Goal: Task Accomplishment & Management: Use online tool/utility

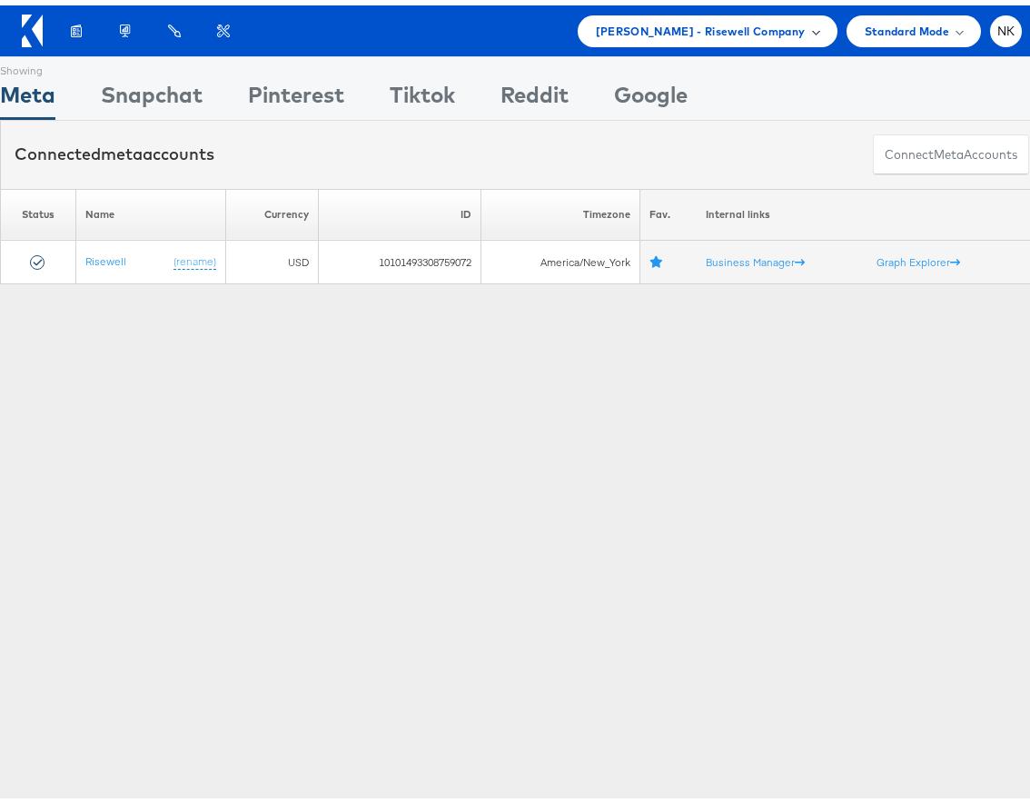
click at [687, 39] on div "[PERSON_NAME] - Risewell Company" at bounding box center [708, 26] width 260 height 32
click at [27, 13] on icon at bounding box center [27, 15] width 10 height 13
click at [677, 28] on span "[PERSON_NAME] - Risewell Company" at bounding box center [701, 25] width 210 height 19
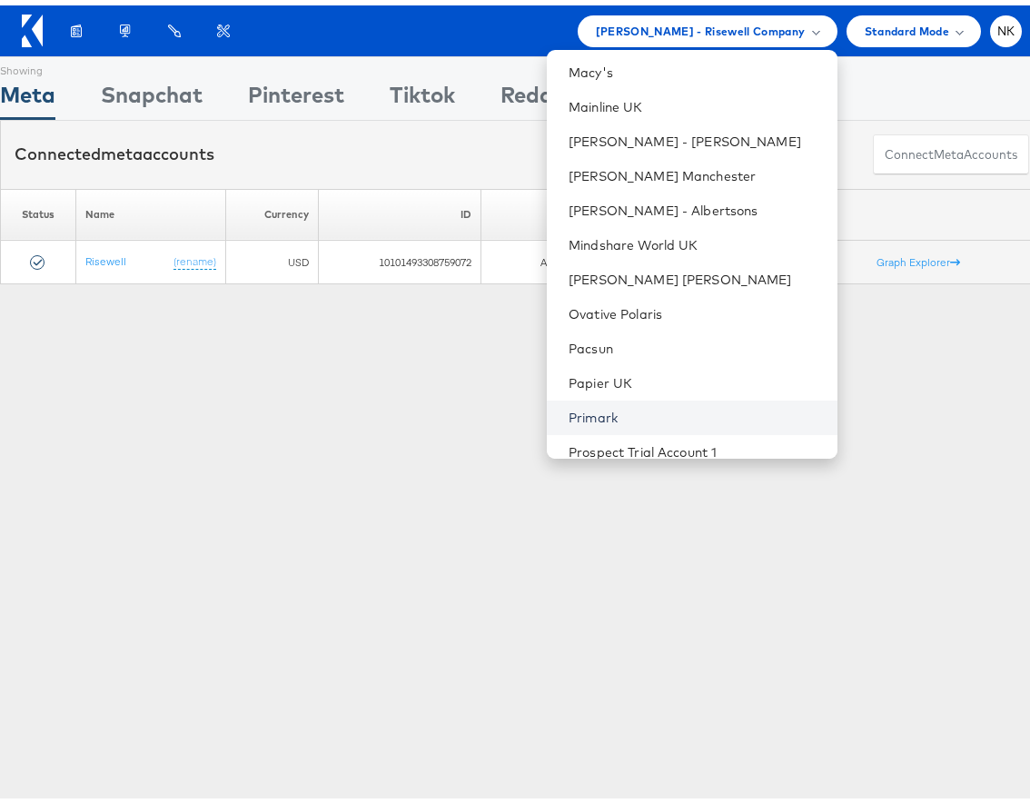
scroll to position [1413, 0]
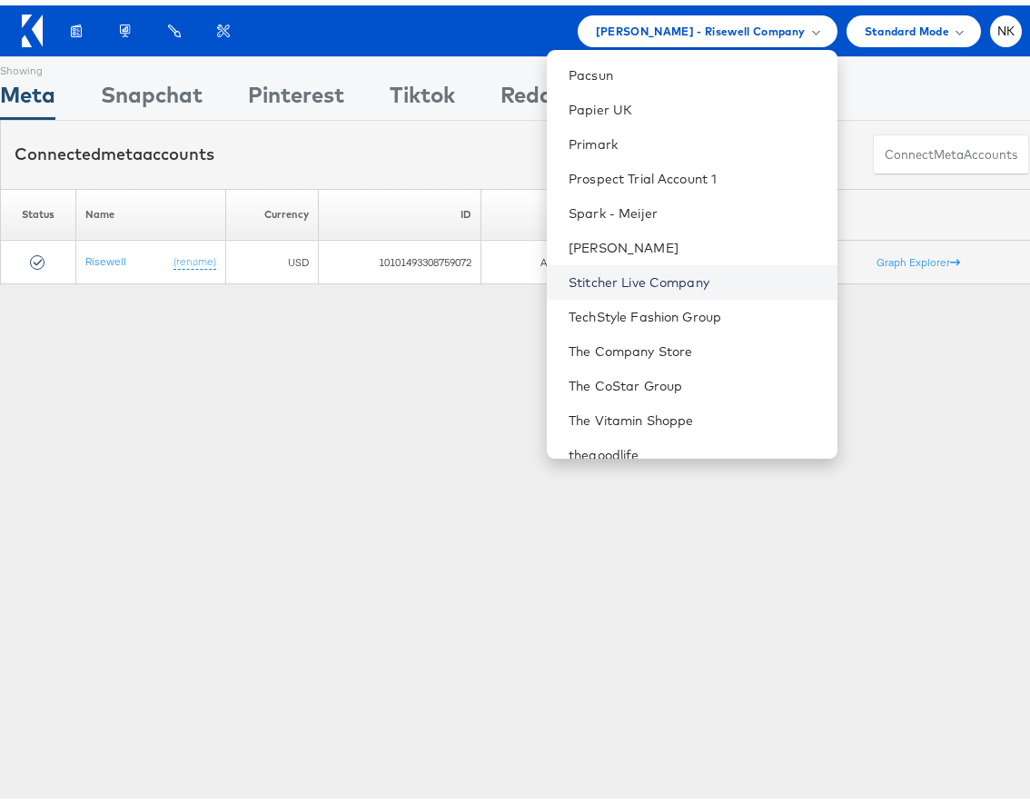
click at [669, 272] on link "Stitcher Live Company" at bounding box center [695, 277] width 253 height 18
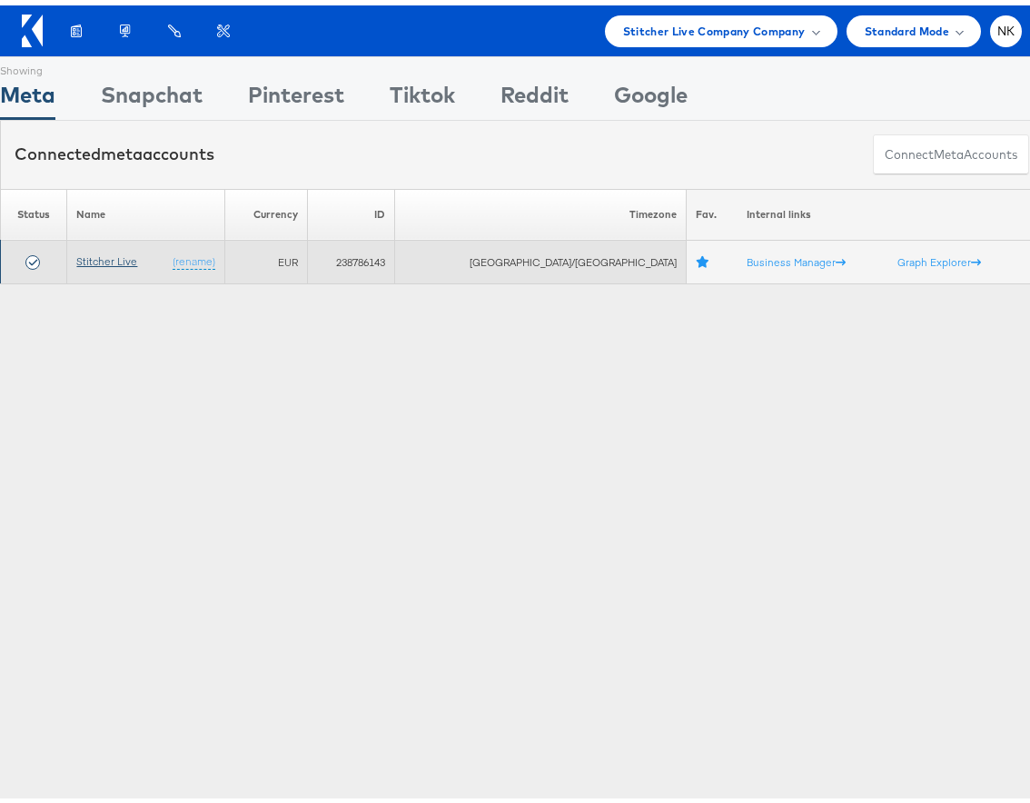
click at [104, 260] on link "Stitcher Live" at bounding box center [106, 256] width 61 height 14
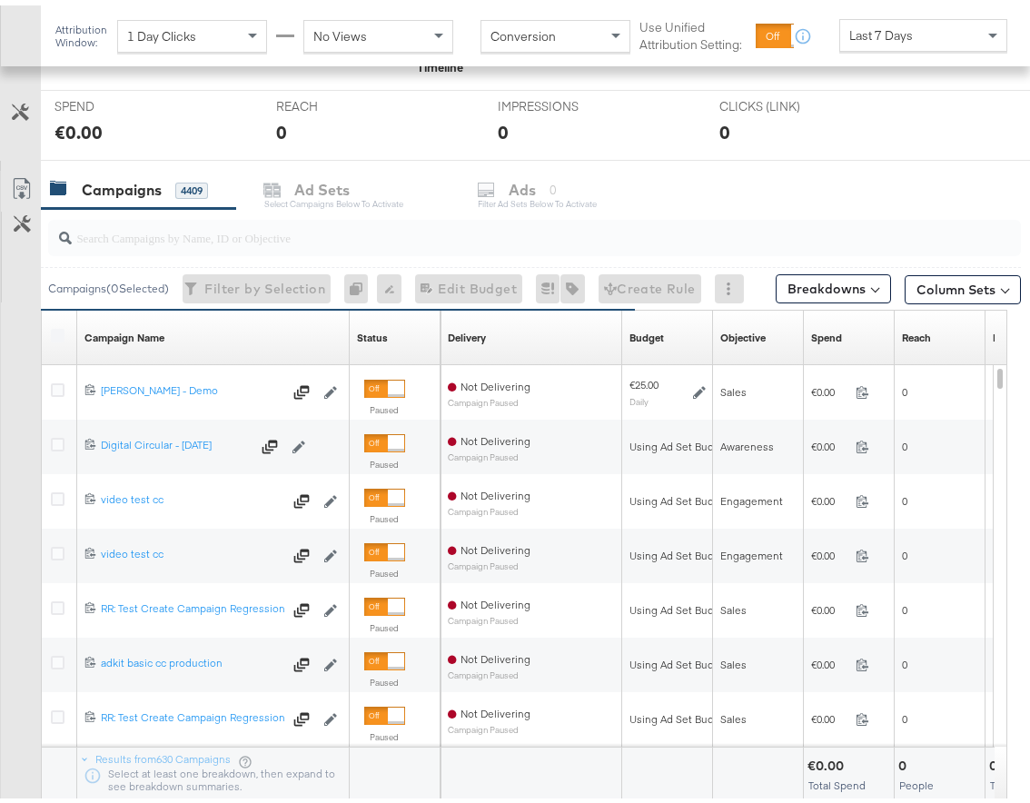
scroll to position [670, 0]
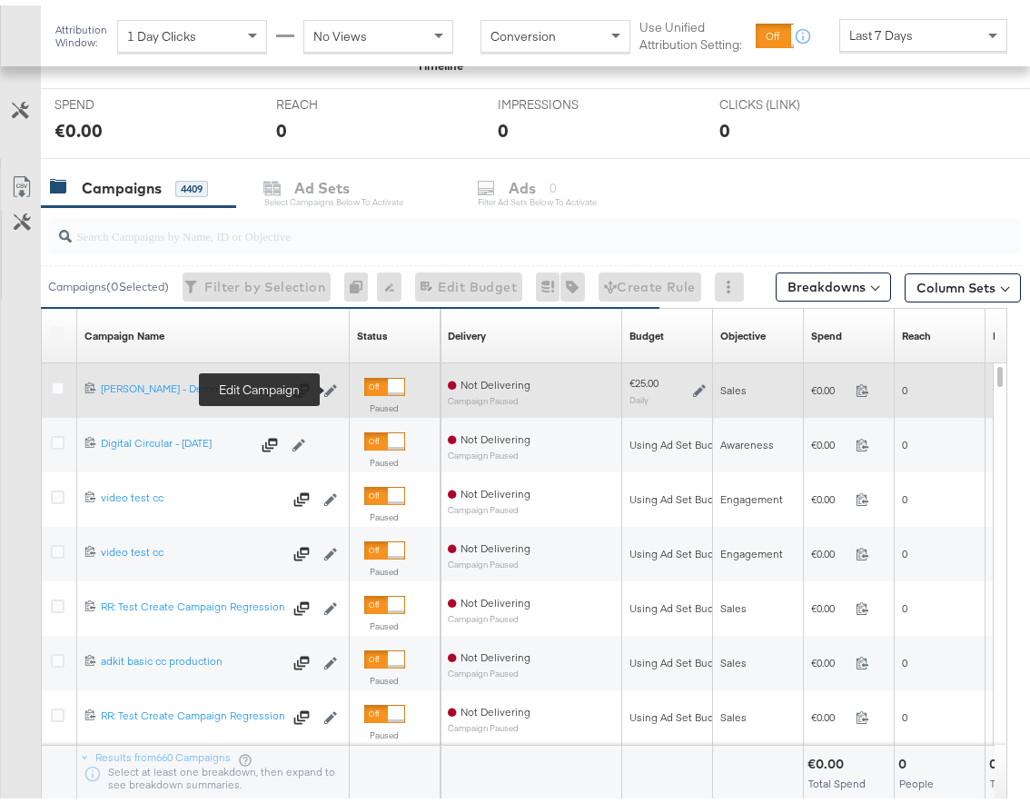
click at [332, 390] on icon at bounding box center [330, 385] width 13 height 13
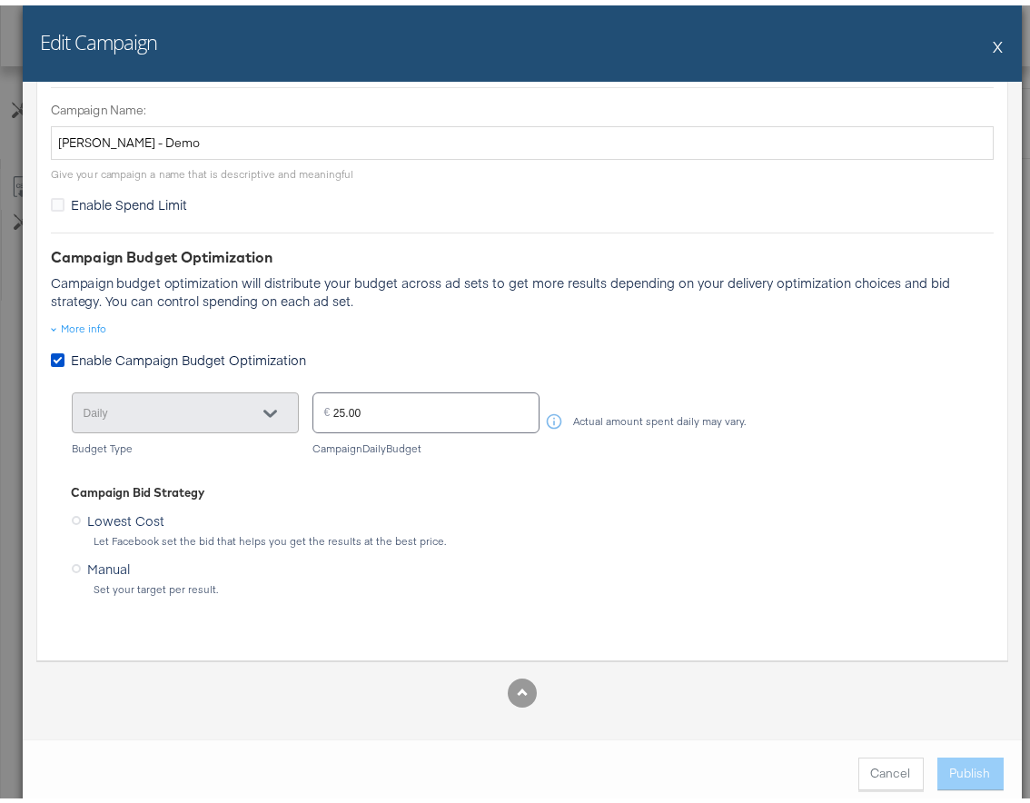
scroll to position [0, 0]
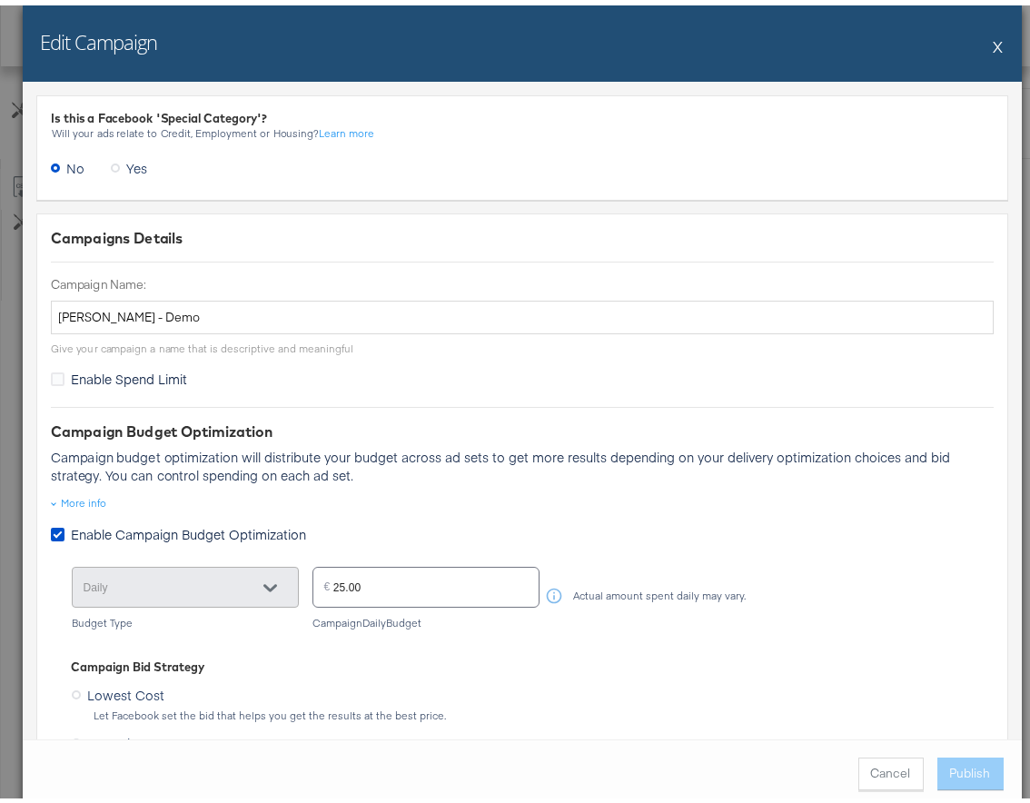
click at [994, 42] on button "X" at bounding box center [999, 41] width 10 height 36
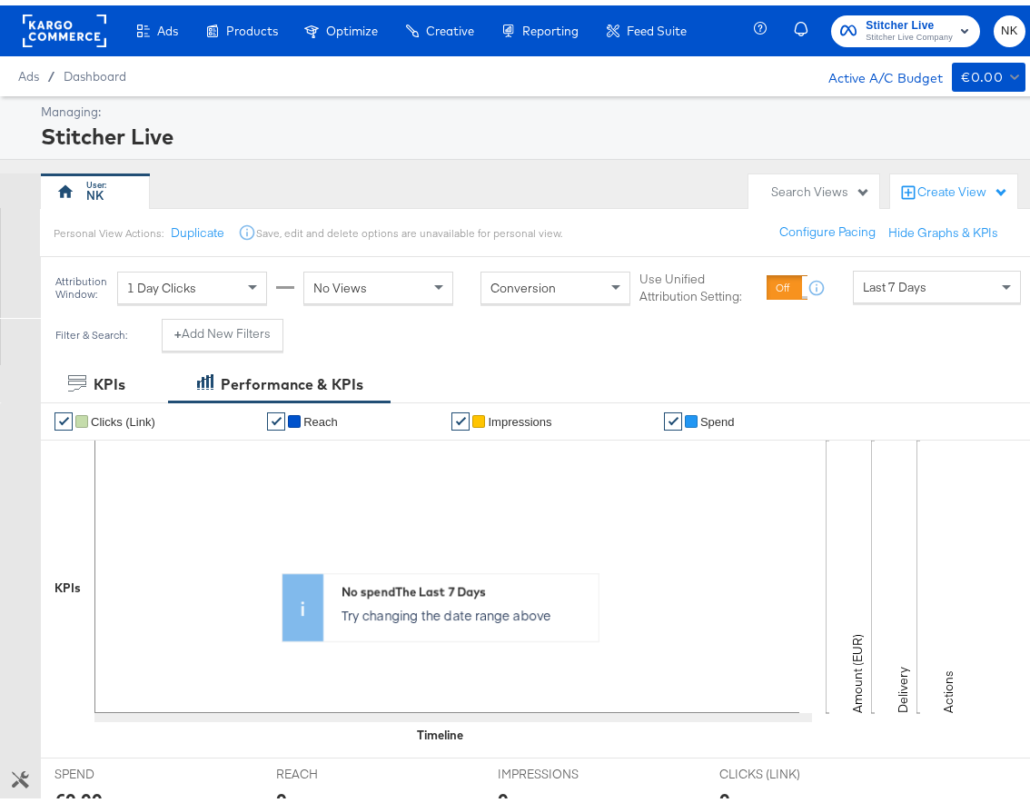
click at [35, 13] on rect at bounding box center [65, 25] width 84 height 33
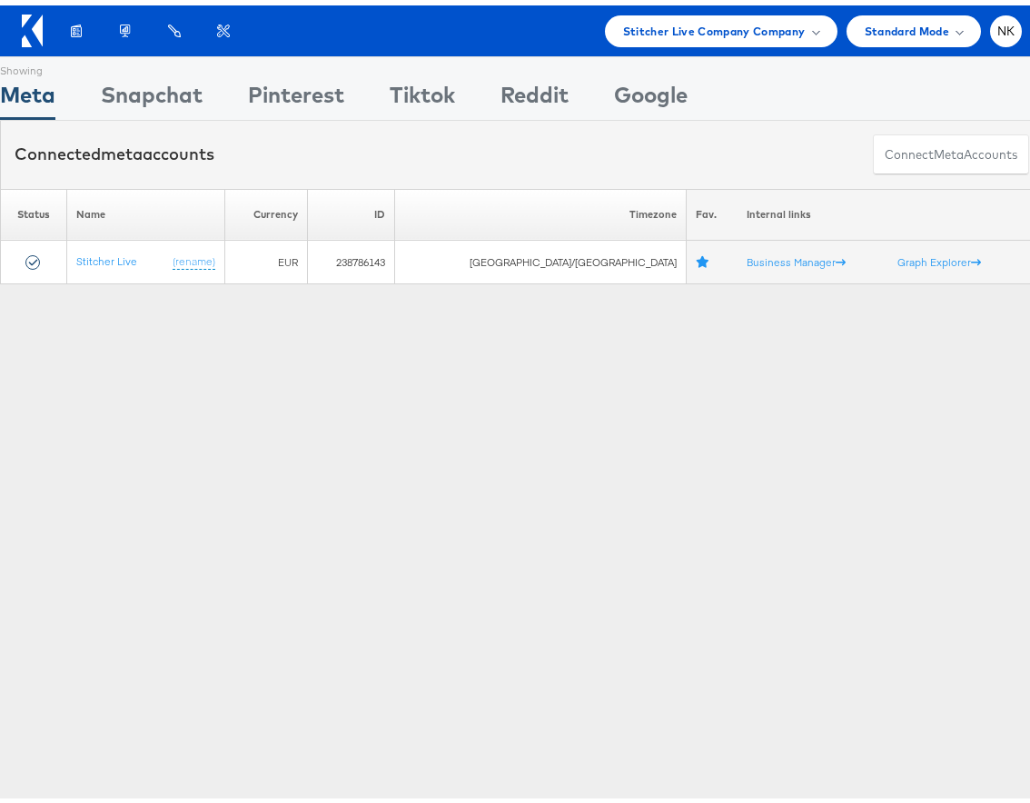
click at [155, 512] on div "Showing Meta Showing [GEOGRAPHIC_DATA] Showing Pinterest Showing Tiktok Showing…" at bounding box center [522, 505] width 1044 height 908
click at [31, 31] on icon at bounding box center [32, 25] width 21 height 33
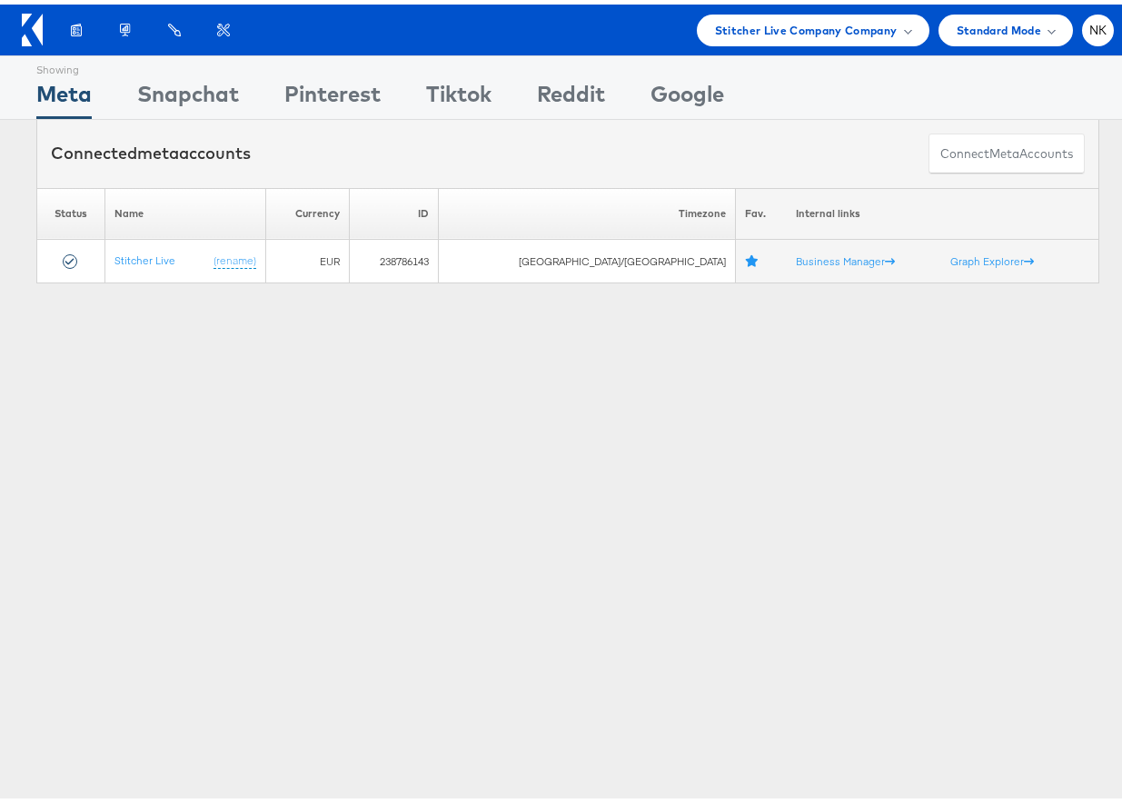
click at [124, 352] on div "Showing Meta Showing Snapchat Showing Pinterest Showing Tiktok Showing Reddit S…" at bounding box center [568, 505] width 1136 height 908
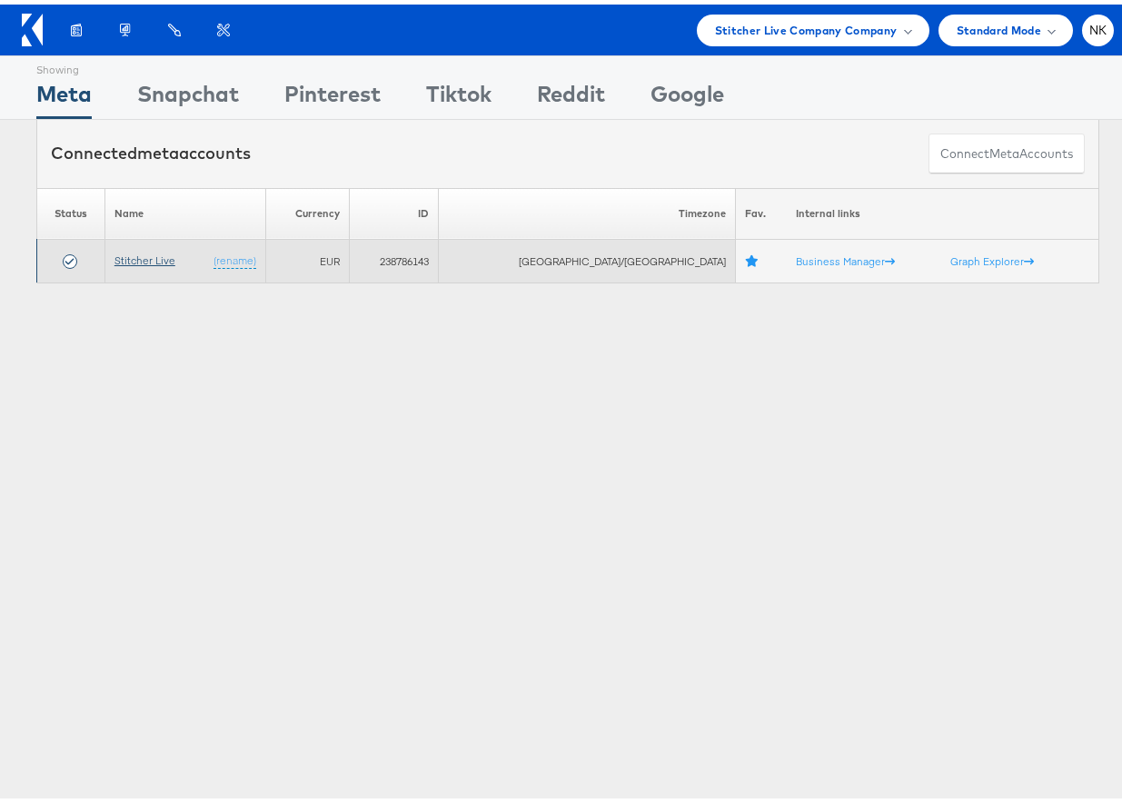
click at [151, 261] on link "Stitcher Live" at bounding box center [144, 256] width 61 height 14
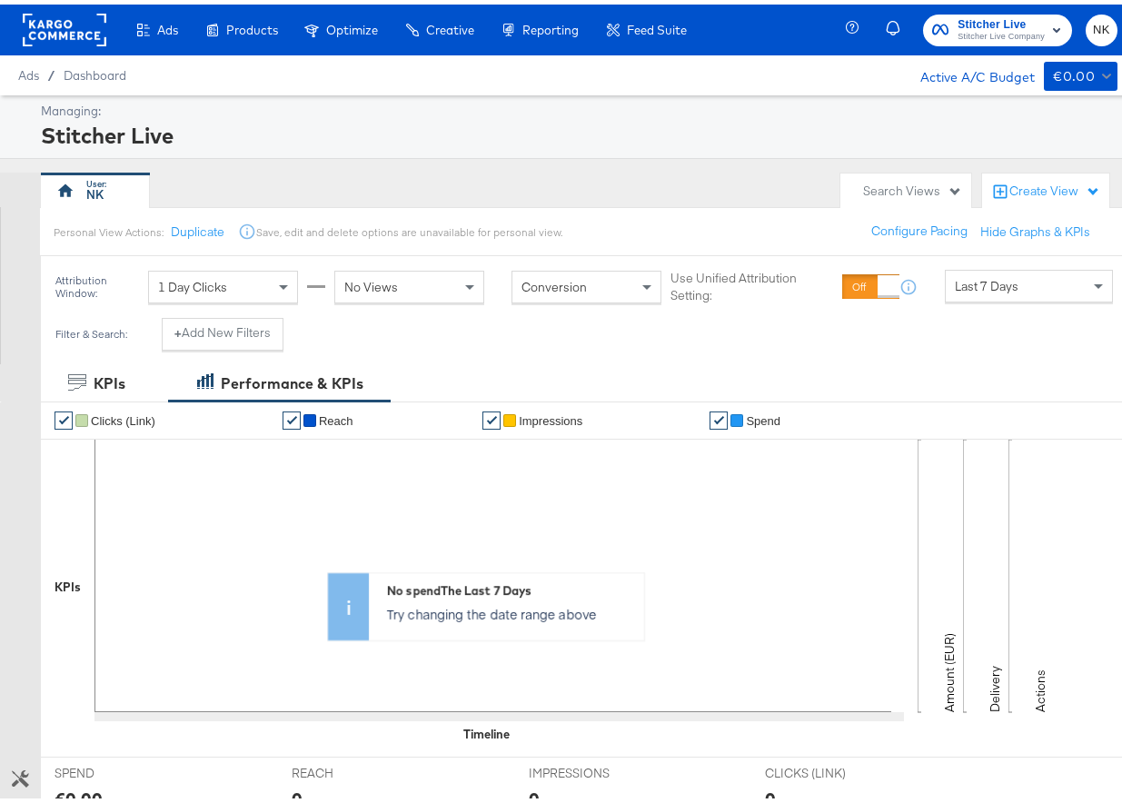
click at [45, 27] on rect at bounding box center [65, 25] width 84 height 33
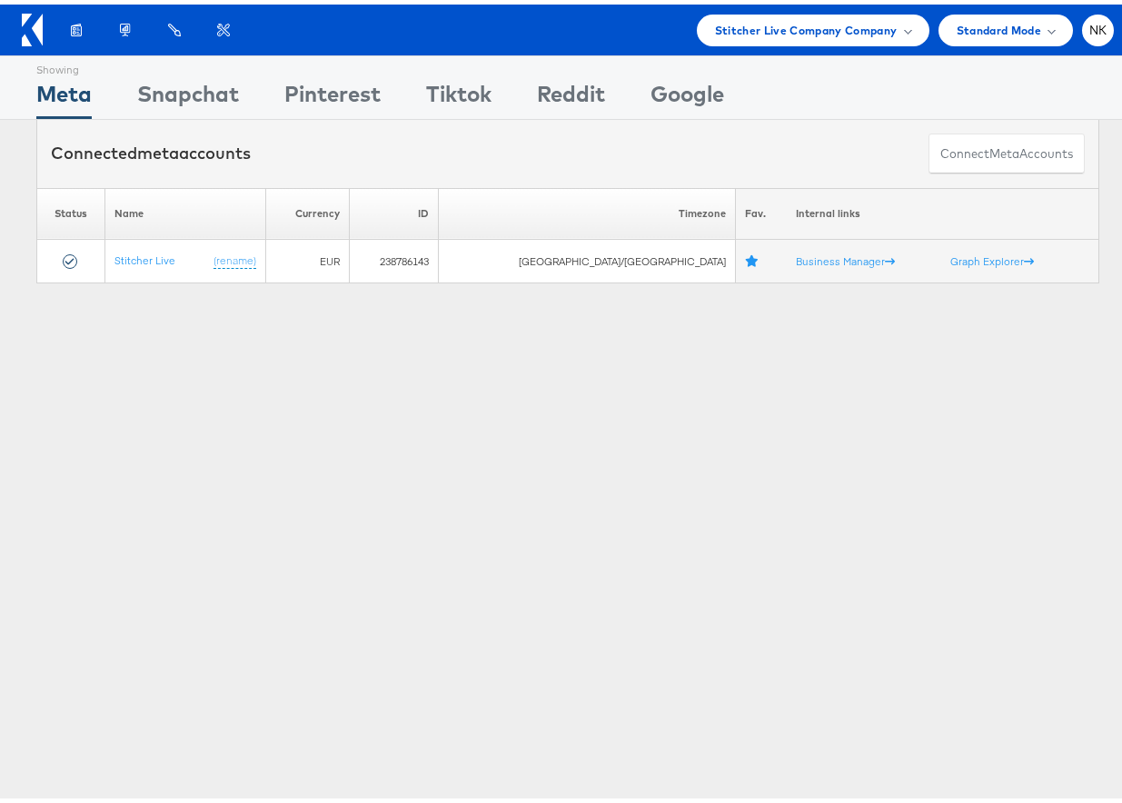
click at [217, 501] on div "Showing Meta Showing [GEOGRAPHIC_DATA] Showing Pinterest Showing Tiktok Showing…" at bounding box center [568, 505] width 1136 height 908
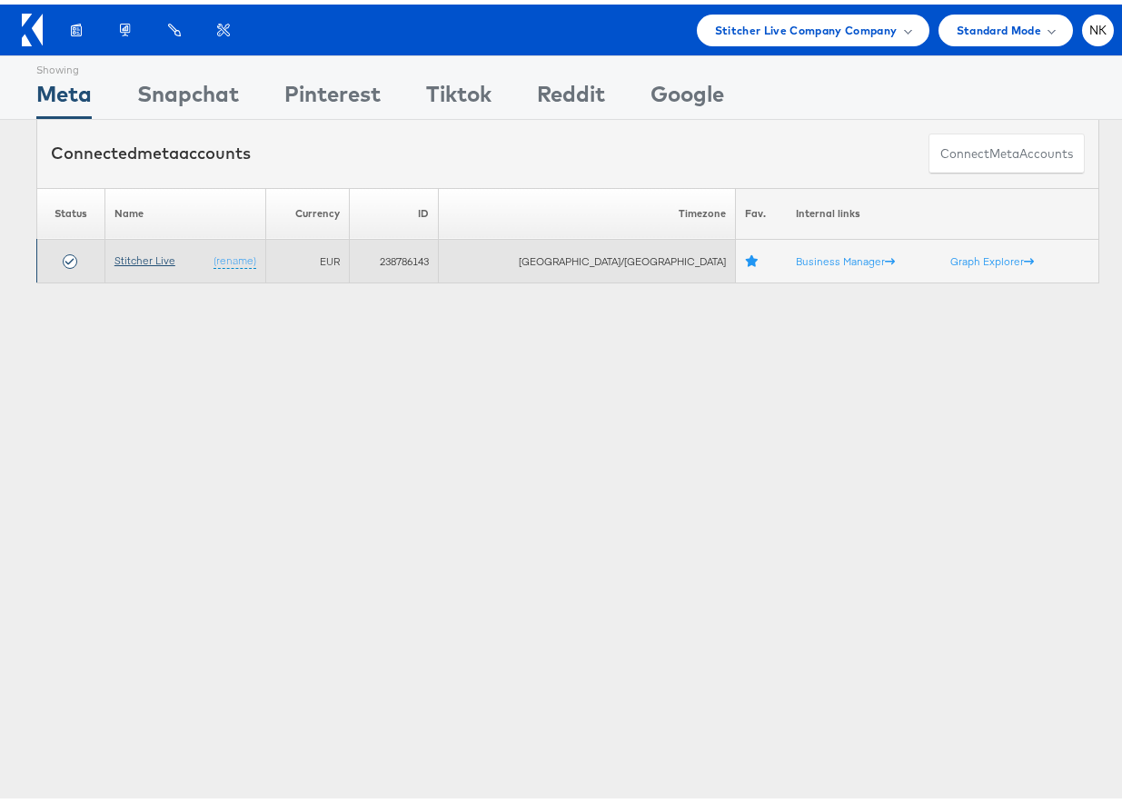
click at [128, 255] on link "Stitcher Live" at bounding box center [144, 256] width 61 height 14
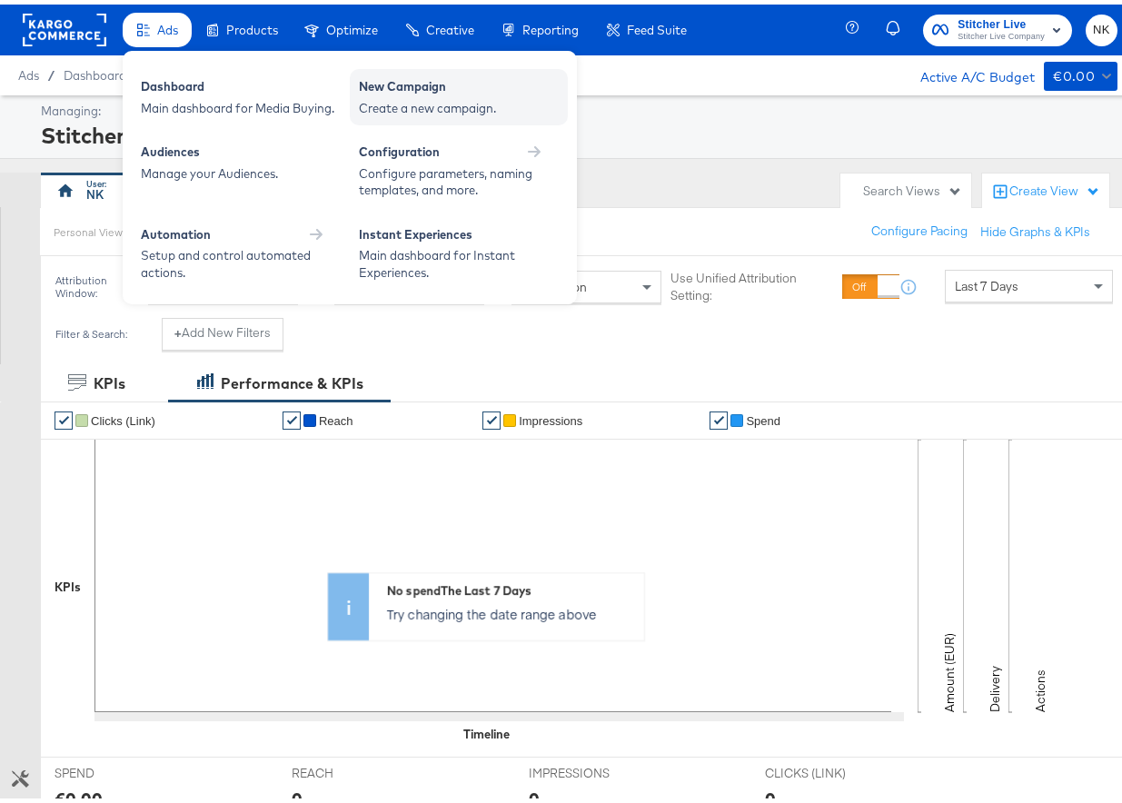
click at [382, 107] on div "Create a new campaign." at bounding box center [459, 103] width 200 height 17
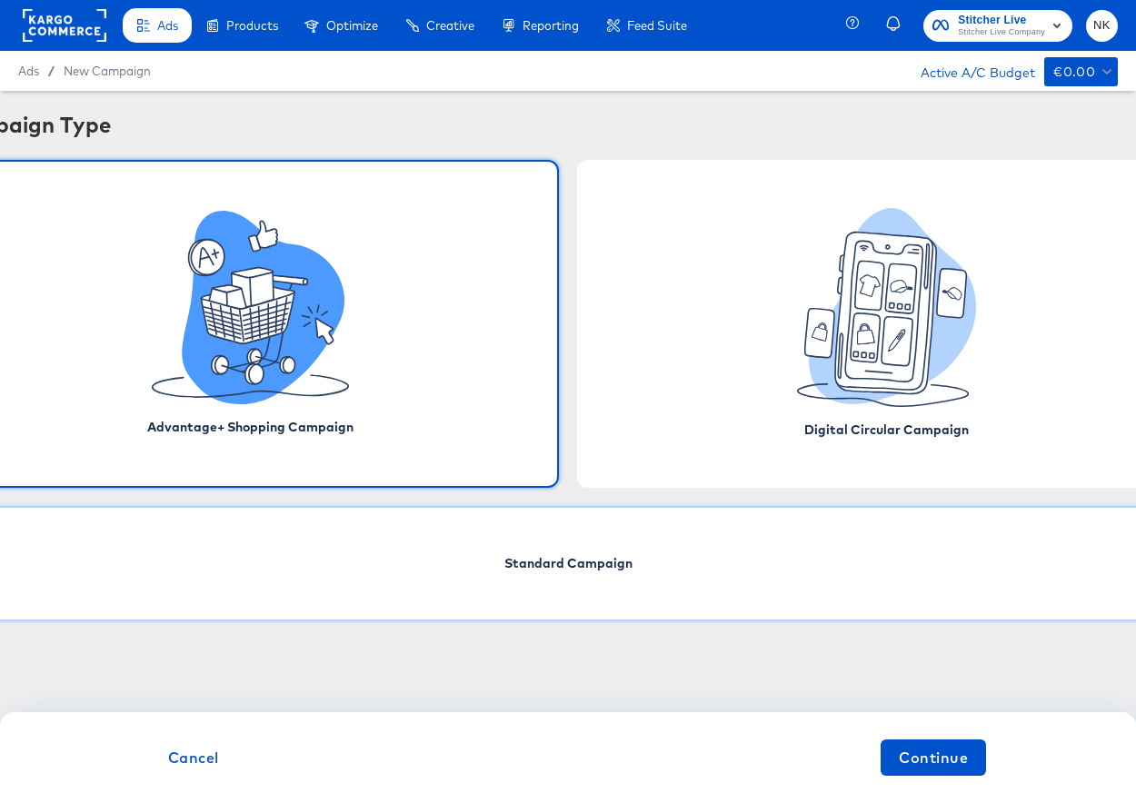
click at [632, 580] on div "Standard Campaign" at bounding box center [568, 563] width 1254 height 115
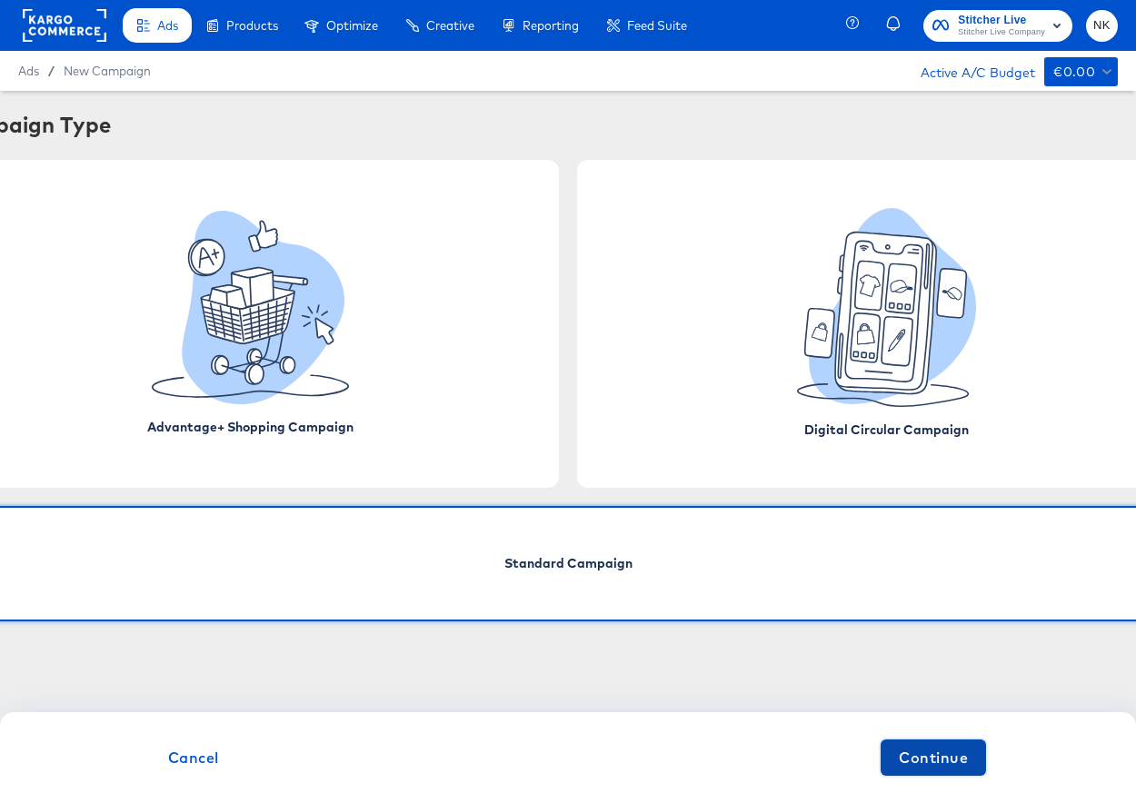
click at [949, 770] on button "Continue" at bounding box center [932, 757] width 105 height 36
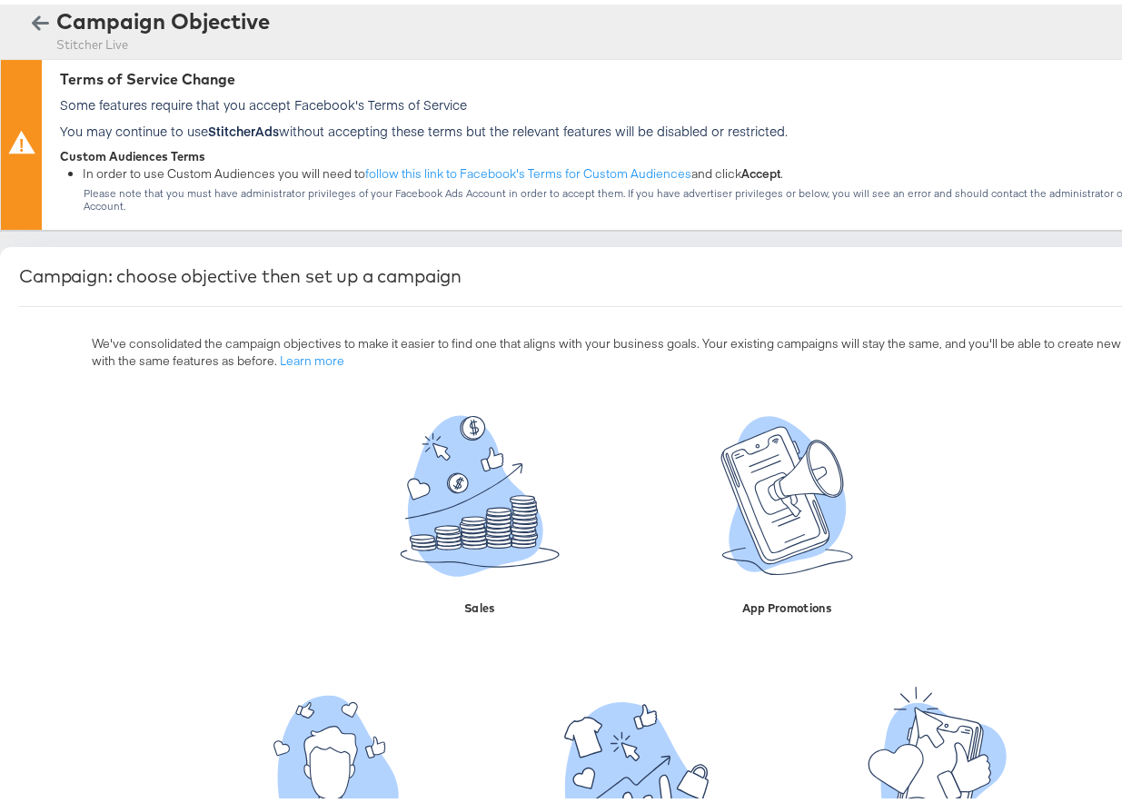
scroll to position [225, 0]
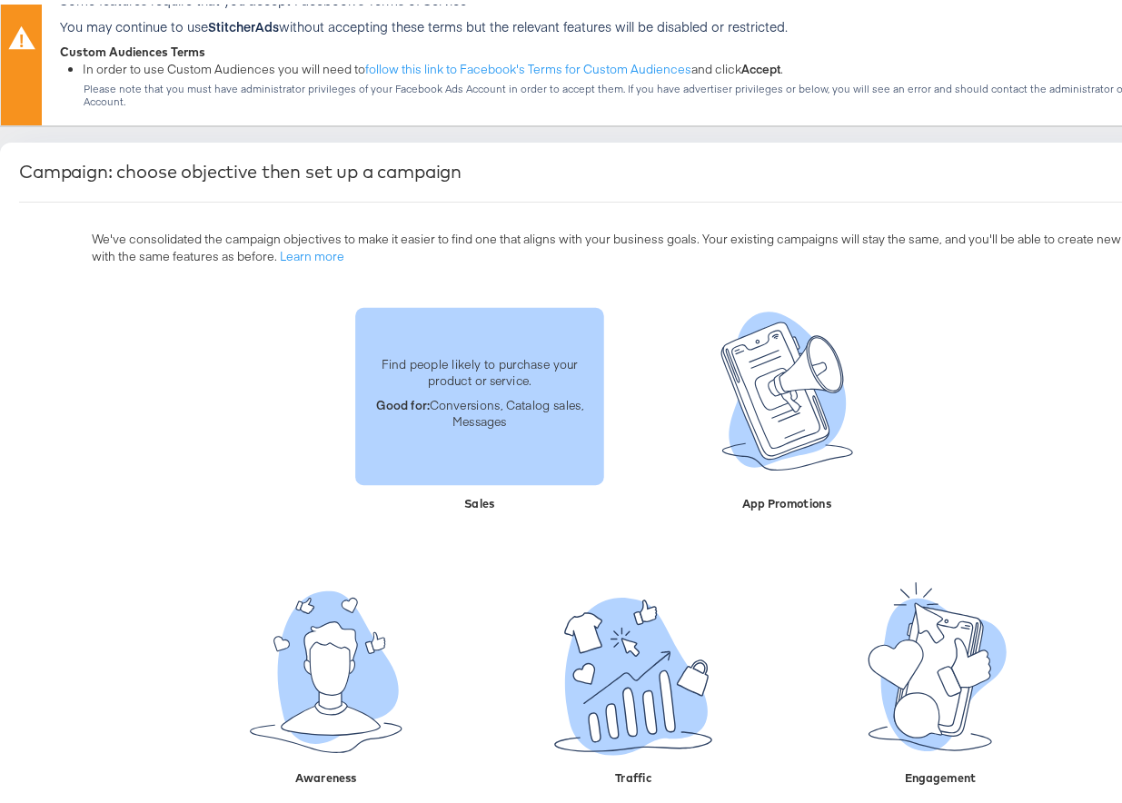
click at [506, 352] on p "Find people likely to purchase your product or service." at bounding box center [479, 368] width 227 height 34
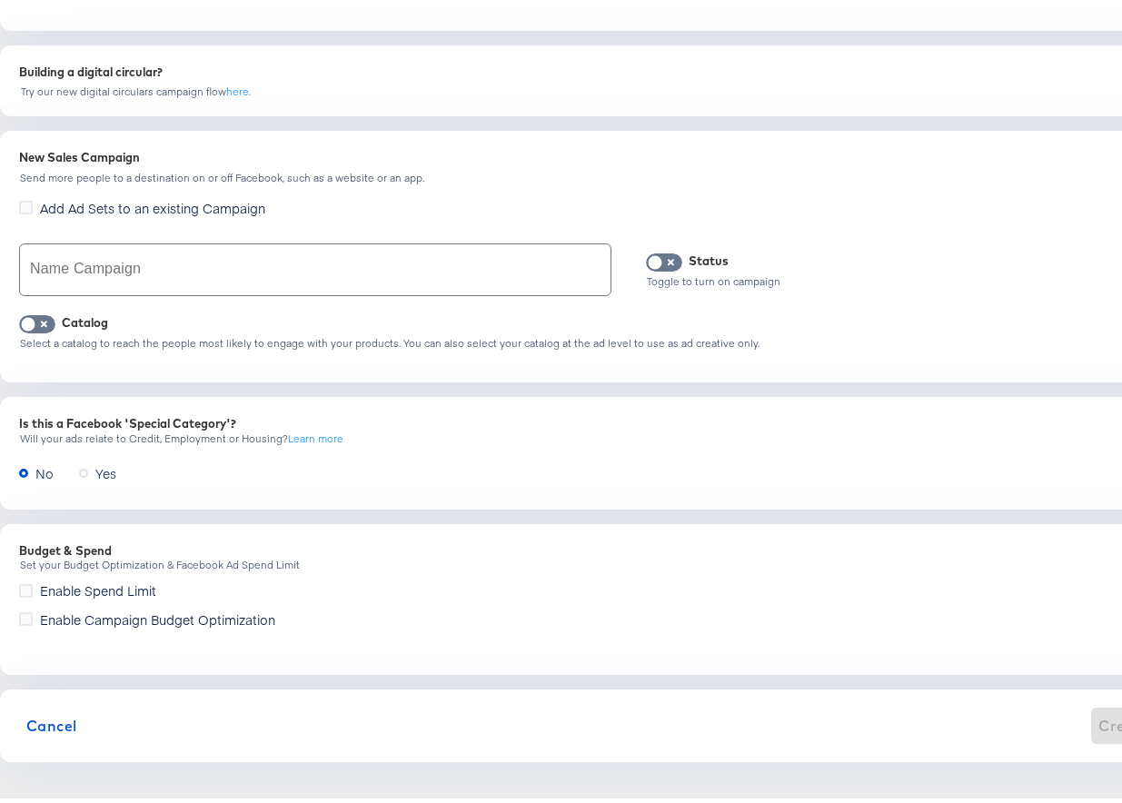
scroll to position [765, 0]
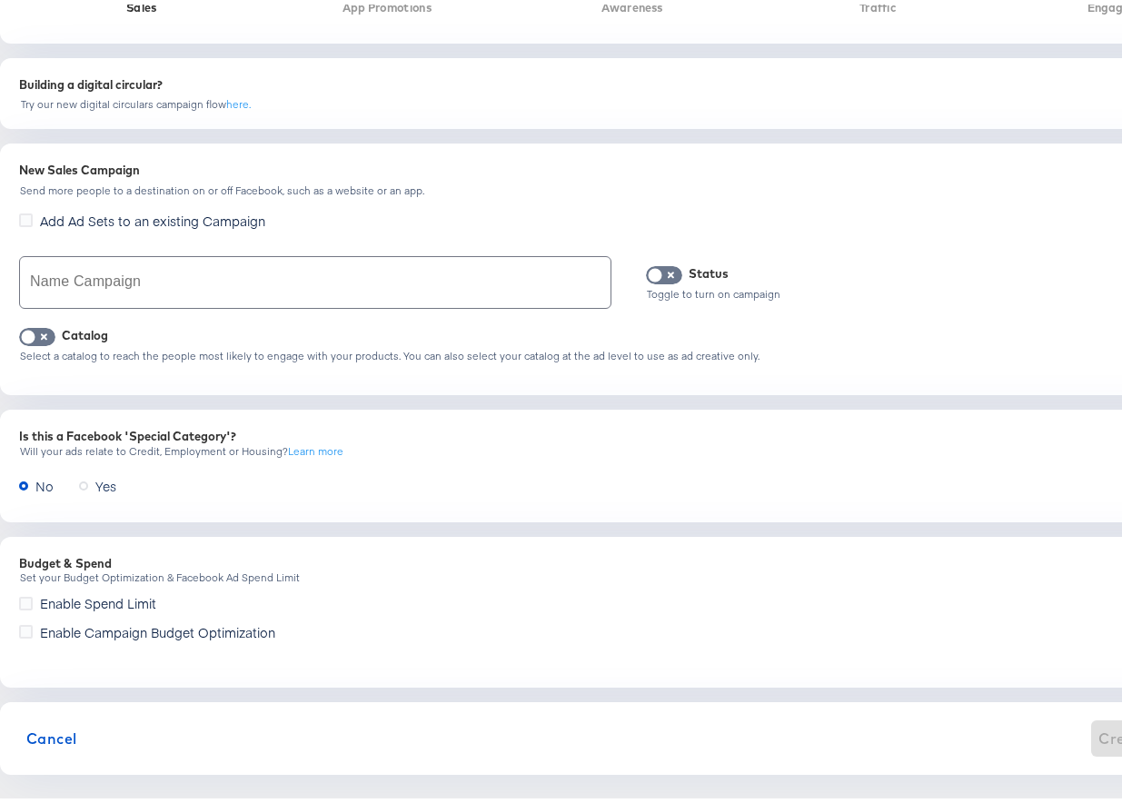
click at [228, 272] on input "text" at bounding box center [315, 278] width 590 height 51
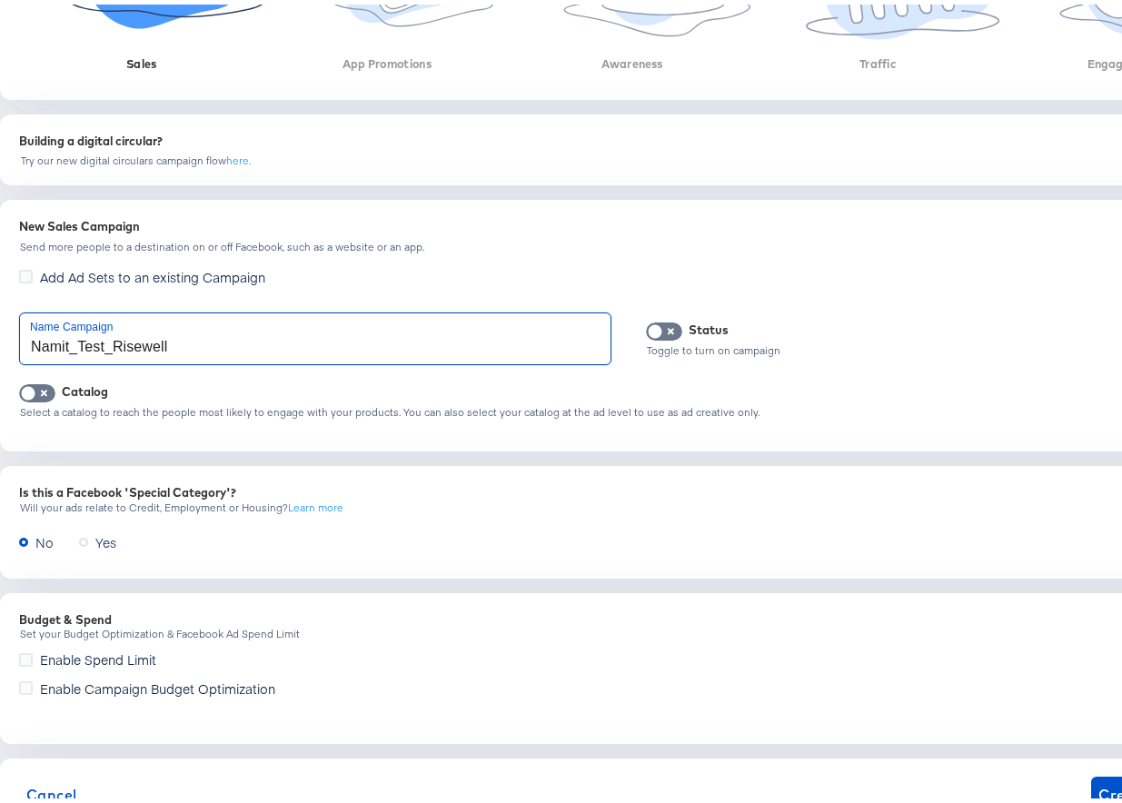
scroll to position [711, 0]
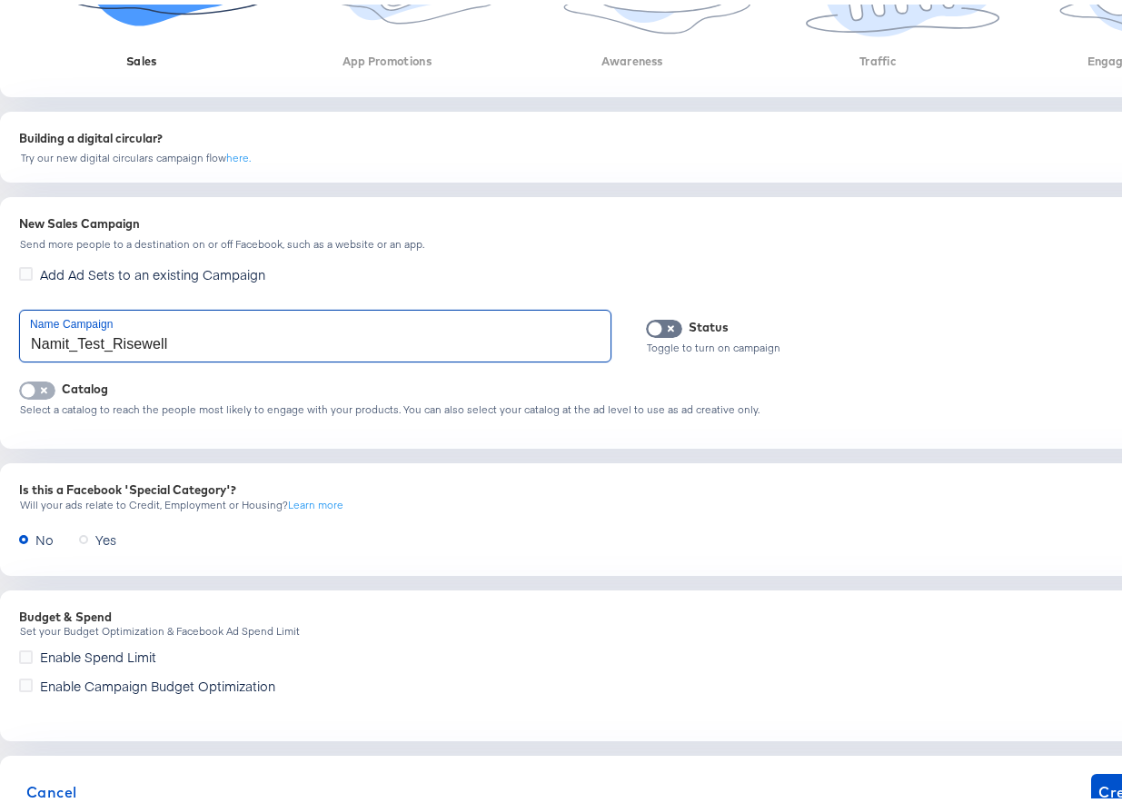
type input "Namit_Test_Risewell"
click at [34, 382] on input "checkbox" at bounding box center [28, 391] width 55 height 18
checkbox input "true"
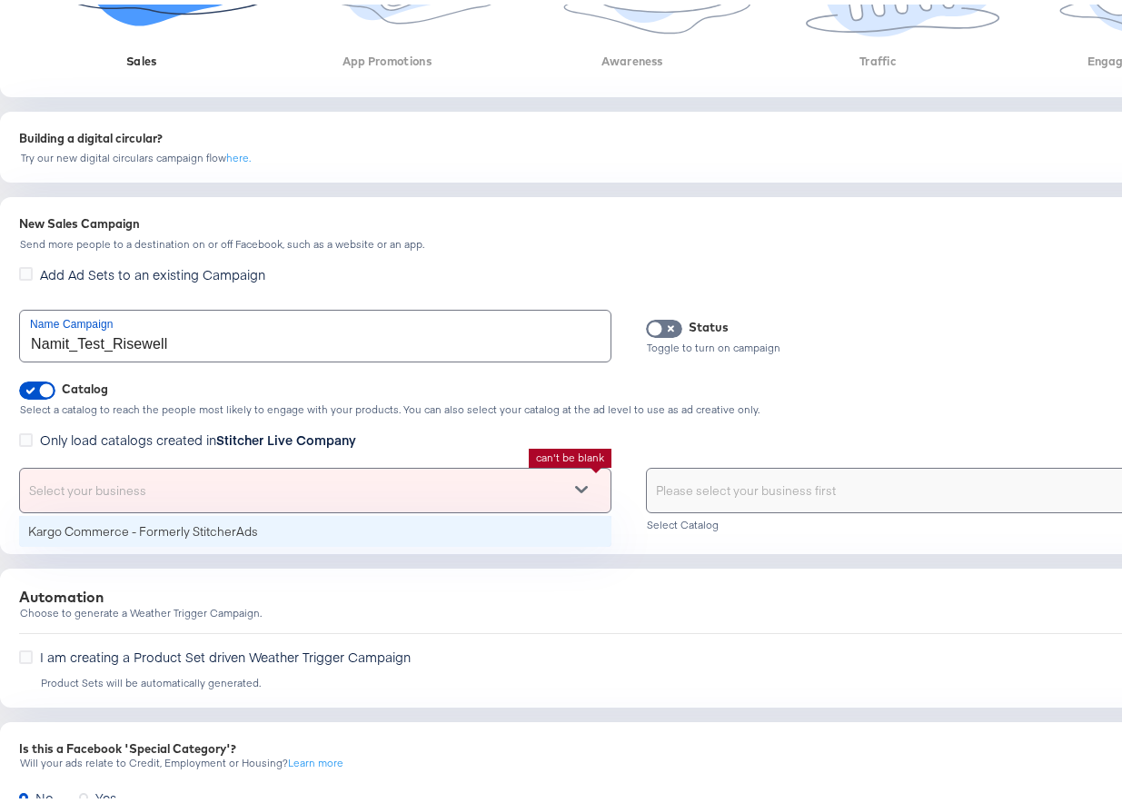
click at [122, 473] on div "Select your business" at bounding box center [315, 486] width 590 height 44
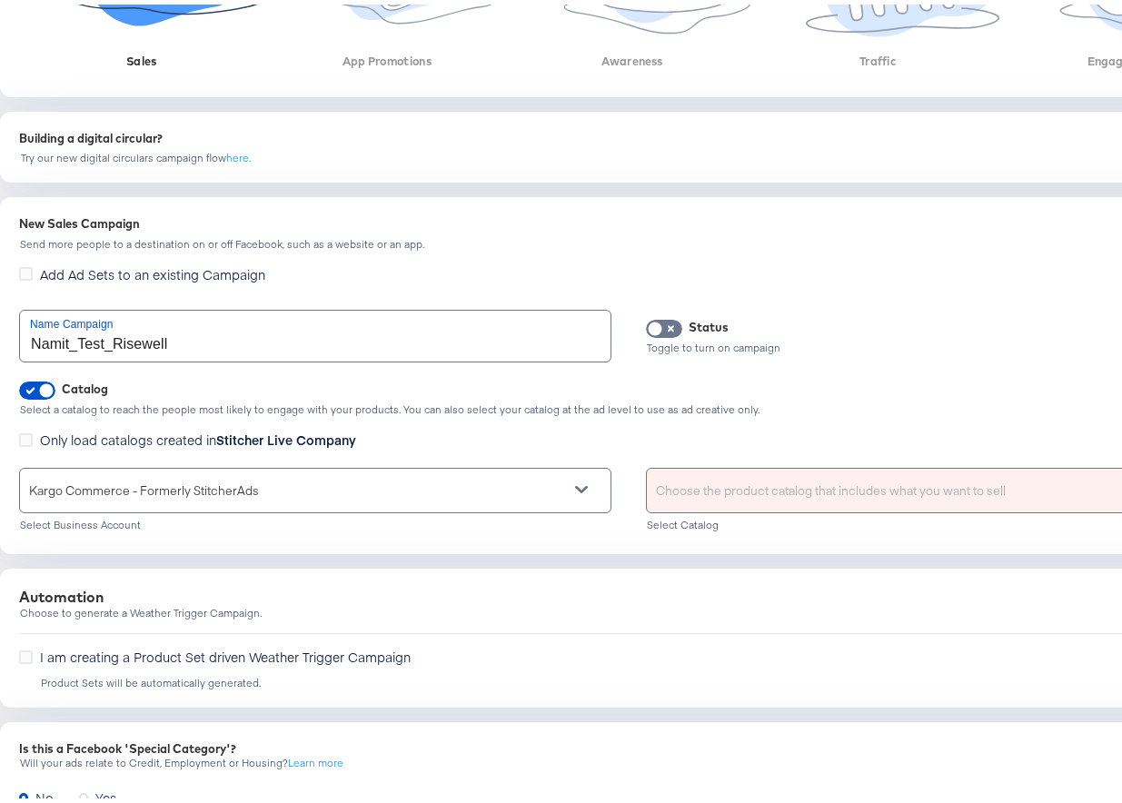
click at [779, 482] on div "Choose the product catalog that includes what you want to sell" at bounding box center [942, 486] width 590 height 44
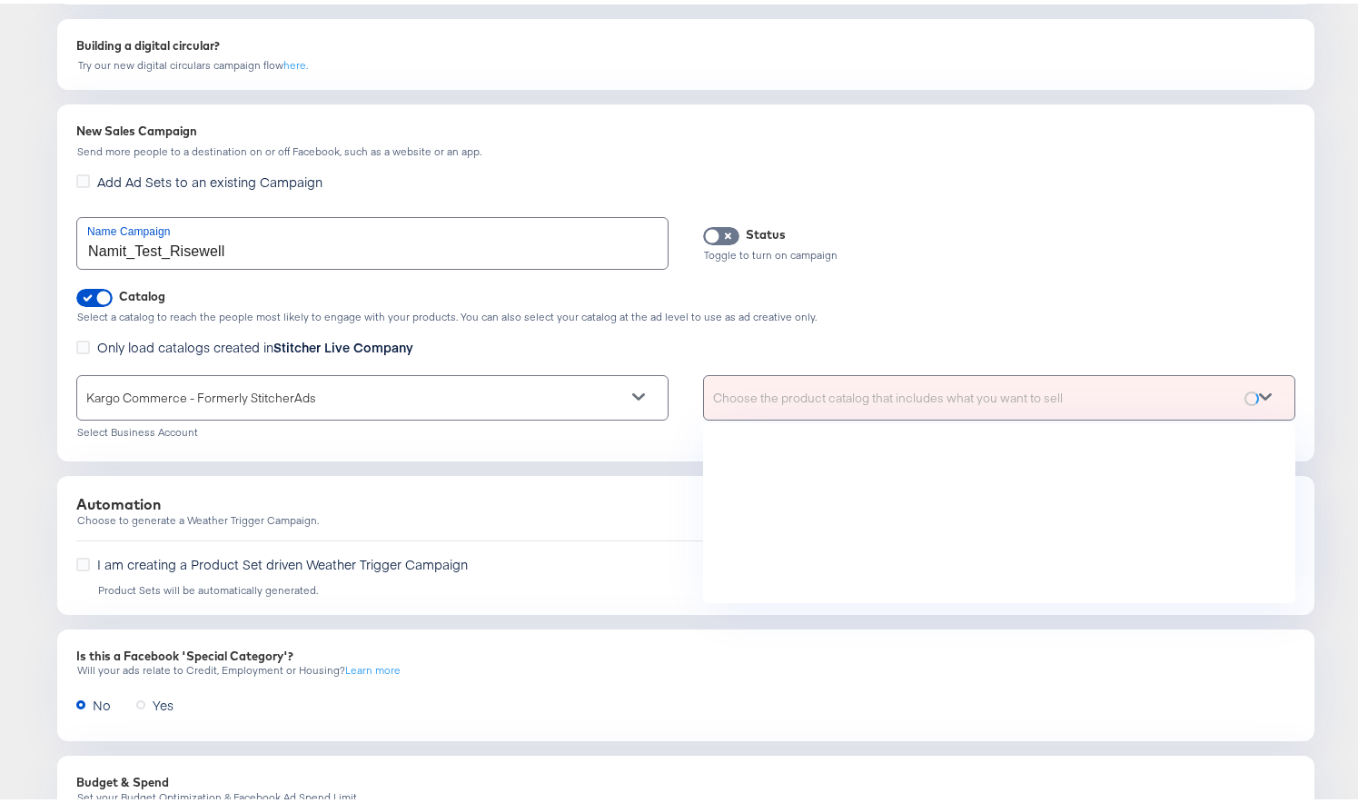
scroll to position [0, 0]
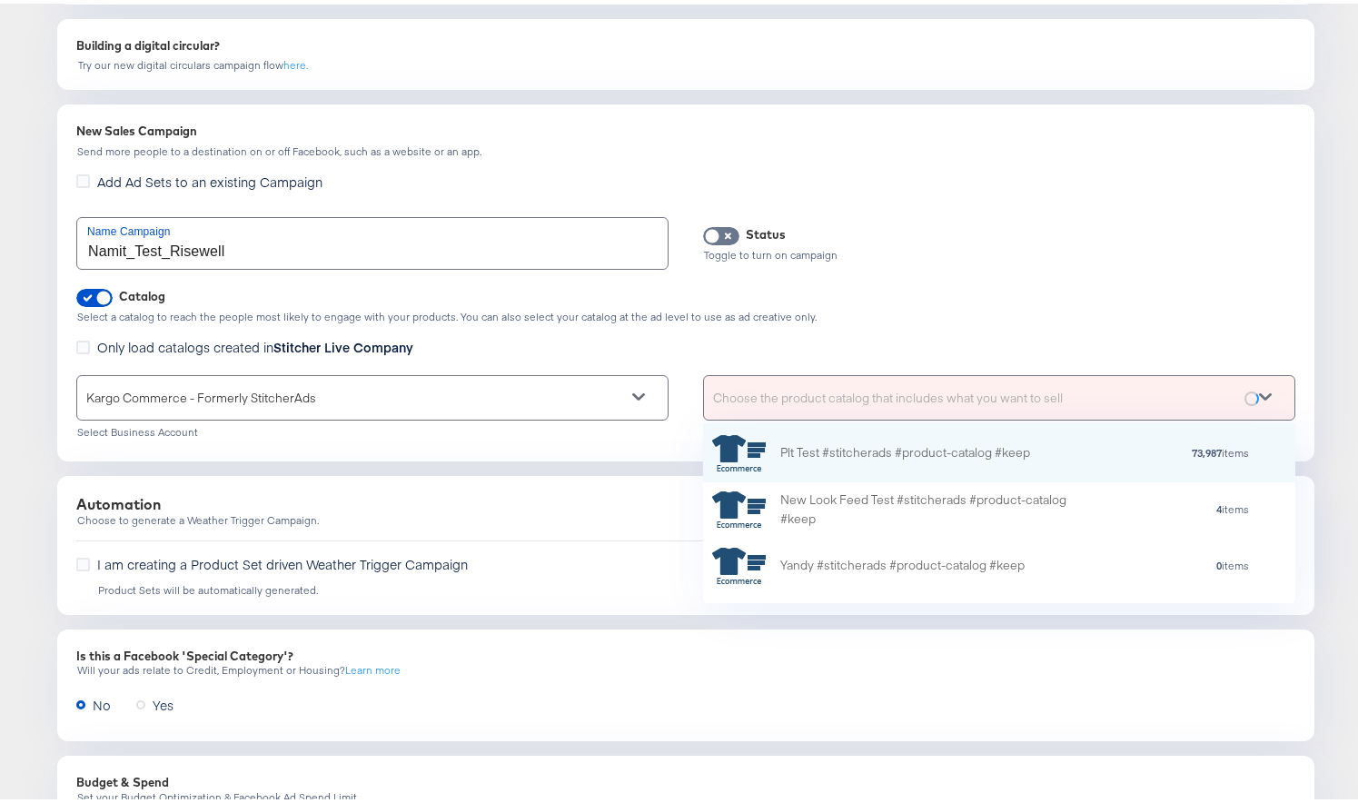
click at [1019, 385] on div "Choose the product catalog that includes what you want to sell" at bounding box center [999, 394] width 590 height 44
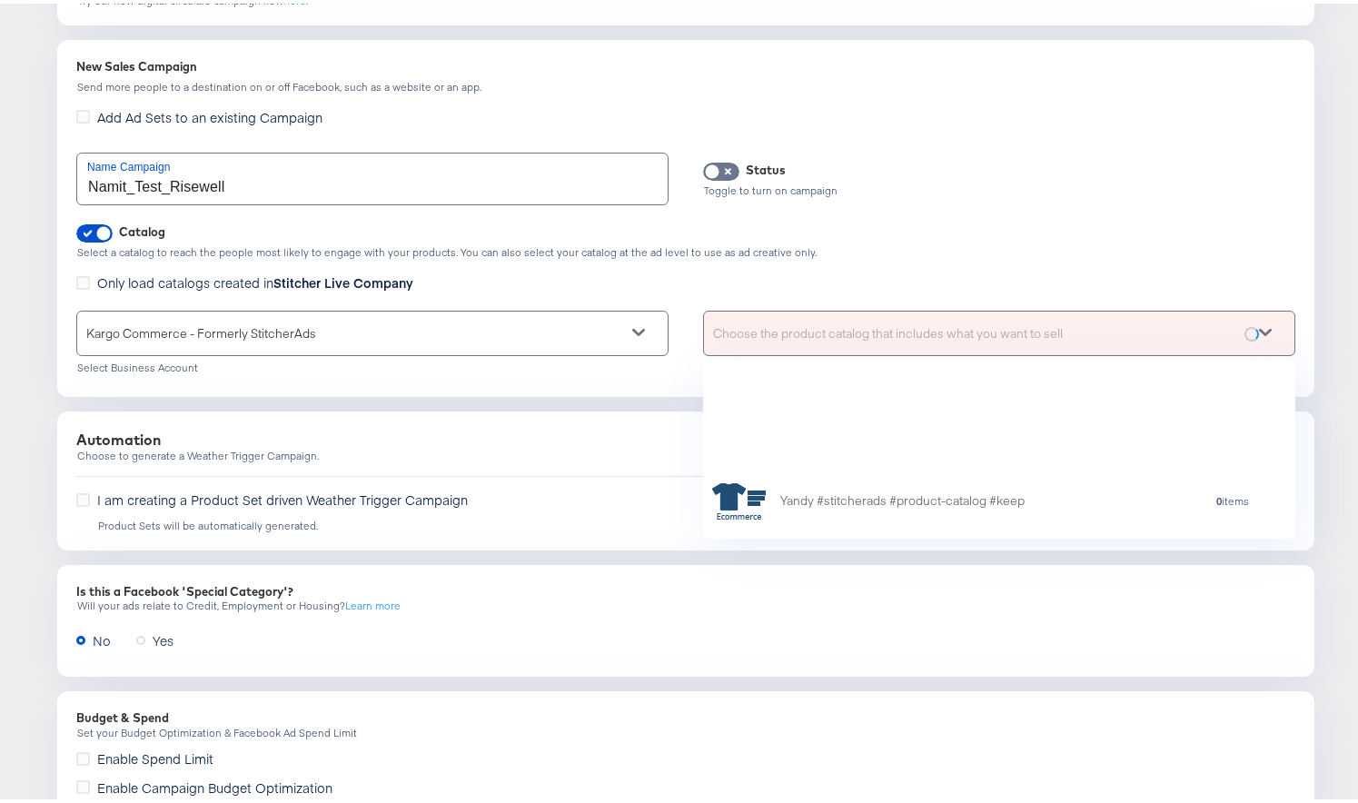
scroll to position [622, 0]
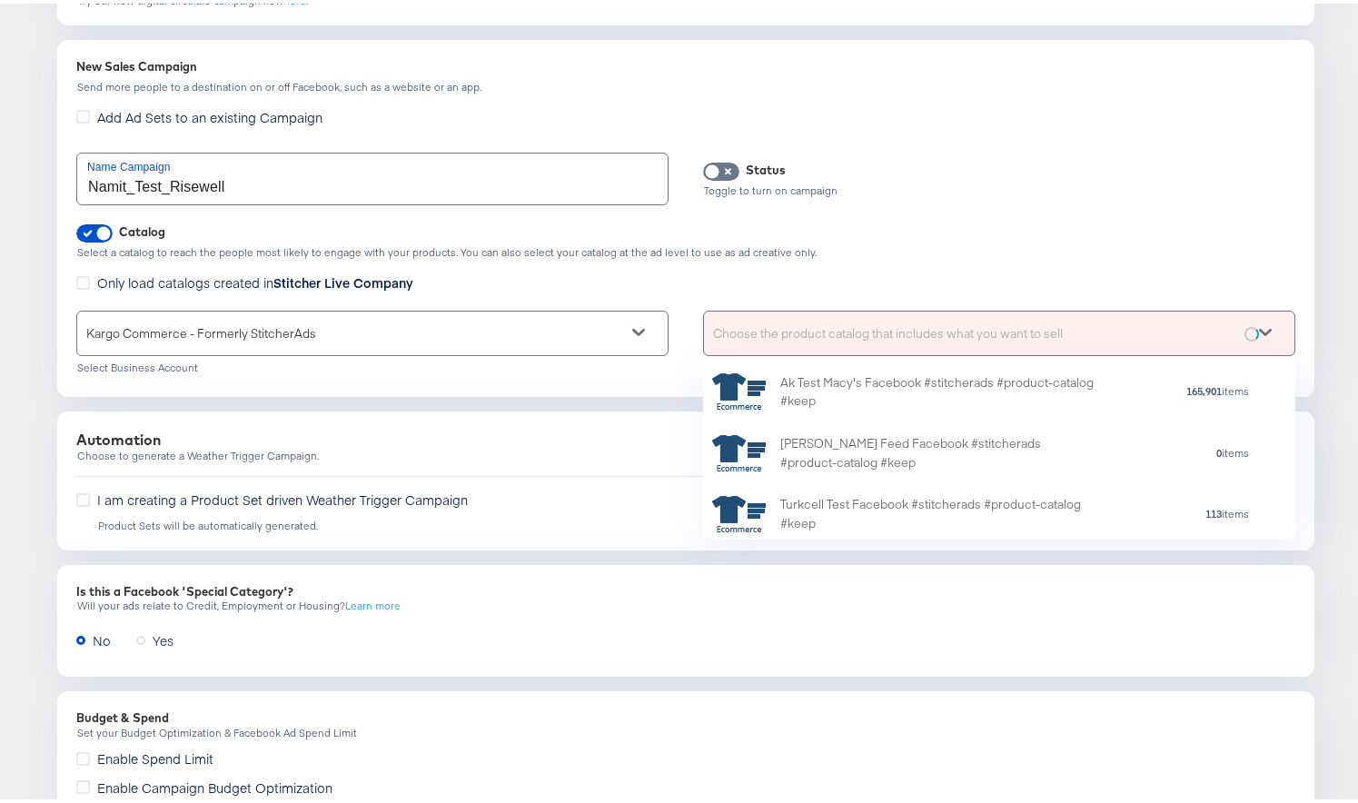
click at [921, 323] on div "Choose the product catalog that includes what you want to sell" at bounding box center [999, 330] width 590 height 44
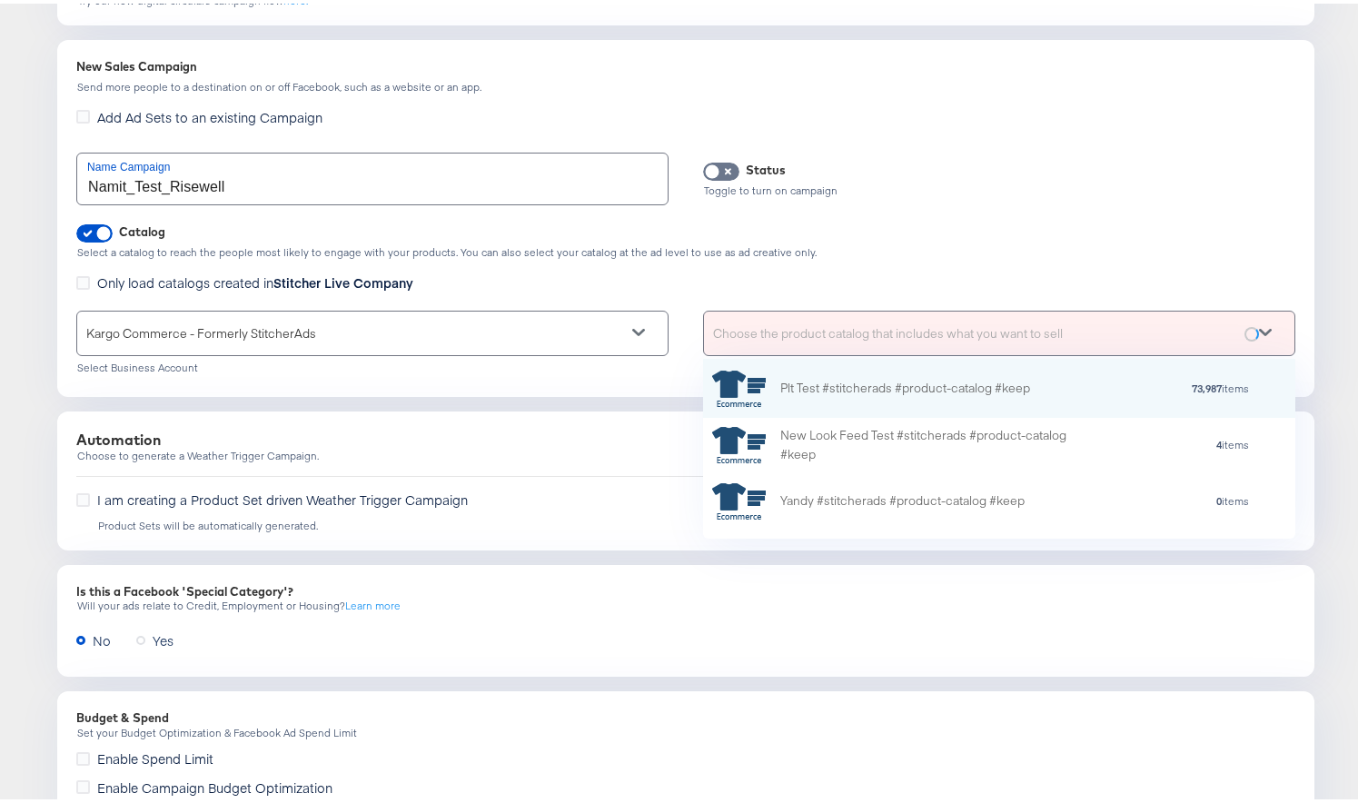
type input "f"
type input "s"
type input "a"
type input "f"
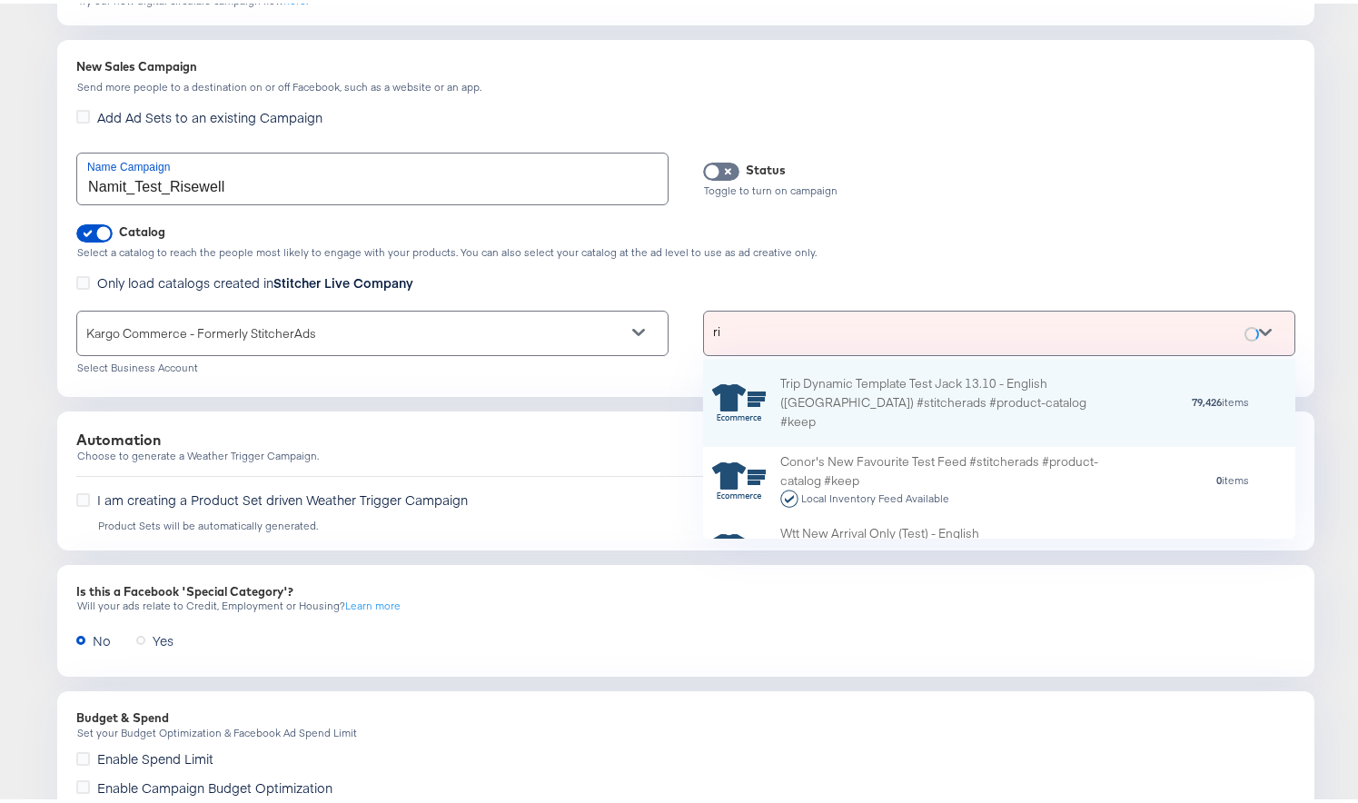
scroll to position [166, 579]
type input "r"
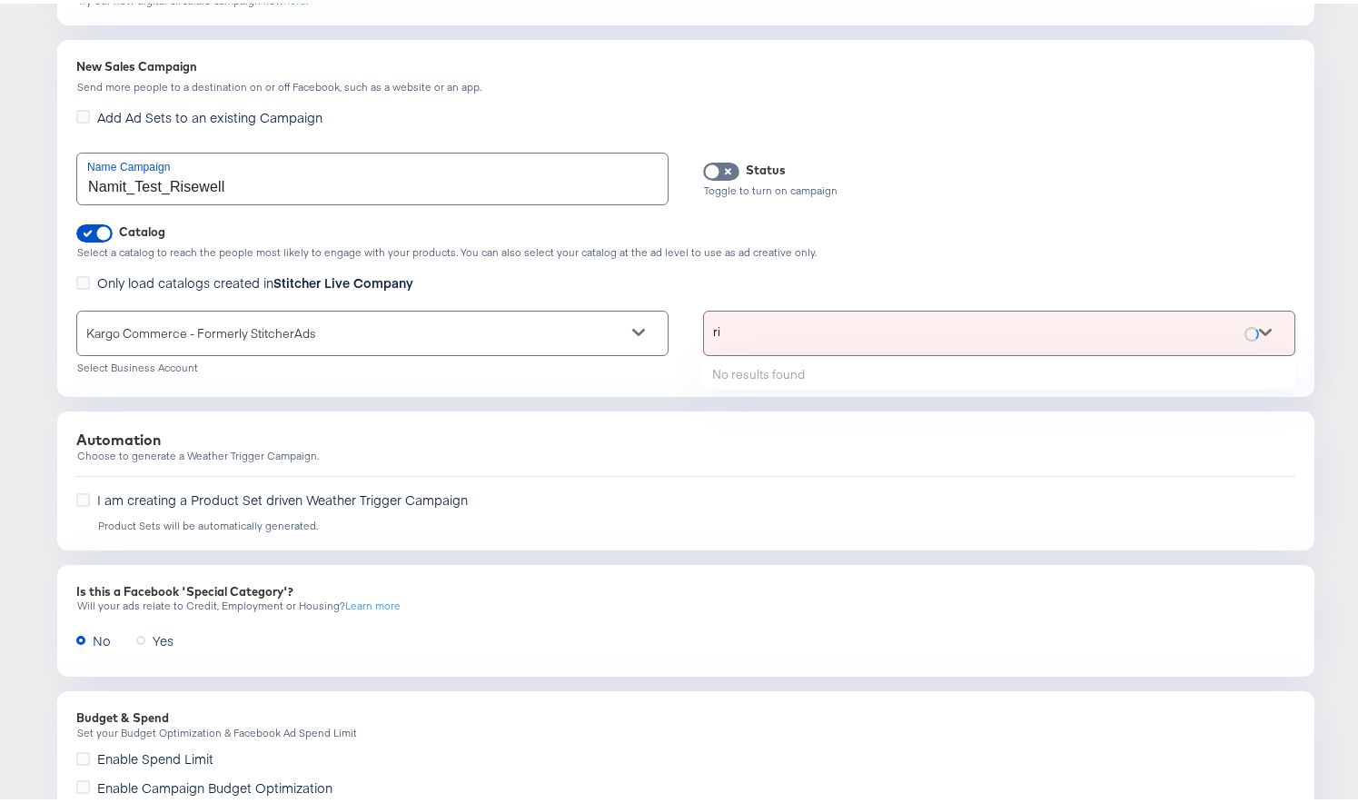
type input "r"
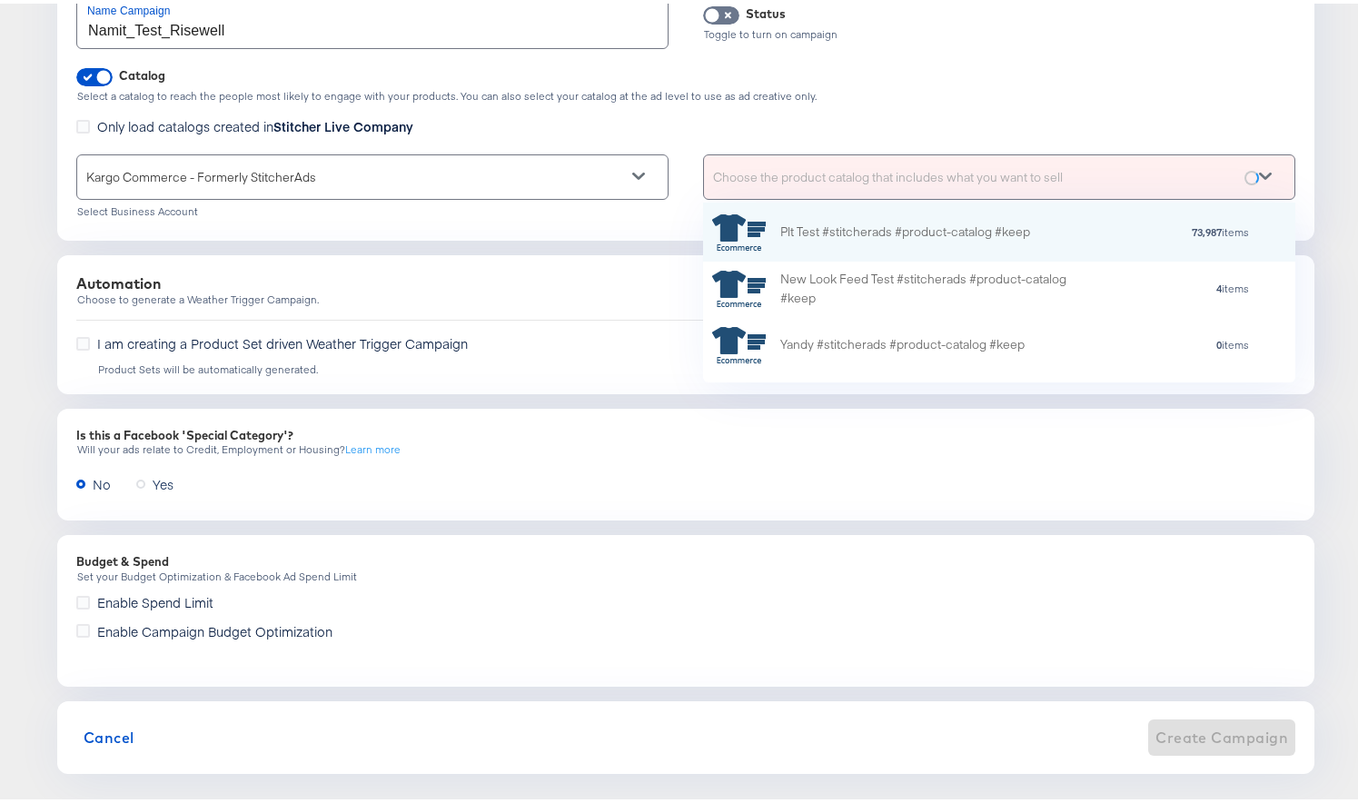
scroll to position [899, 0]
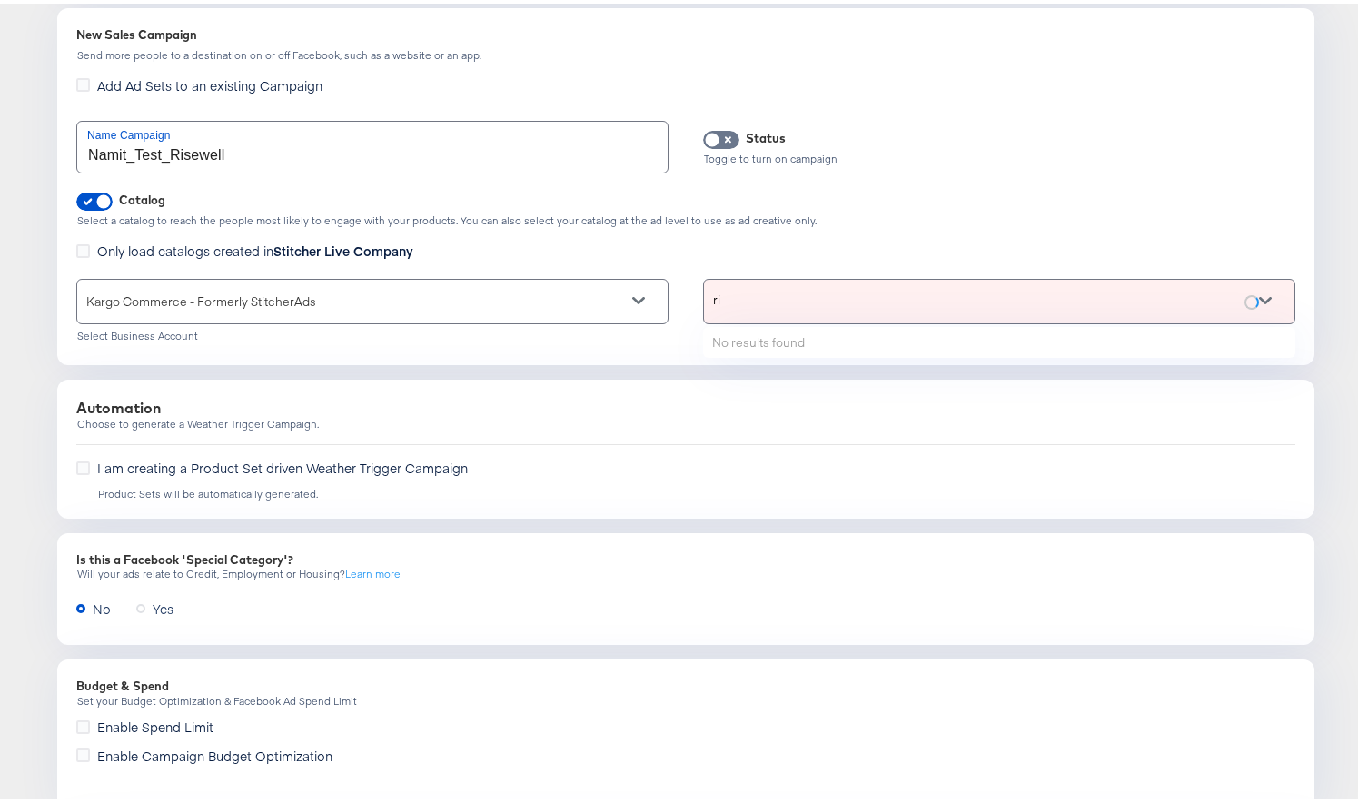
type input "r"
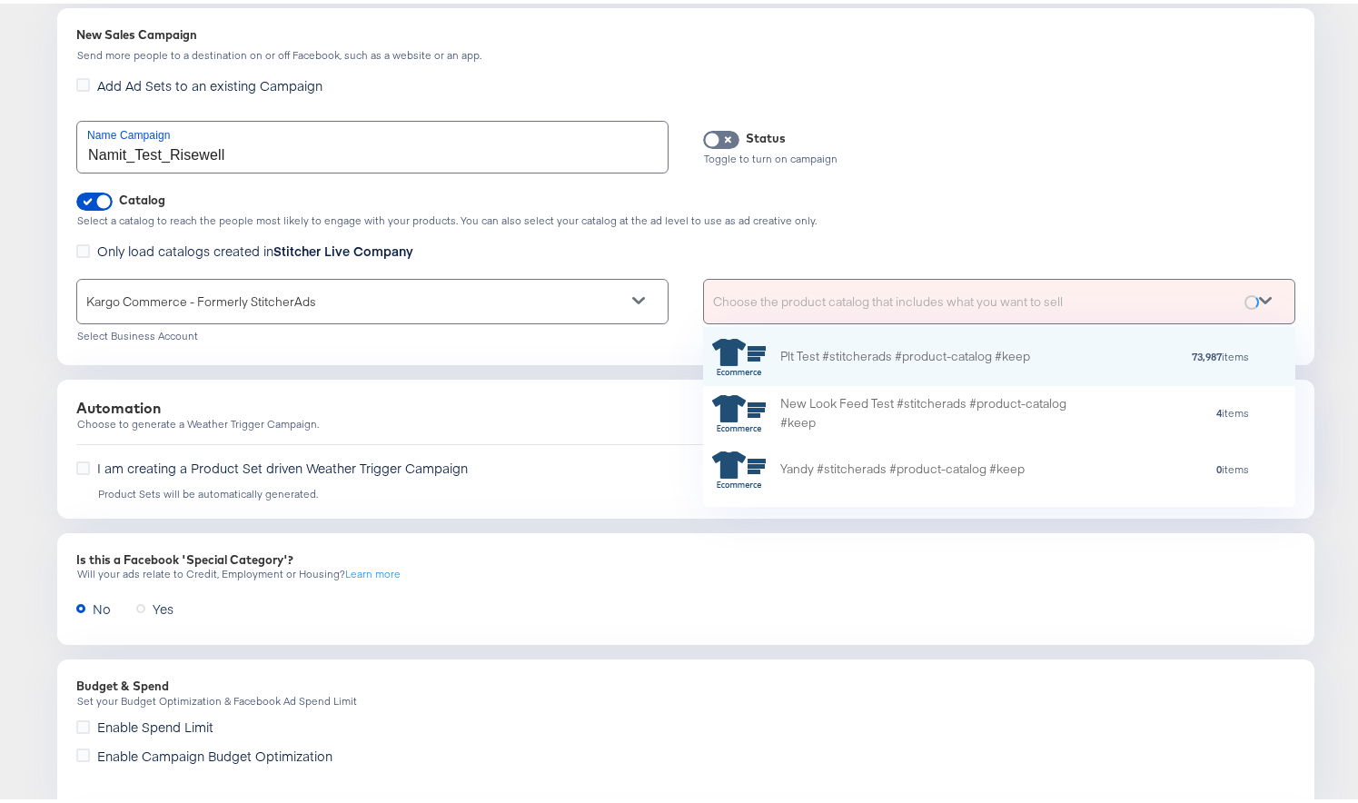
scroll to position [166, 579]
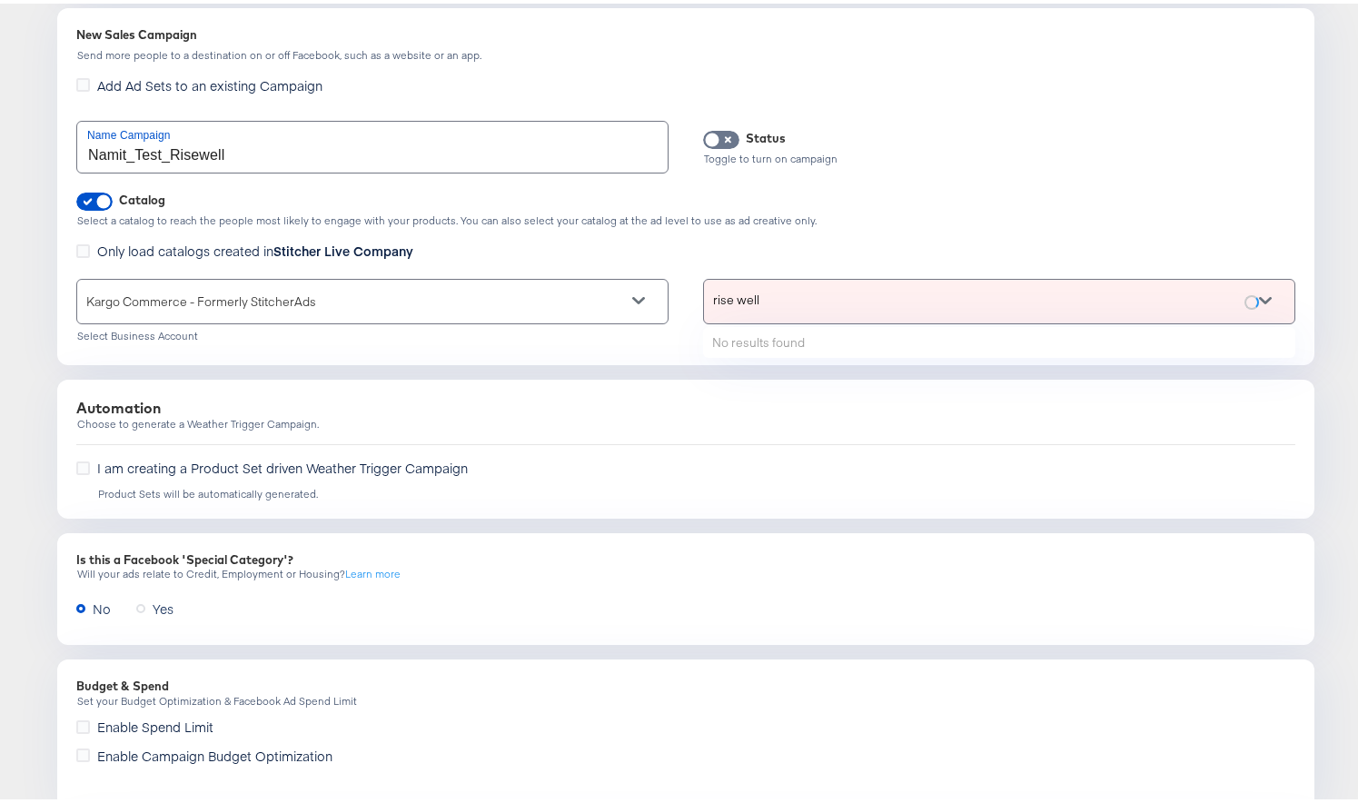
type input "rise well"
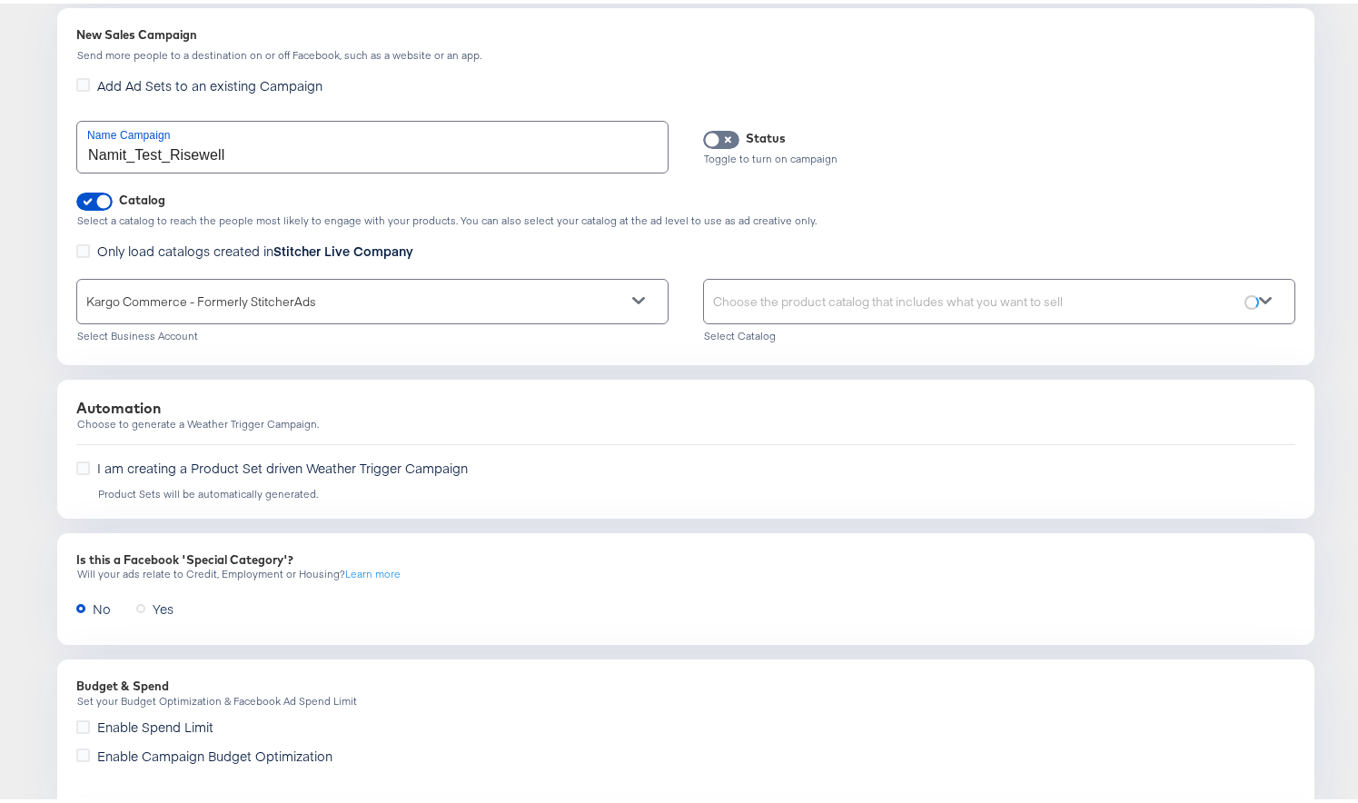
click at [743, 283] on div "Choose the product catalog that includes what you want to sell" at bounding box center [999, 298] width 590 height 44
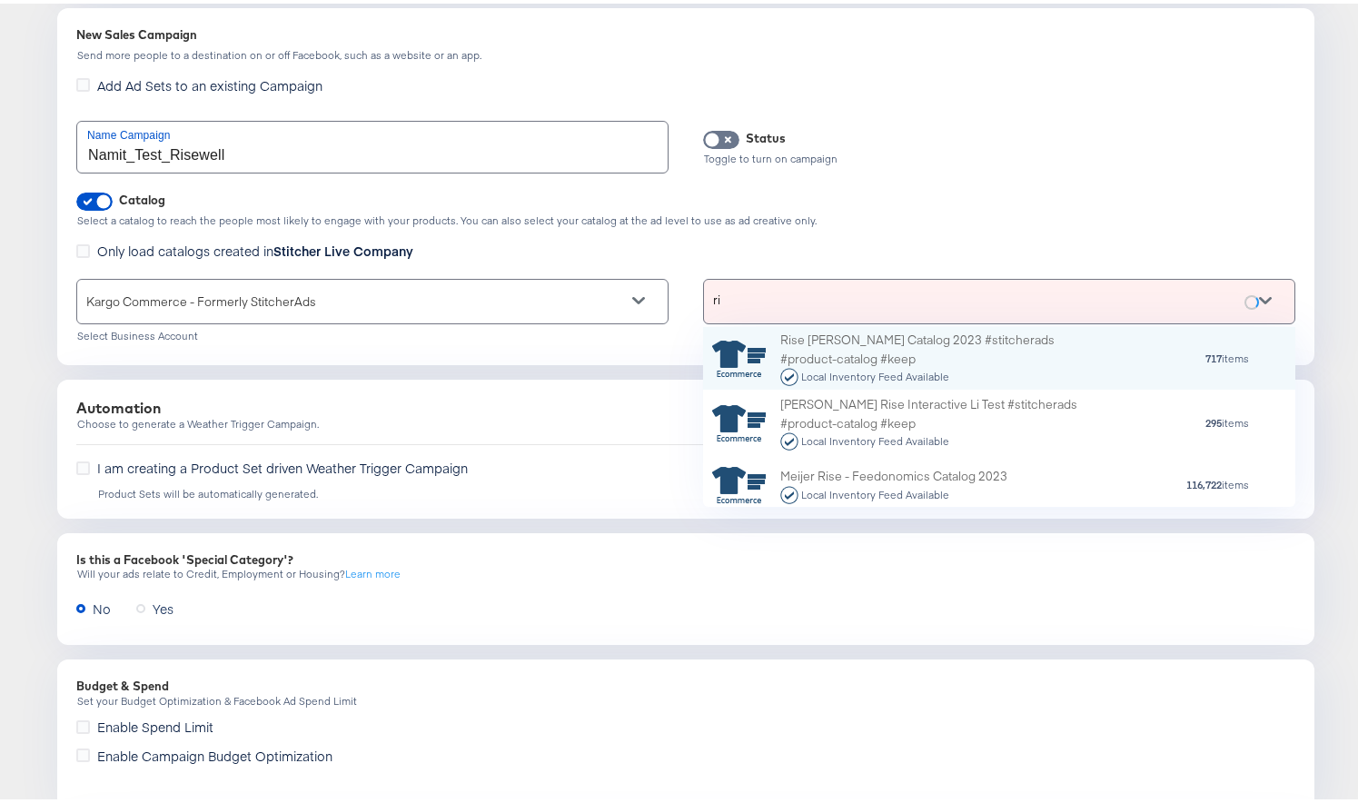
type input "r"
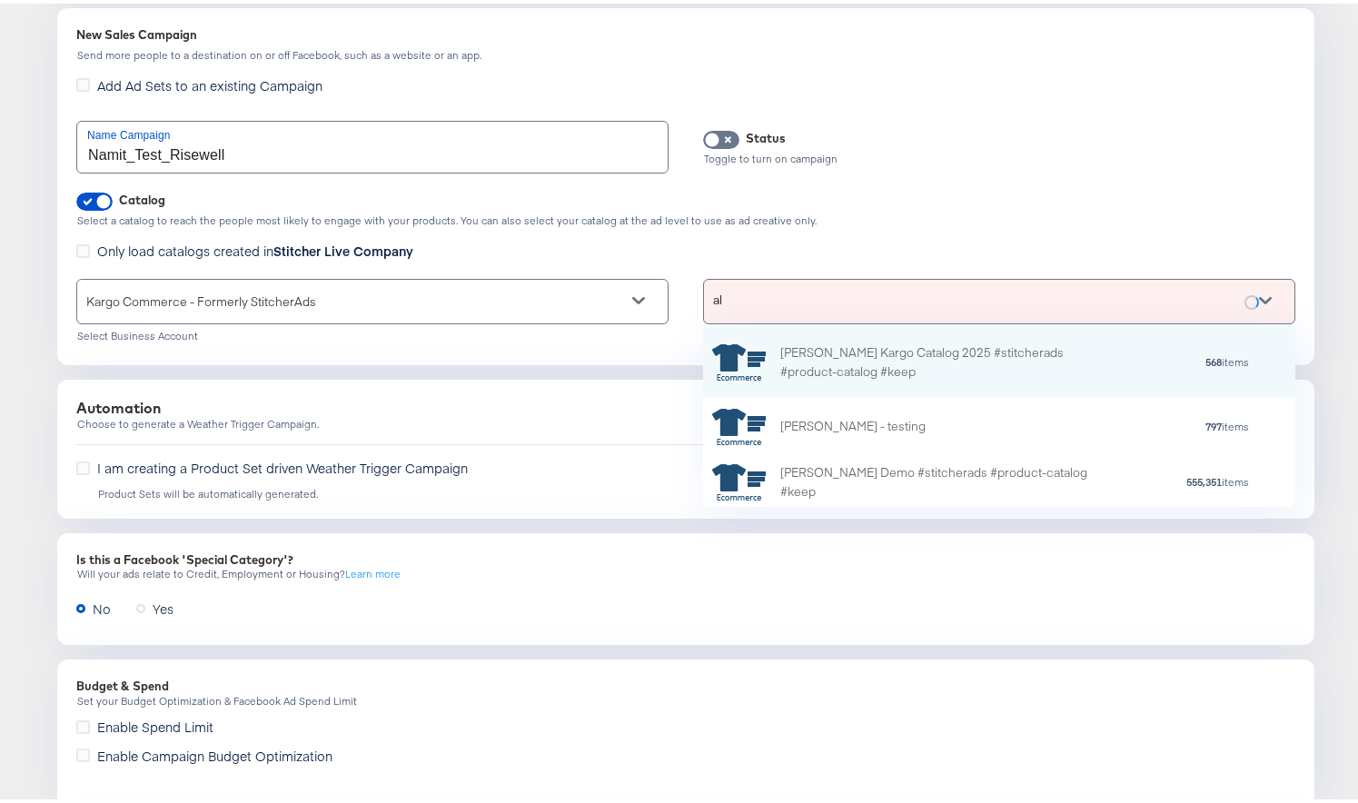
type input "a"
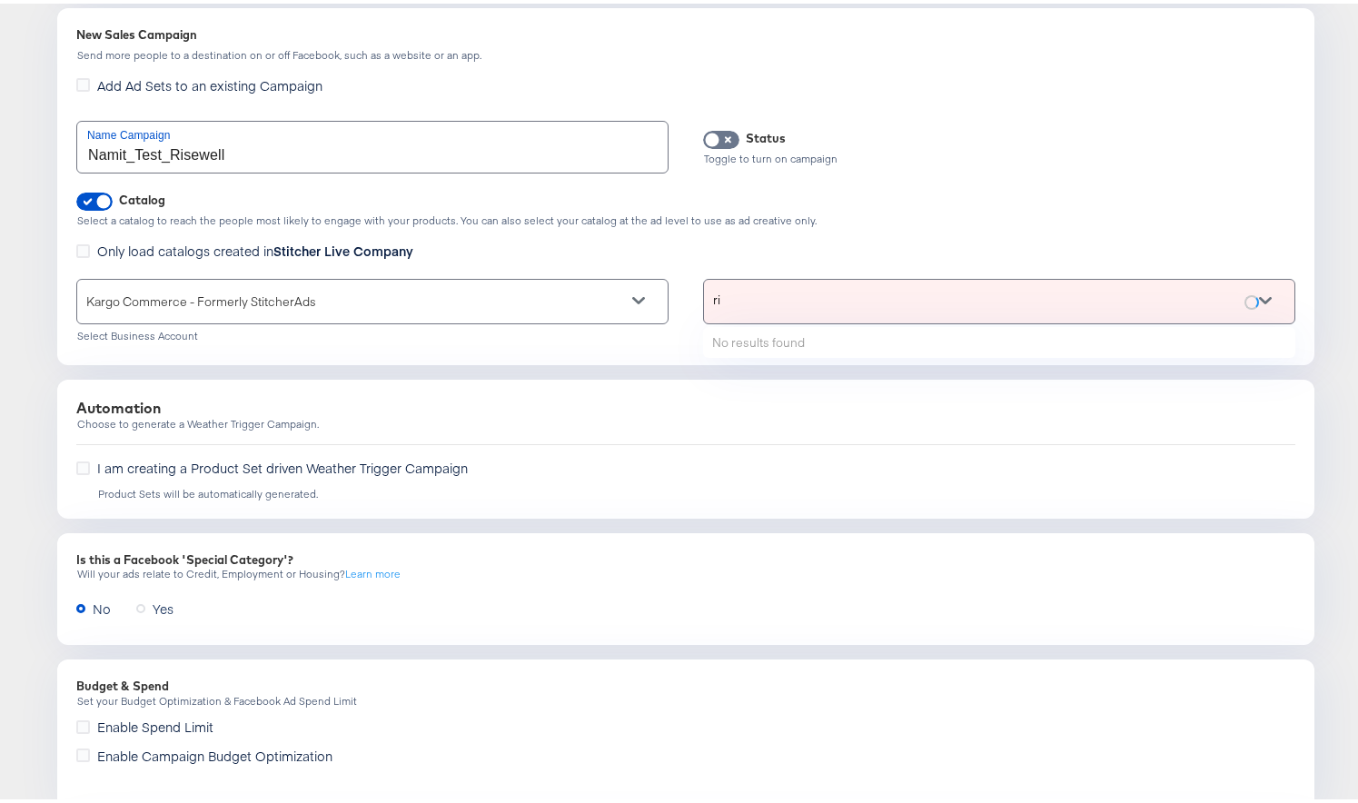
type input "r"
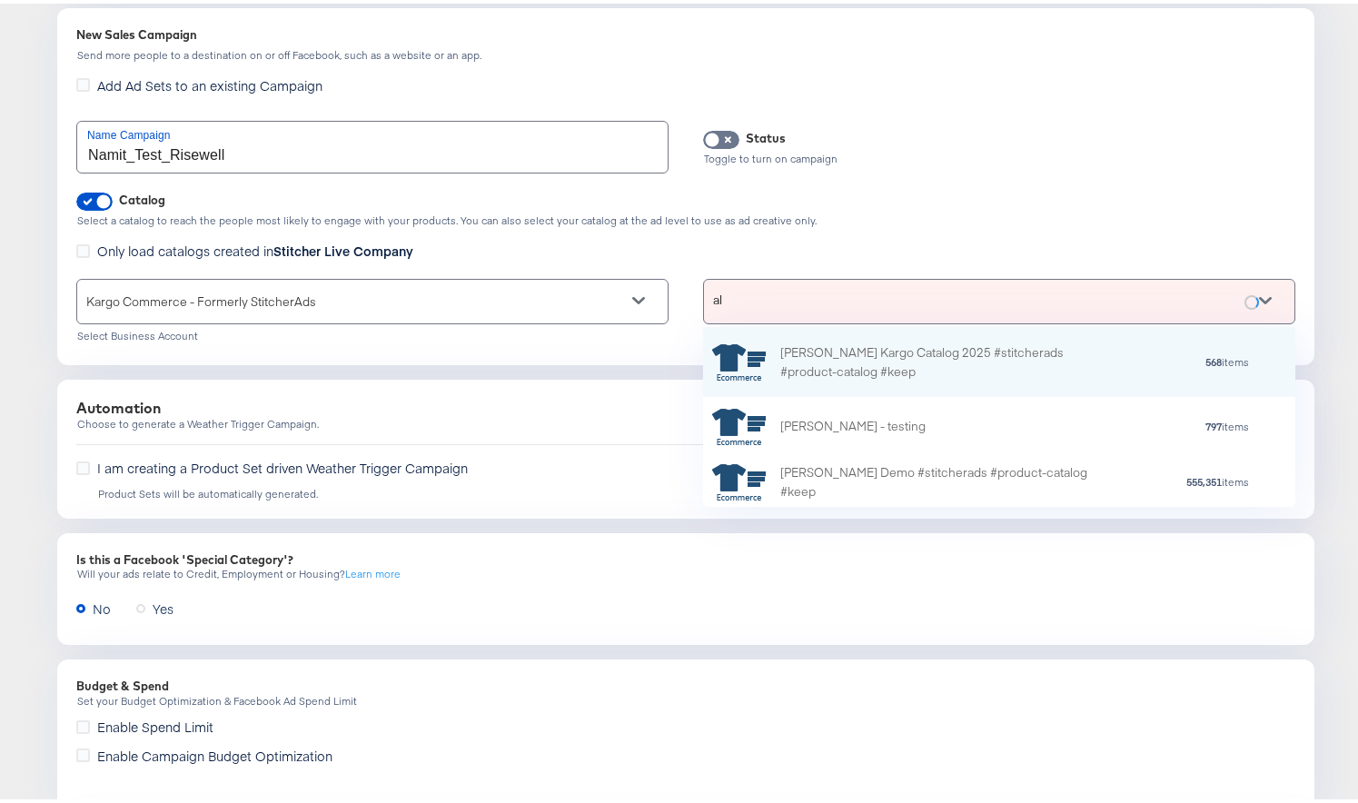
type input "a"
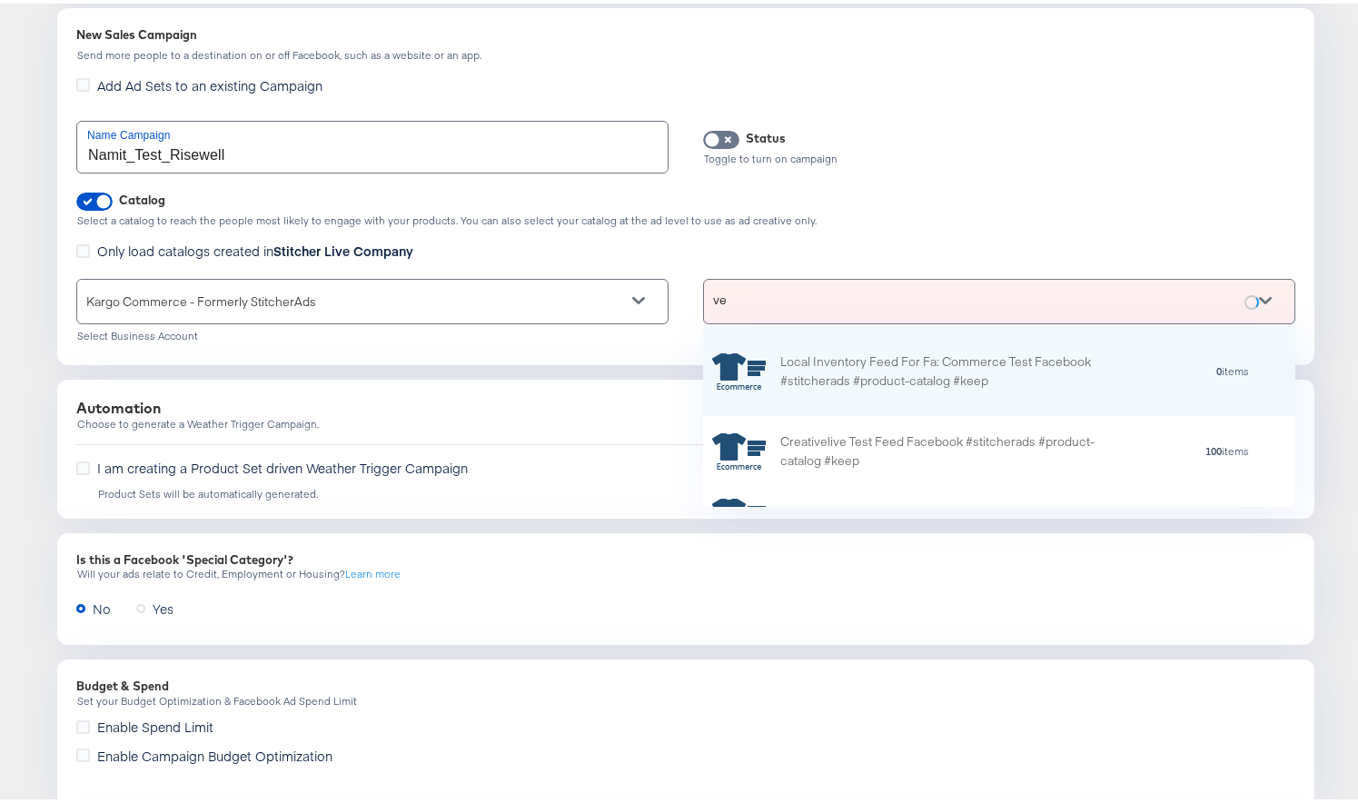
type input "v"
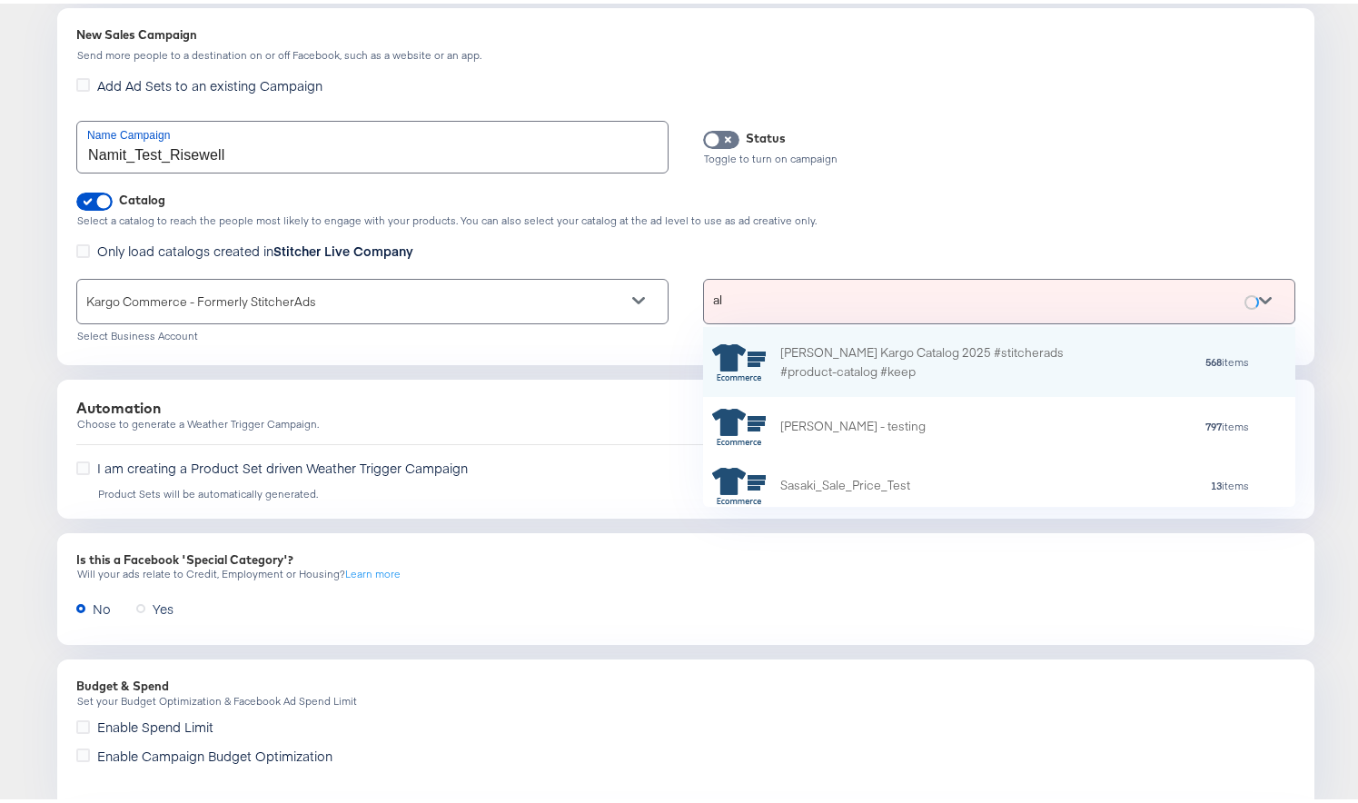
type input "a"
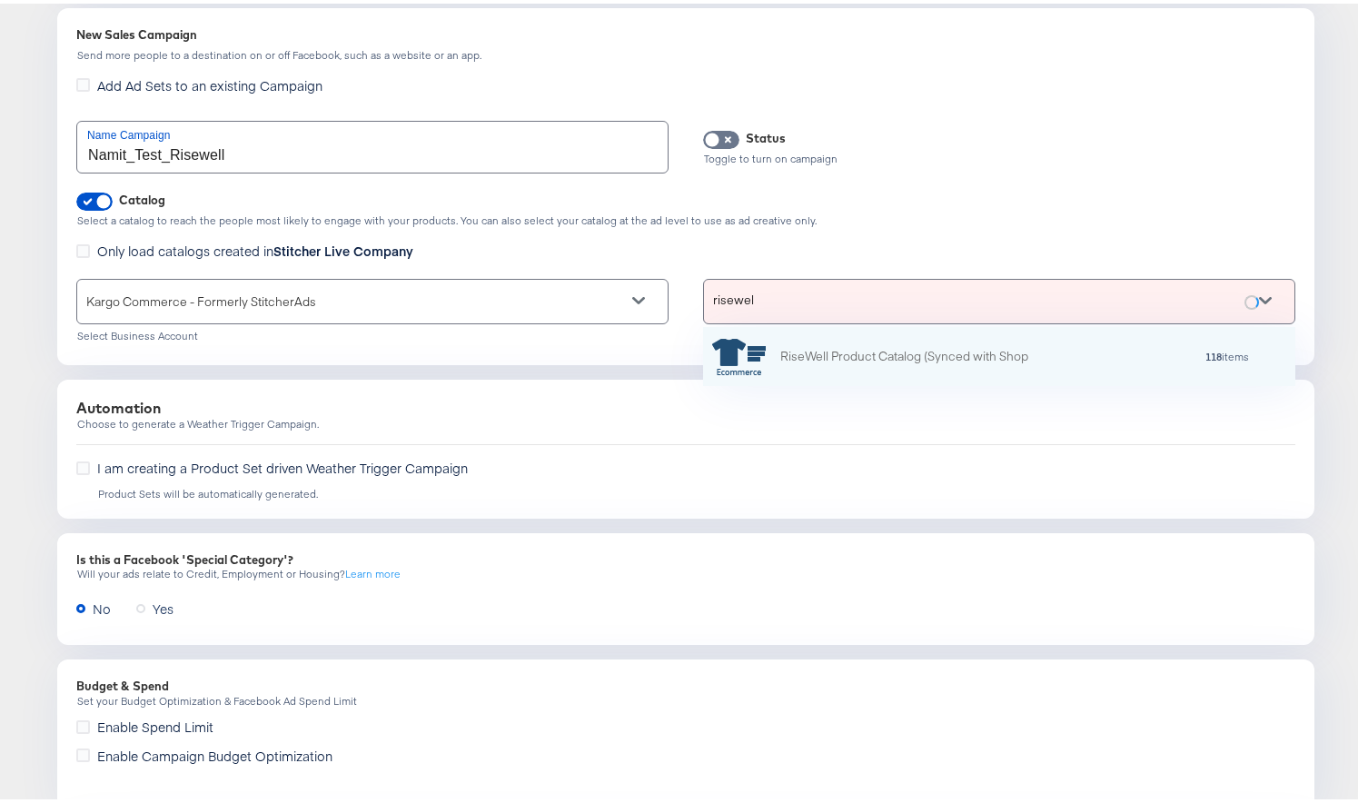
scroll to position [45, 579]
type input "rise"
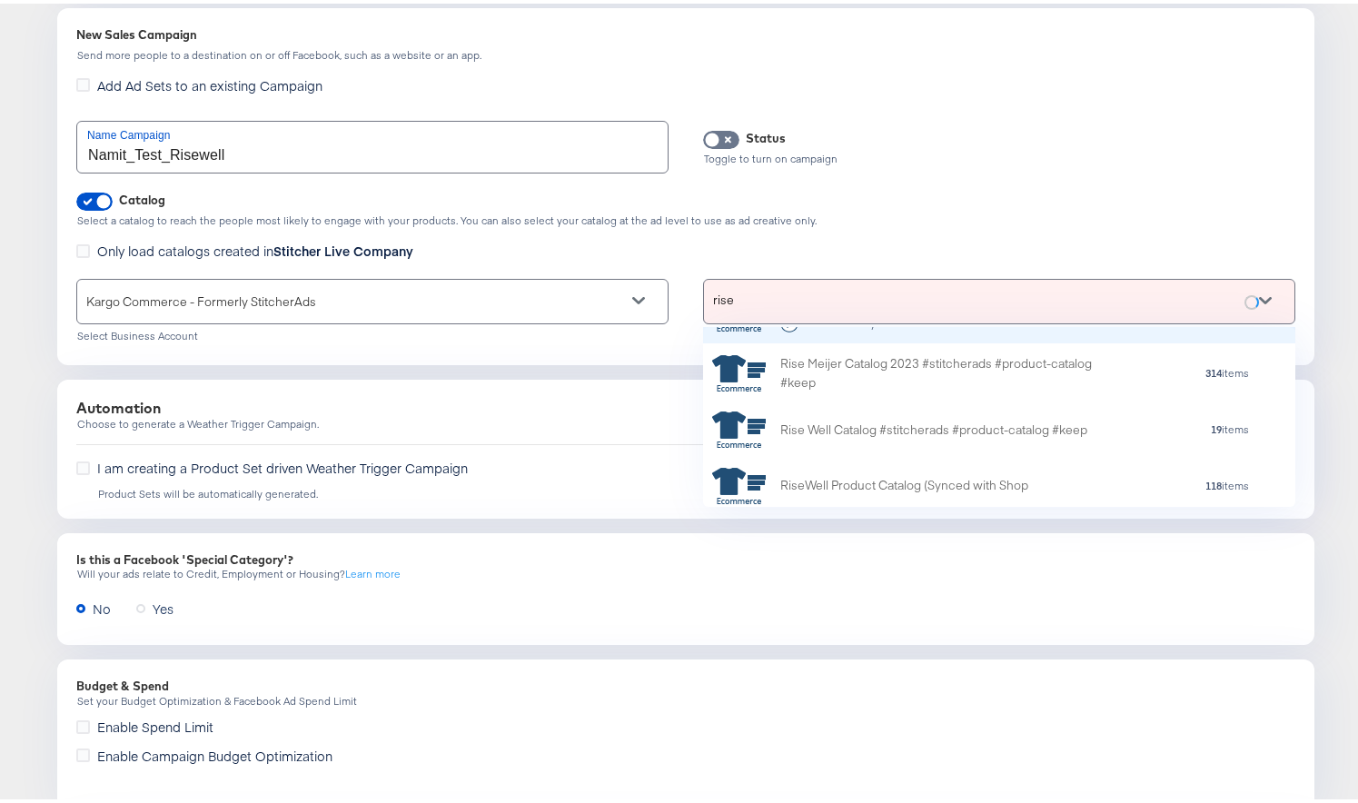
scroll to position [178, 0]
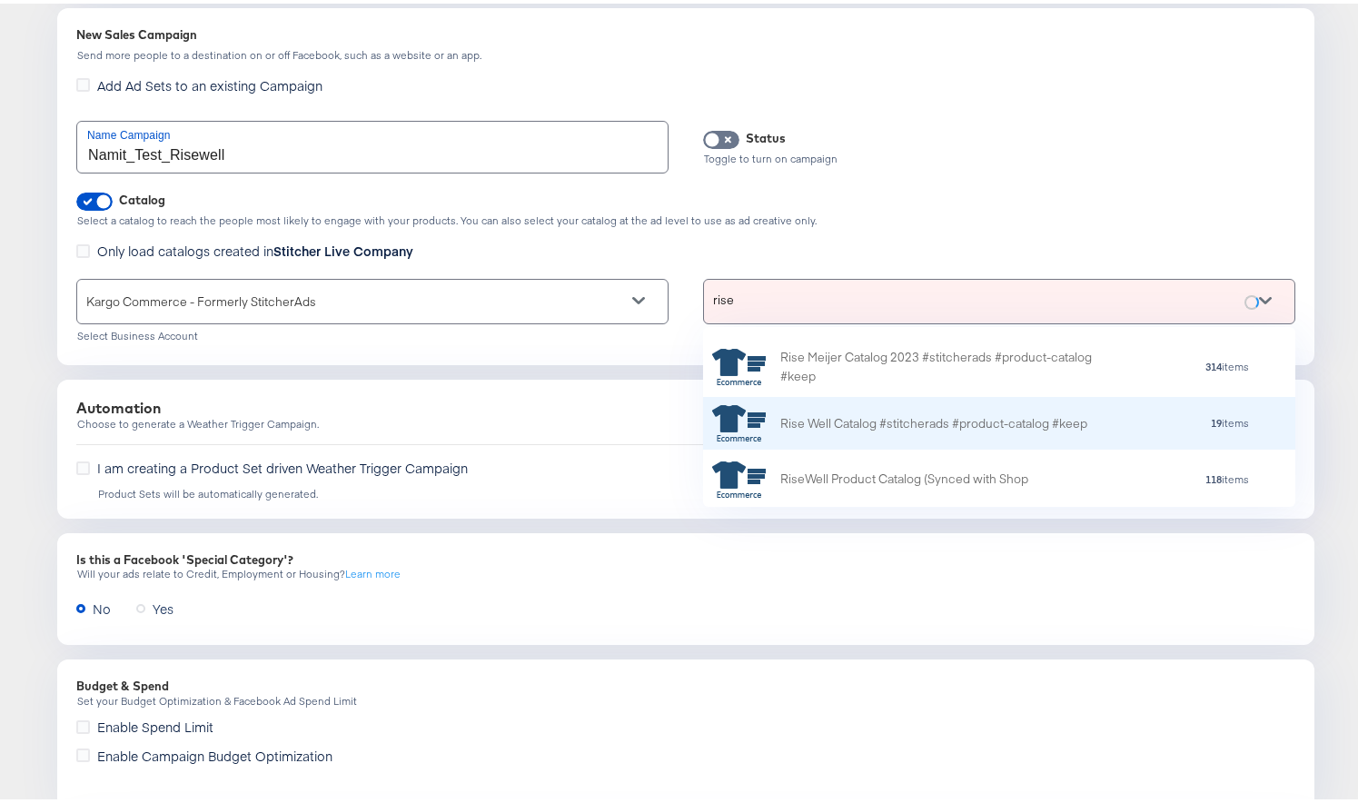
click at [950, 420] on div "Rise Well Catalog #stitcherads #product-catalog #keep" at bounding box center [899, 420] width 375 height 36
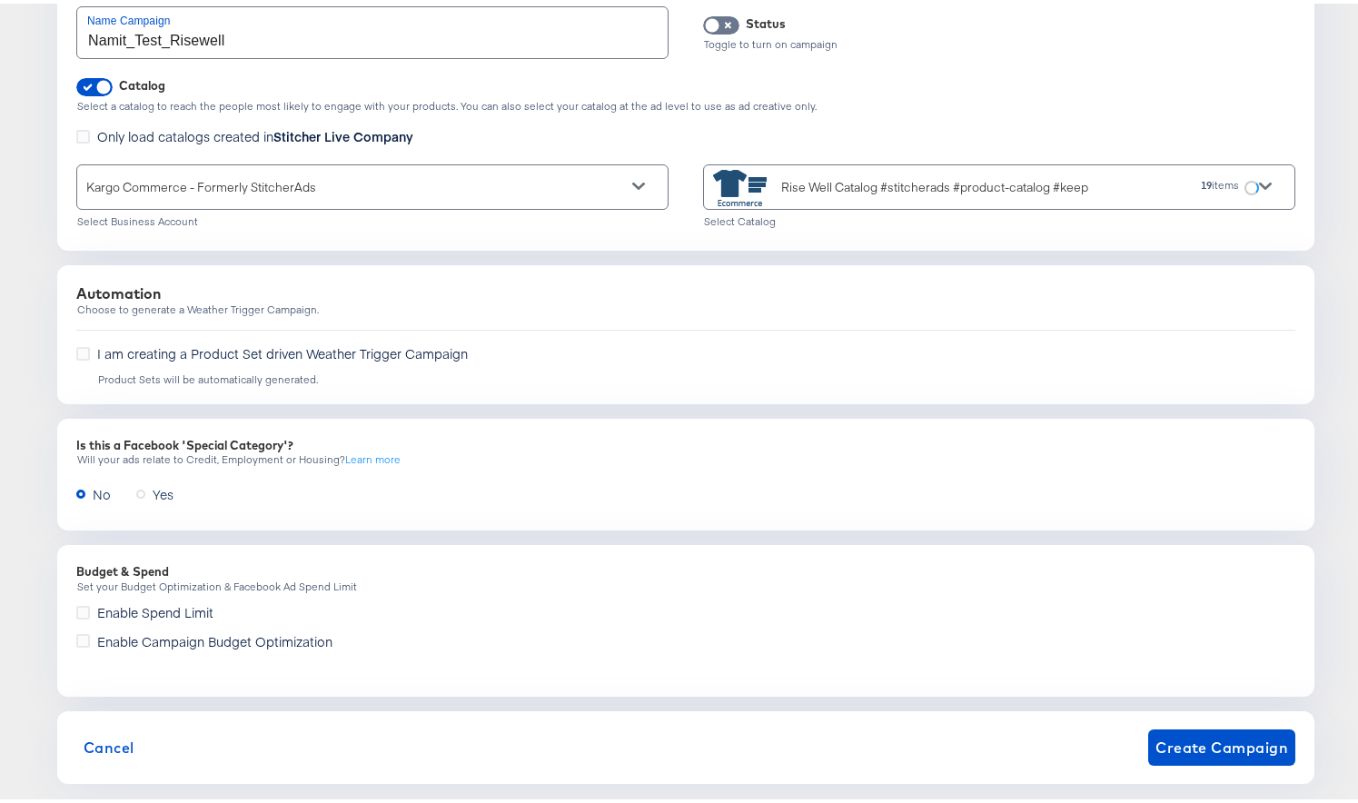
scroll to position [1024, 0]
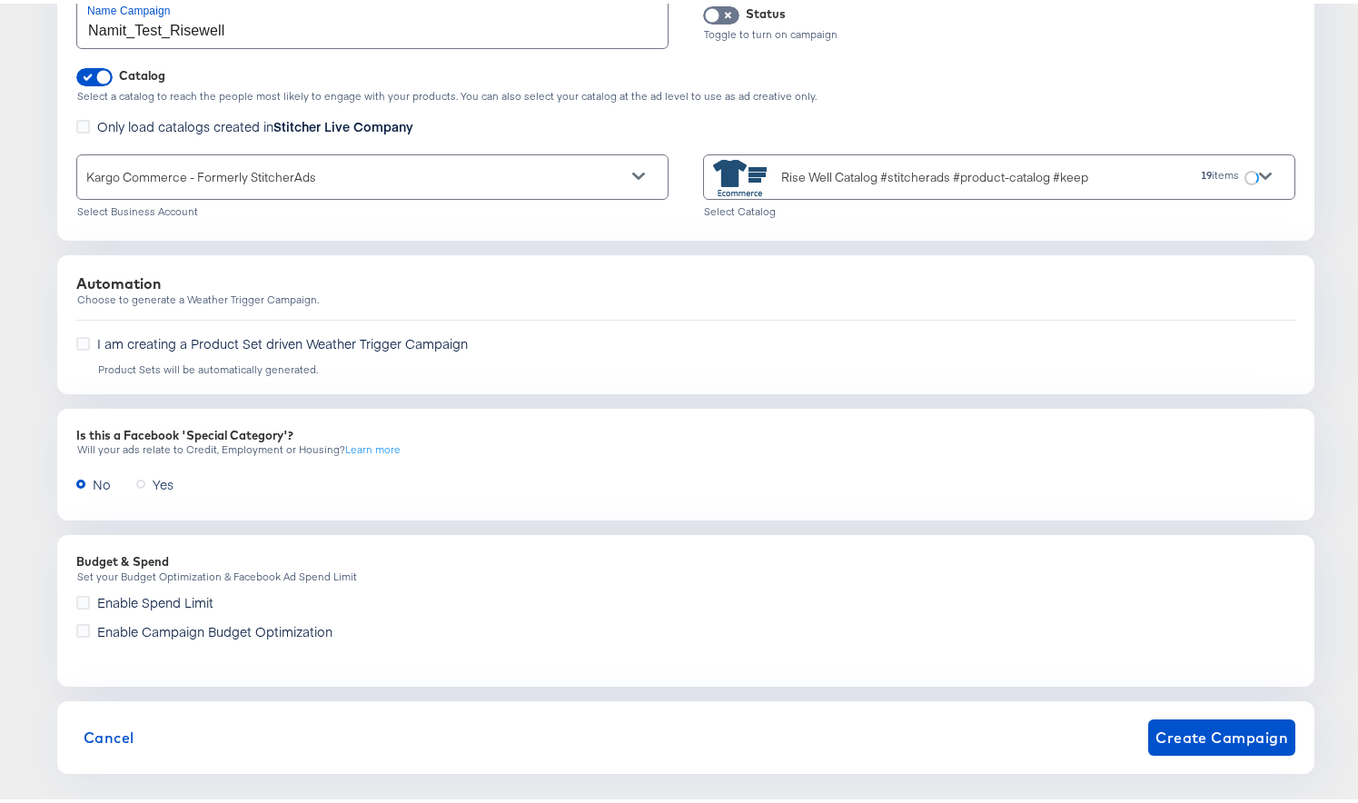
click at [158, 590] on span "Enable Spend Limit" at bounding box center [155, 599] width 116 height 18
click at [0, 0] on input "Enable Spend Limit" at bounding box center [0, 0] width 0 height 0
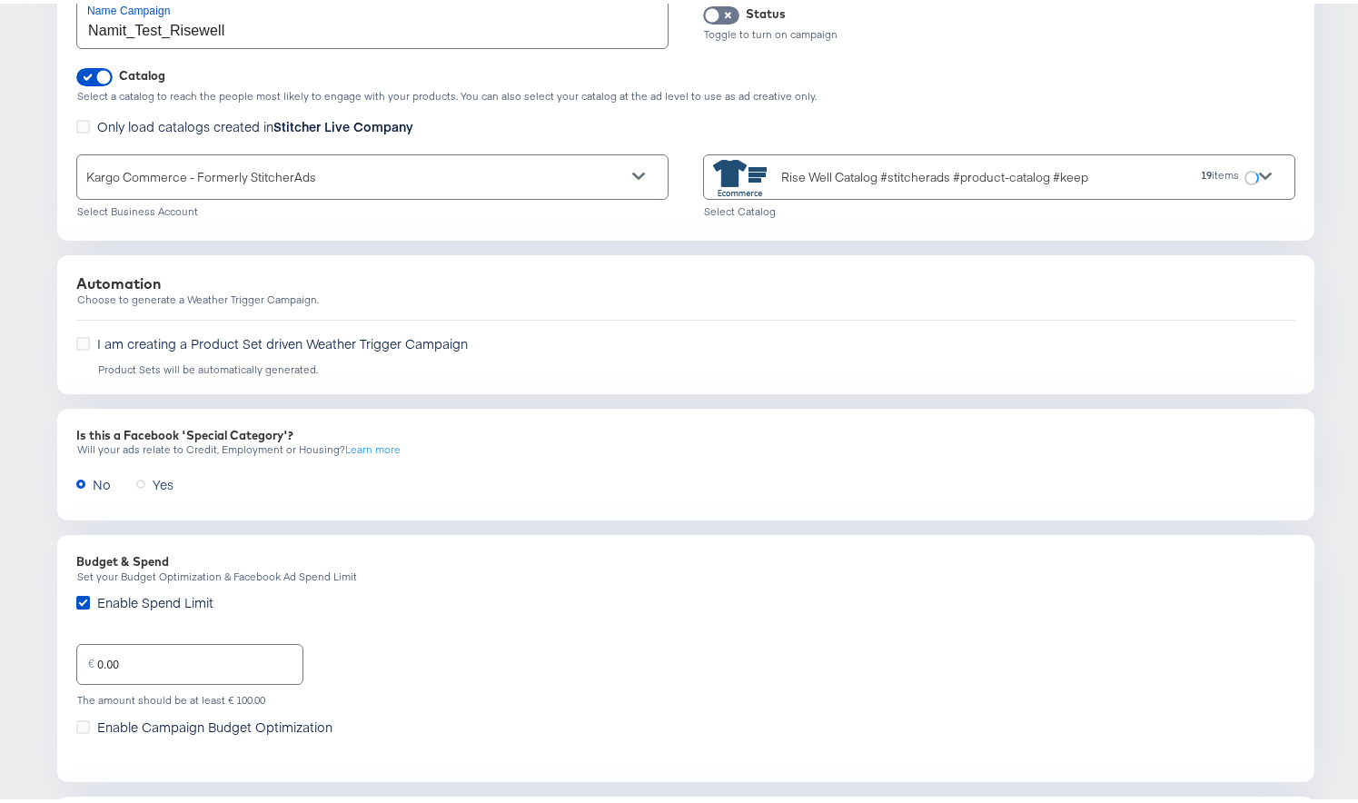
click at [192, 715] on span "Enable Campaign Budget Optimization" at bounding box center [214, 723] width 235 height 18
click at [0, 0] on input "Enable Campaign Budget Optimization" at bounding box center [0, 0] width 0 height 0
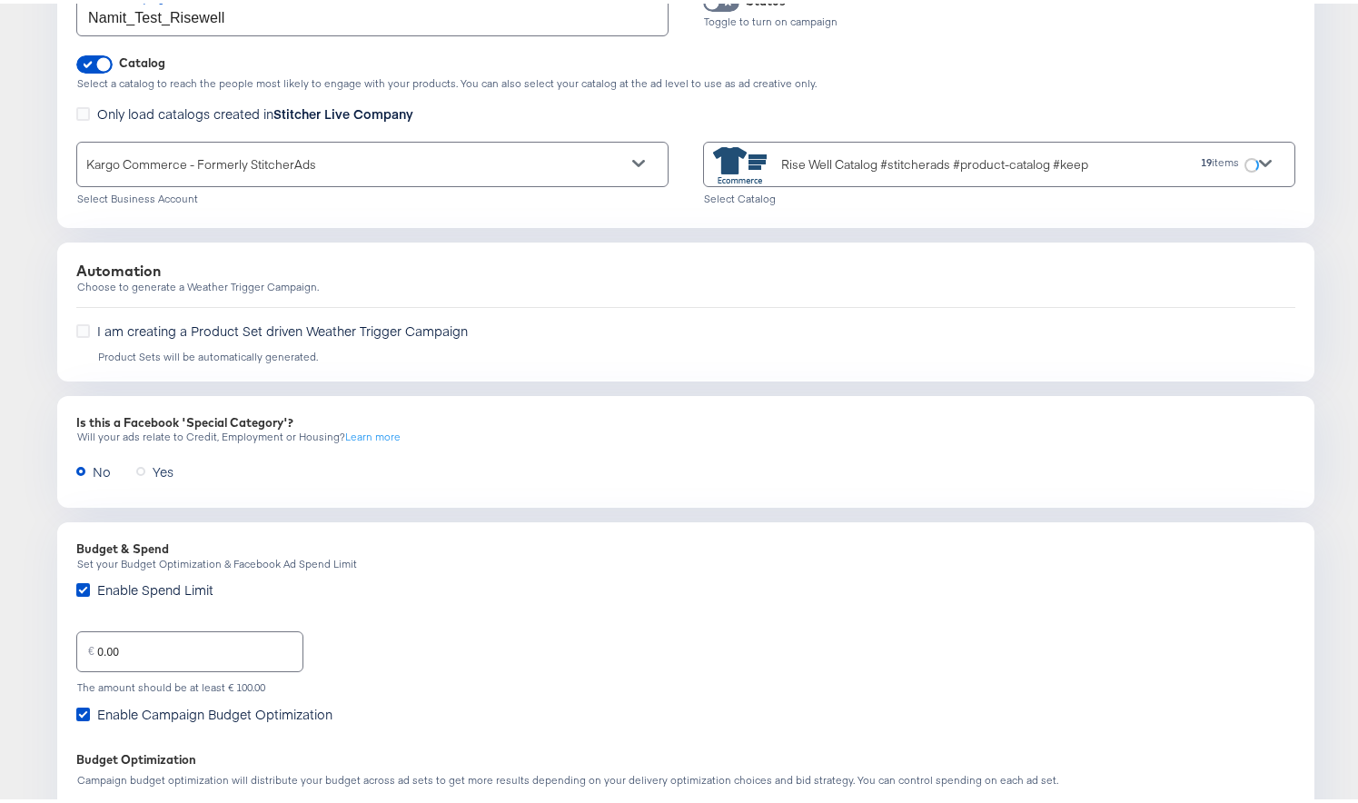
scroll to position [759, 0]
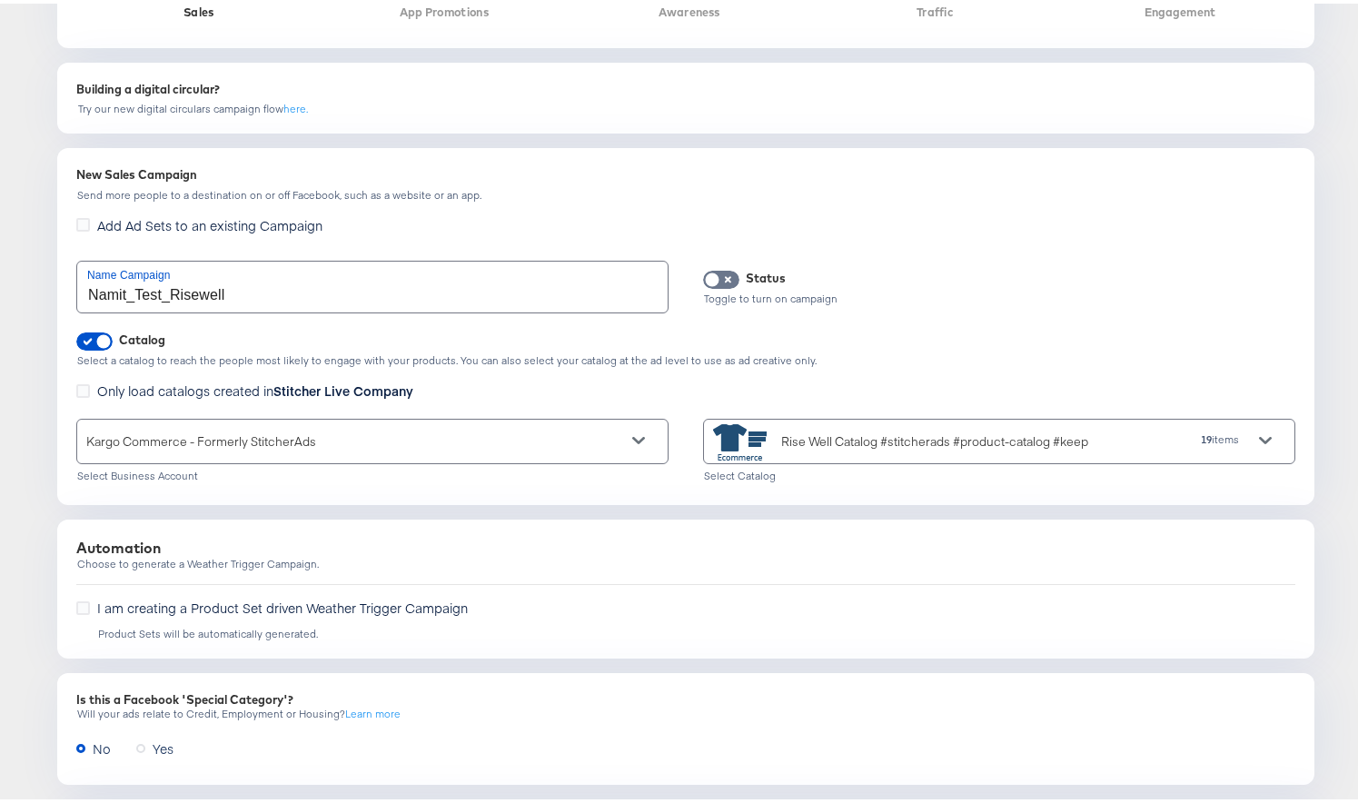
click at [582, 471] on div "New Sales Campaign Send more people to a destination on or off Facebook, such a…" at bounding box center [685, 322] width 1235 height 334
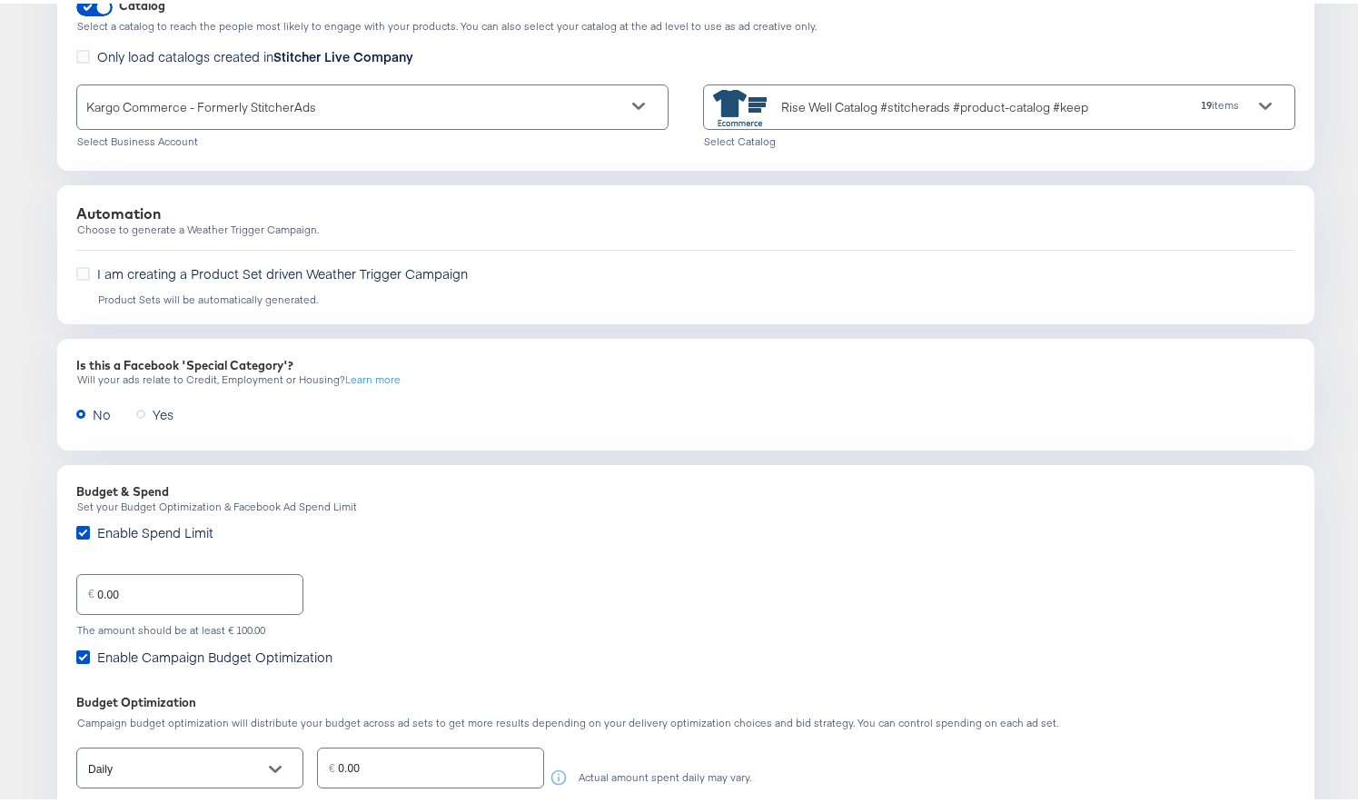
scroll to position [1140, 0]
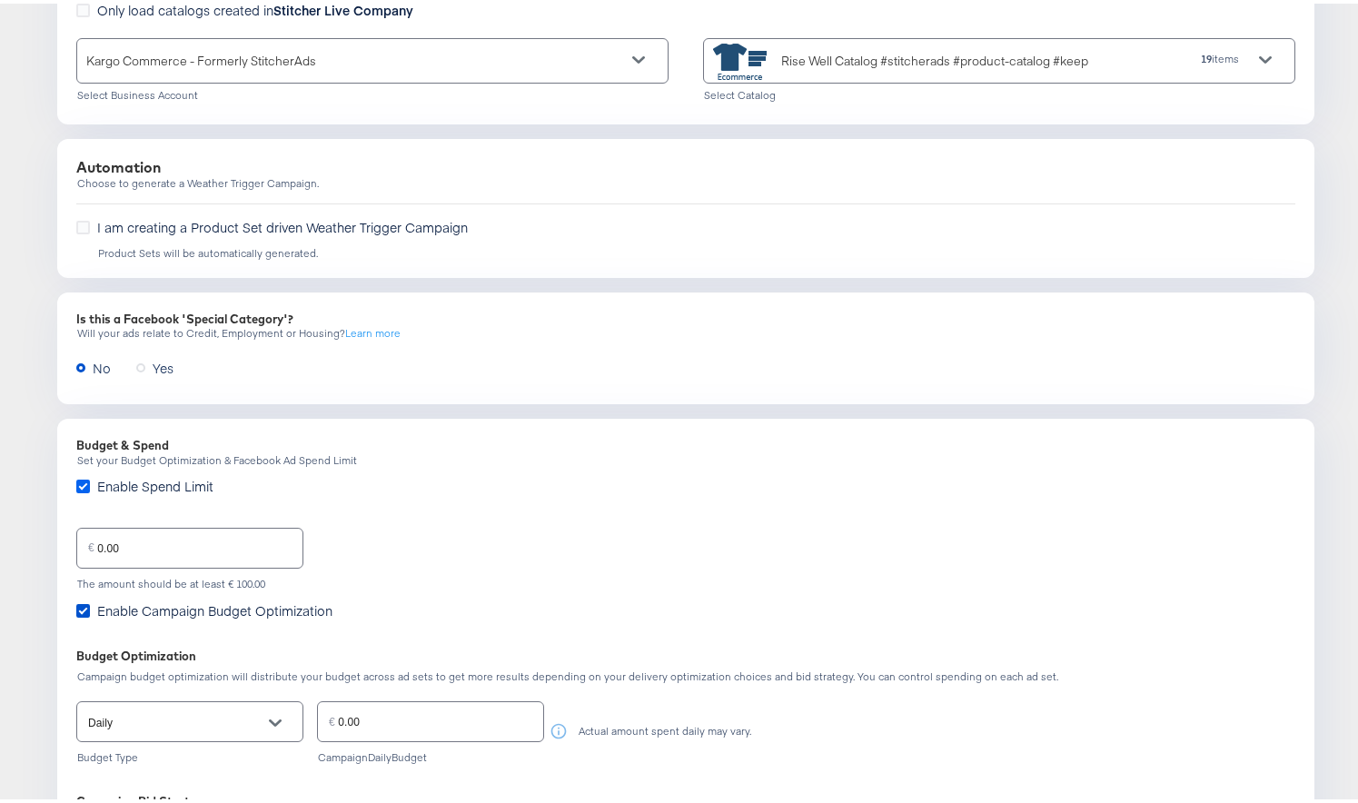
click at [77, 476] on icon at bounding box center [83, 483] width 14 height 14
click at [0, 0] on input "Enable Spend Limit" at bounding box center [0, 0] width 0 height 0
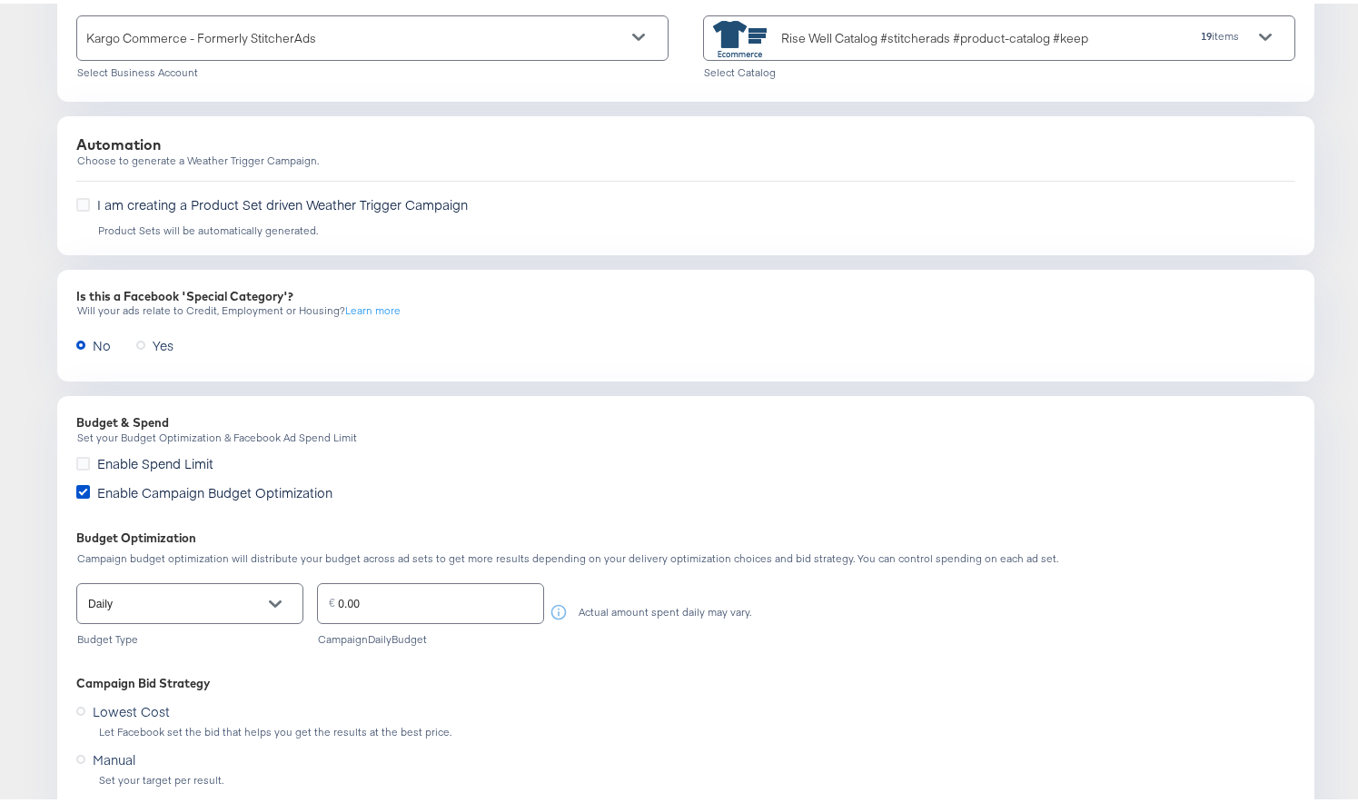
scroll to position [1181, 0]
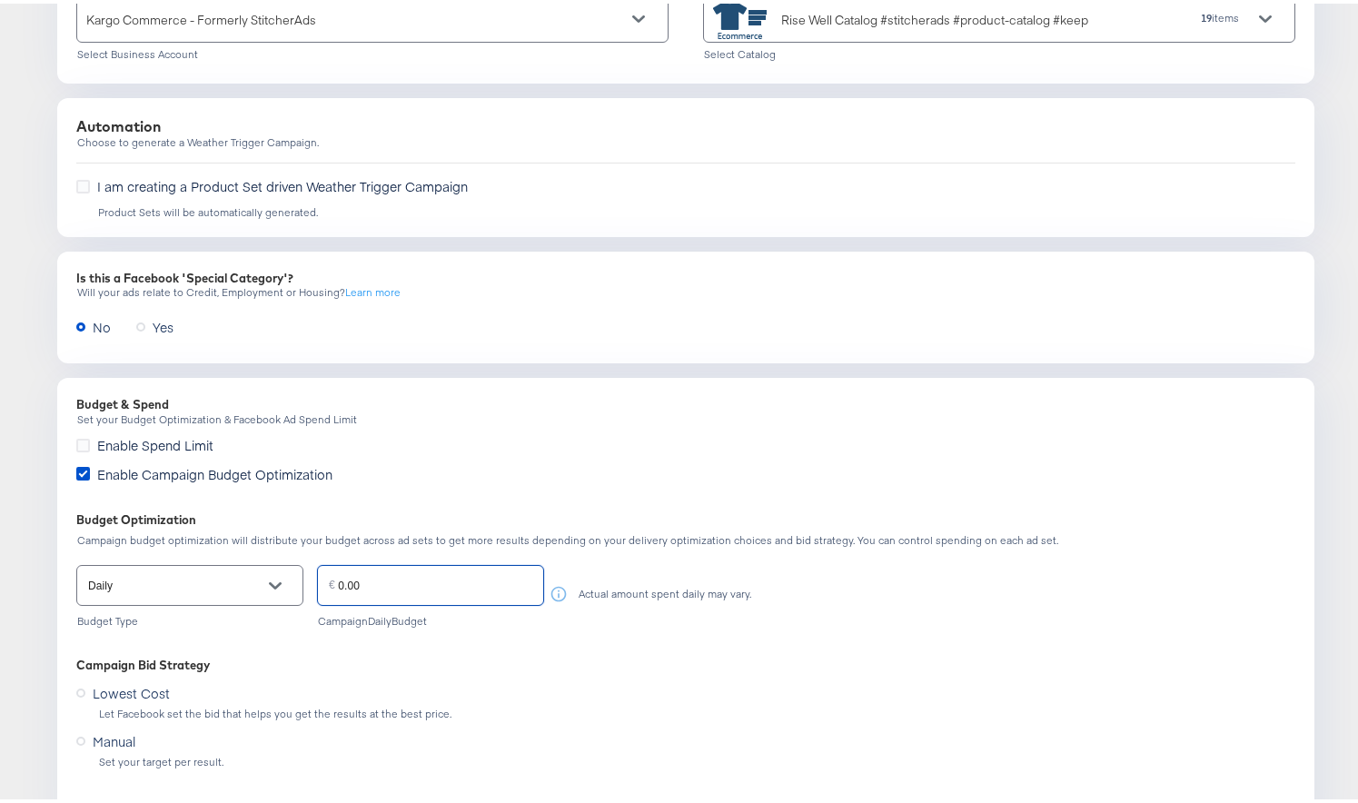
drag, startPoint x: 380, startPoint y: 570, endPoint x: 314, endPoint y: 564, distance: 65.7
click at [317, 566] on div "€ 0.00" at bounding box center [430, 581] width 227 height 41
type input "25.00"
click at [481, 680] on div "Lowest Cost Let Facebook set the bid that helps you get the results at the best…" at bounding box center [685, 696] width 1219 height 41
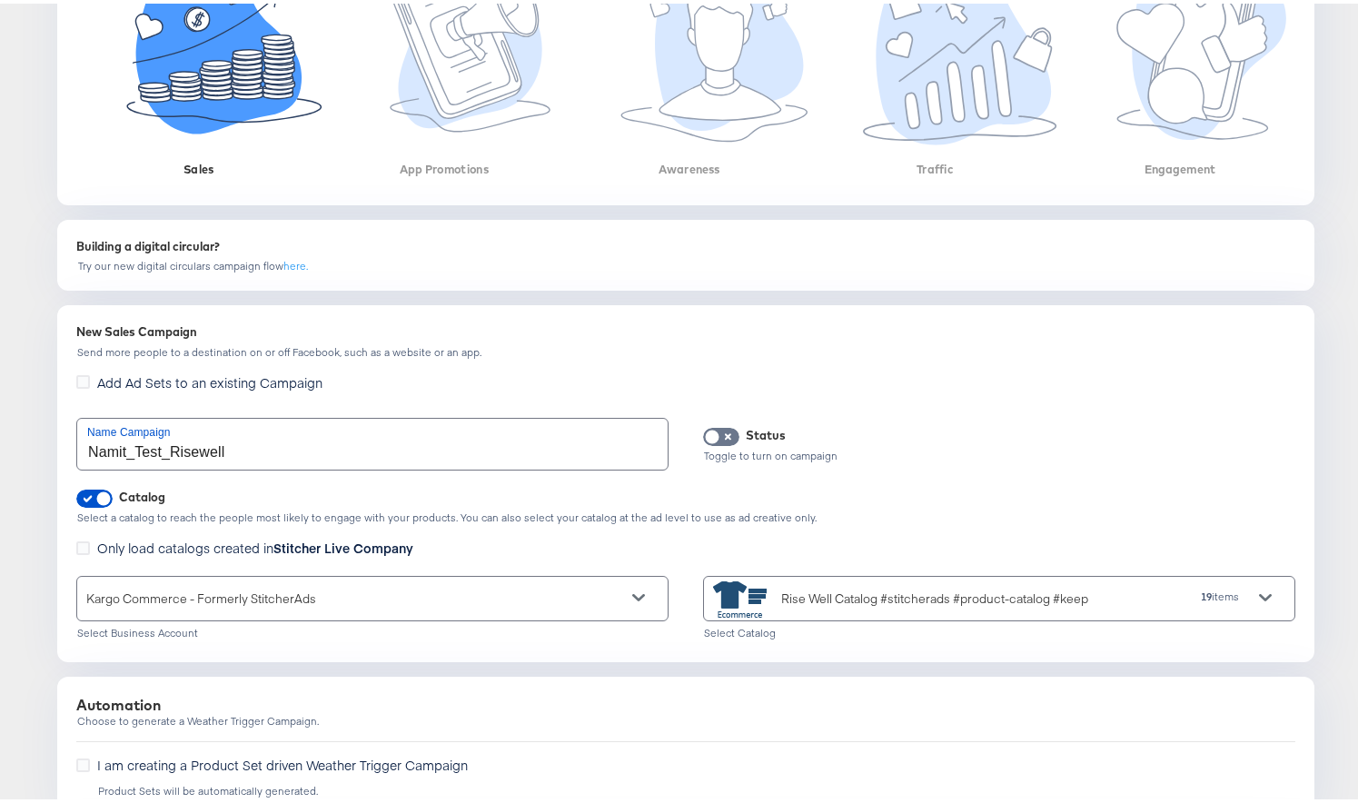
scroll to position [1332, 0]
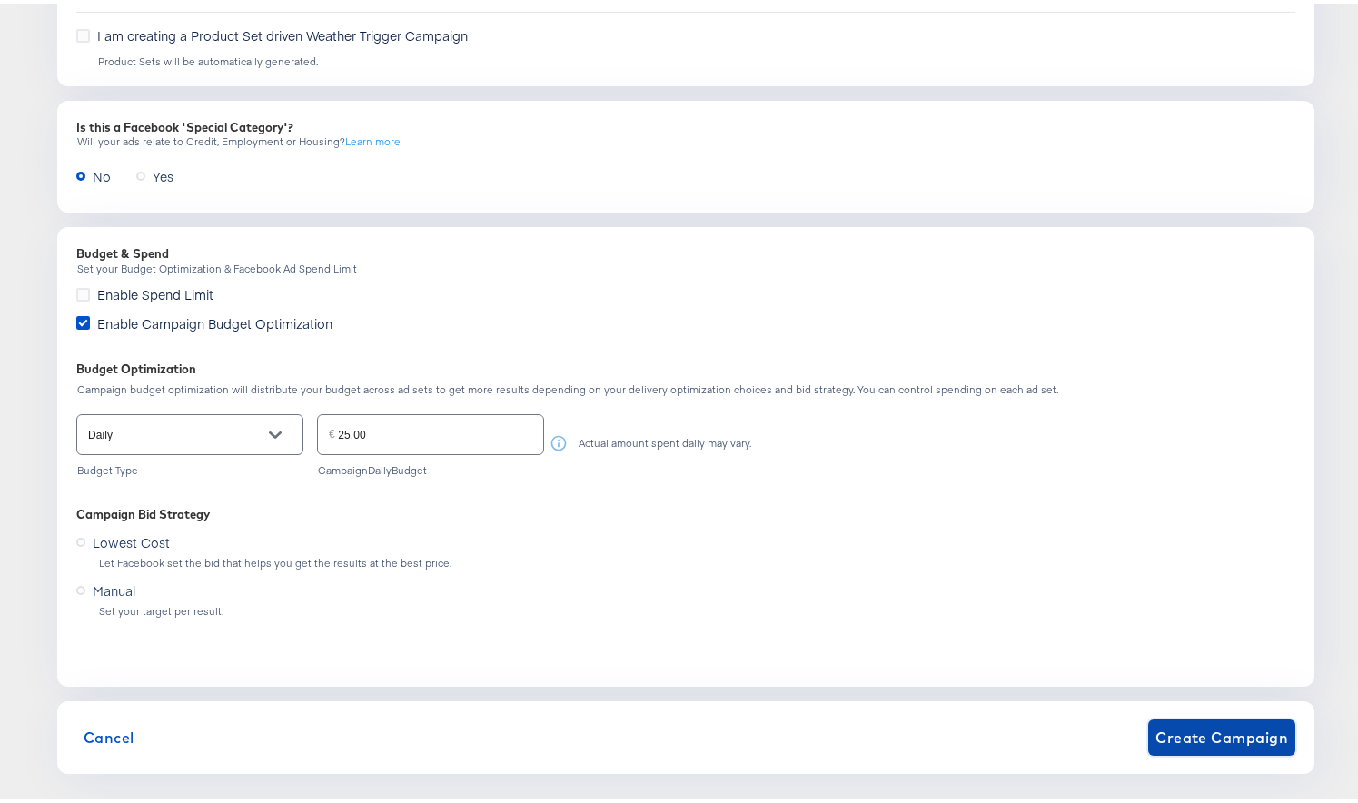
click at [1135, 721] on span "Create Campaign" at bounding box center [1222, 733] width 133 height 25
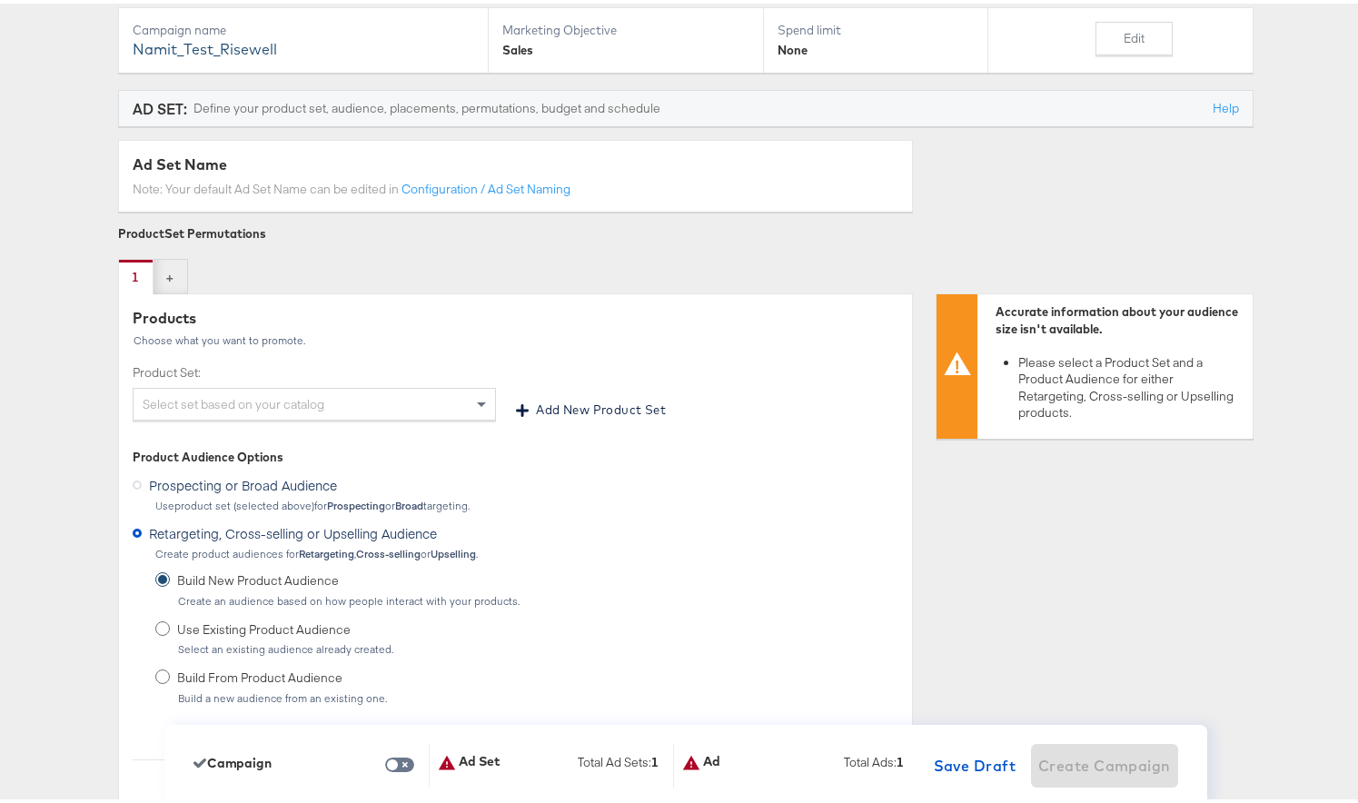
scroll to position [318, 0]
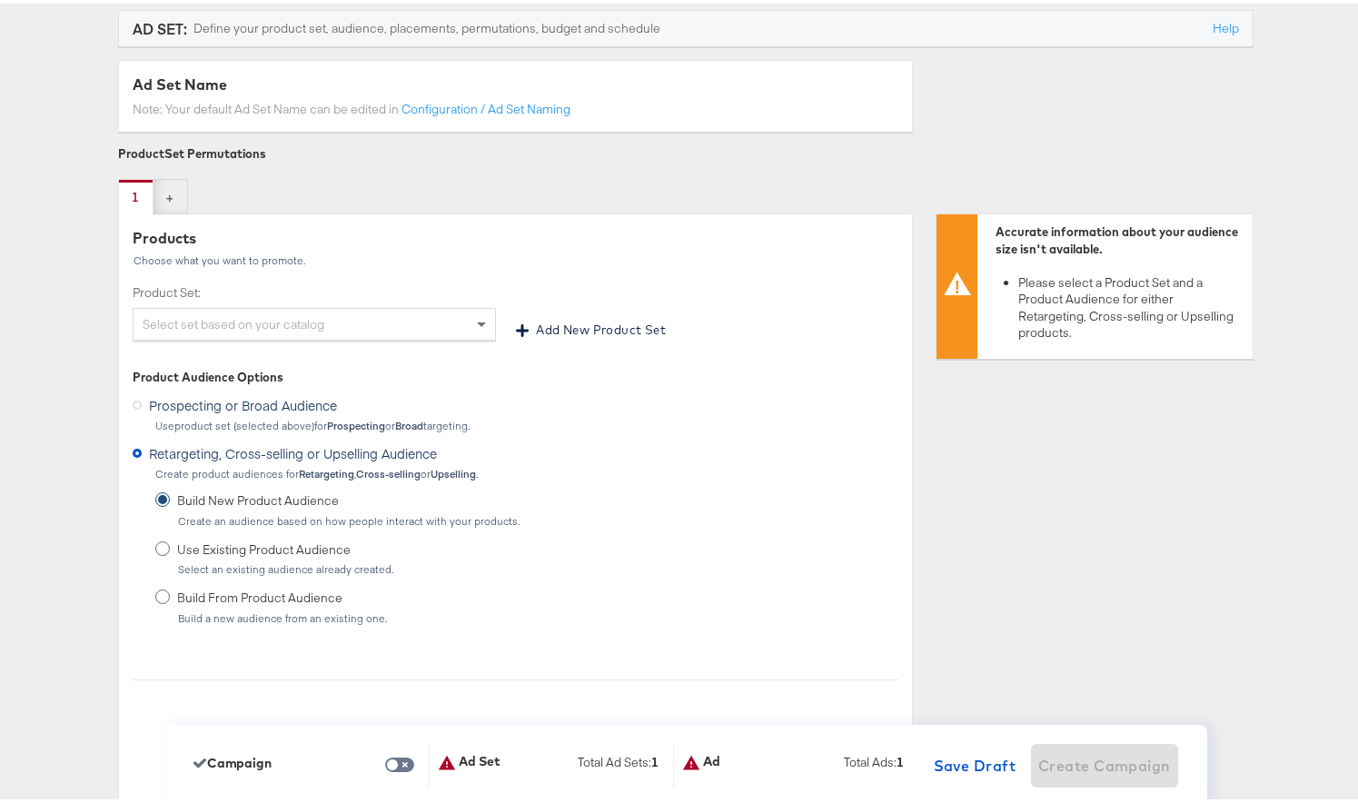
click at [440, 312] on div "Select set based on your catalog" at bounding box center [315, 320] width 362 height 31
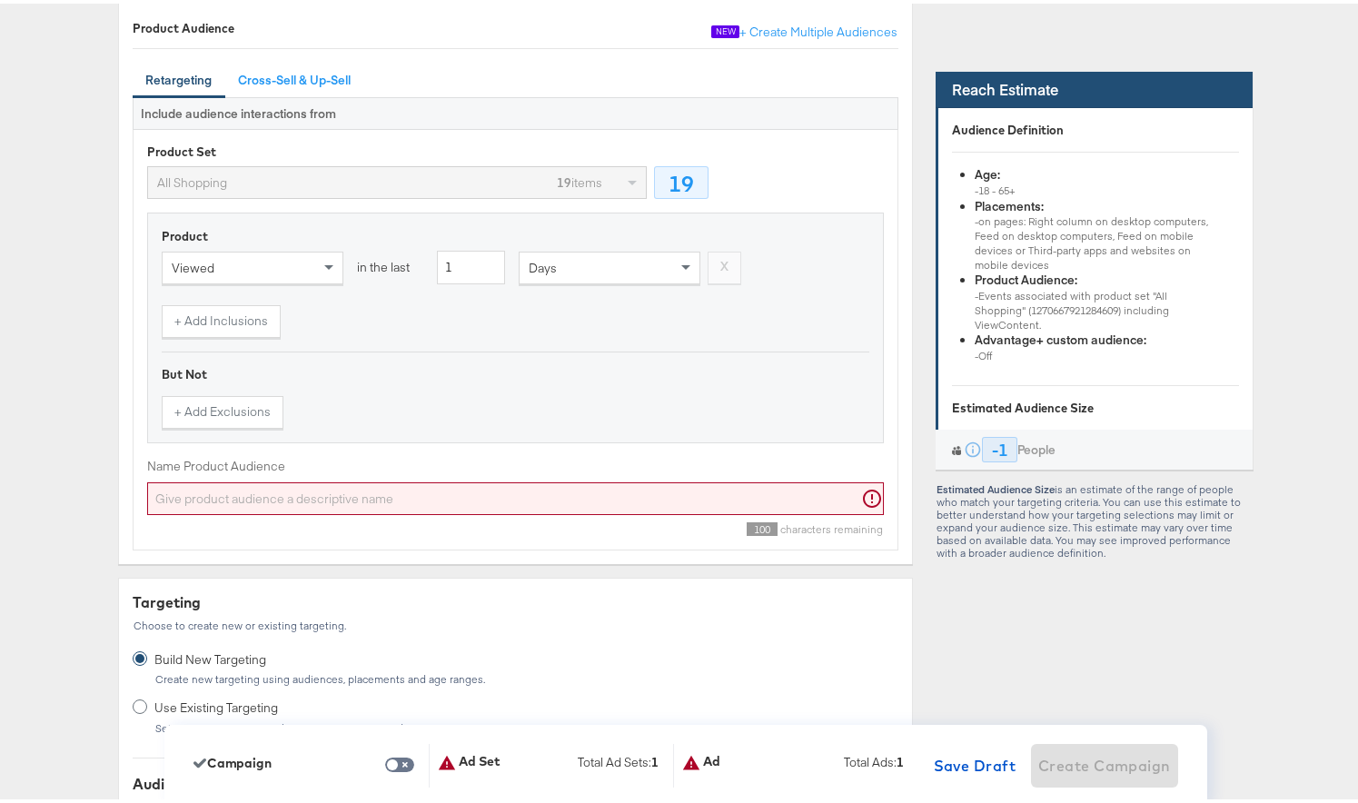
scroll to position [1021, 0]
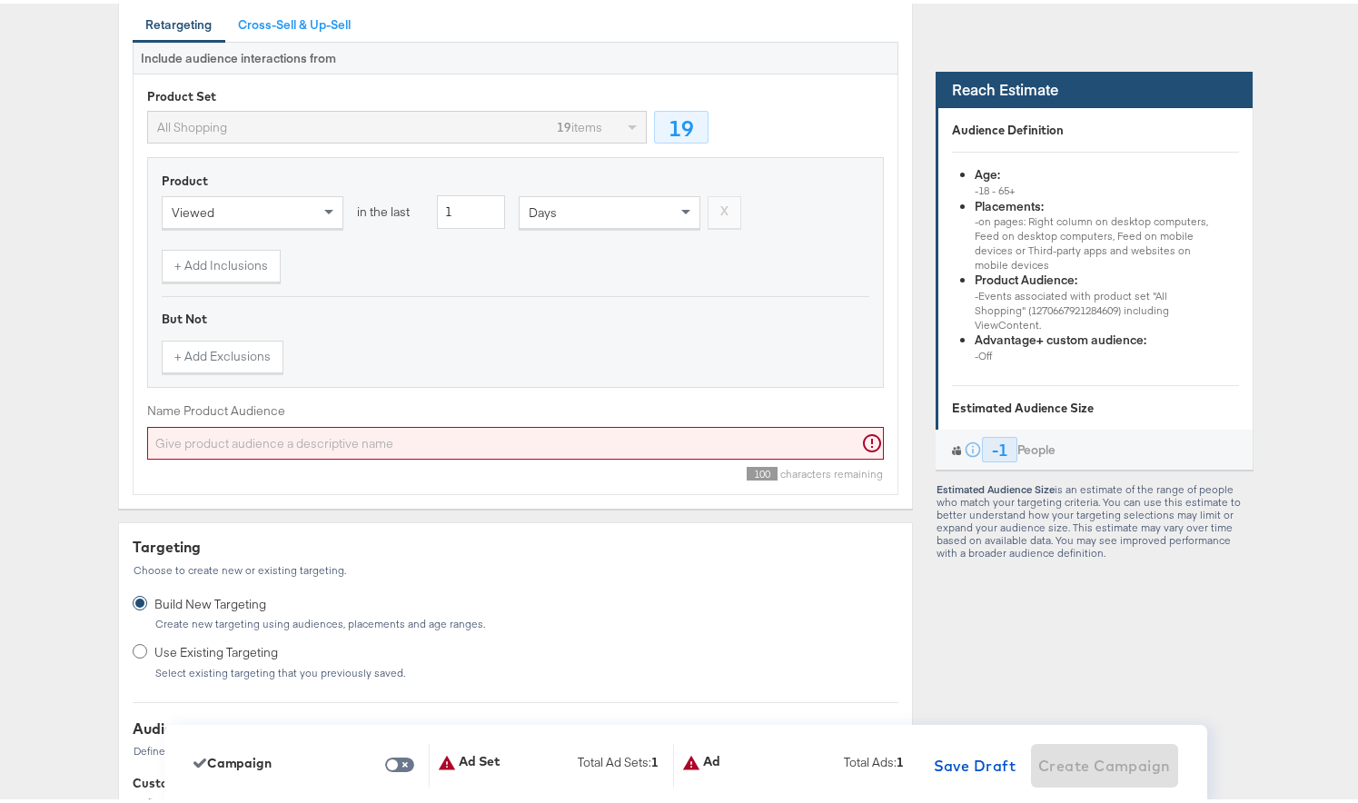
click at [576, 432] on input "Name Product Audience" at bounding box center [515, 440] width 737 height 34
click at [133, 649] on icon at bounding box center [140, 647] width 15 height 15
click at [0, 0] on input "Use Existing Targeting Select existing targeting that you previously saved." at bounding box center [0, 0] width 0 height 0
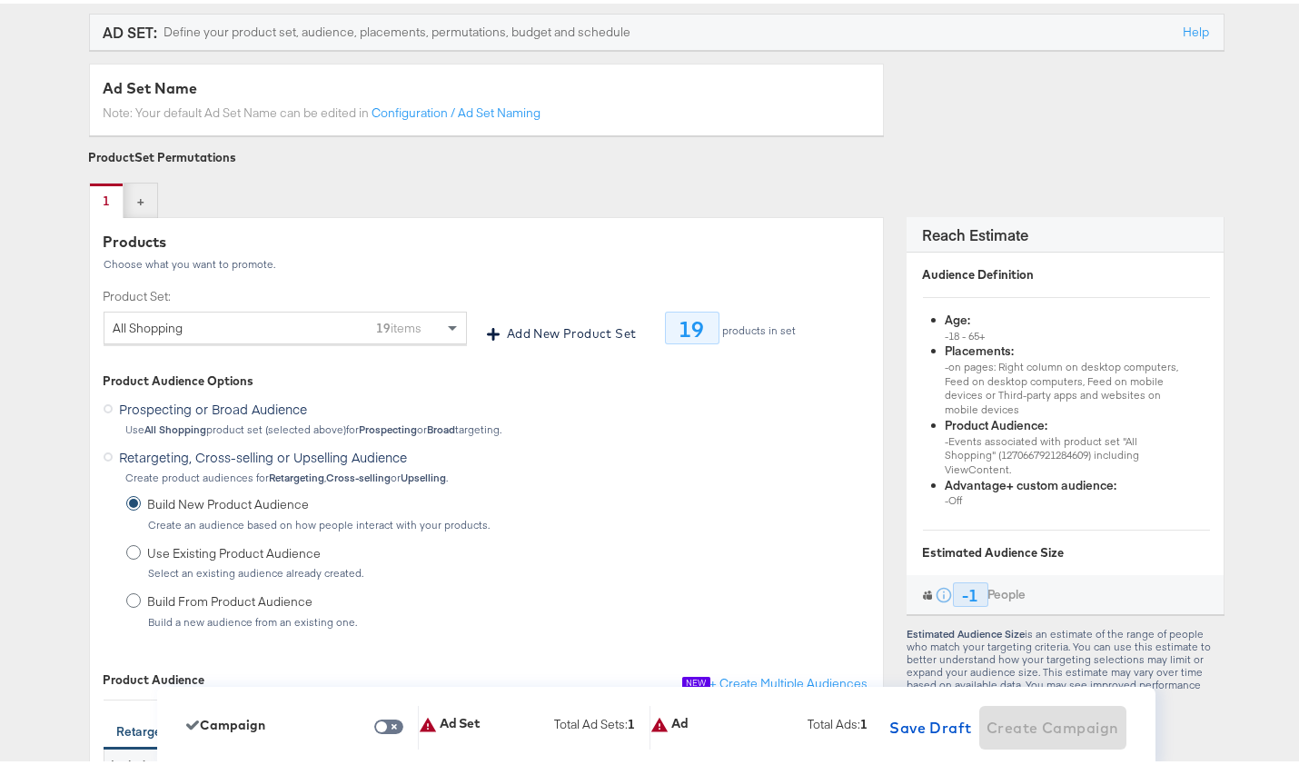
scroll to position [501, 0]
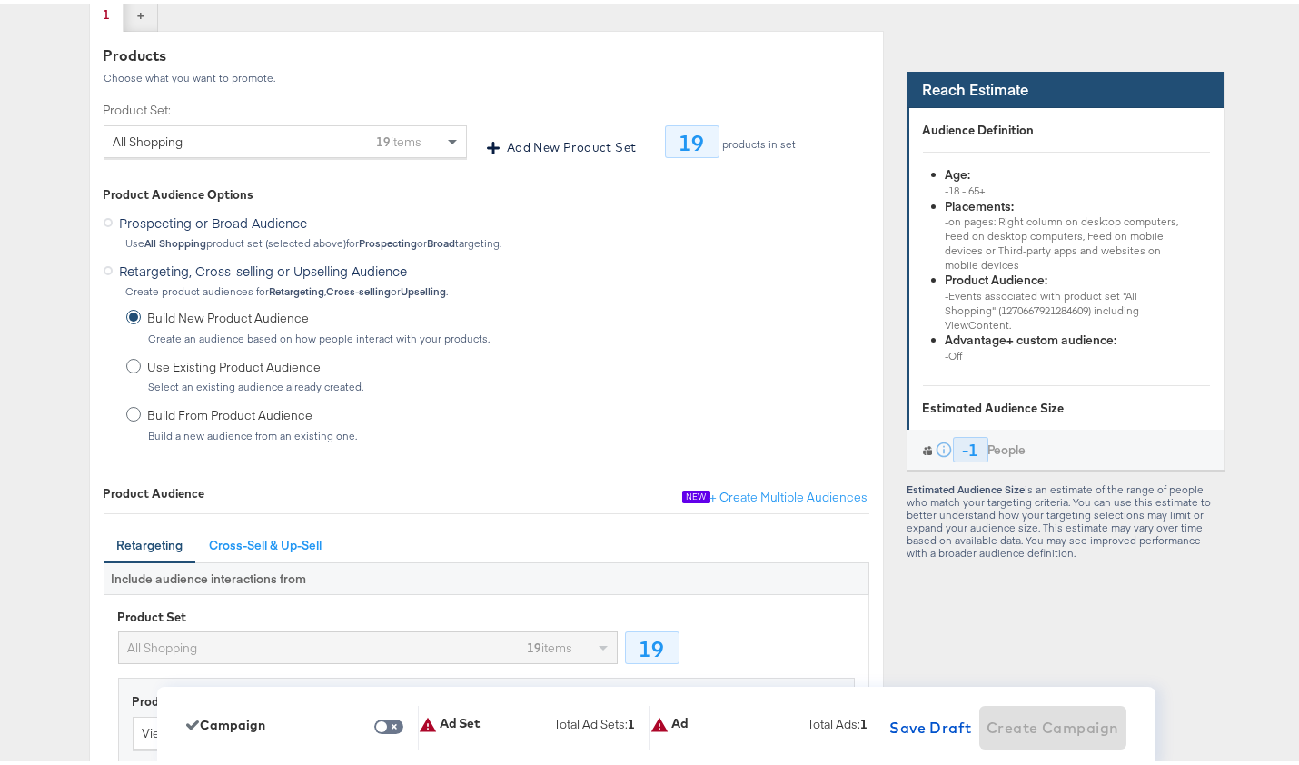
click at [201, 361] on span "Use Existing Product Audience" at bounding box center [253, 363] width 210 height 17
click at [0, 0] on input "Use Existing Product Audience Select an existing audience already created." at bounding box center [0, 0] width 0 height 0
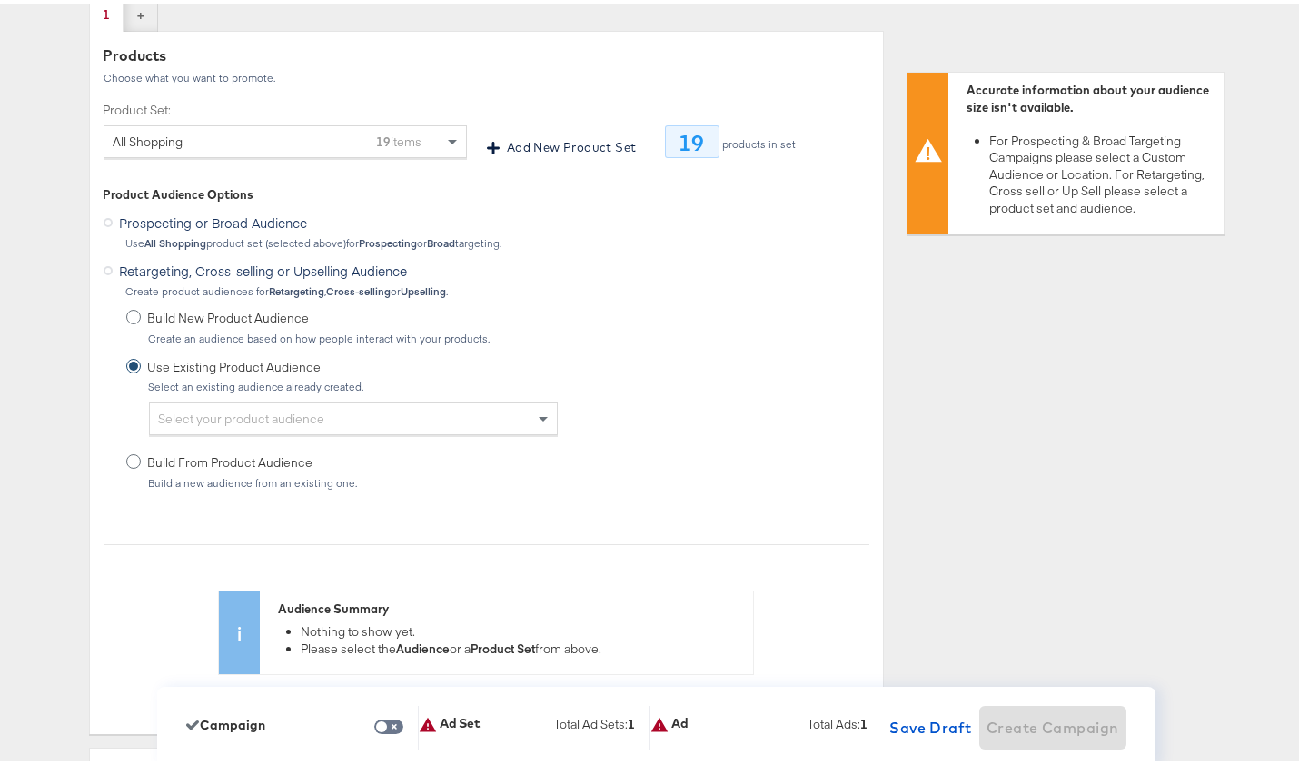
click at [142, 228] on div "Prospecting or Broad Audience Use All Shopping product set (selected above) for…" at bounding box center [487, 225] width 766 height 41
click at [139, 218] on span "Prospecting or Broad Audience" at bounding box center [214, 219] width 188 height 18
click at [0, 0] on input "Prospecting or Broad Audience" at bounding box center [0, 0] width 0 height 0
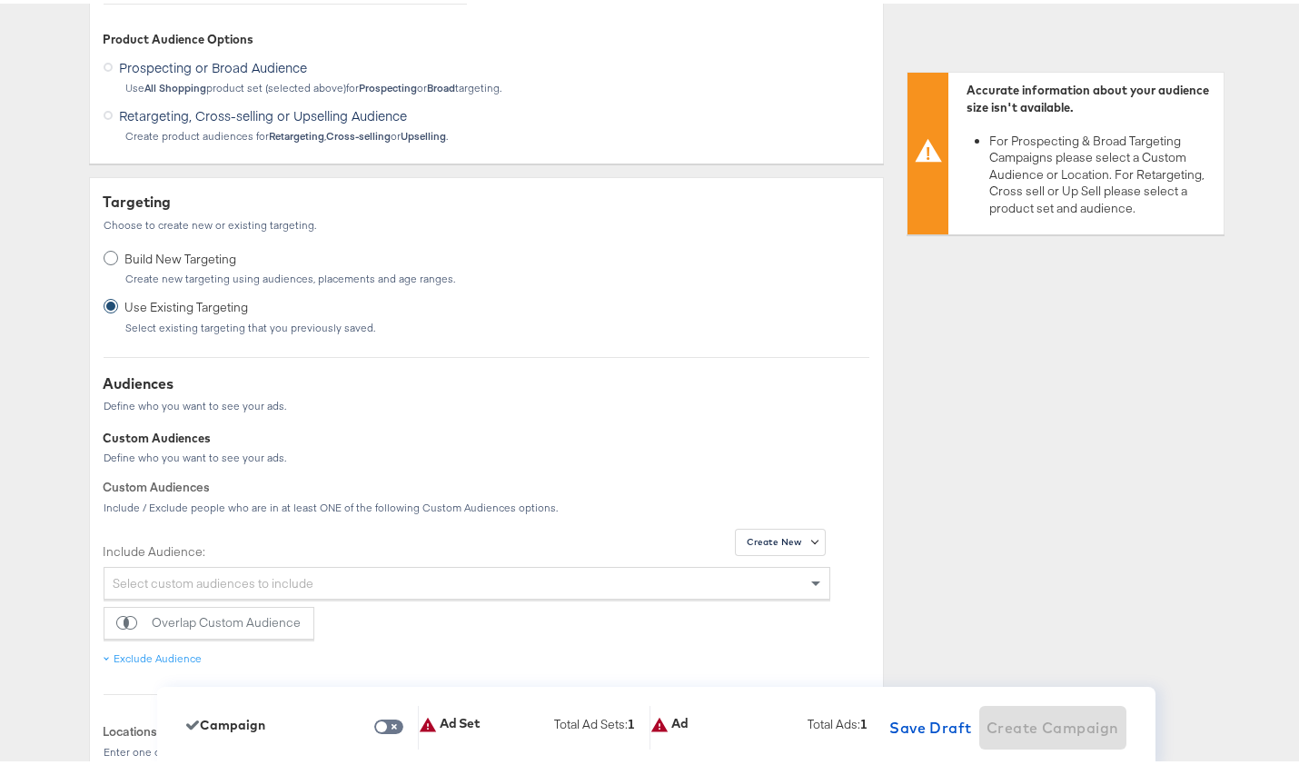
scroll to position [881, 0]
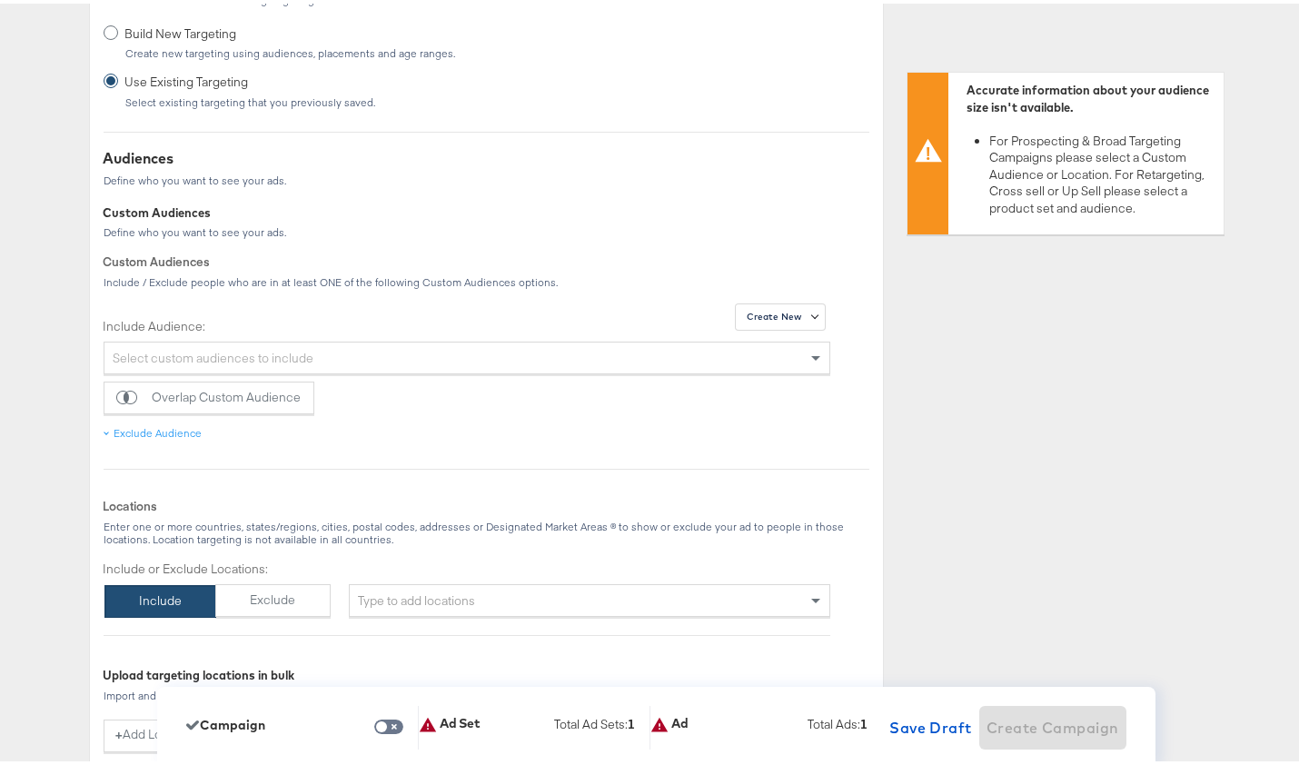
click at [162, 38] on span "Build New Targeting" at bounding box center [287, 30] width 324 height 17
click at [0, 0] on input "Build New Targeting Create new targeting using audiences, placements and age ra…" at bounding box center [0, 0] width 0 height 0
click at [154, 68] on label "Use Existing Targeting Select existing targeting that you previously saved." at bounding box center [244, 87] width 281 height 45
click at [0, 0] on input "Use Existing Targeting Select existing targeting that you previously saved." at bounding box center [0, 0] width 0 height 0
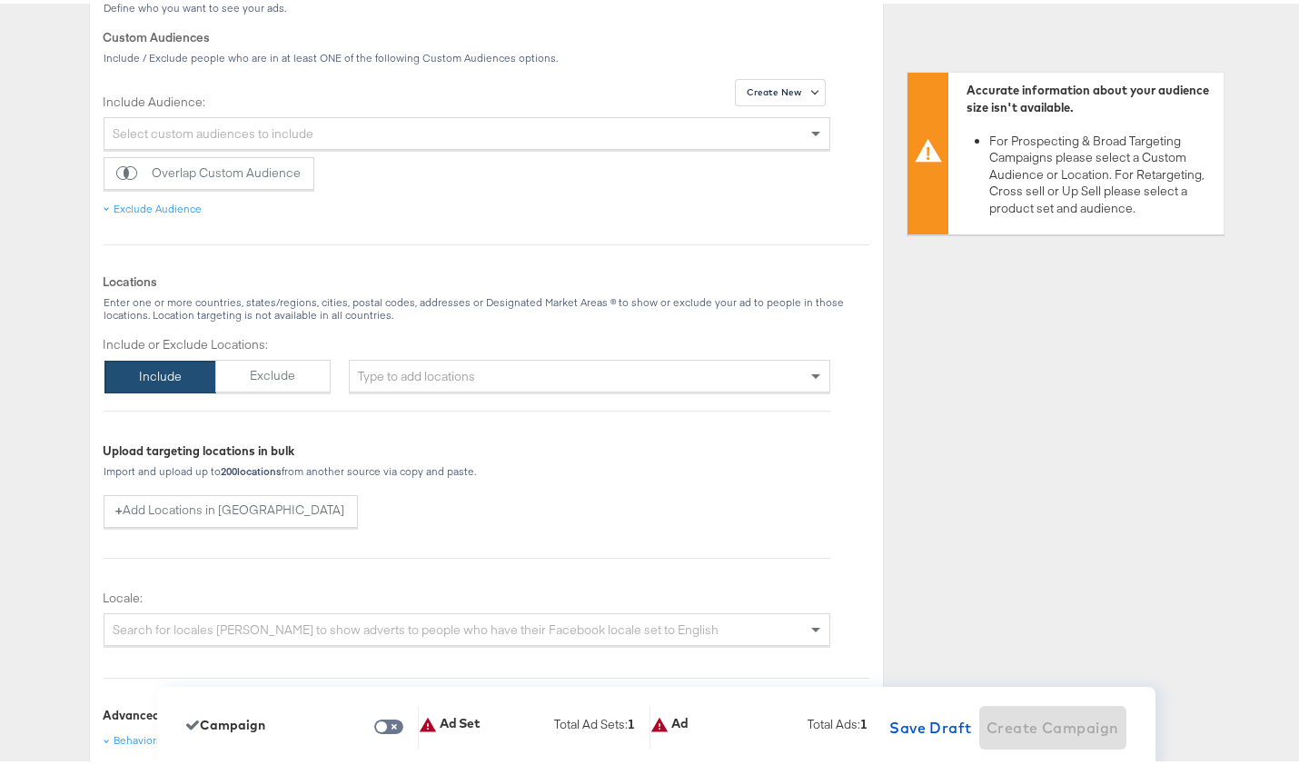
scroll to position [1117, 0]
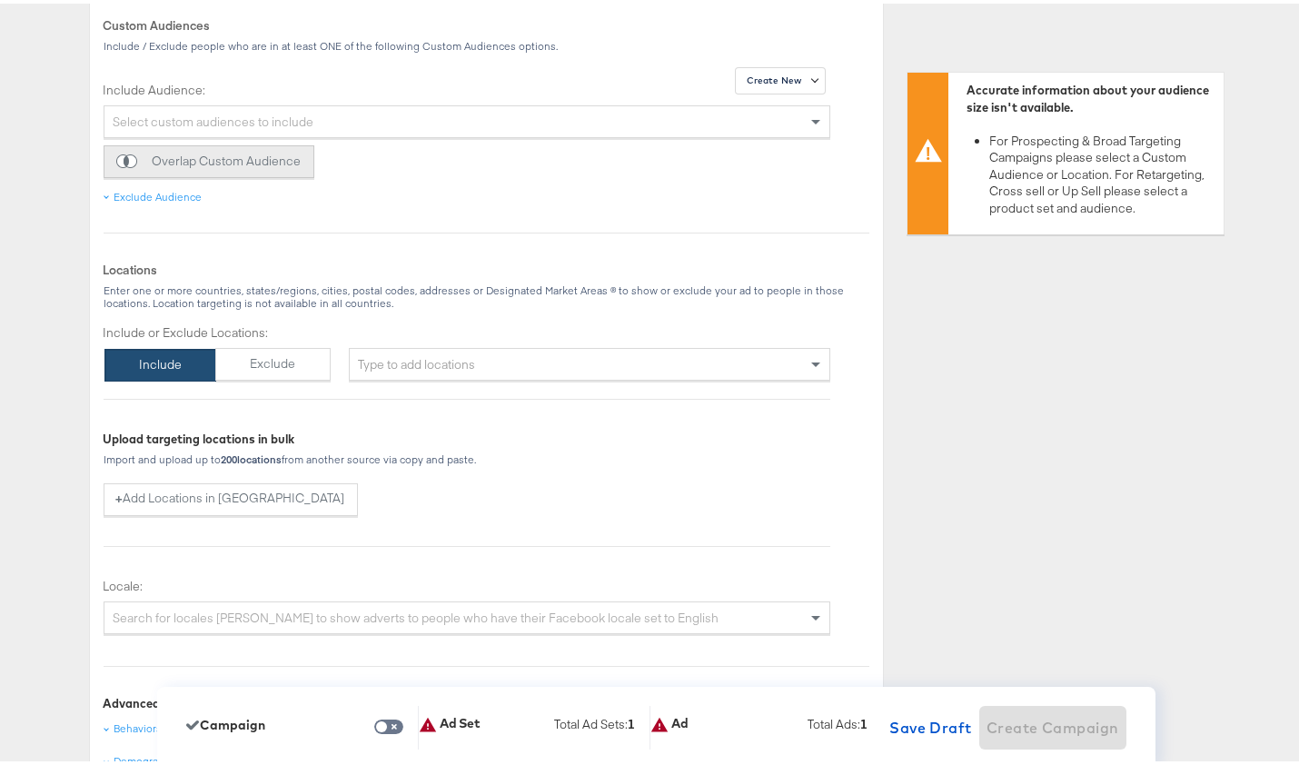
click at [176, 167] on button "Overlap Custom Audience" at bounding box center [209, 158] width 211 height 33
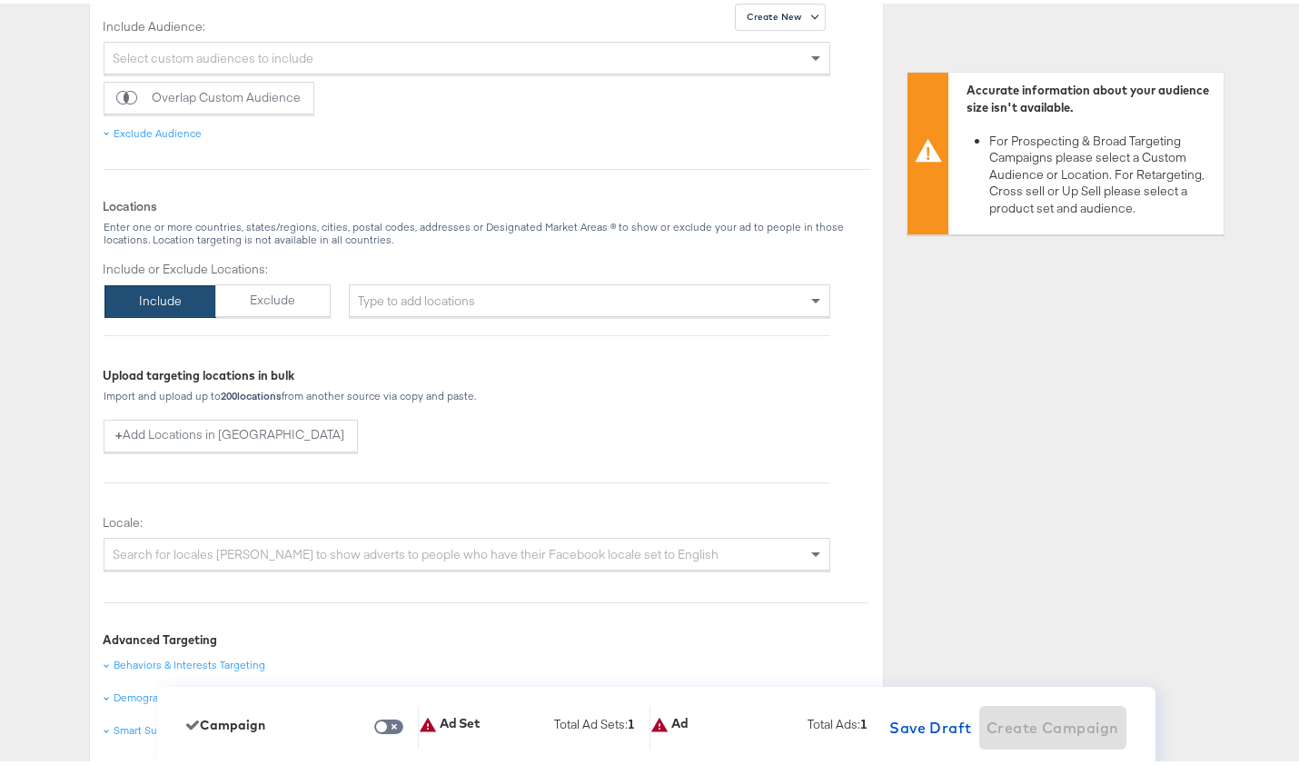
scroll to position [1075, 0]
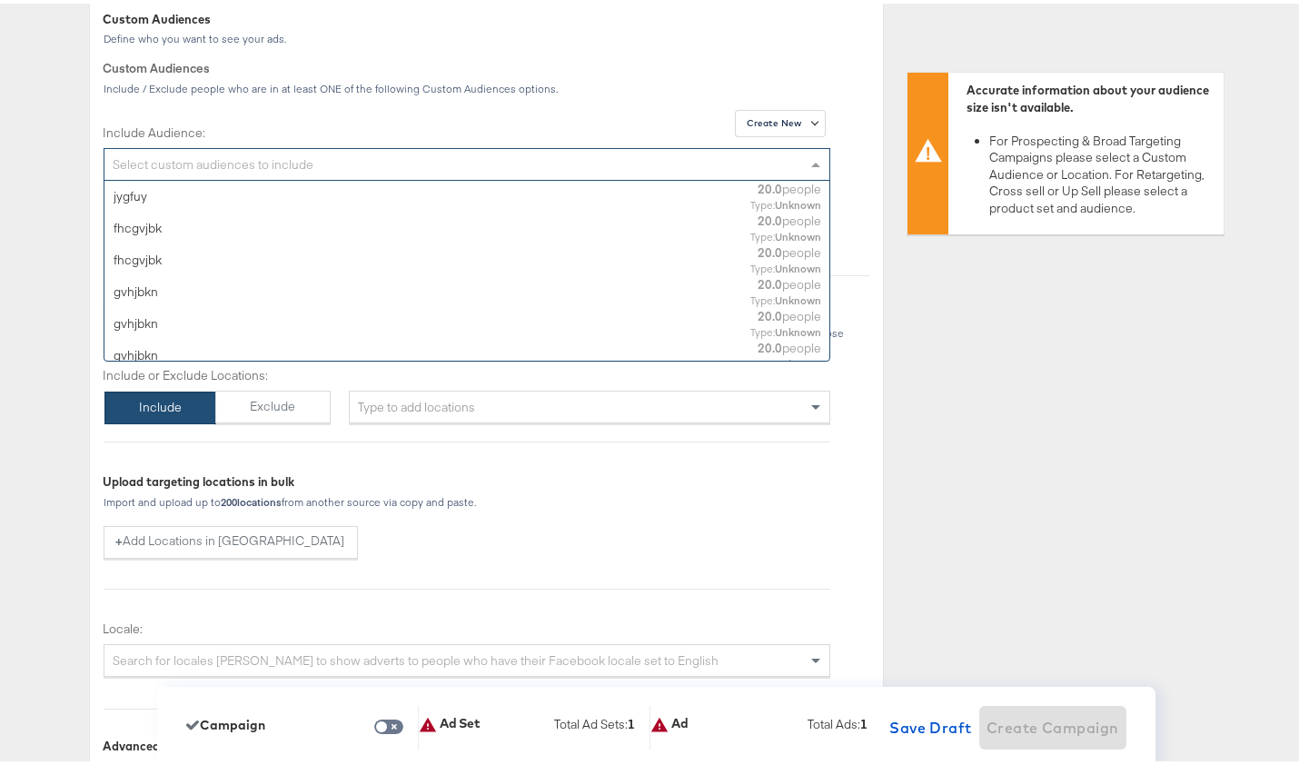
click at [247, 164] on div "Select custom audiences to include" at bounding box center [467, 160] width 726 height 31
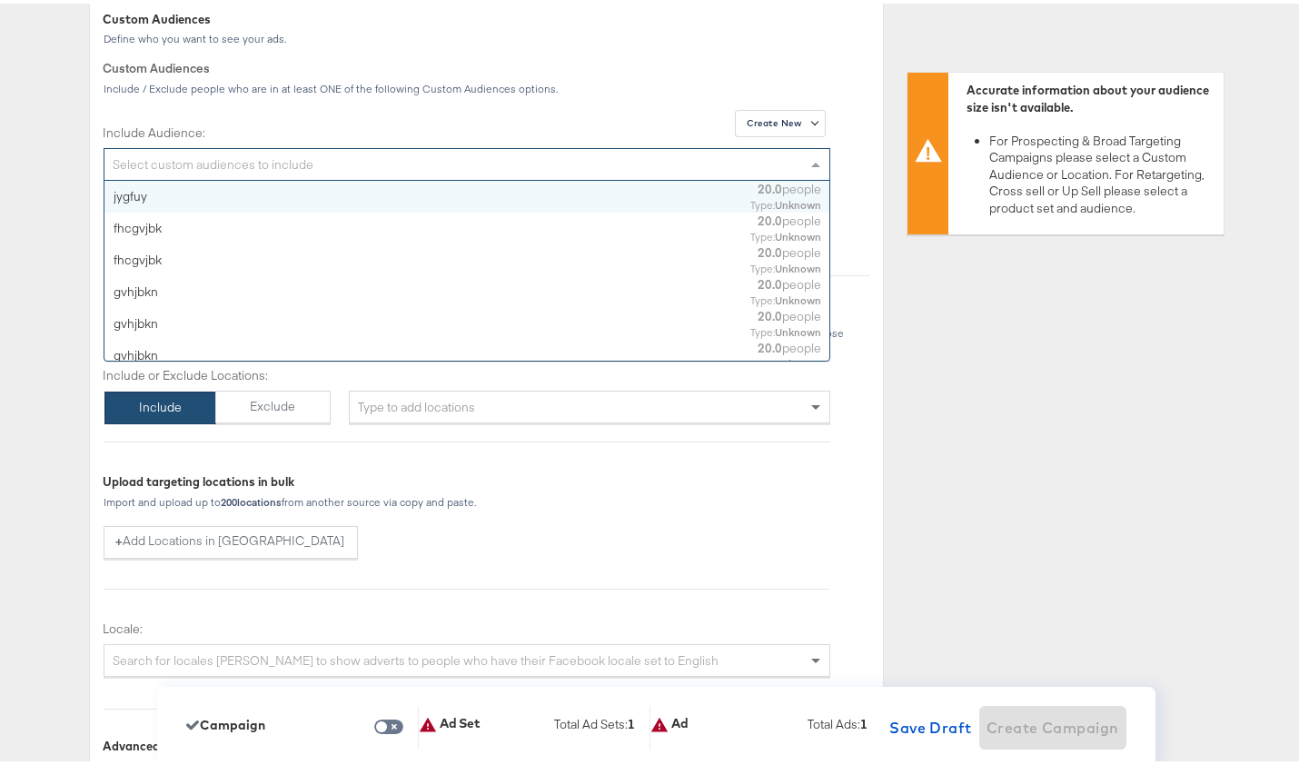
click at [236, 196] on div "jygfuy" at bounding box center [354, 192] width 481 height 17
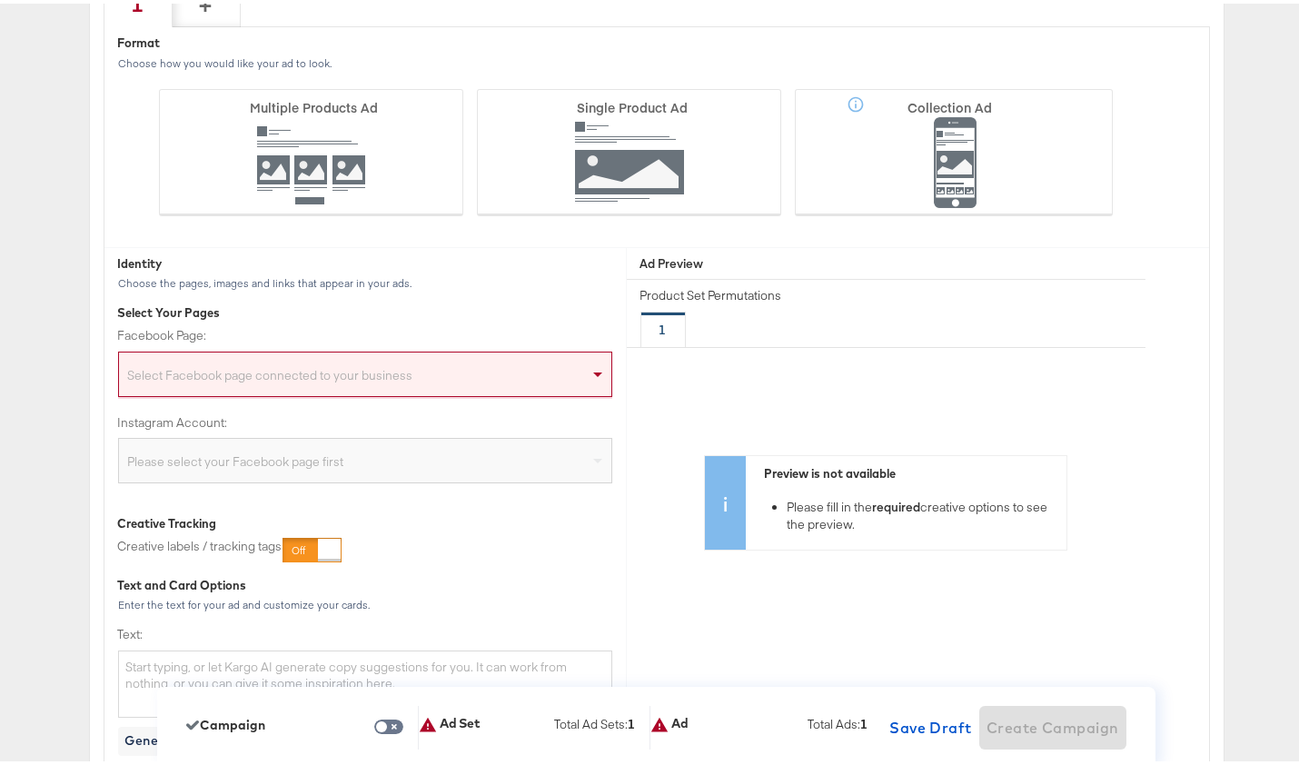
scroll to position [4203, 0]
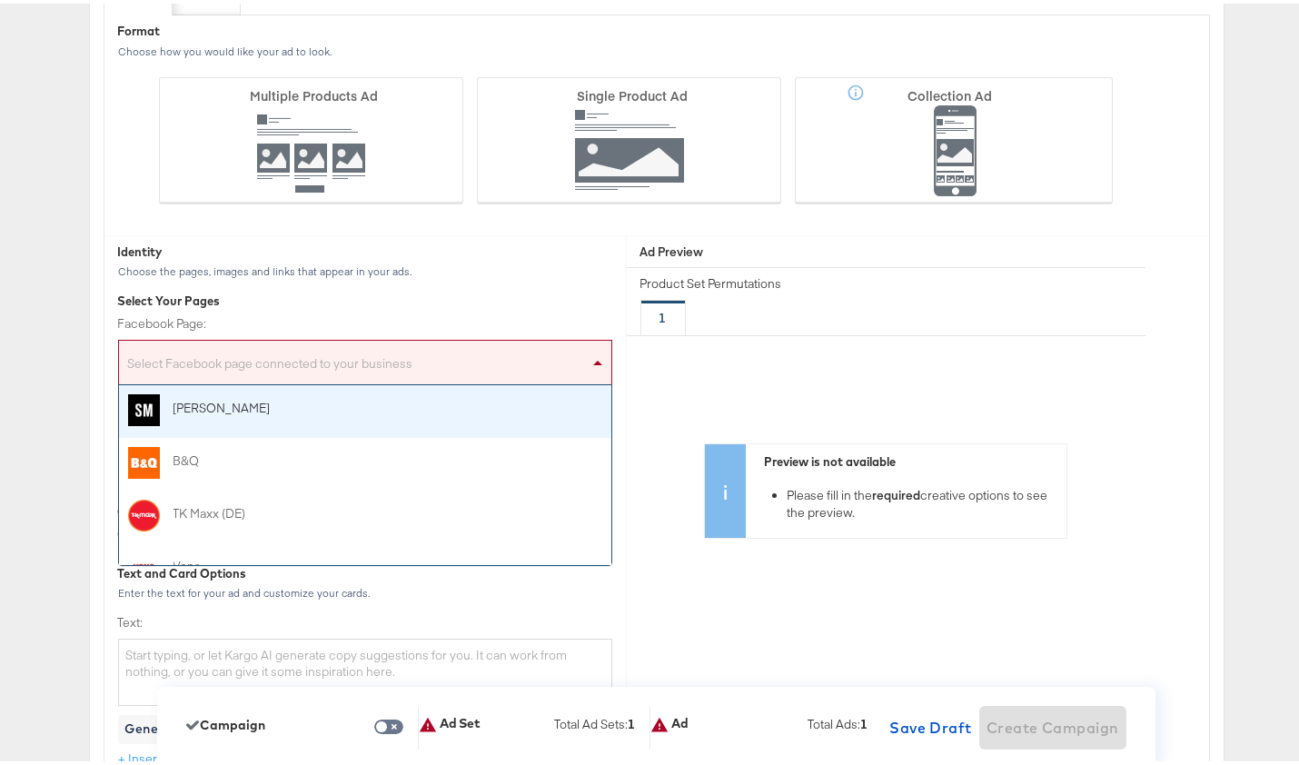
click at [245, 338] on div "Select Facebook page connected to your business" at bounding box center [365, 358] width 494 height 45
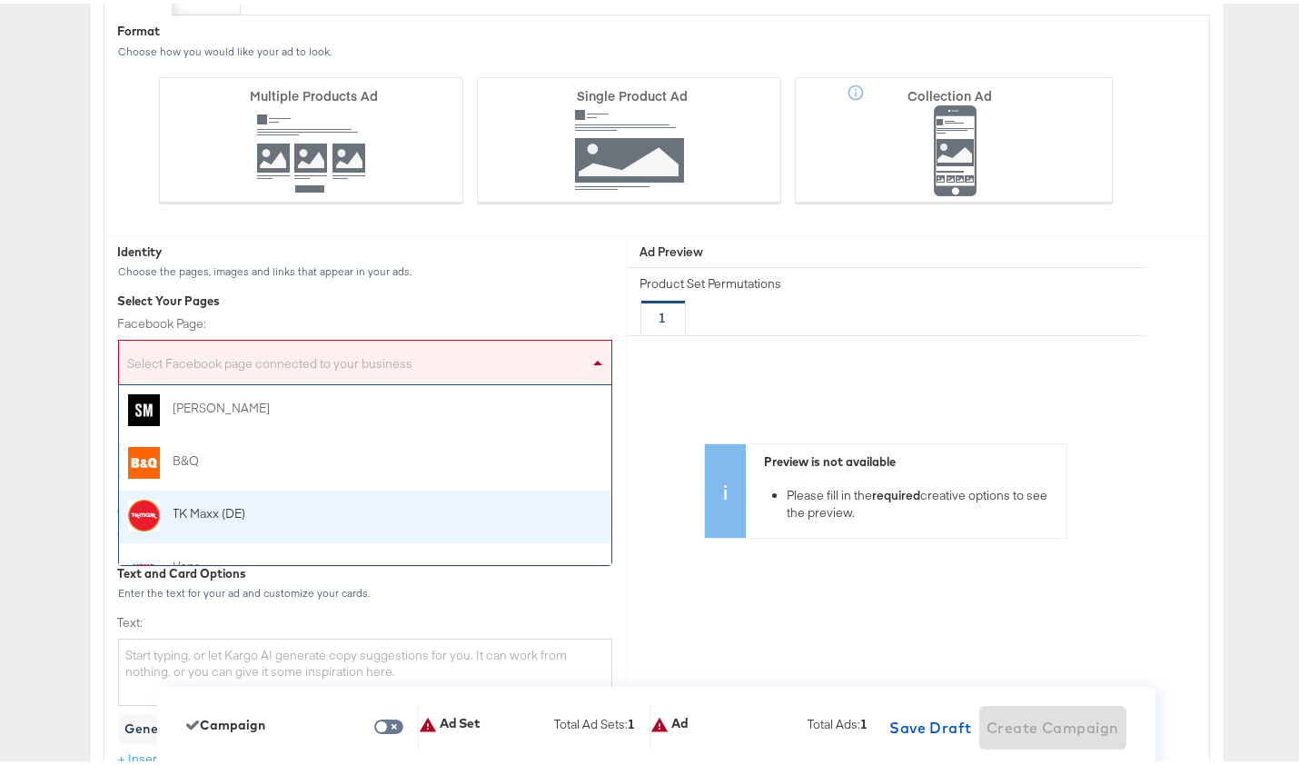
scroll to position [4519, 0]
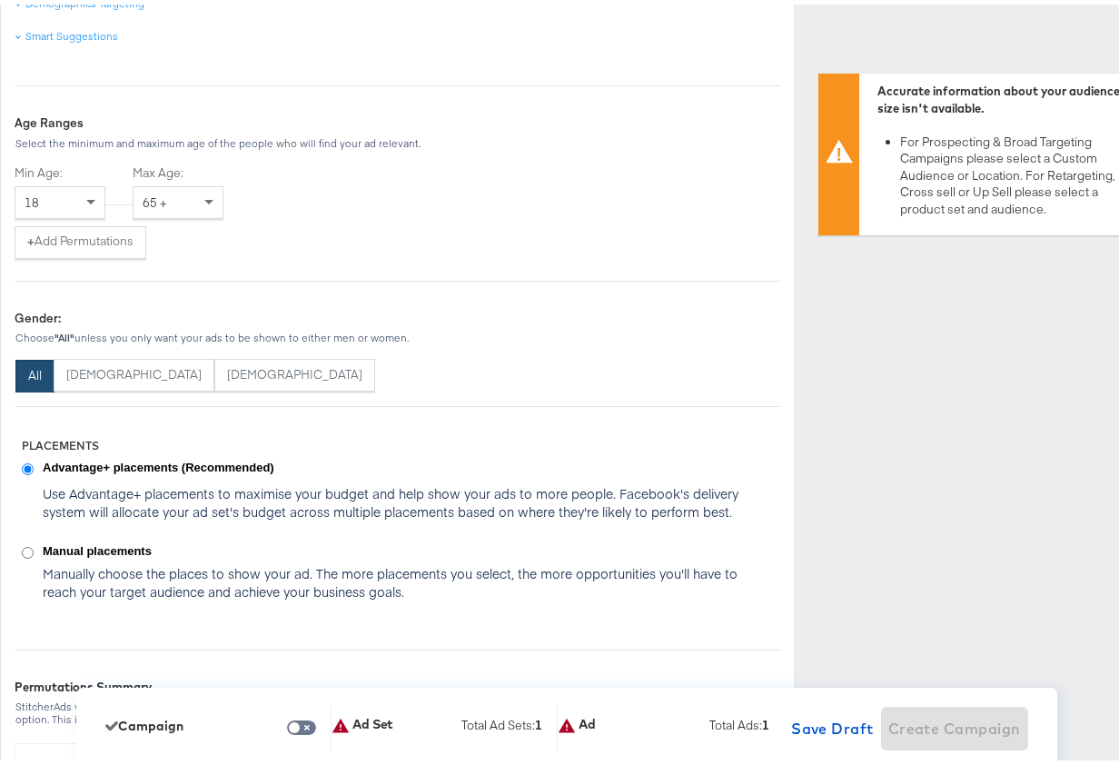
scroll to position [2157, 0]
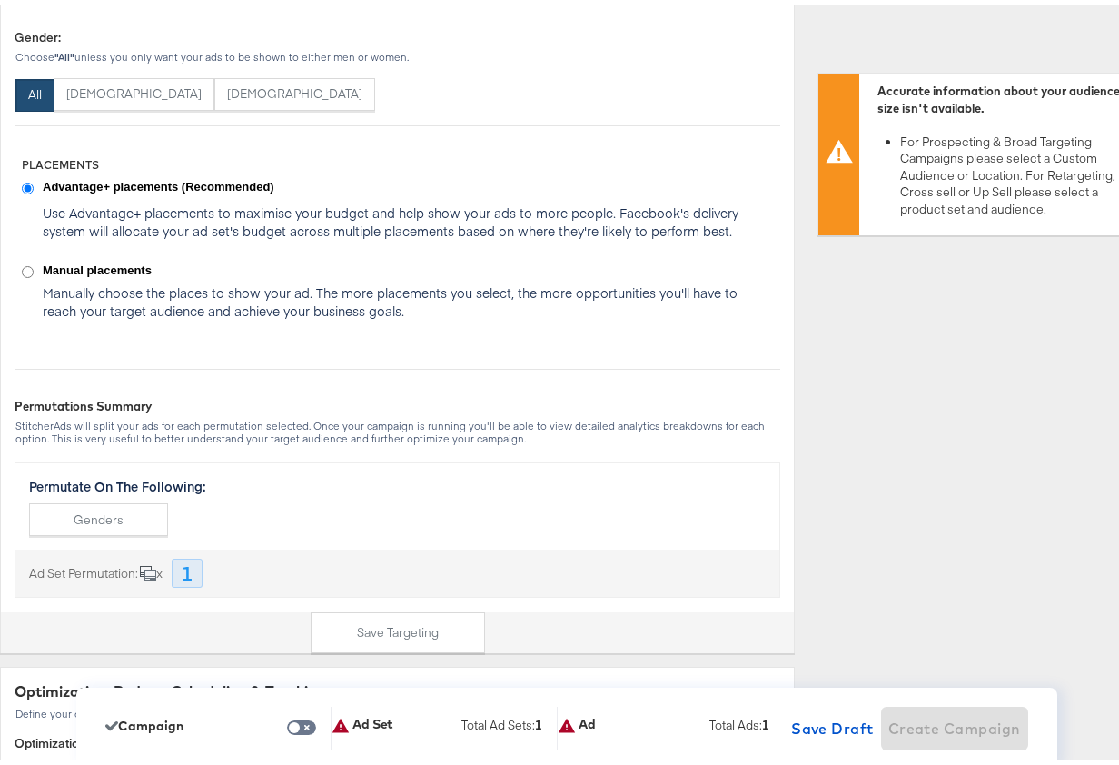
click at [125, 268] on strong "Manual placements" at bounding box center [392, 266] width 699 height 17
click at [34, 268] on input "Manual placements Manually choose the places to show your ad. The more placemen…" at bounding box center [28, 268] width 12 height 12
radio input "true"
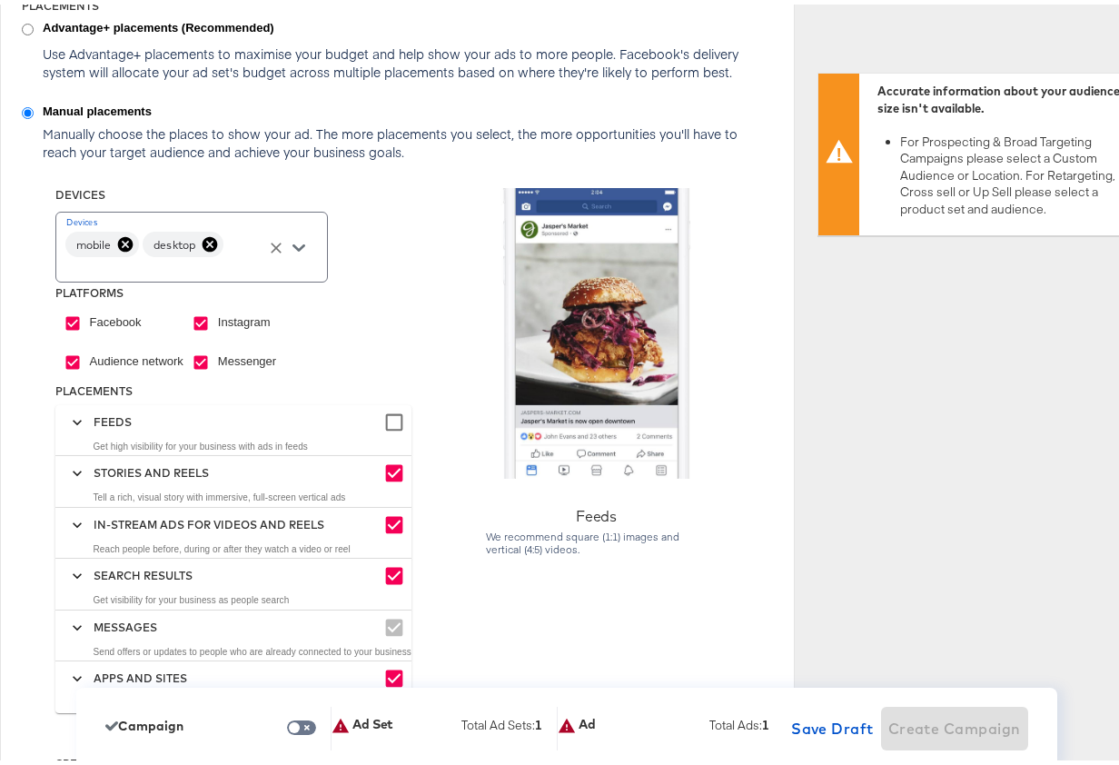
scroll to position [2273, 0]
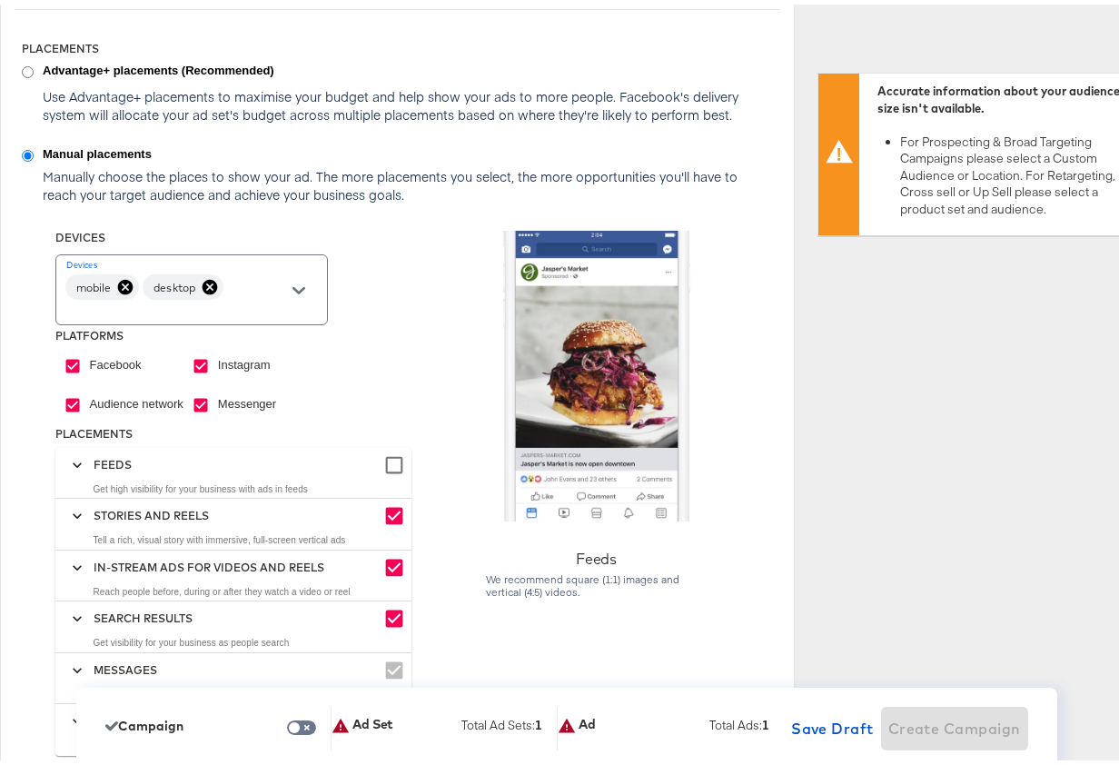
click at [135, 72] on strong "Advantage+ placements (Recommended)" at bounding box center [392, 66] width 699 height 17
click at [34, 72] on input "Advantage+ placements (Recommended)" at bounding box center [28, 68] width 12 height 12
radio input "true"
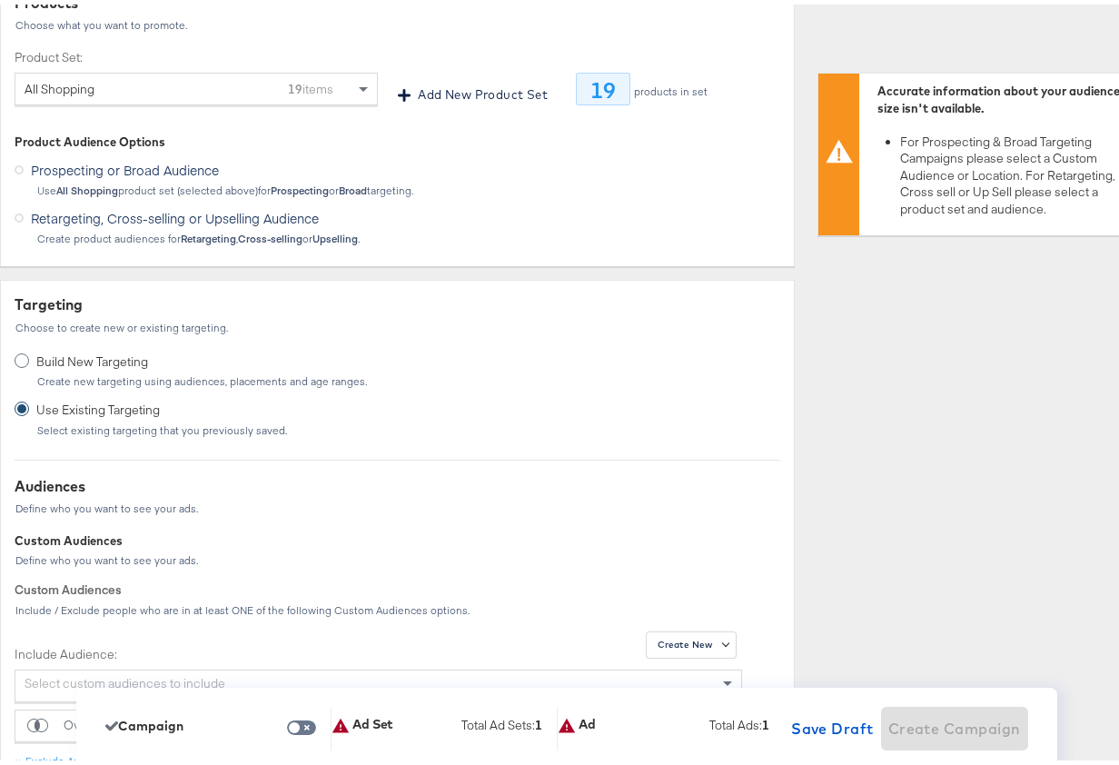
scroll to position [0, 0]
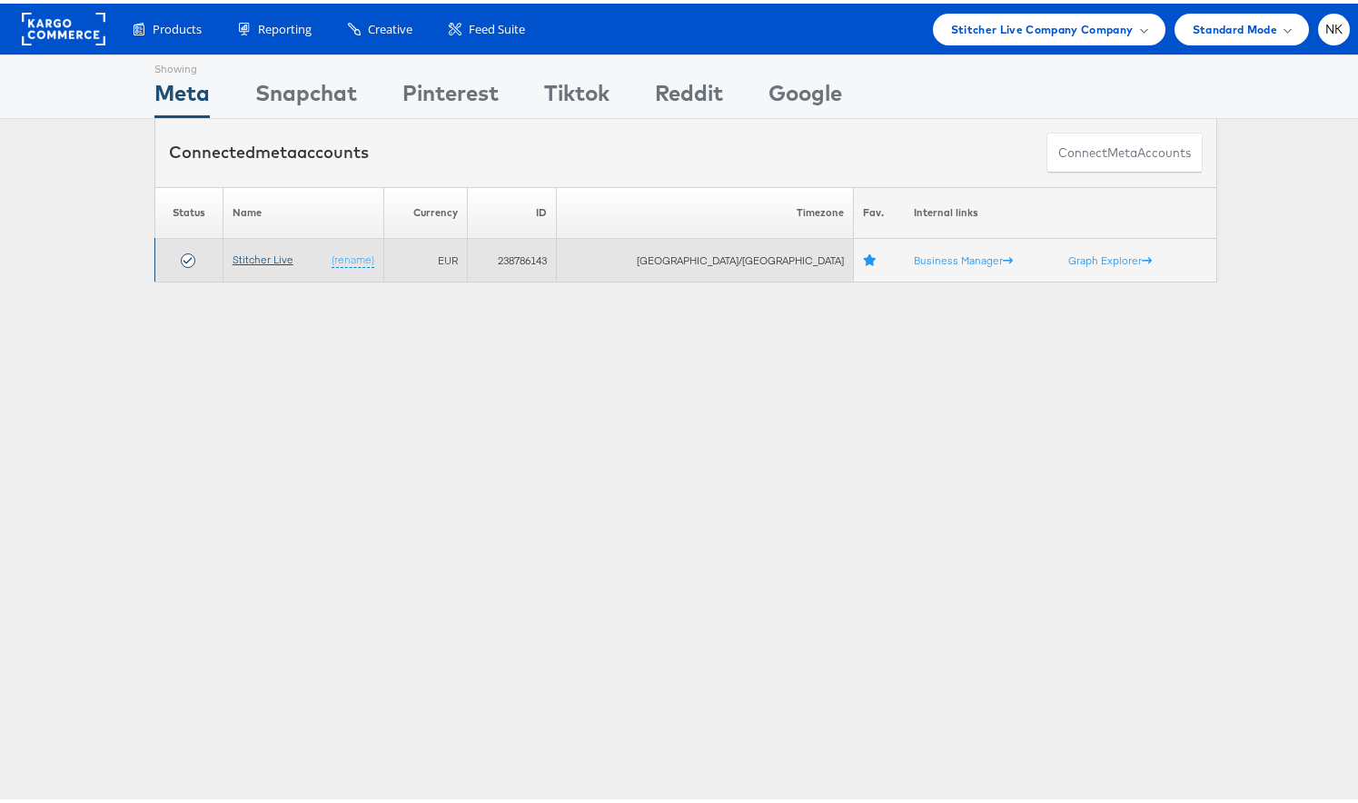
click at [285, 260] on link "Stitcher Live" at bounding box center [263, 256] width 61 height 14
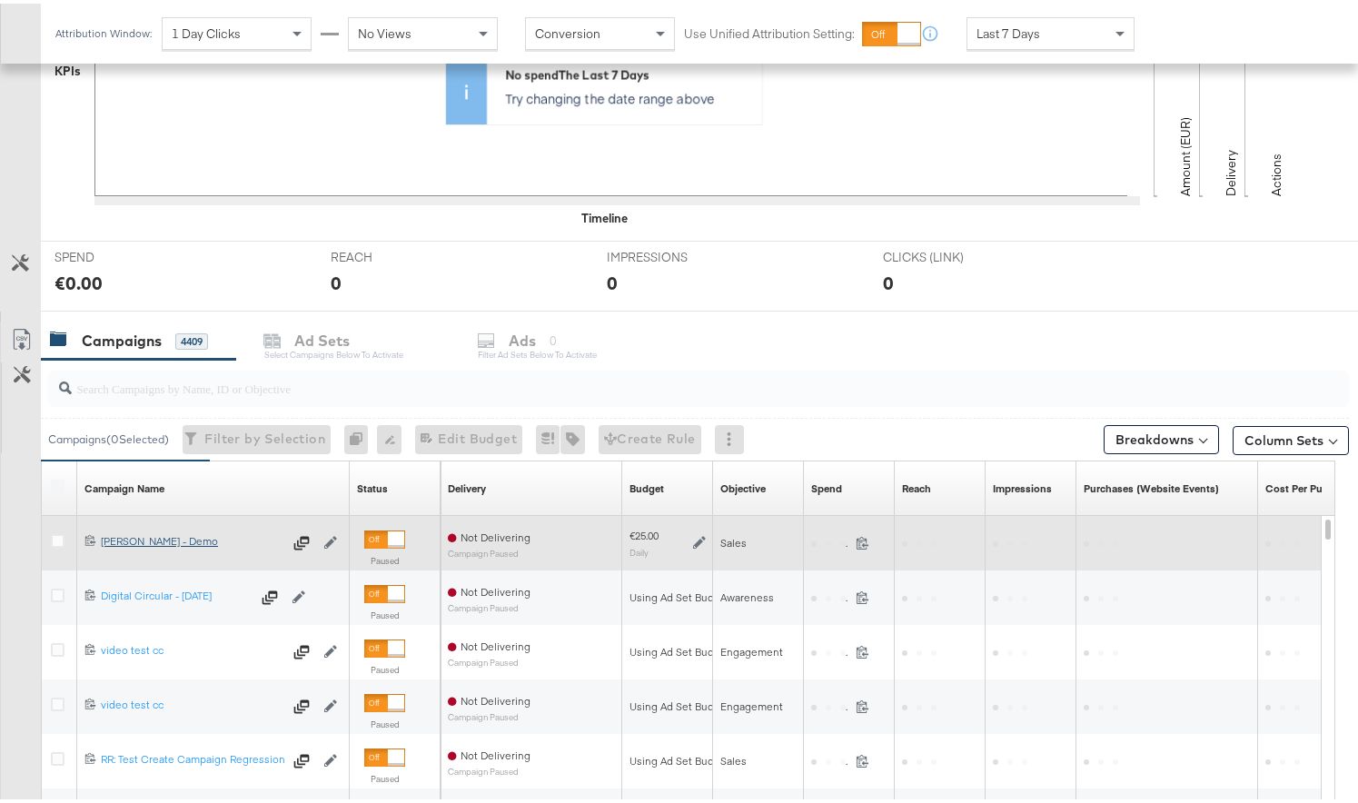
scroll to position [670, 0]
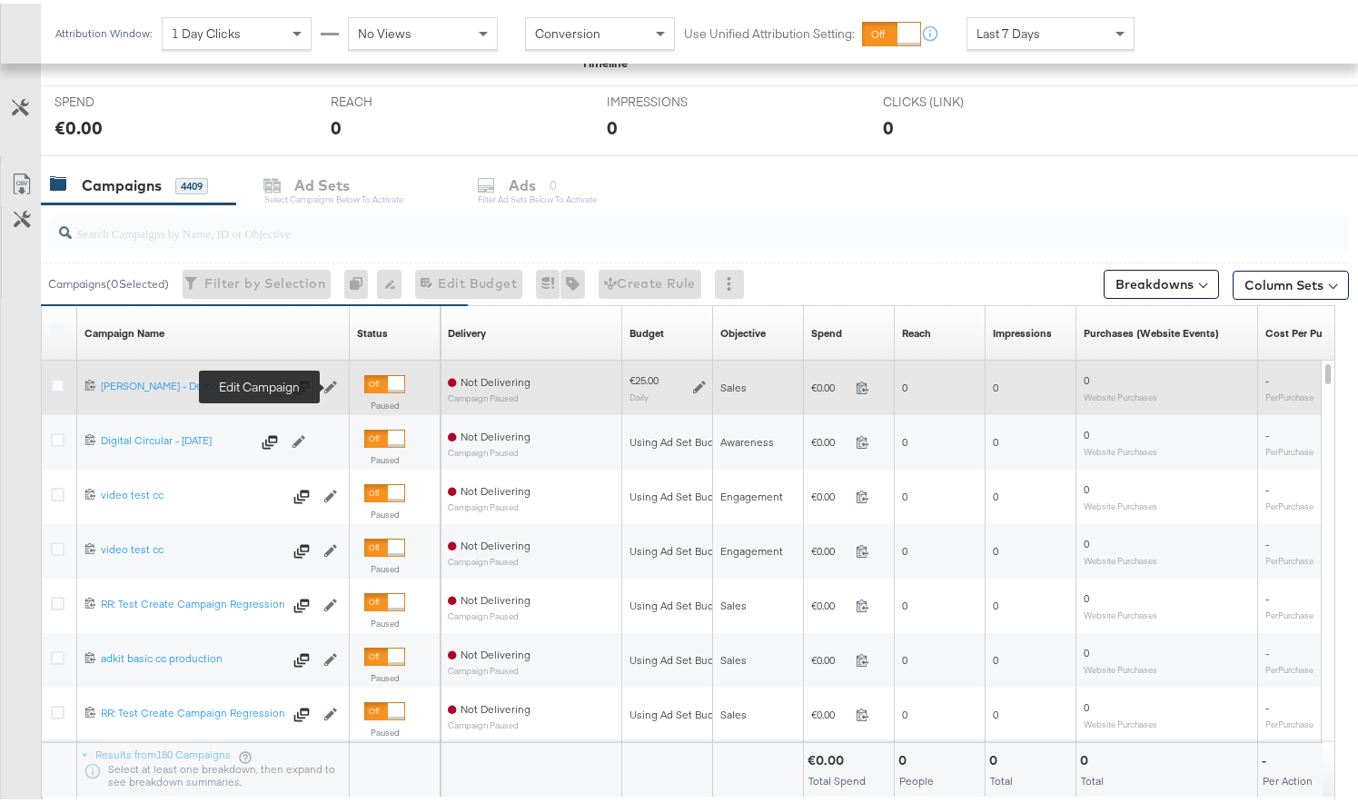
click at [333, 384] on icon at bounding box center [330, 383] width 13 height 13
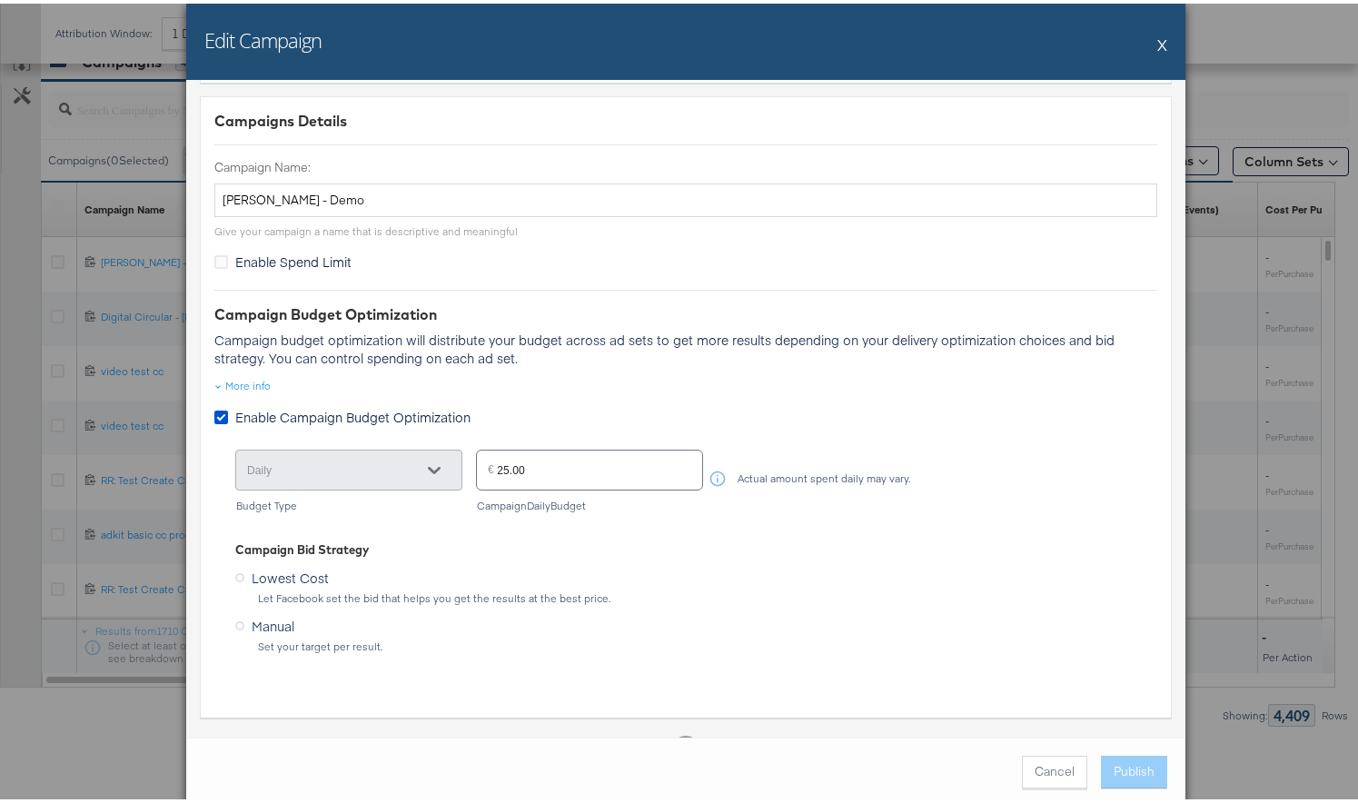
scroll to position [174, 0]
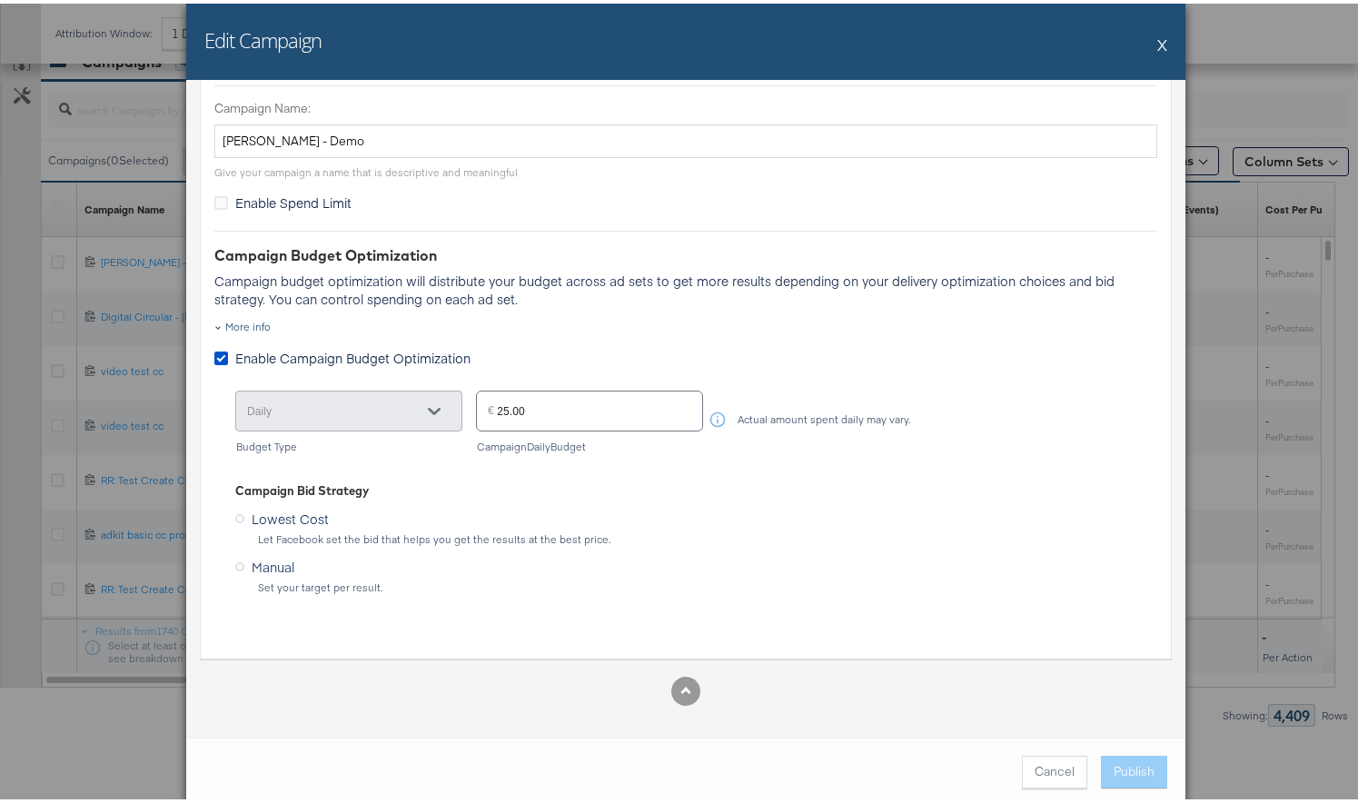
click at [252, 326] on div "More info" at bounding box center [247, 323] width 45 height 15
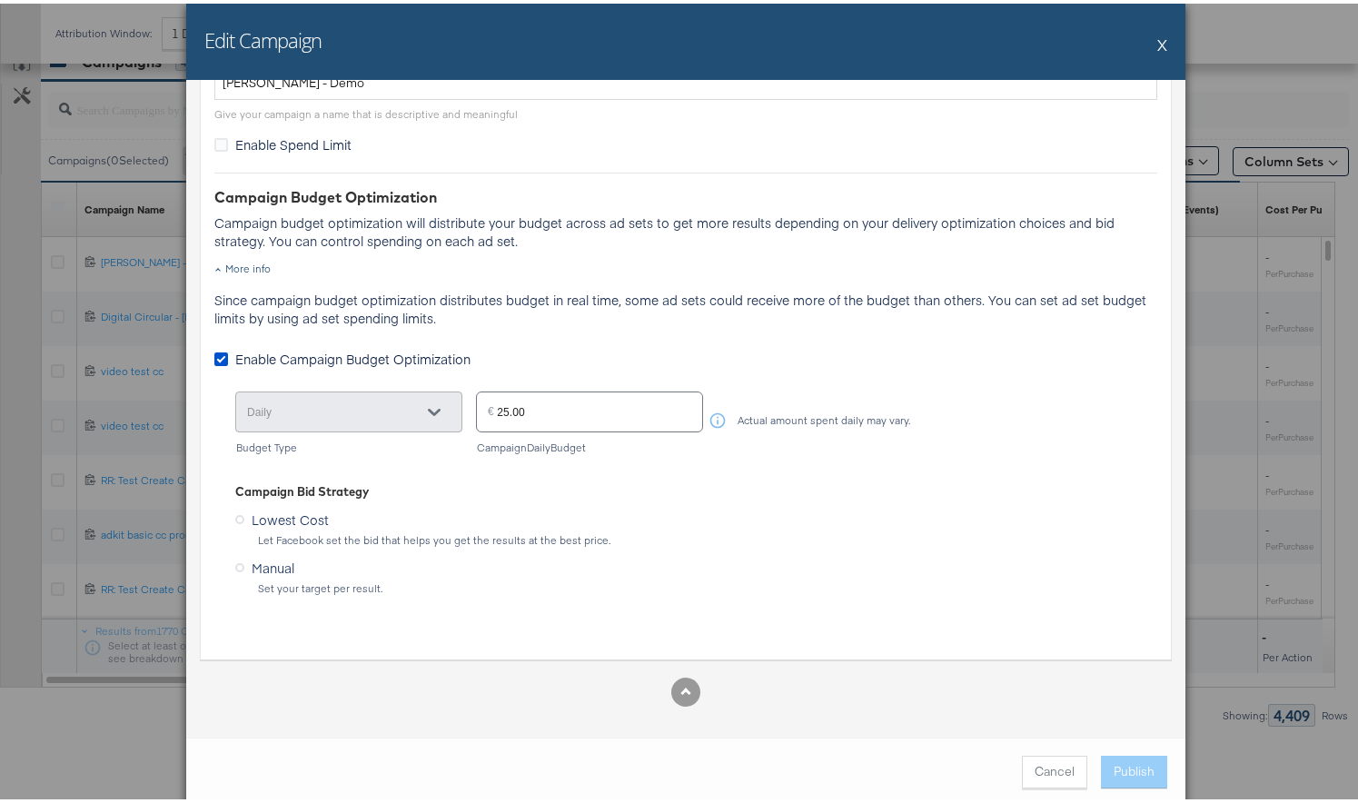
scroll to position [233, 0]
click at [1023, 765] on button "Cancel" at bounding box center [1054, 768] width 65 height 33
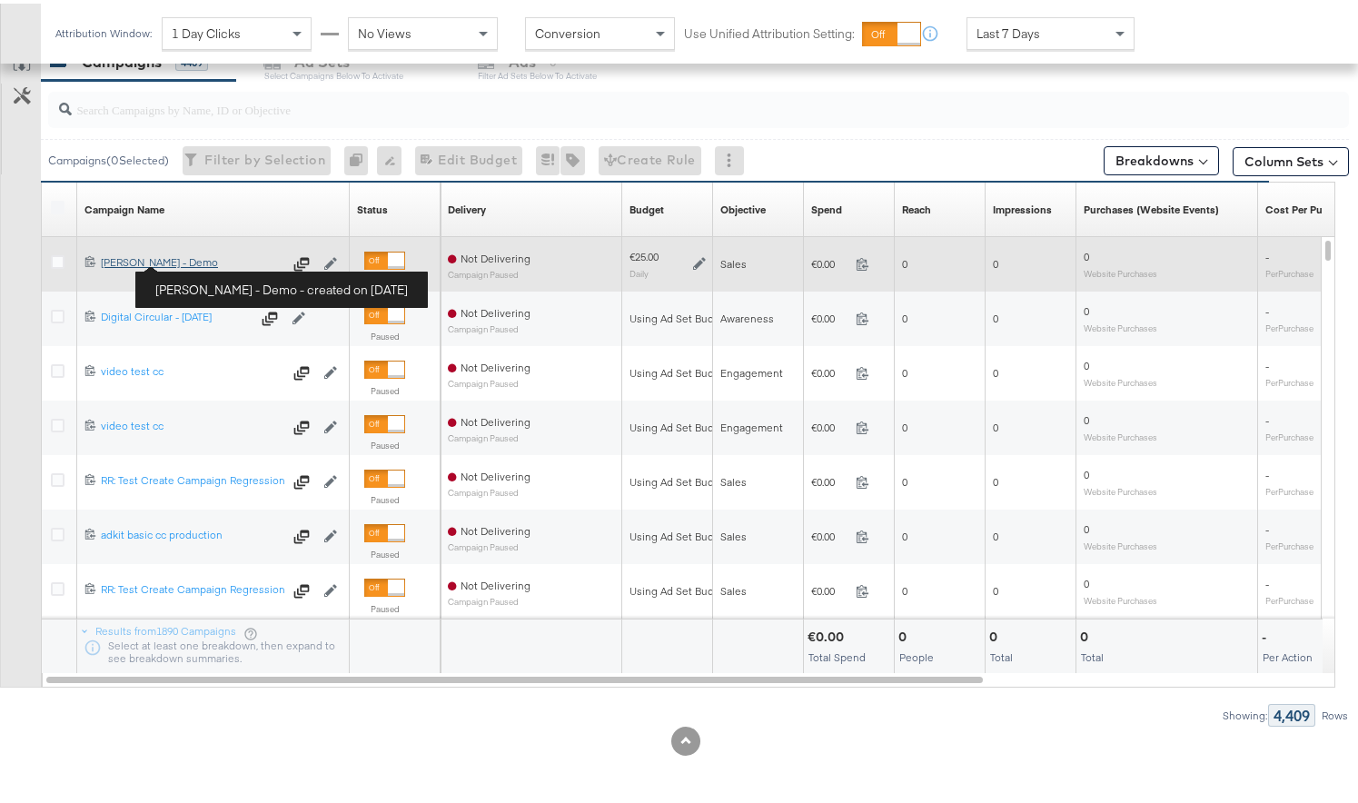
click at [193, 253] on div "Craig - Veronica Beard - Demo Craig - Veronica Beard - Demo" at bounding box center [192, 259] width 182 height 15
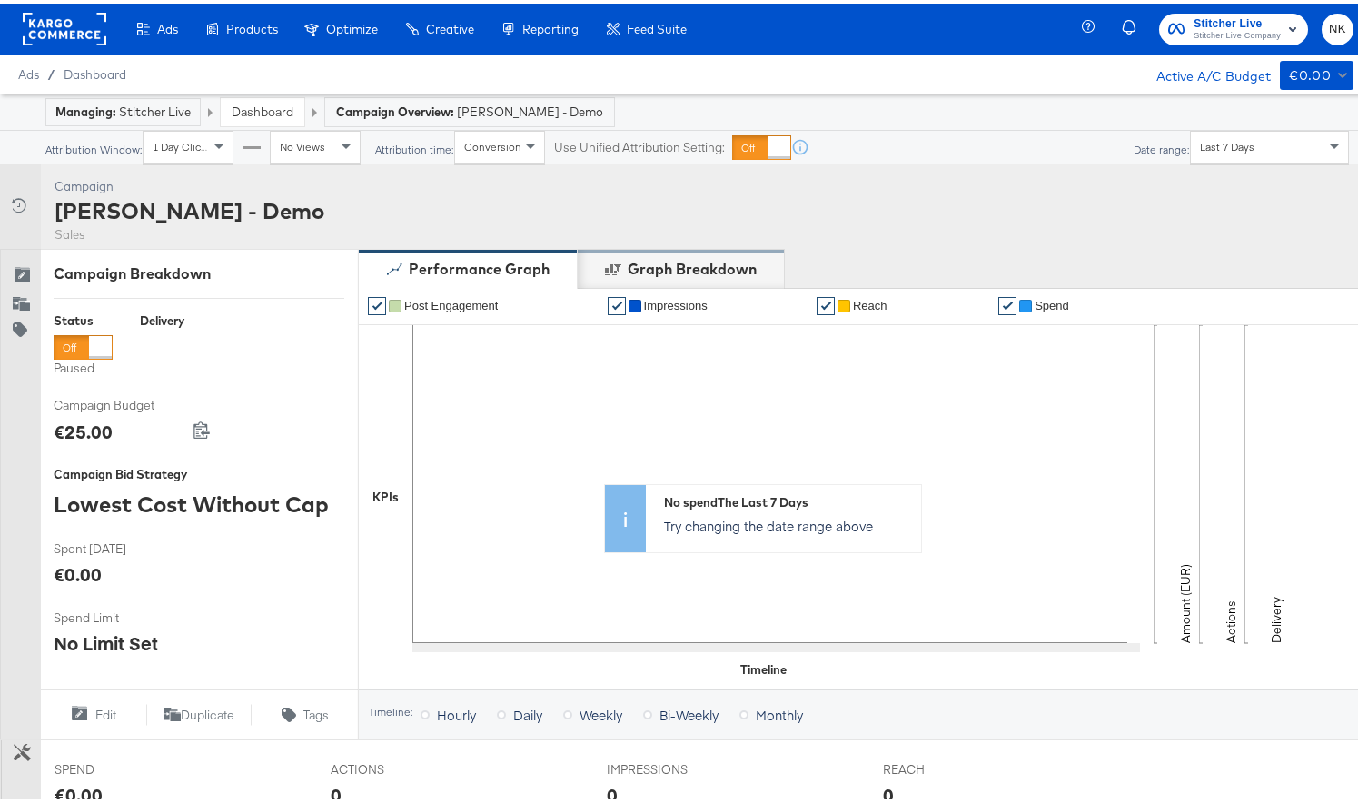
click at [632, 269] on div "Graph Breakdown" at bounding box center [692, 265] width 129 height 21
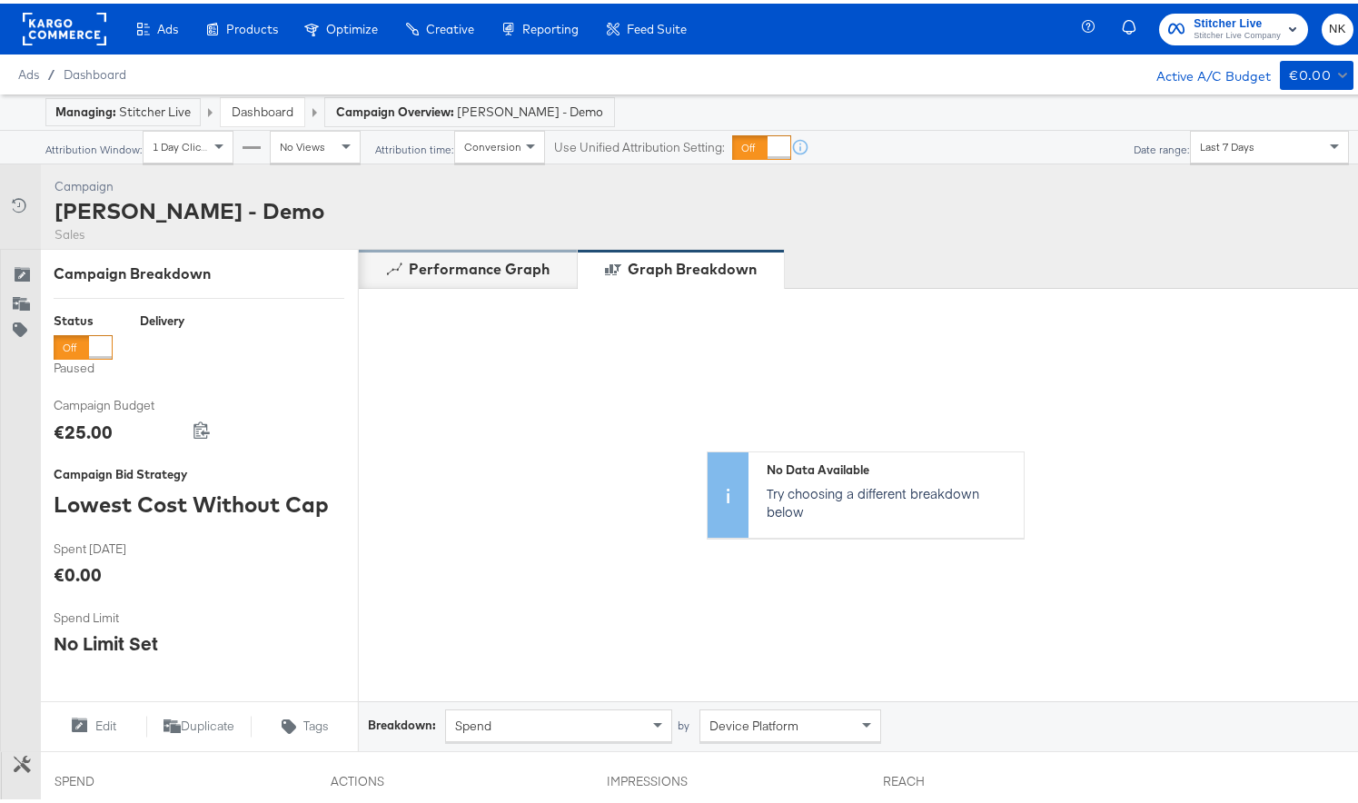
click at [494, 264] on div "Performance Graph" at bounding box center [479, 265] width 141 height 21
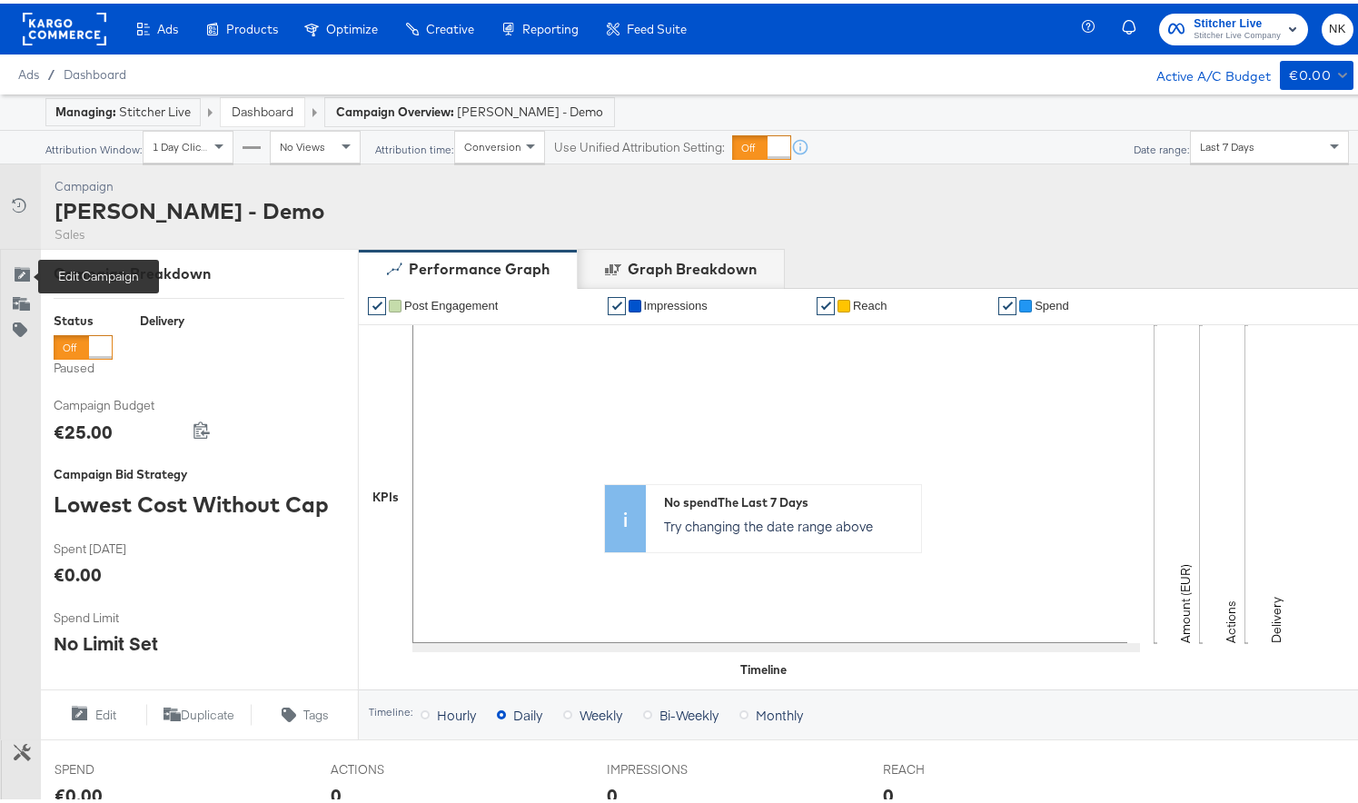
click at [16, 267] on icon at bounding box center [22, 272] width 18 height 18
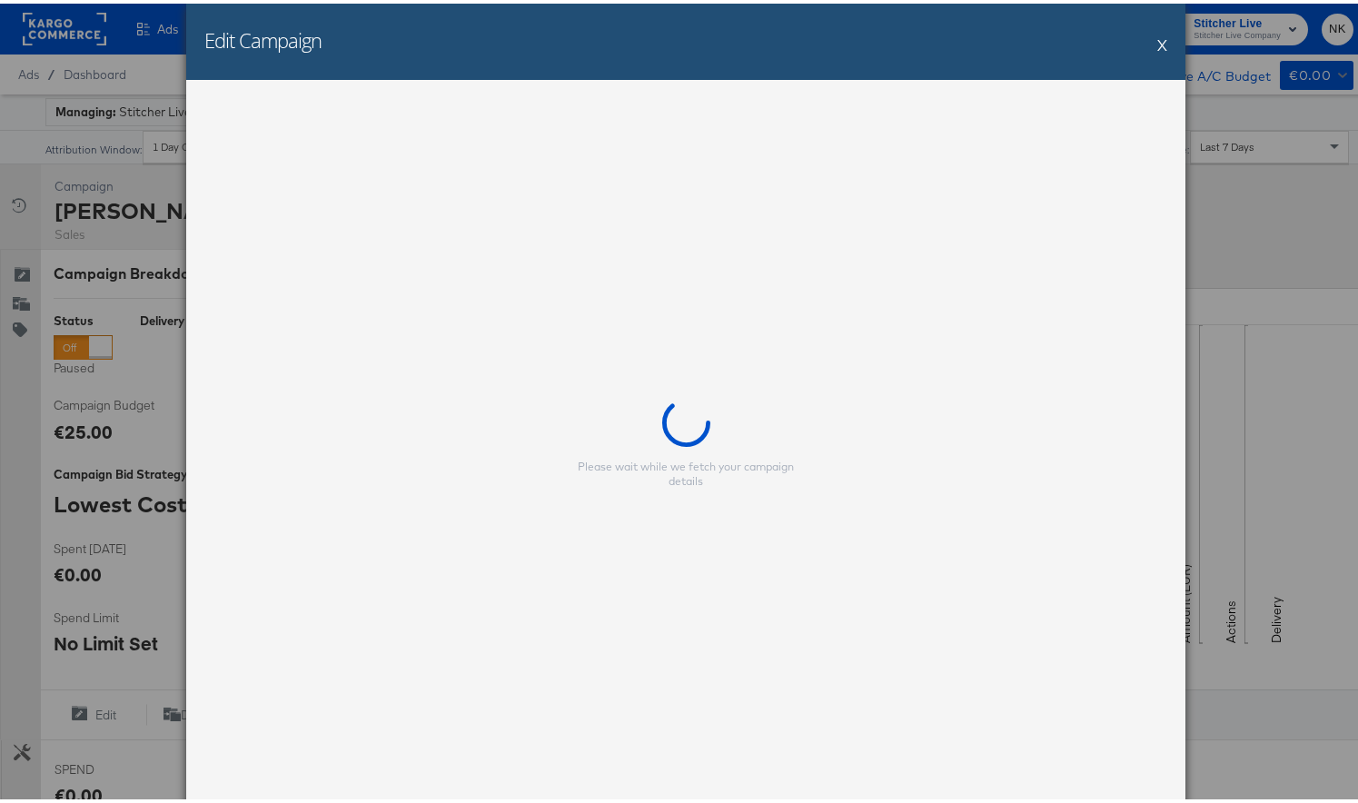
click at [1159, 44] on button "X" at bounding box center [1162, 41] width 10 height 36
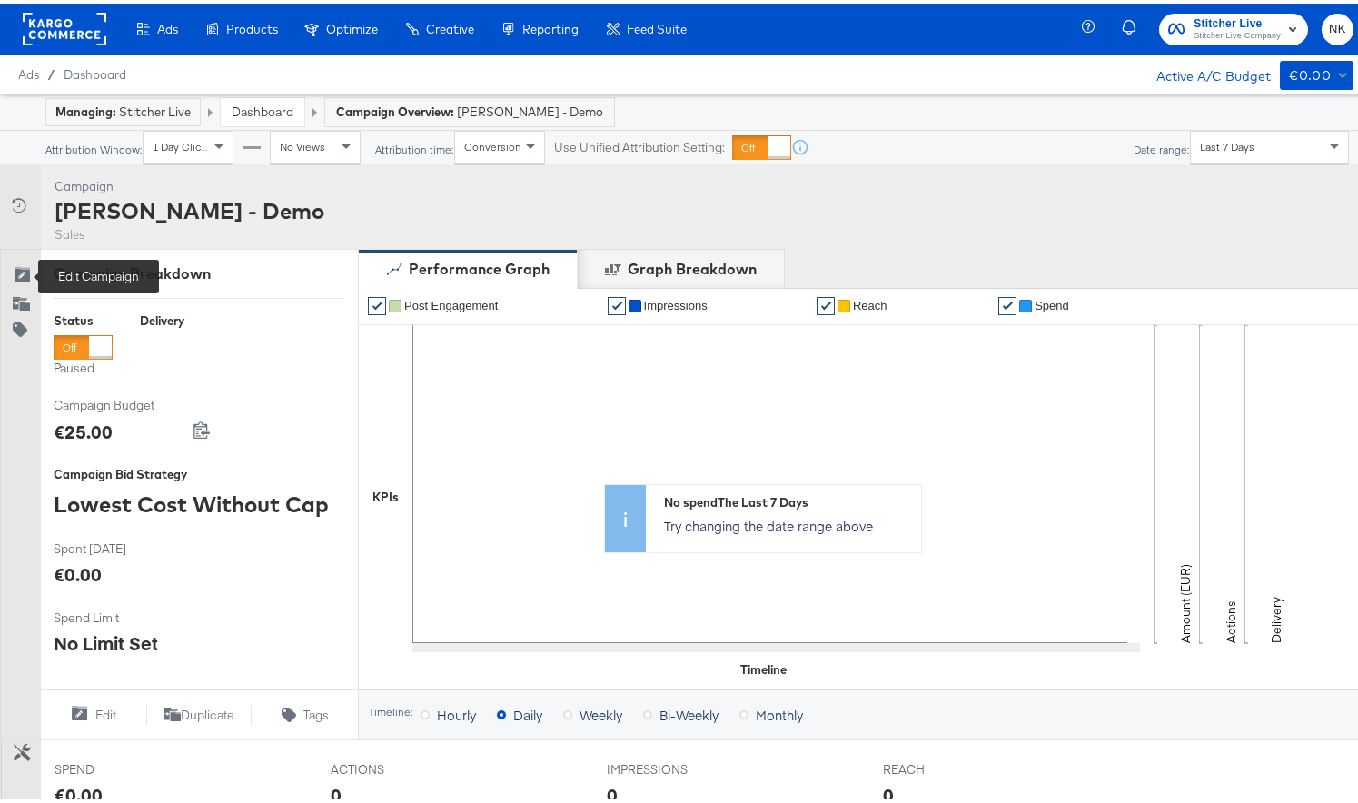
click at [19, 276] on icon at bounding box center [22, 272] width 18 height 18
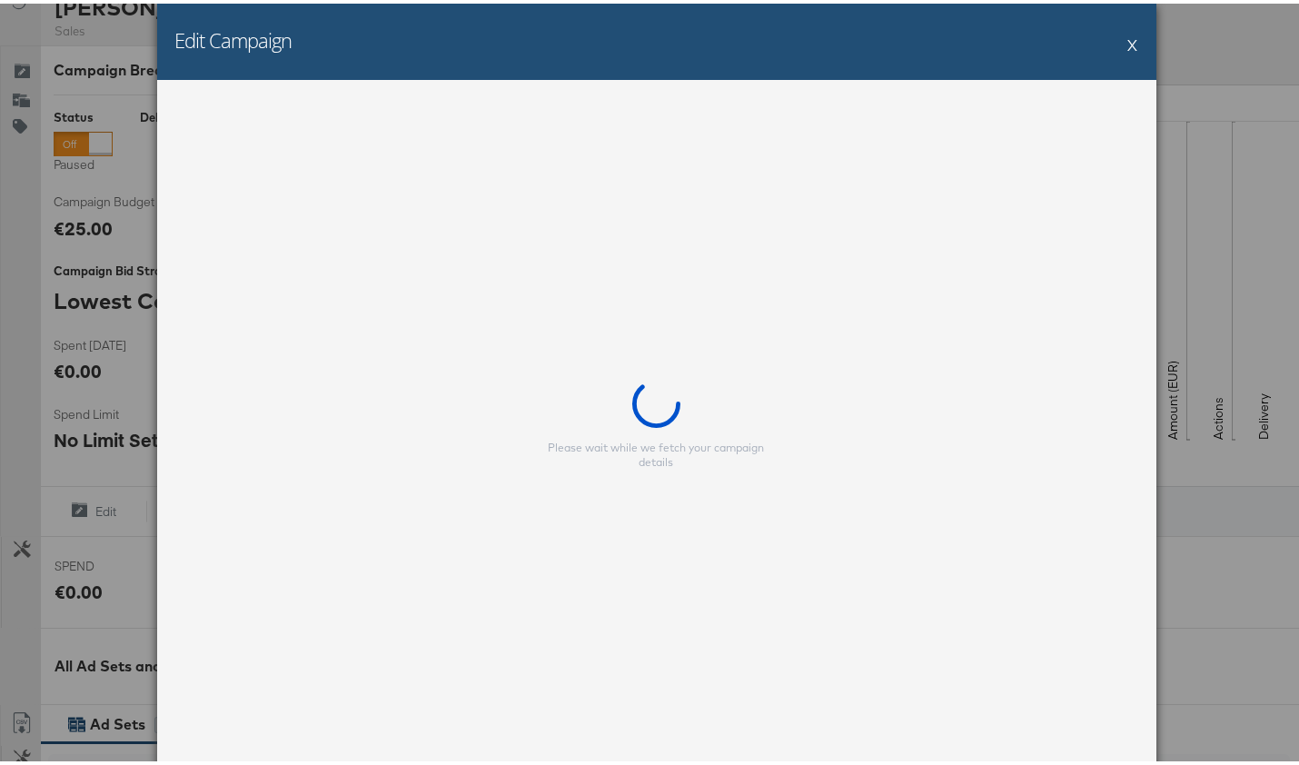
scroll to position [17, 0]
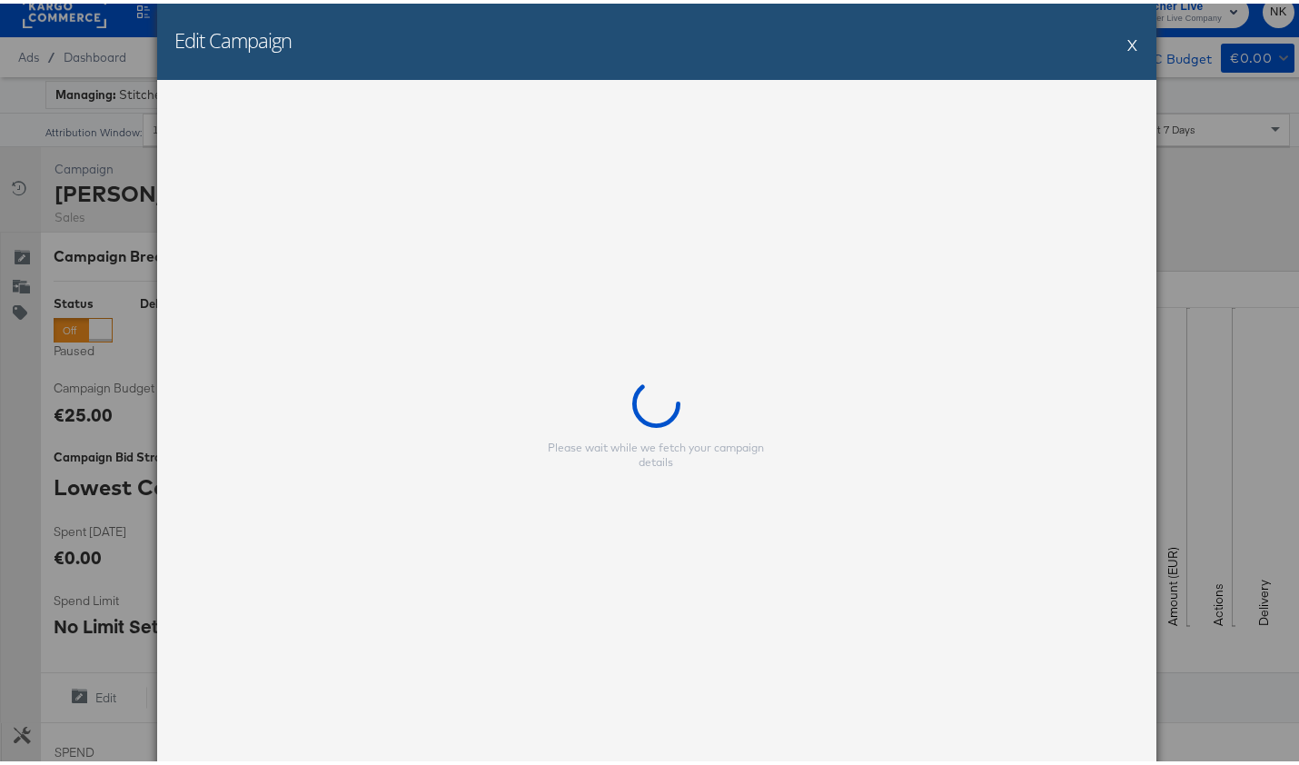
click at [1130, 50] on button "X" at bounding box center [1133, 41] width 10 height 36
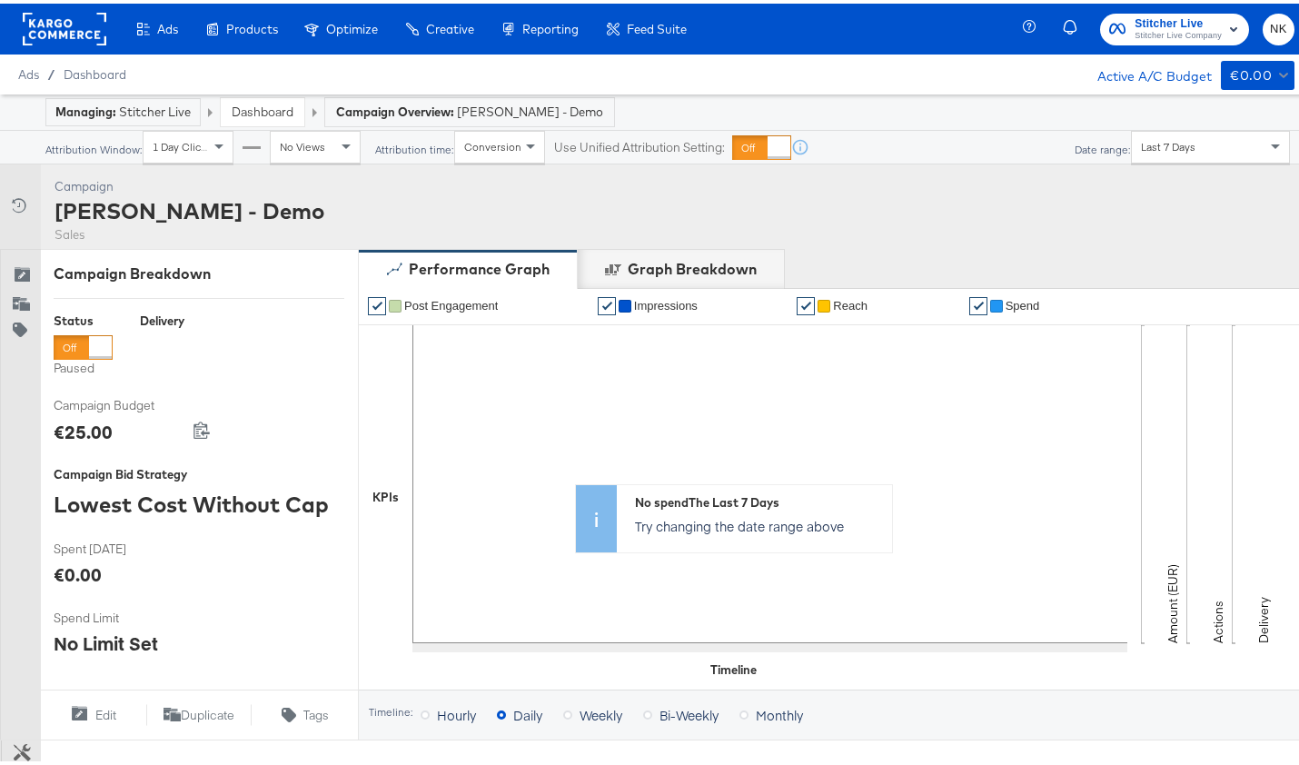
scroll to position [358, 0]
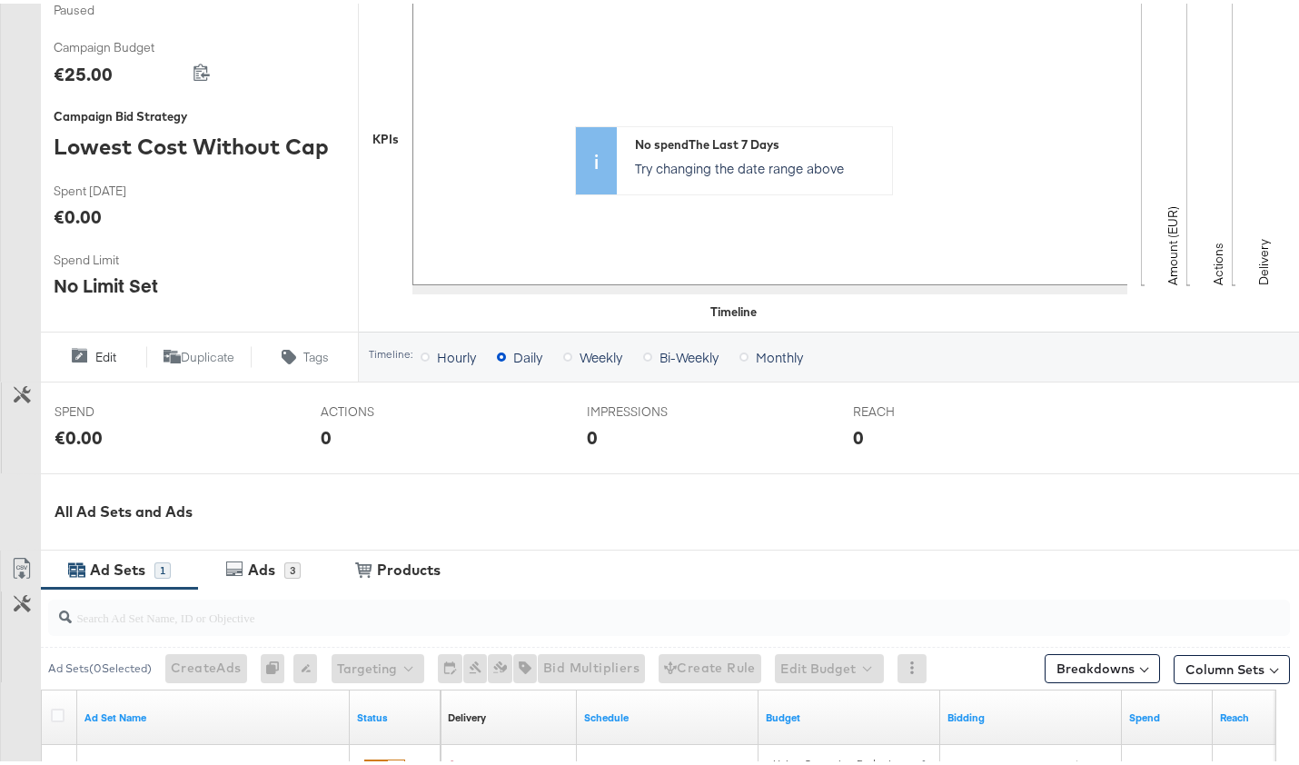
click at [113, 359] on span "Edit" at bounding box center [105, 353] width 21 height 17
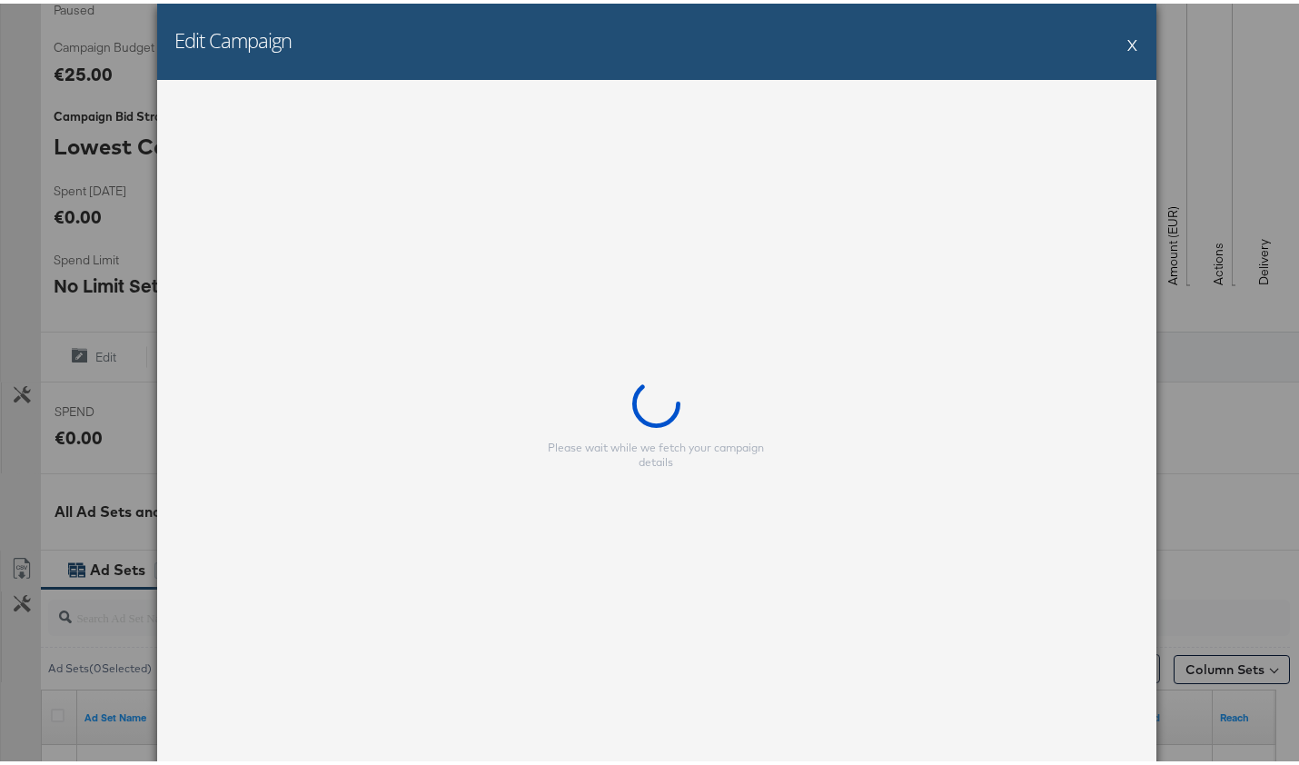
drag, startPoint x: 481, startPoint y: 374, endPoint x: 544, endPoint y: 383, distance: 63.3
click at [508, 378] on div "Please wait while we fetch your campaign details" at bounding box center [656, 420] width 999 height 689
click at [616, 402] on div "Please wait while we fetch your campaign details" at bounding box center [656, 420] width 999 height 689
click at [652, 419] on icon at bounding box center [656, 400] width 48 height 48
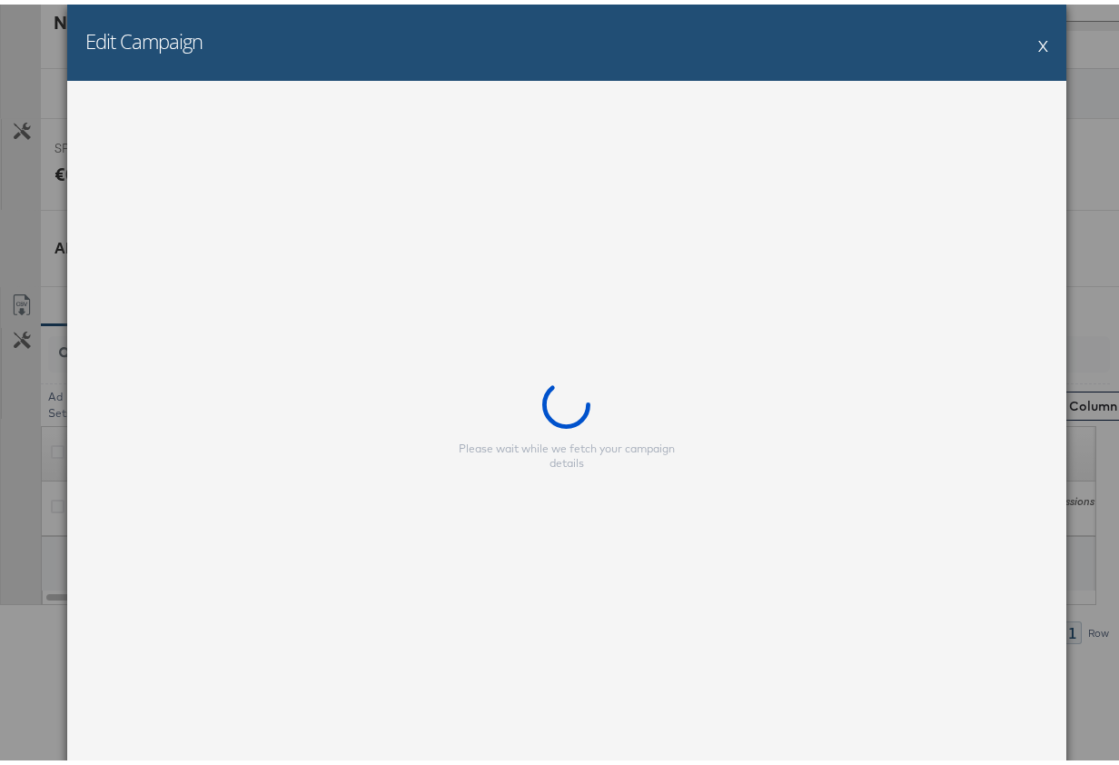
scroll to position [213, 0]
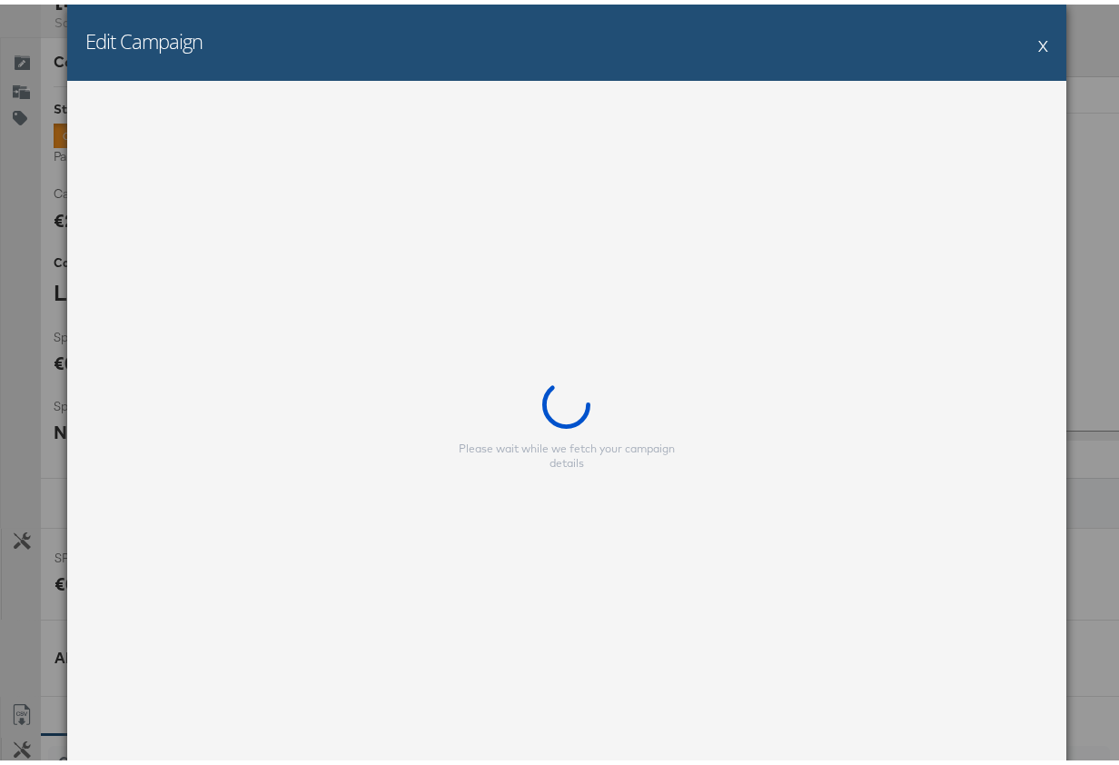
click at [1025, 41] on div "Edit Campaign X" at bounding box center [566, 38] width 999 height 76
click at [1038, 43] on button "X" at bounding box center [1043, 41] width 10 height 36
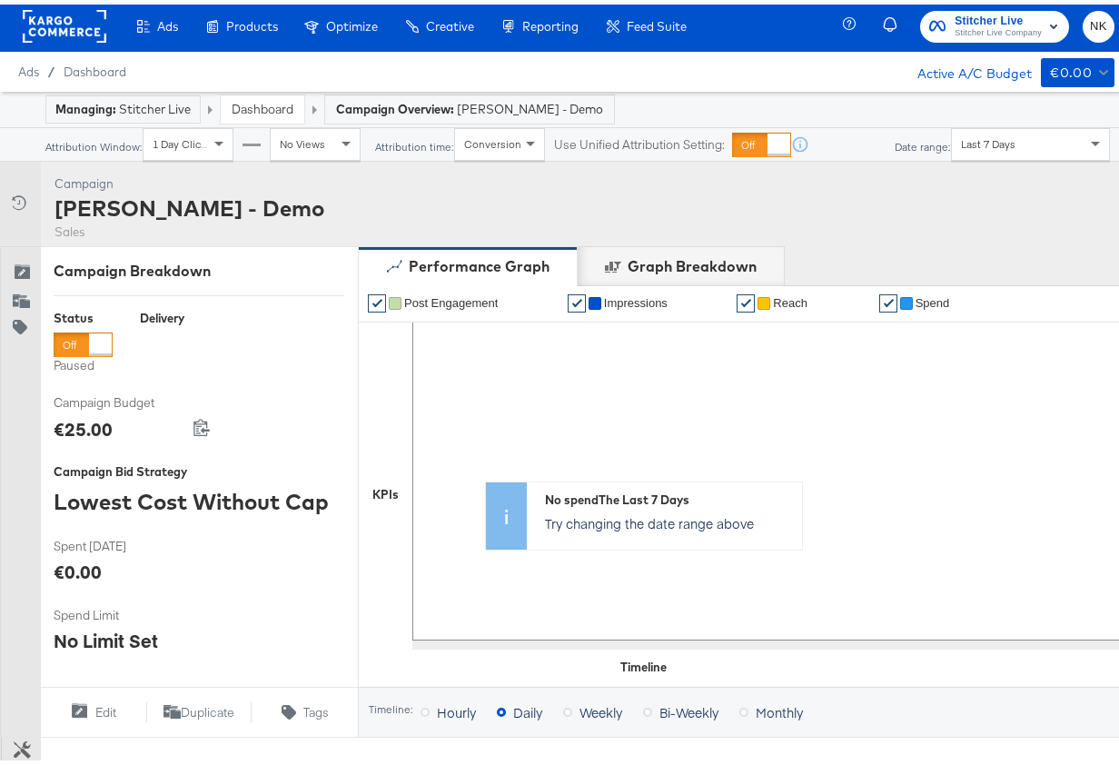
scroll to position [0, 0]
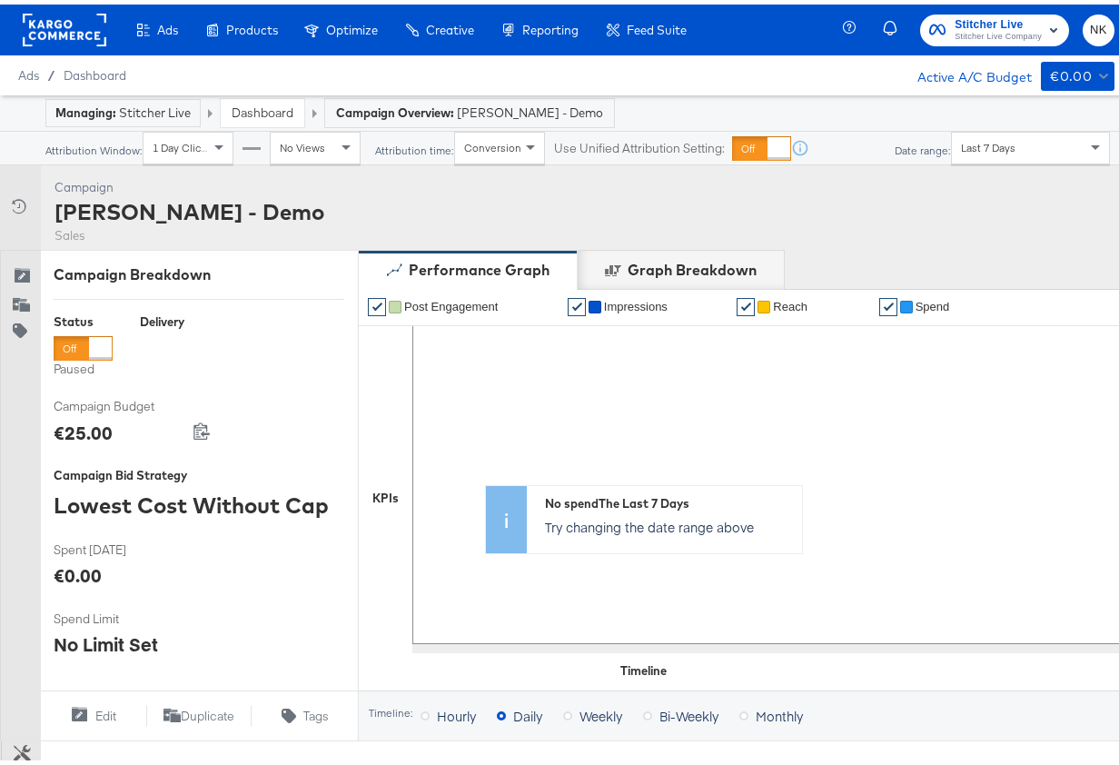
click at [452, 80] on div "Ads / Dashboard Active A/C Budget €0.00" at bounding box center [566, 71] width 1133 height 40
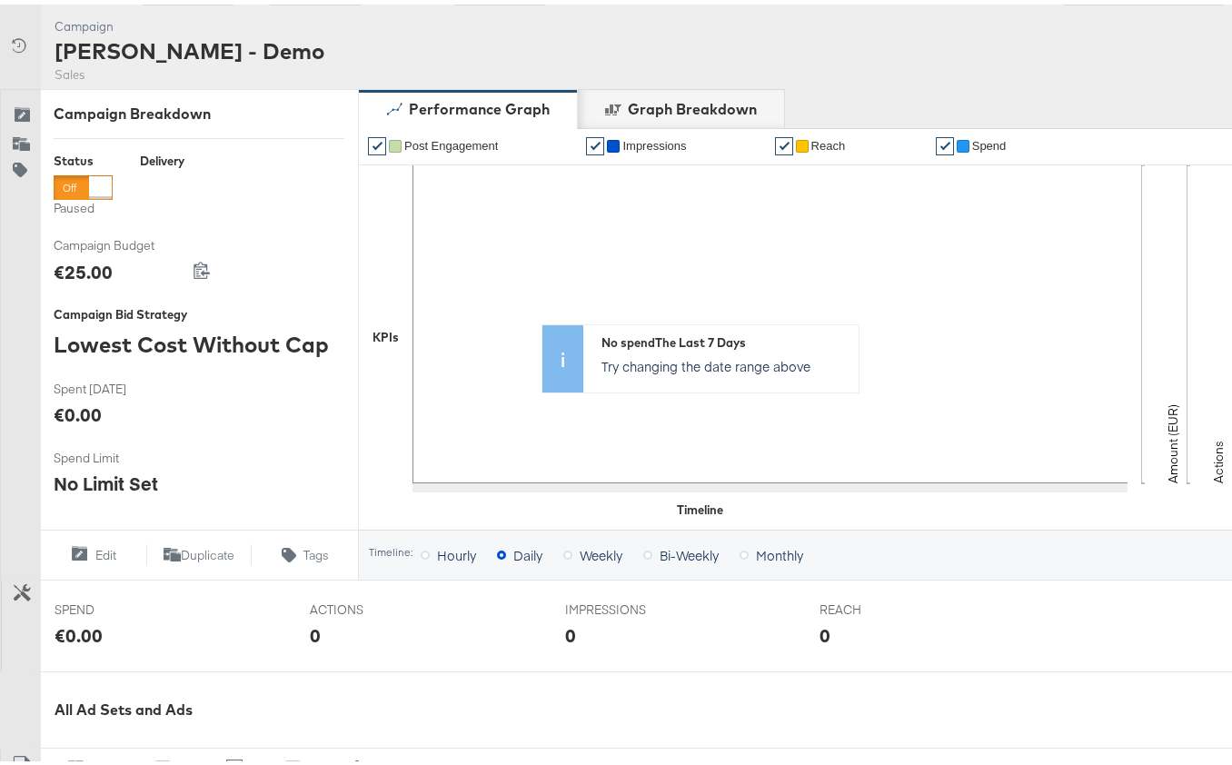
scroll to position [164, 0]
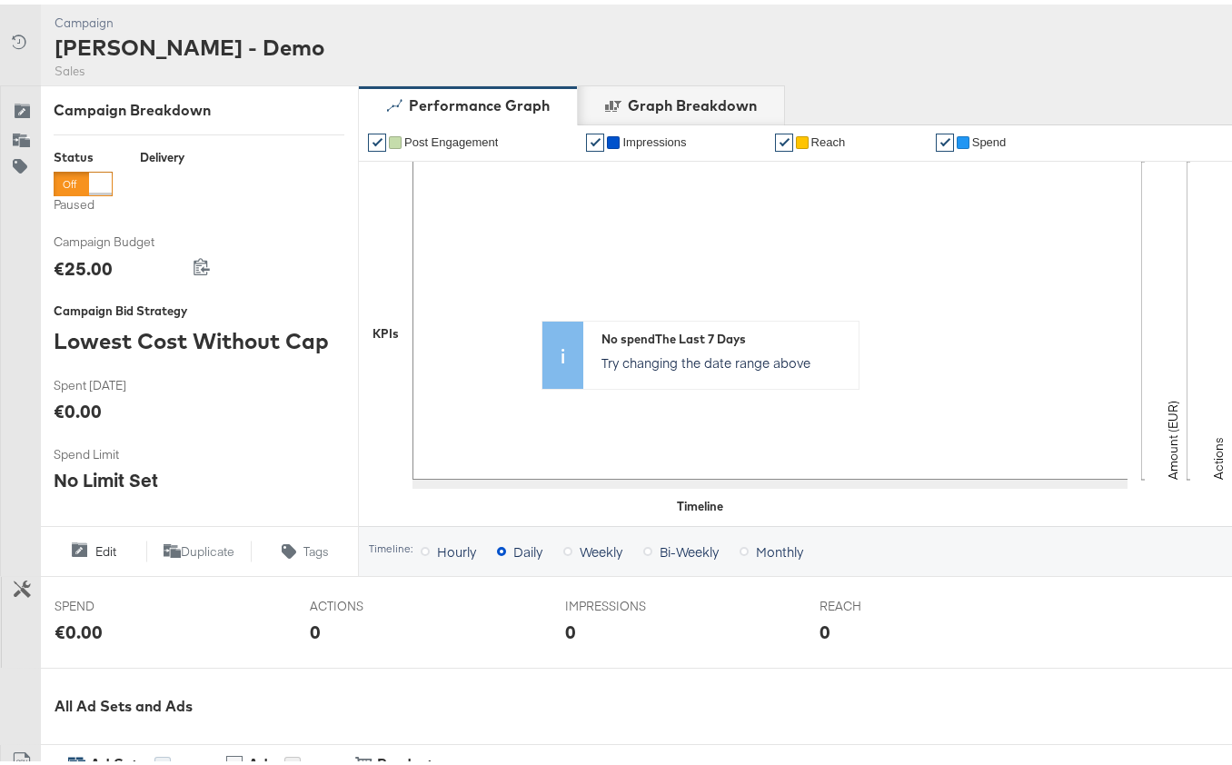
click at [112, 536] on button "Edit" at bounding box center [93, 547] width 106 height 22
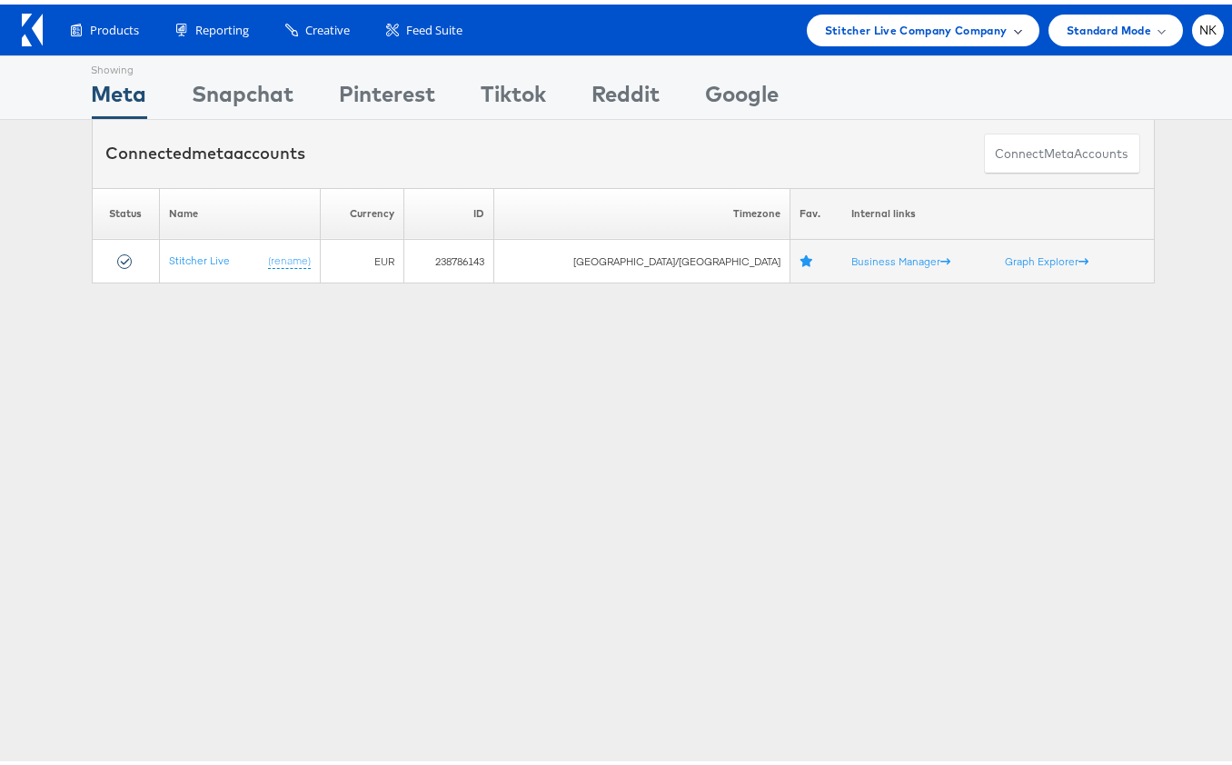
click at [861, 19] on span "Stitcher Live Company Company" at bounding box center [916, 25] width 183 height 19
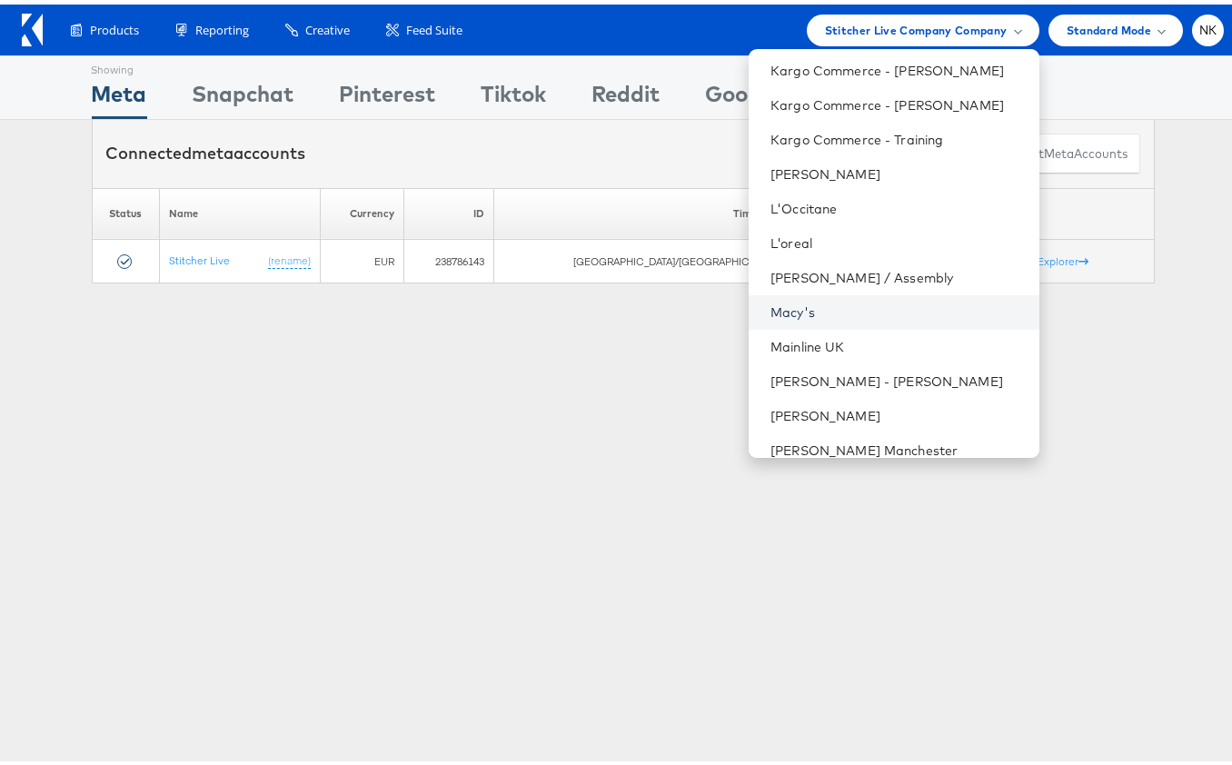
scroll to position [965, 0]
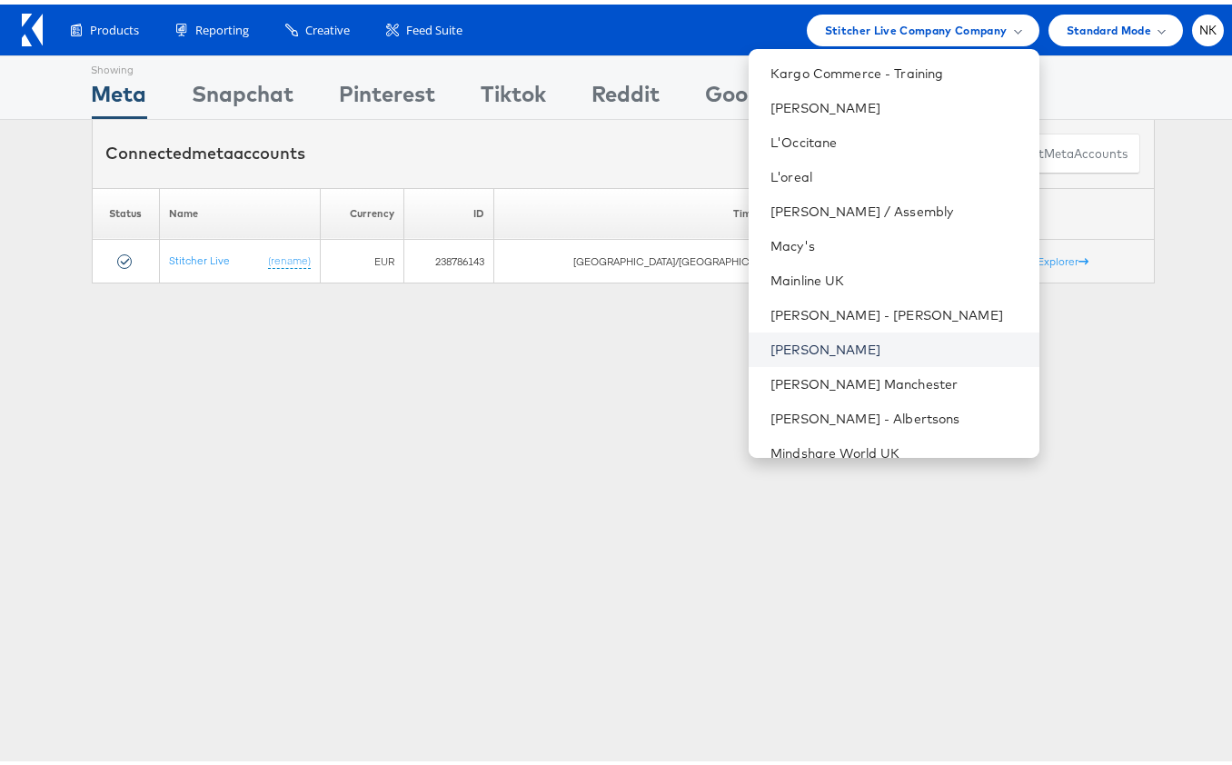
click at [861, 337] on link "[PERSON_NAME]" at bounding box center [896, 345] width 253 height 18
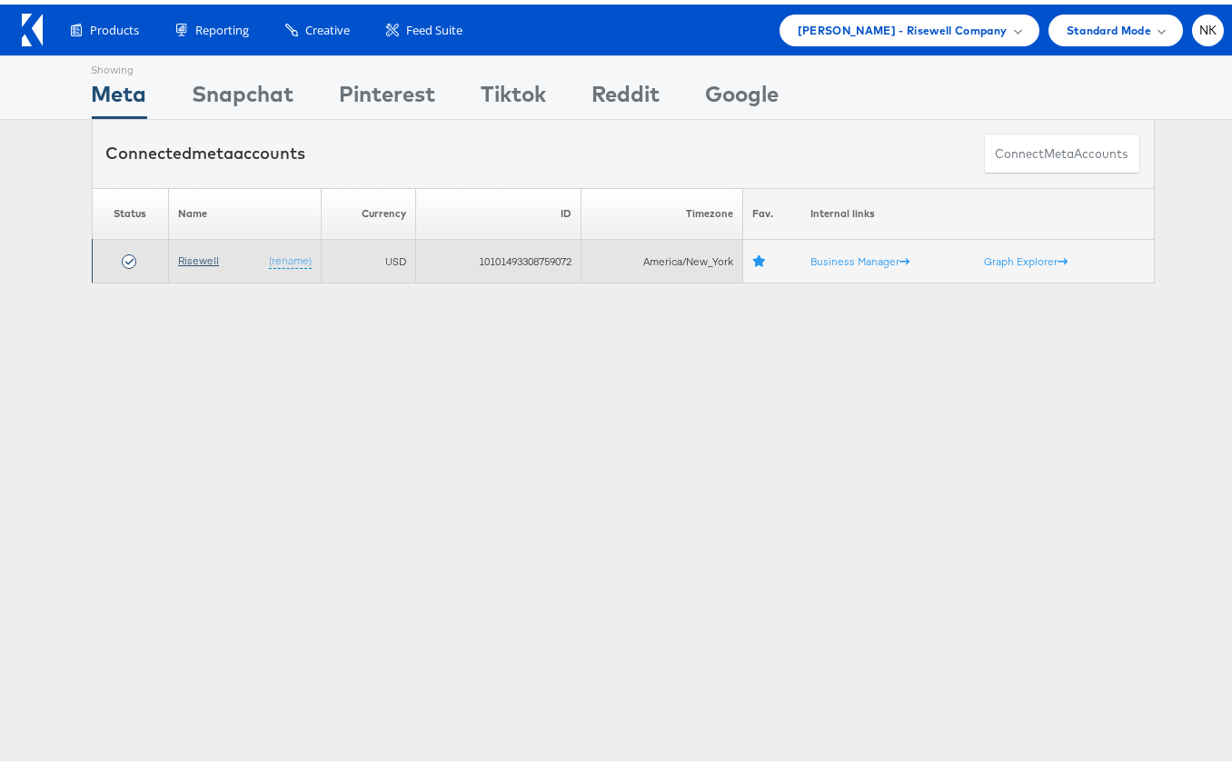
click at [180, 257] on link "Risewell" at bounding box center [198, 256] width 41 height 14
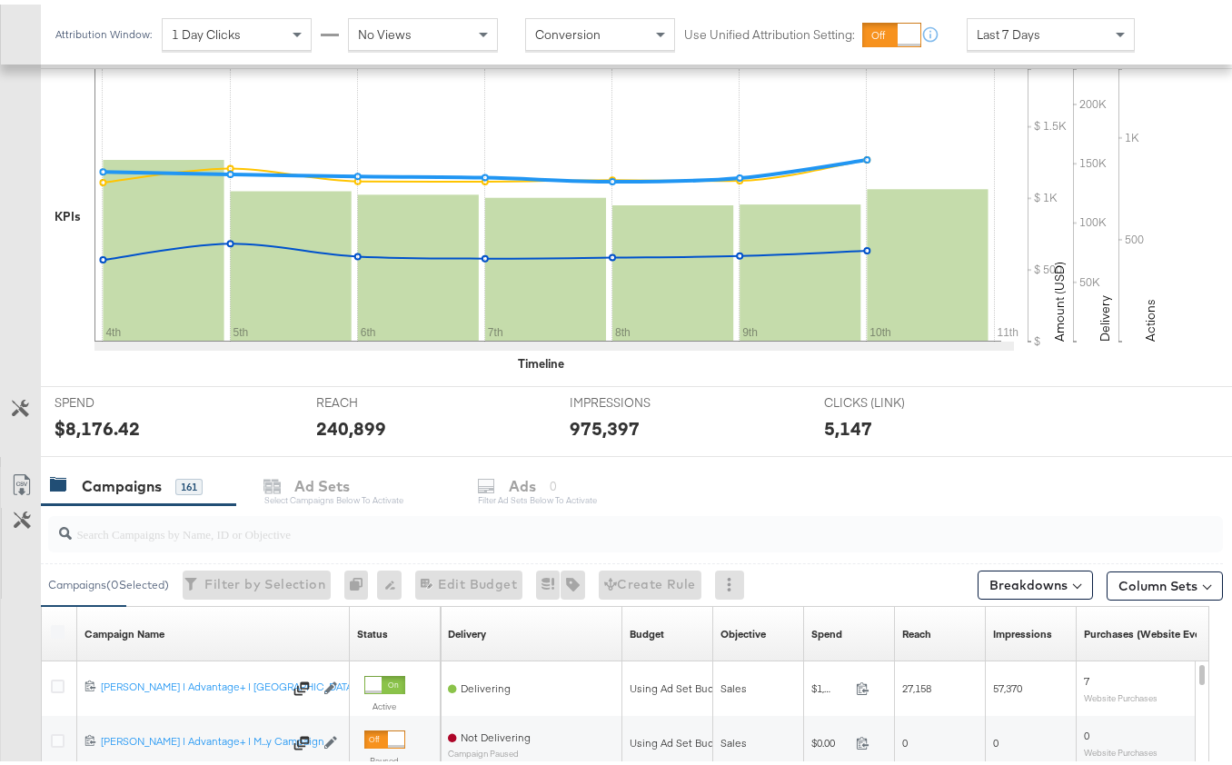
scroll to position [593, 0]
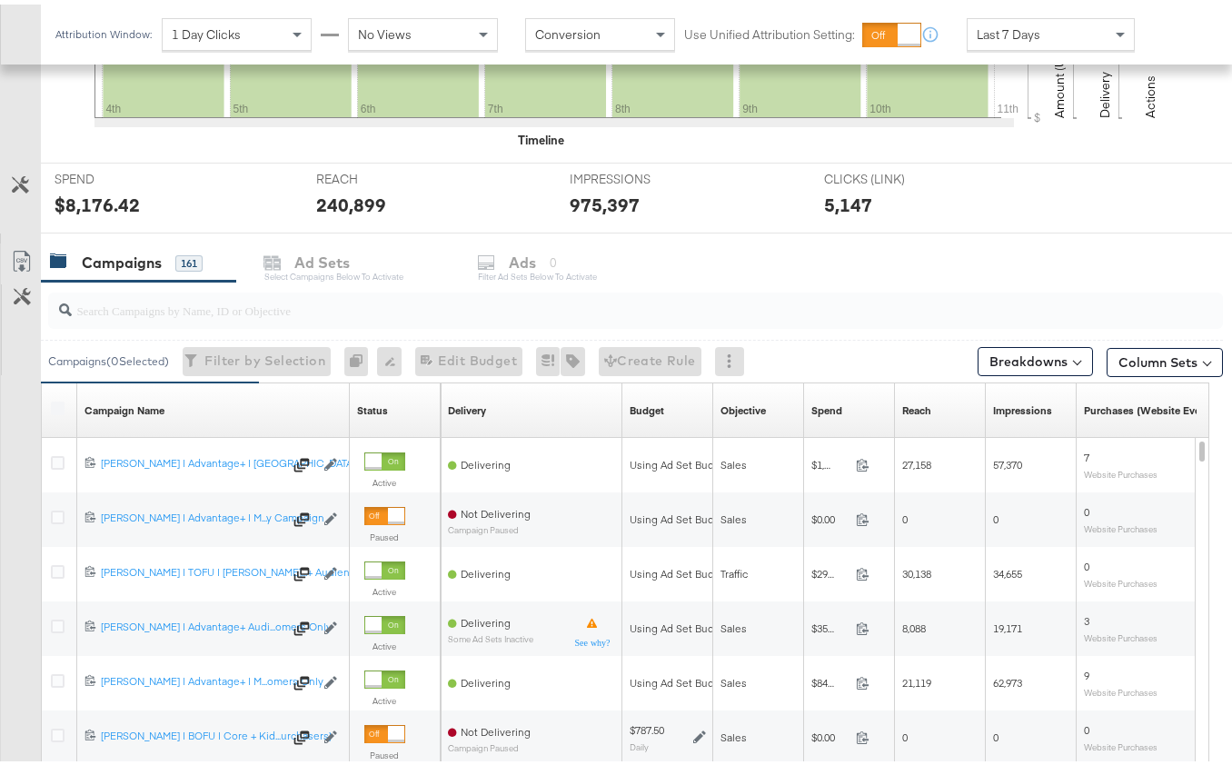
click at [56, 403] on label at bounding box center [58, 404] width 14 height 14
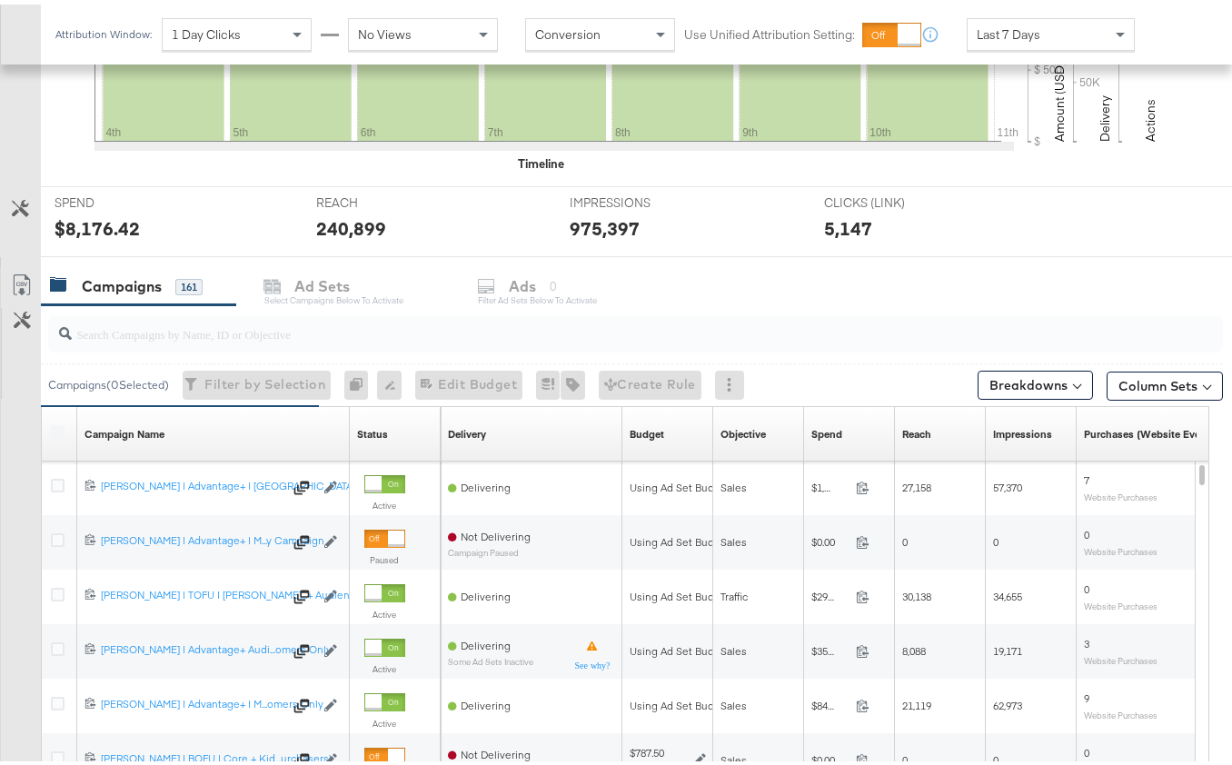
scroll to position [558, 0]
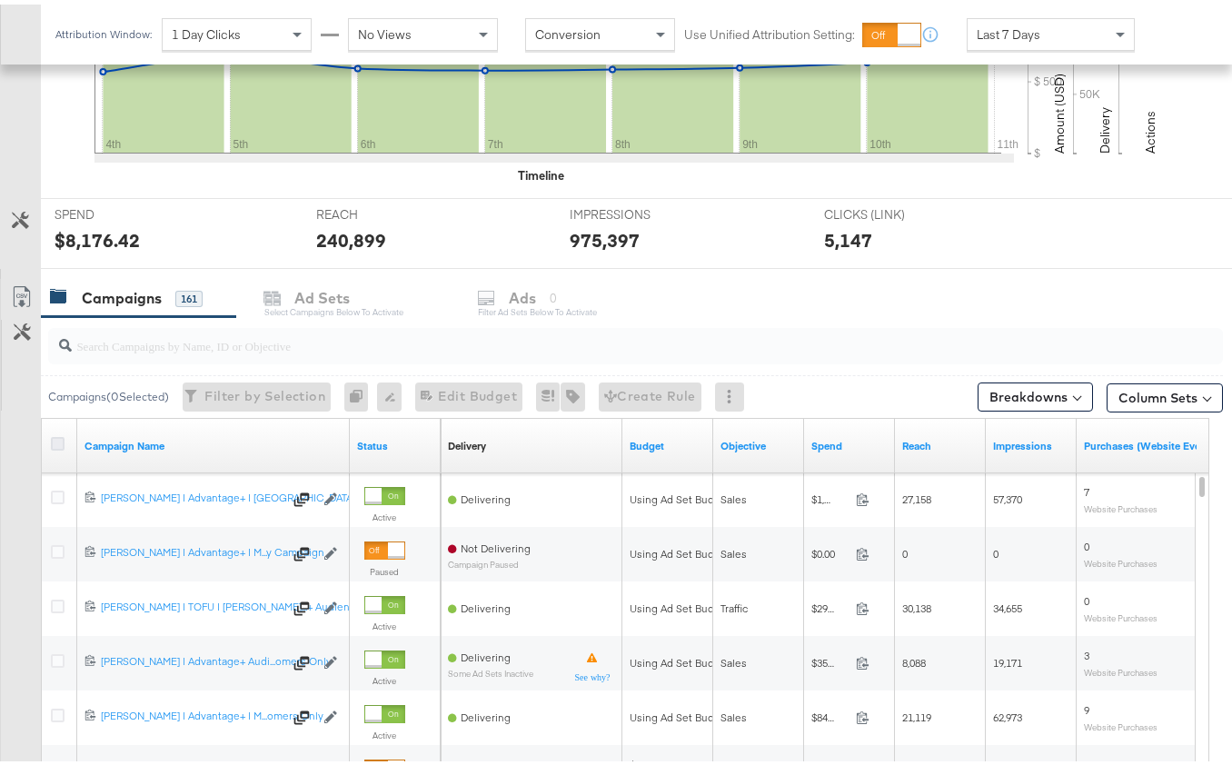
click at [60, 440] on icon at bounding box center [58, 439] width 14 height 14
click at [0, 0] on input "checkbox" at bounding box center [0, 0] width 0 height 0
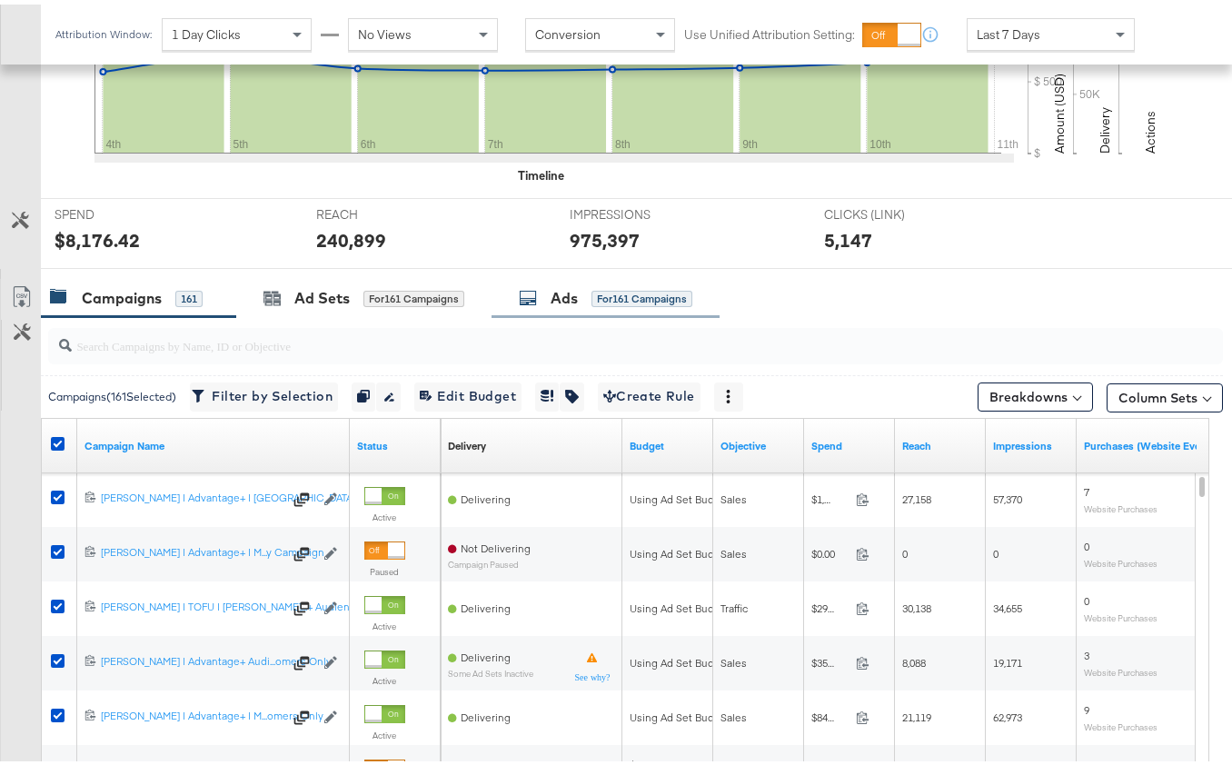
click at [529, 297] on icon at bounding box center [528, 293] width 18 height 18
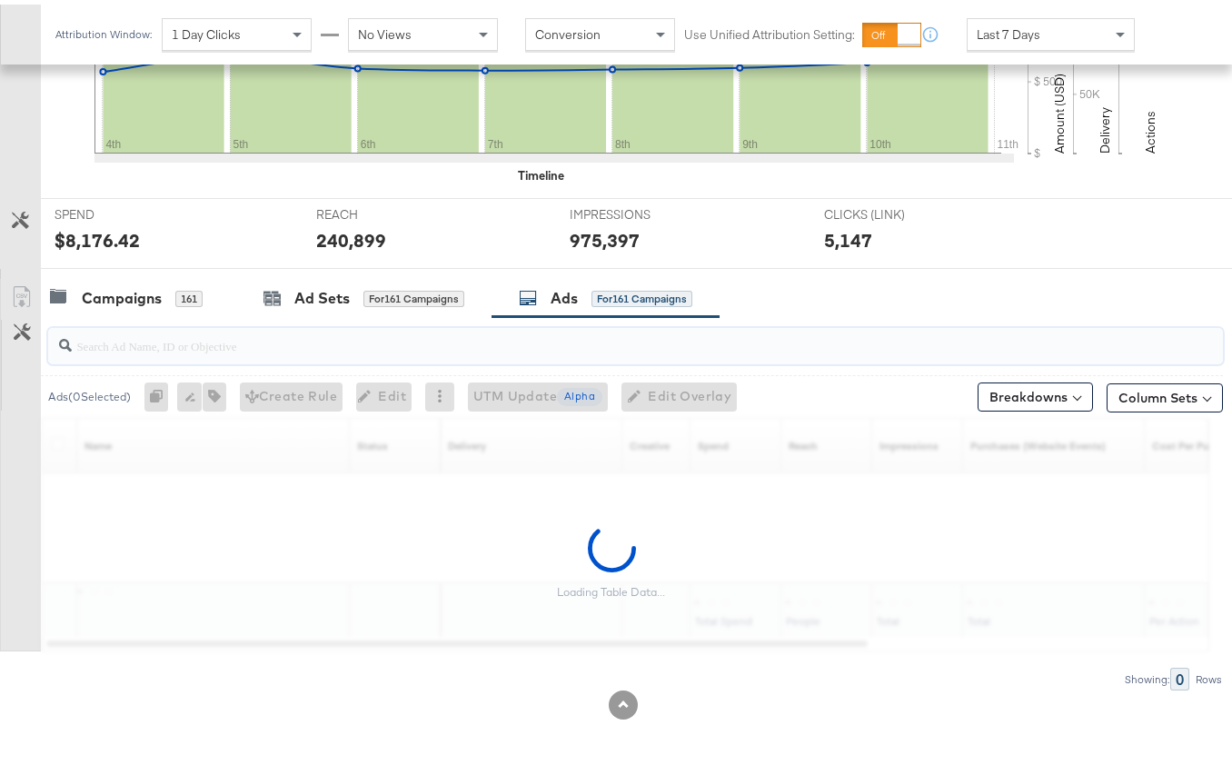
click at [463, 337] on input "search" at bounding box center [595, 333] width 1047 height 35
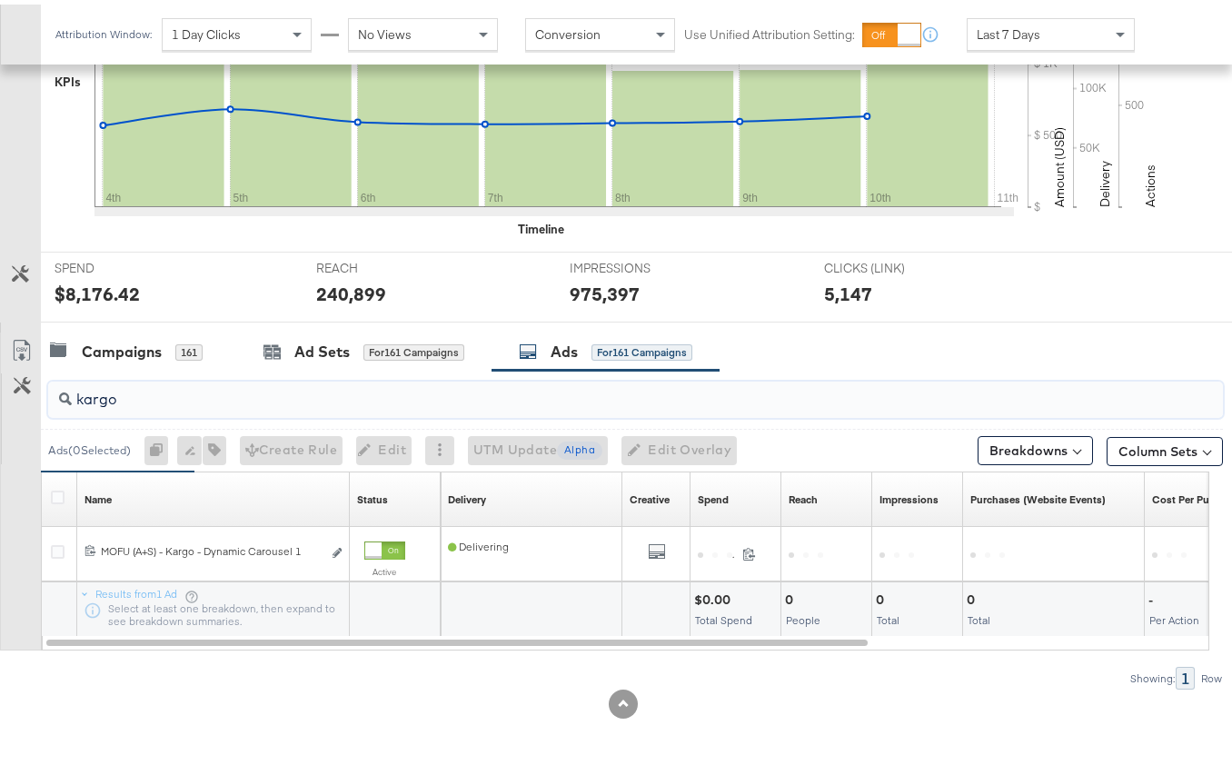
scroll to position [504, 0]
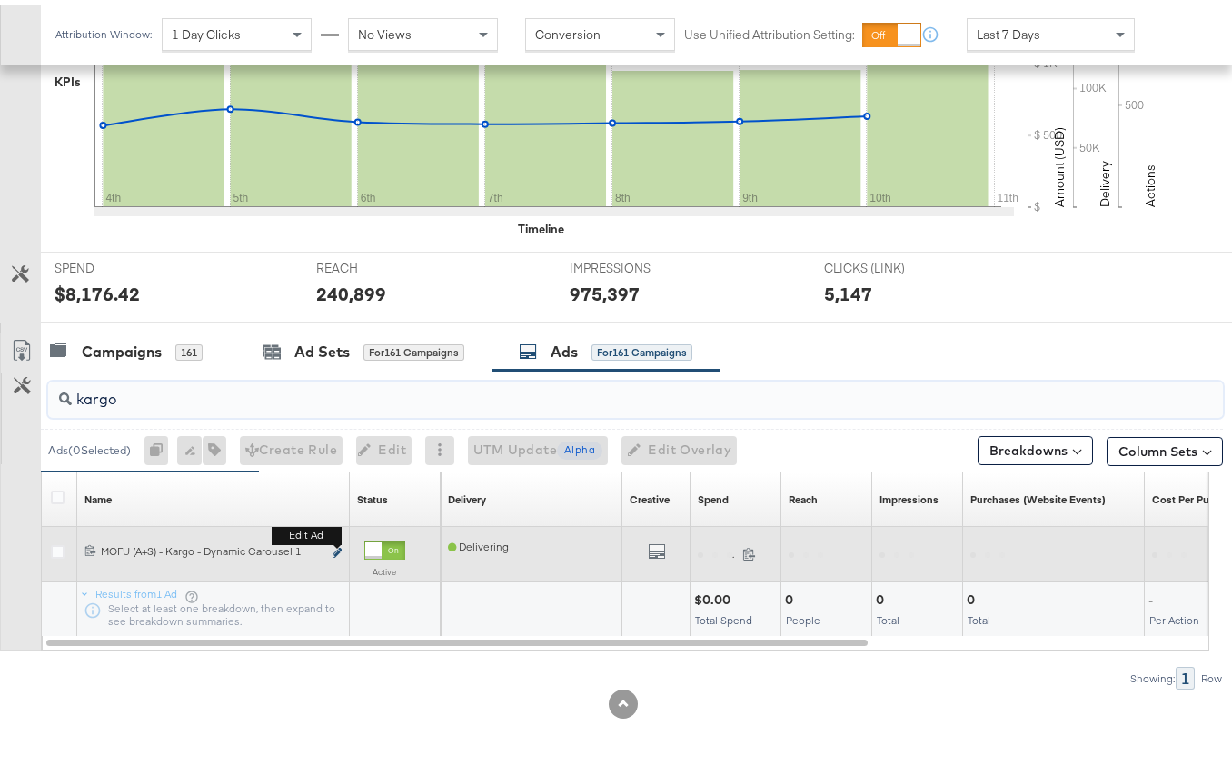
type input "kargo"
click at [337, 543] on button "Edit ad" at bounding box center [337, 549] width 11 height 19
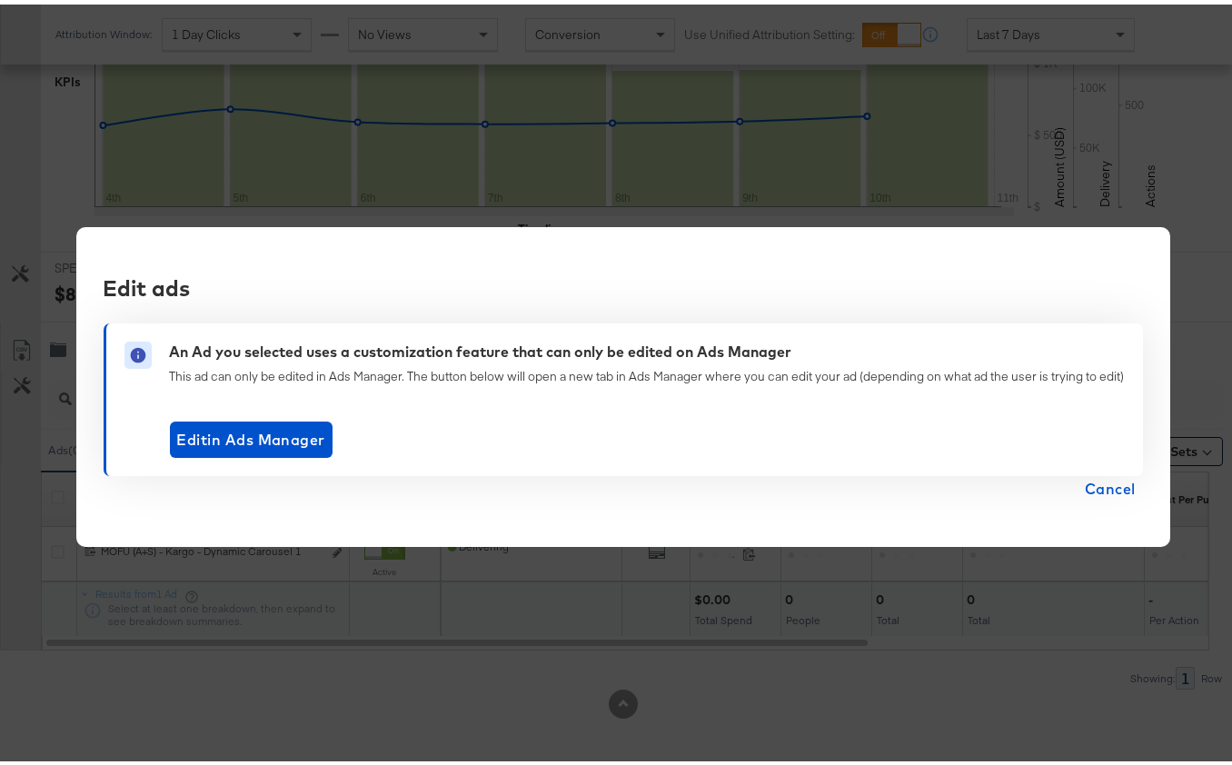
click at [1089, 487] on span "Cancel" at bounding box center [1110, 483] width 51 height 25
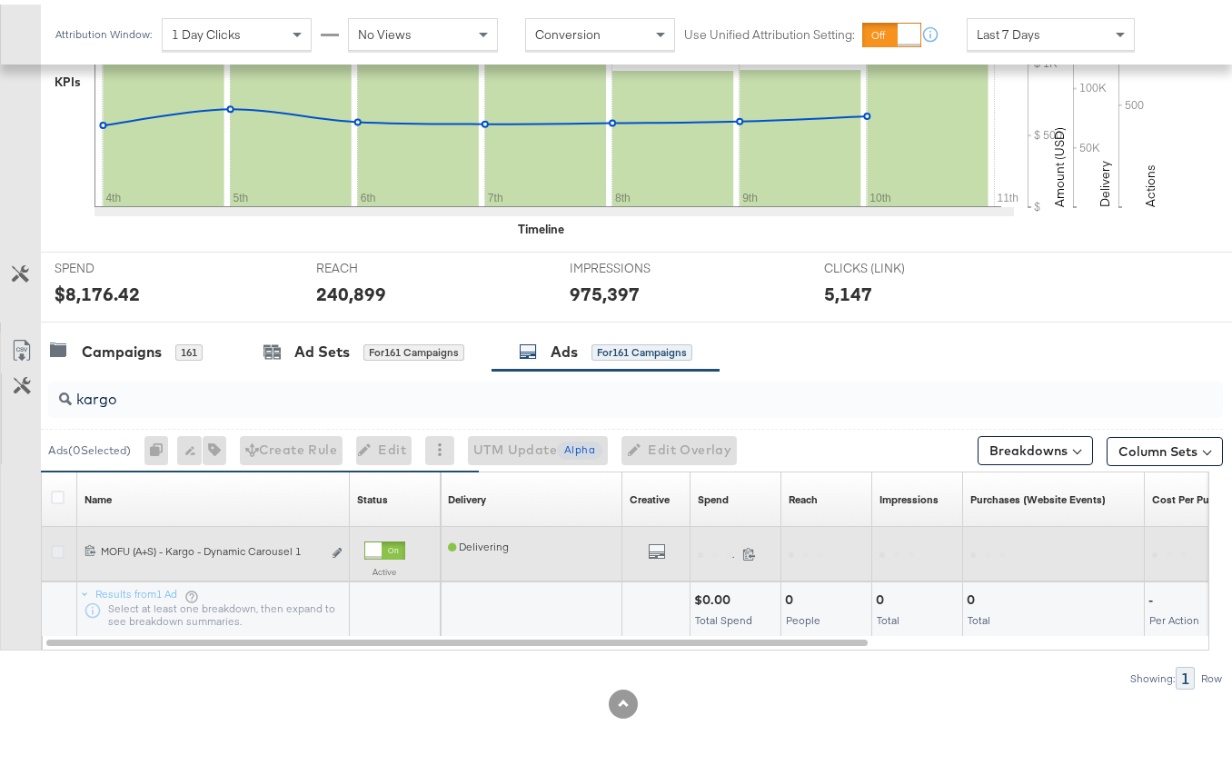
click at [51, 550] on icon at bounding box center [58, 548] width 14 height 14
click at [0, 0] on input "checkbox" at bounding box center [0, 0] width 0 height 0
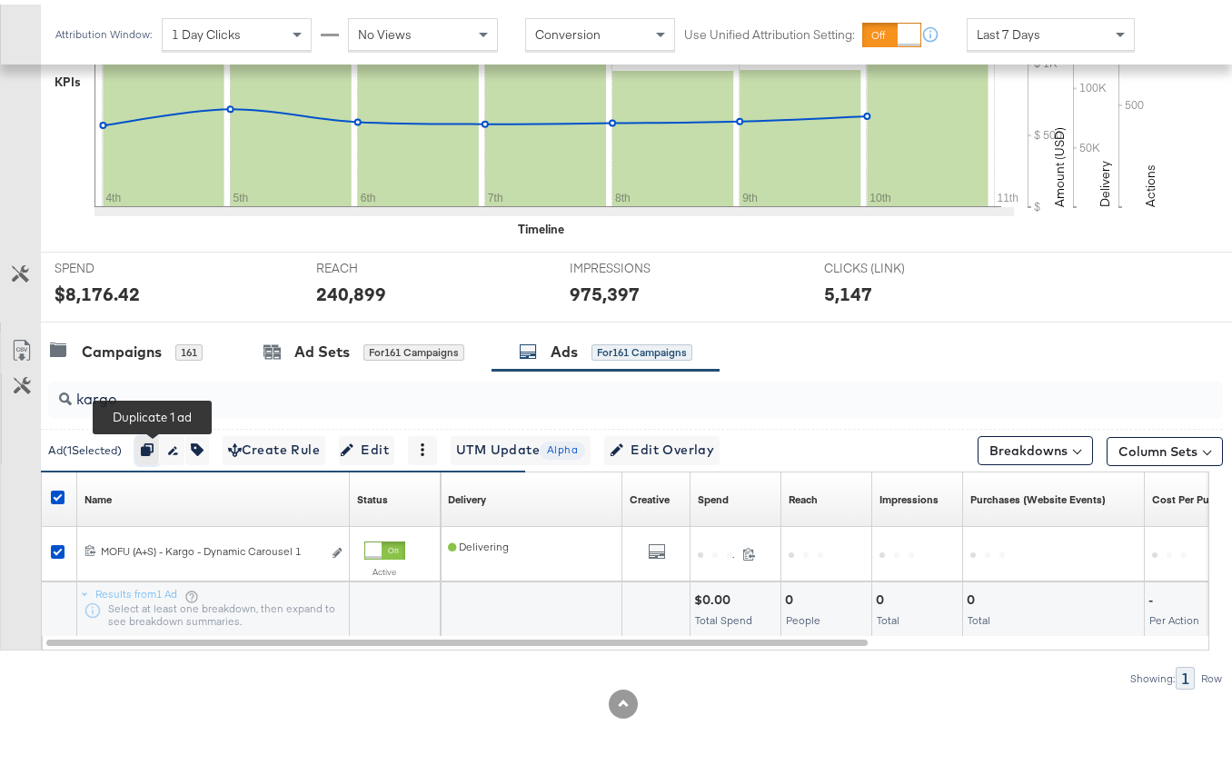
click at [150, 445] on icon "button" at bounding box center [147, 445] width 13 height 13
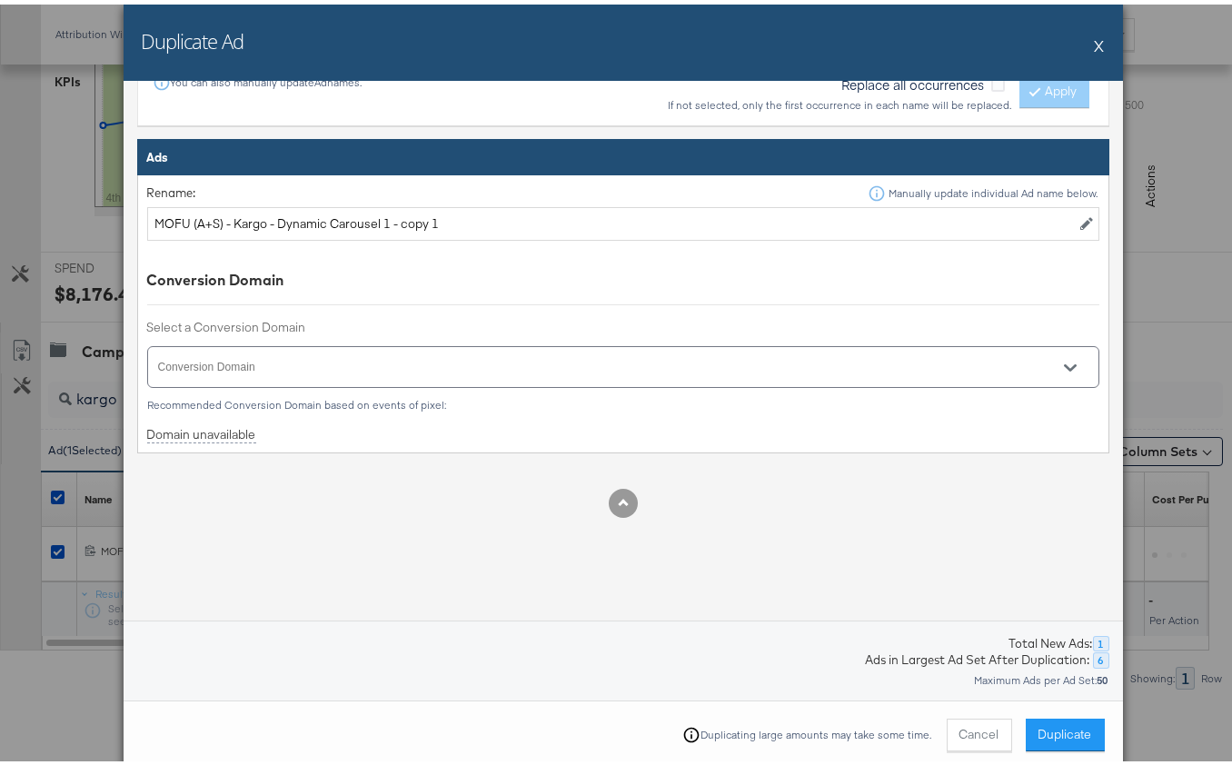
scroll to position [0, 0]
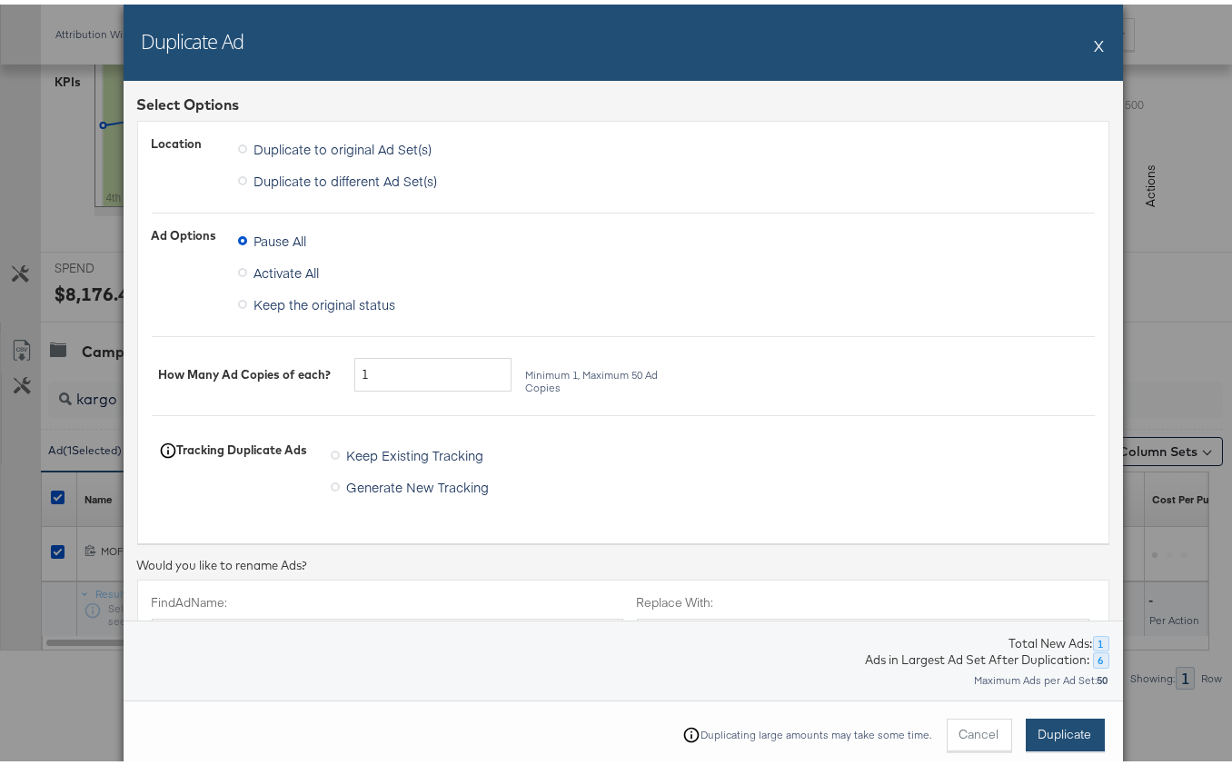
click at [1071, 727] on span "Duplicate" at bounding box center [1065, 729] width 54 height 17
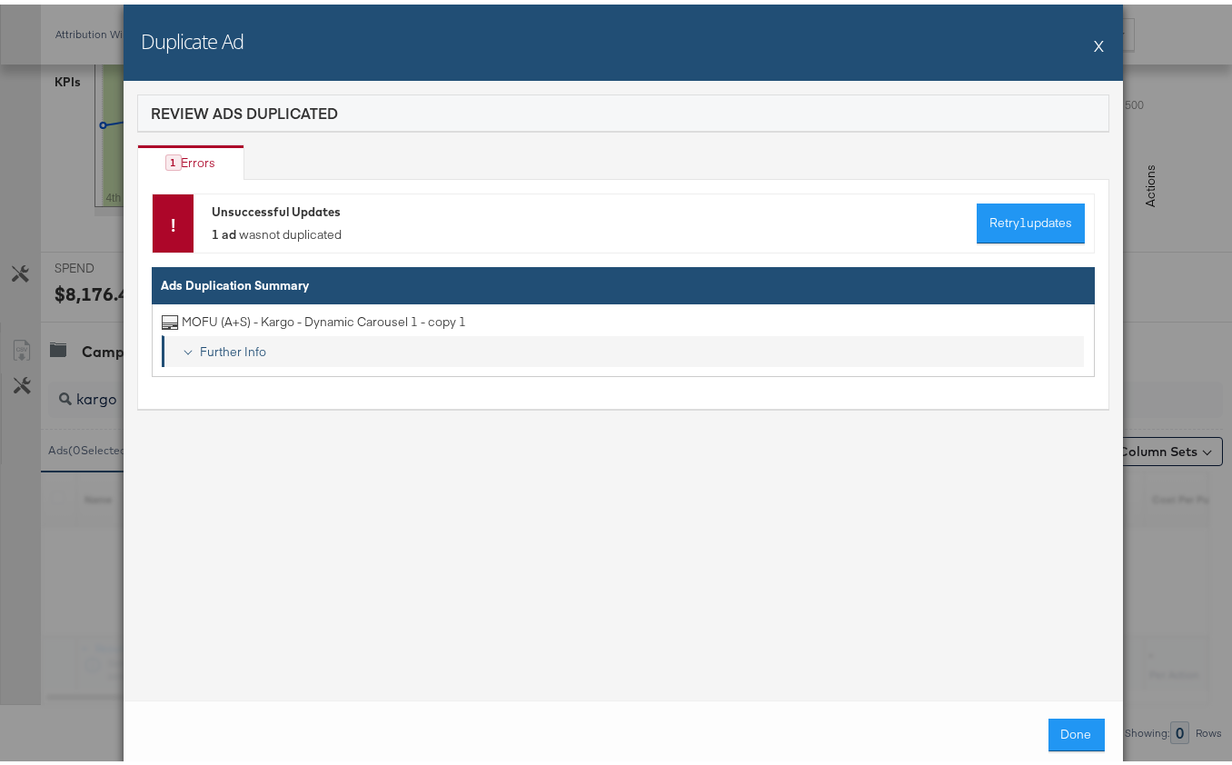
click at [253, 353] on div "Further Info" at bounding box center [634, 347] width 883 height 17
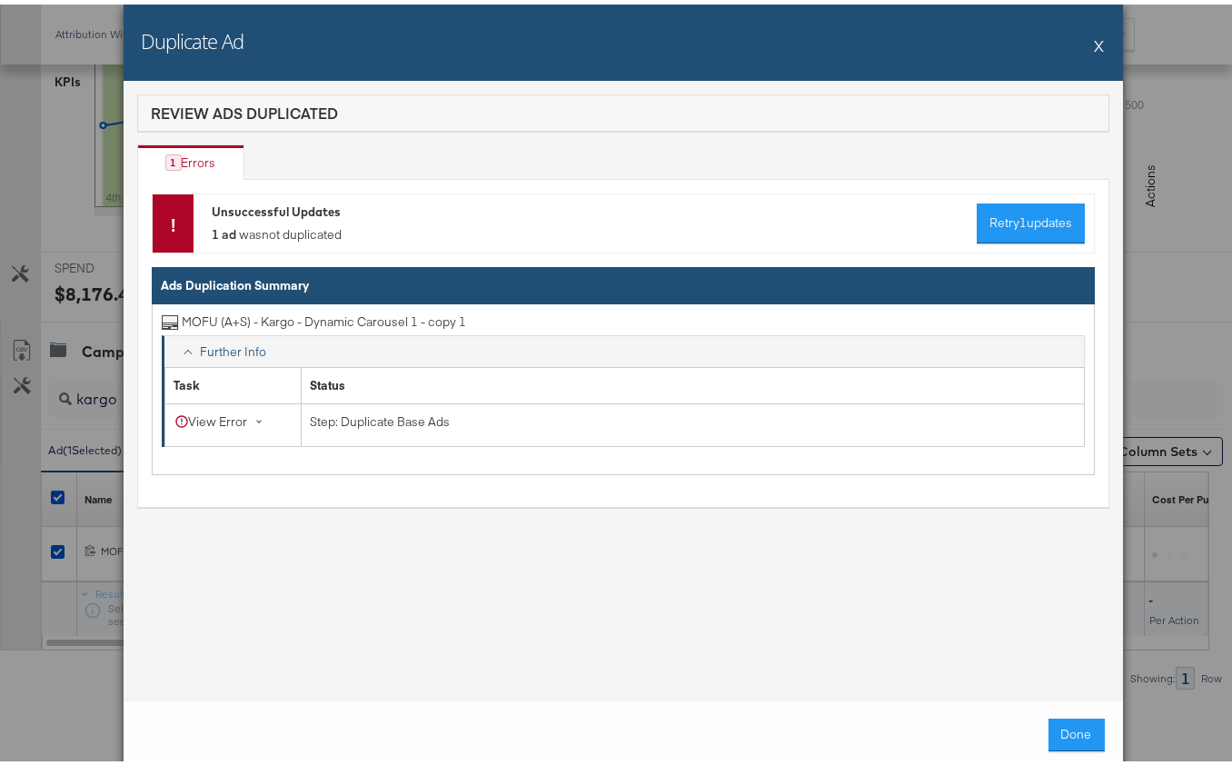
click at [220, 412] on div "View Error" at bounding box center [221, 417] width 95 height 17
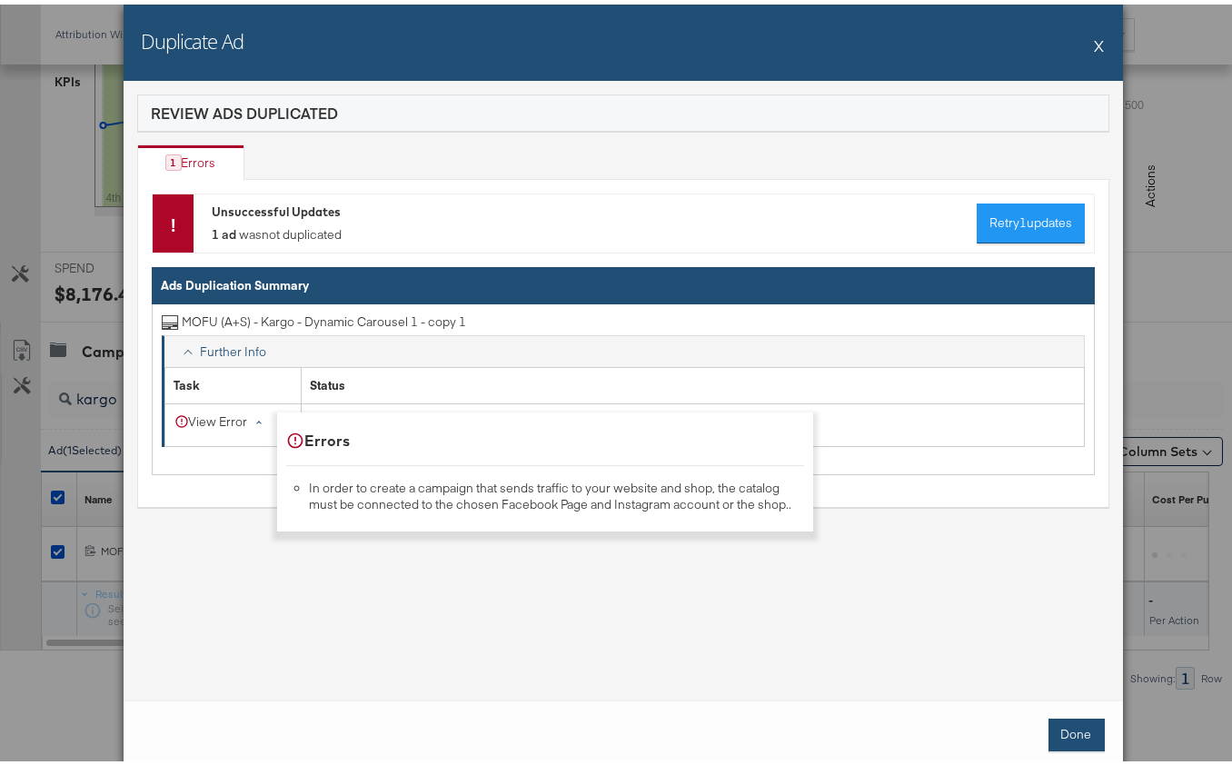
click at [1055, 721] on button "Done" at bounding box center [1076, 730] width 56 height 33
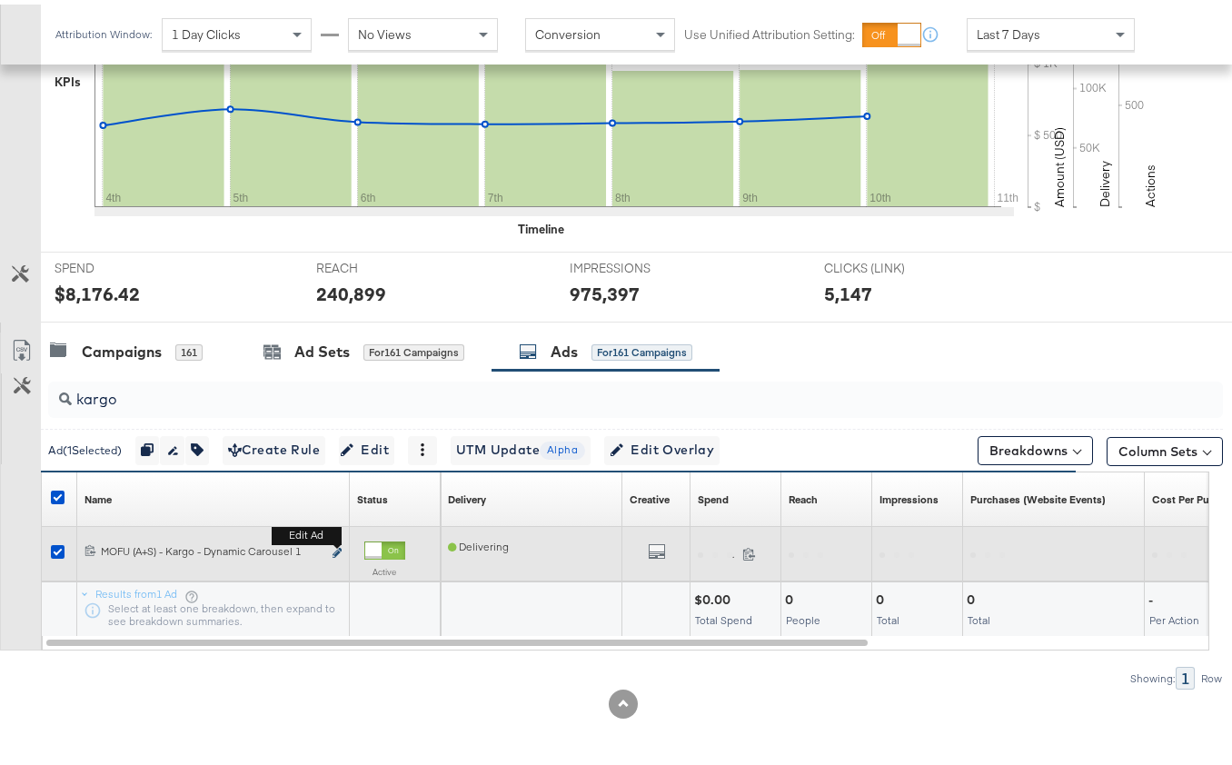
click at [339, 546] on icon "link" at bounding box center [336, 548] width 9 height 10
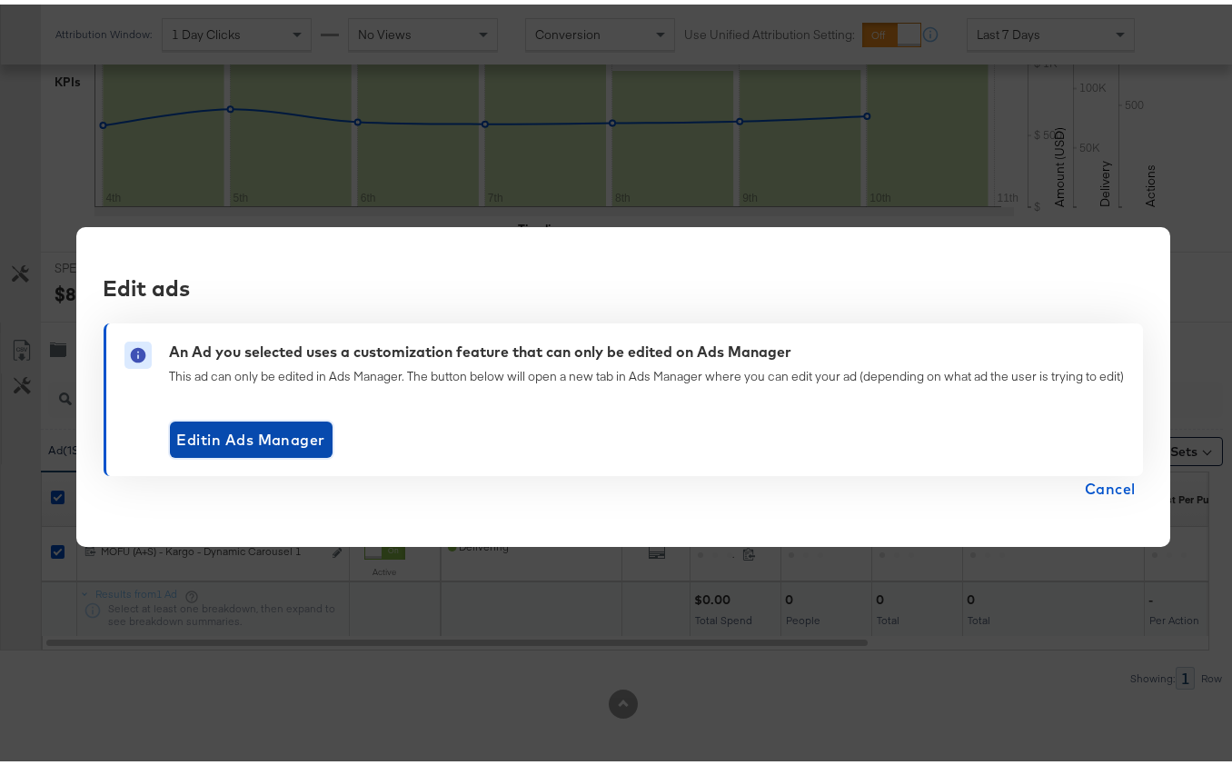
click at [252, 436] on span "Edit in Ads Manager" at bounding box center [251, 434] width 148 height 25
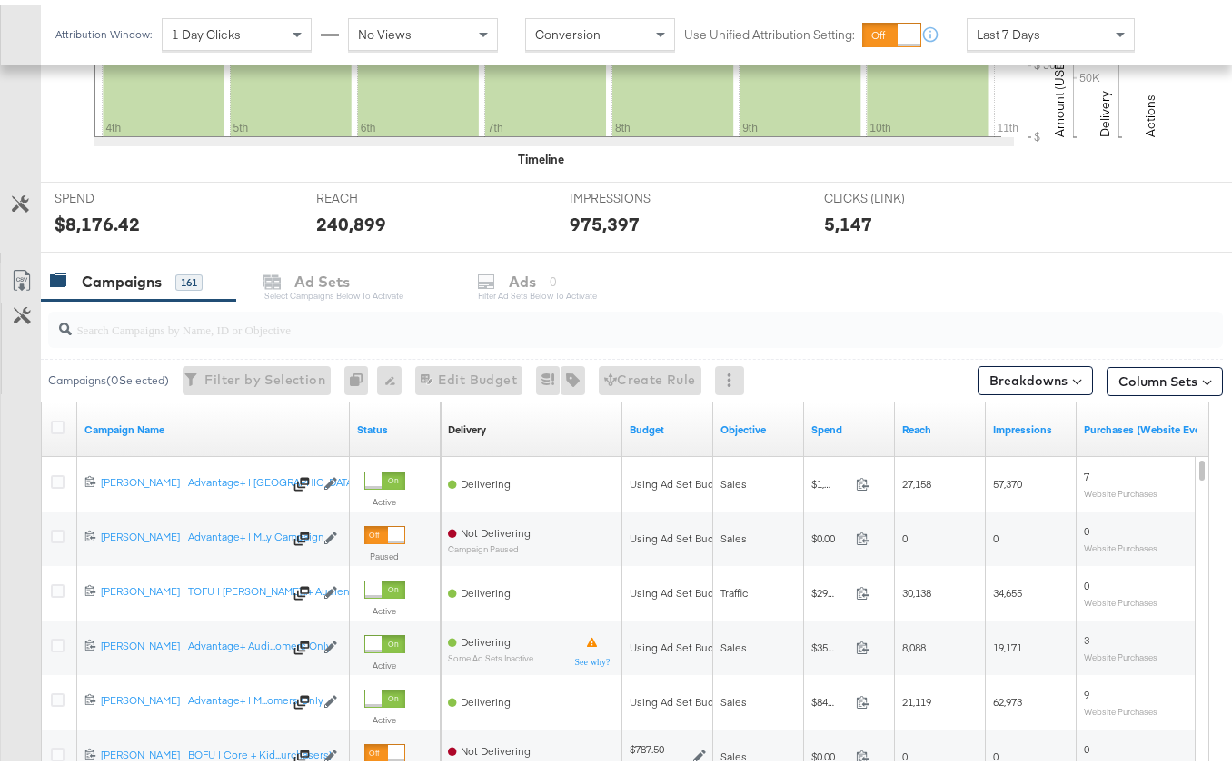
scroll to position [610, 0]
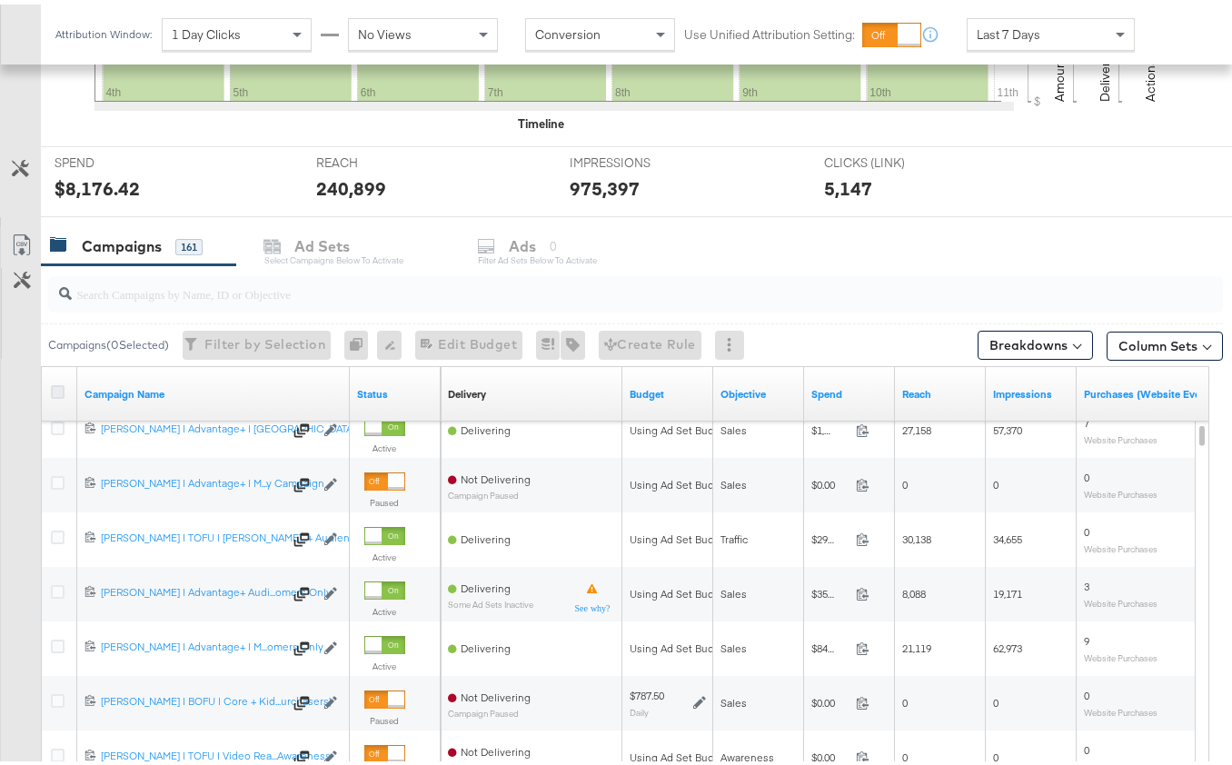
click at [58, 383] on icon at bounding box center [58, 388] width 14 height 14
click at [0, 0] on input "checkbox" at bounding box center [0, 0] width 0 height 0
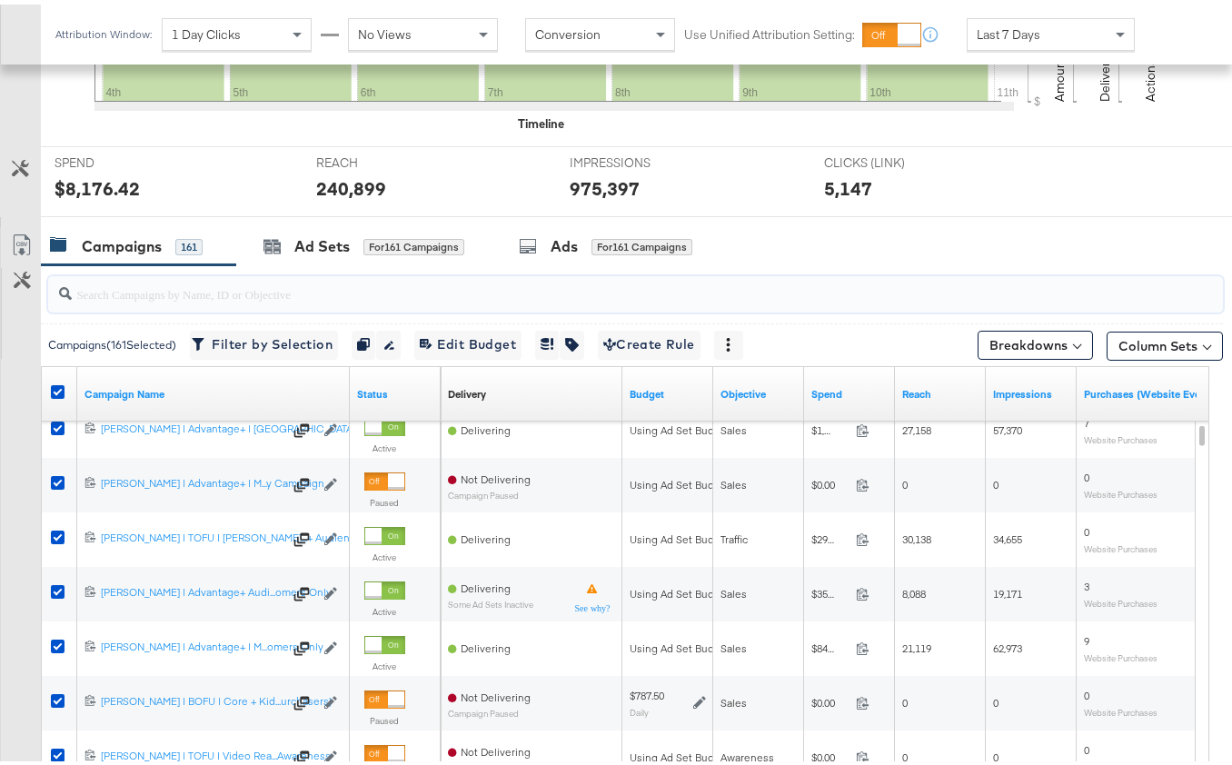
click at [172, 275] on input "search" at bounding box center [595, 281] width 1047 height 35
click at [588, 229] on div "Ads for 161 Campaigns" at bounding box center [605, 242] width 228 height 39
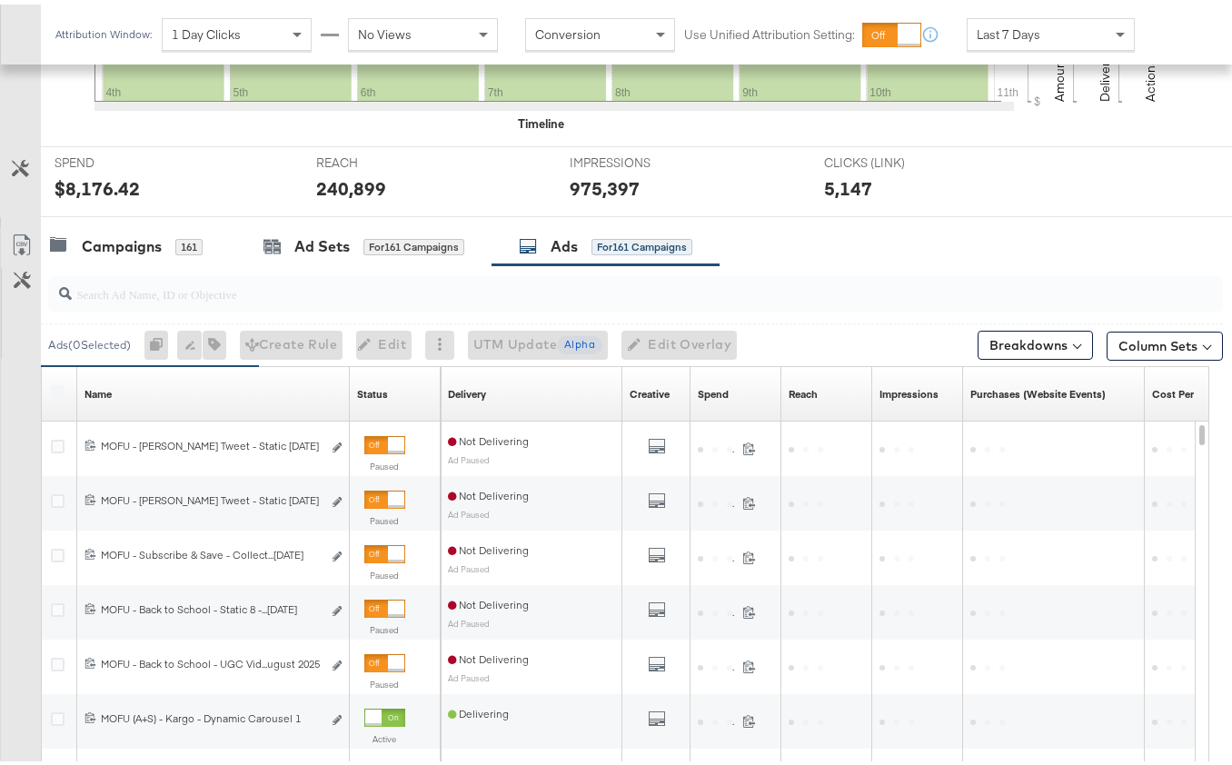
click at [283, 291] on input "search" at bounding box center [595, 281] width 1047 height 35
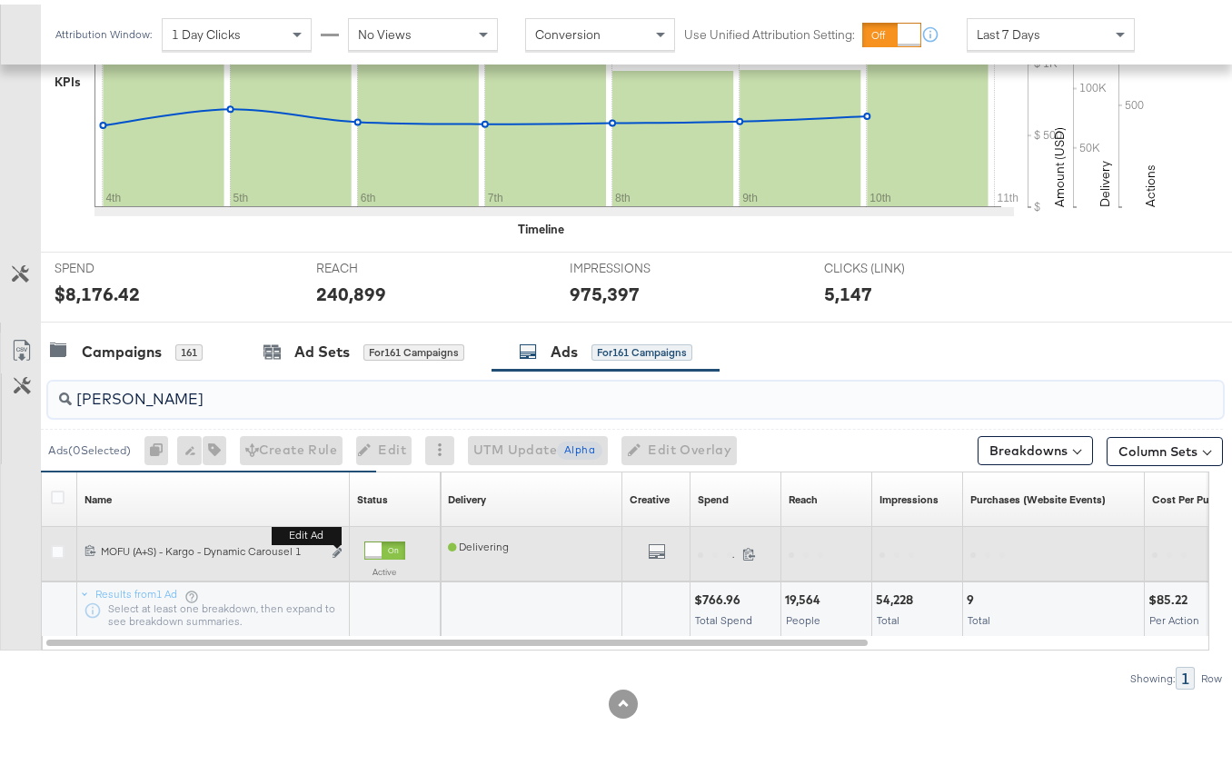
type input "[PERSON_NAME]"
click at [339, 553] on button "Edit ad" at bounding box center [337, 549] width 11 height 19
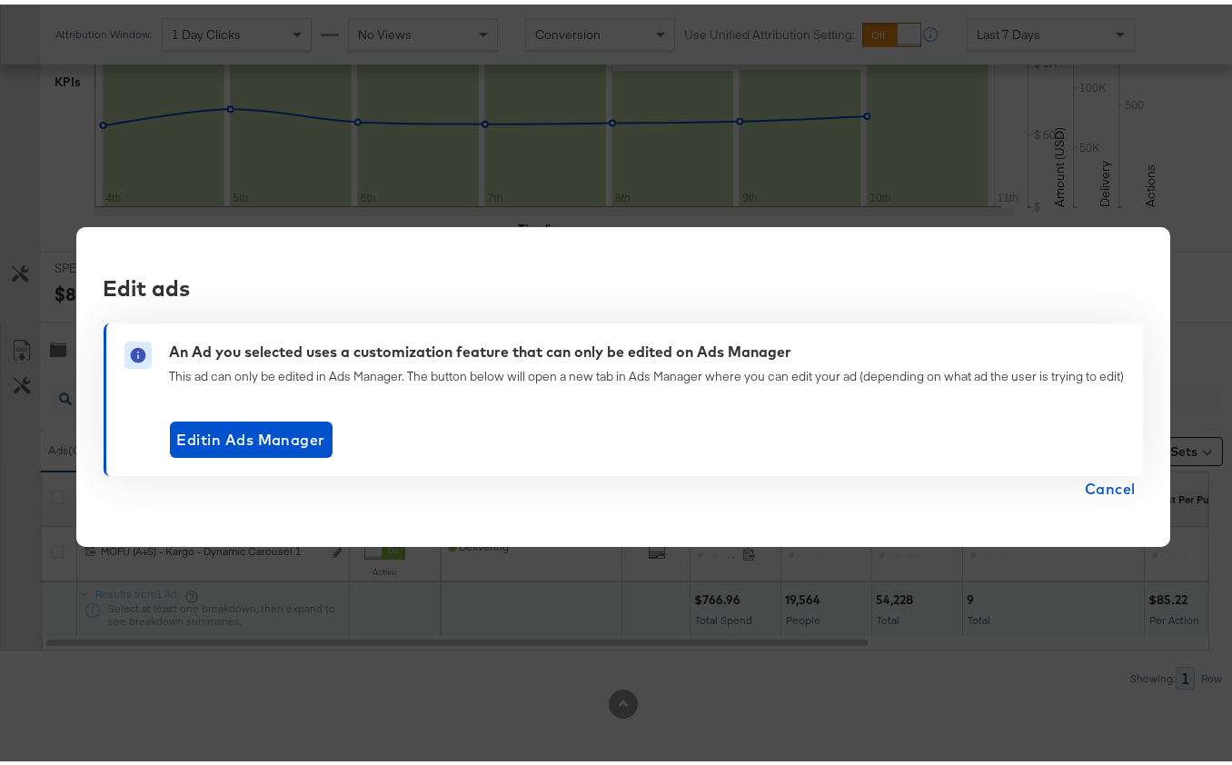
click at [1097, 485] on span "Cancel" at bounding box center [1110, 483] width 51 height 25
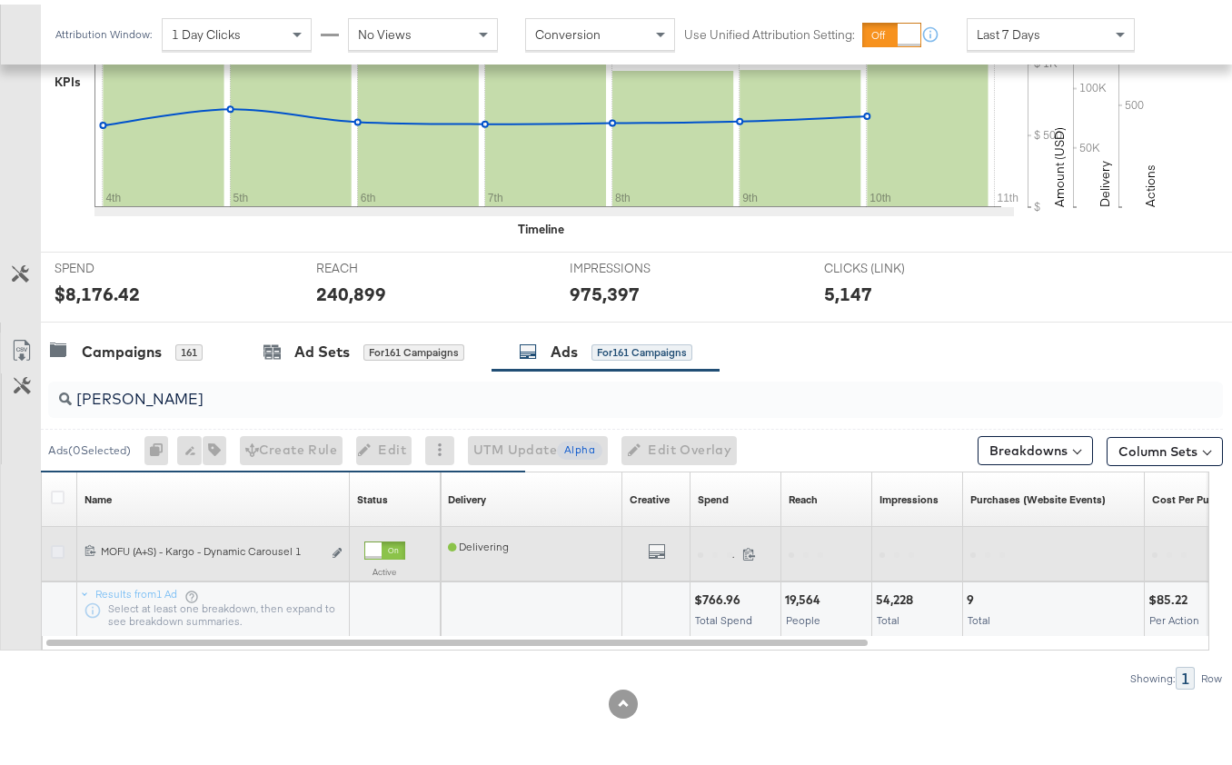
click at [55, 548] on icon at bounding box center [58, 548] width 14 height 14
click at [0, 0] on input "checkbox" at bounding box center [0, 0] width 0 height 0
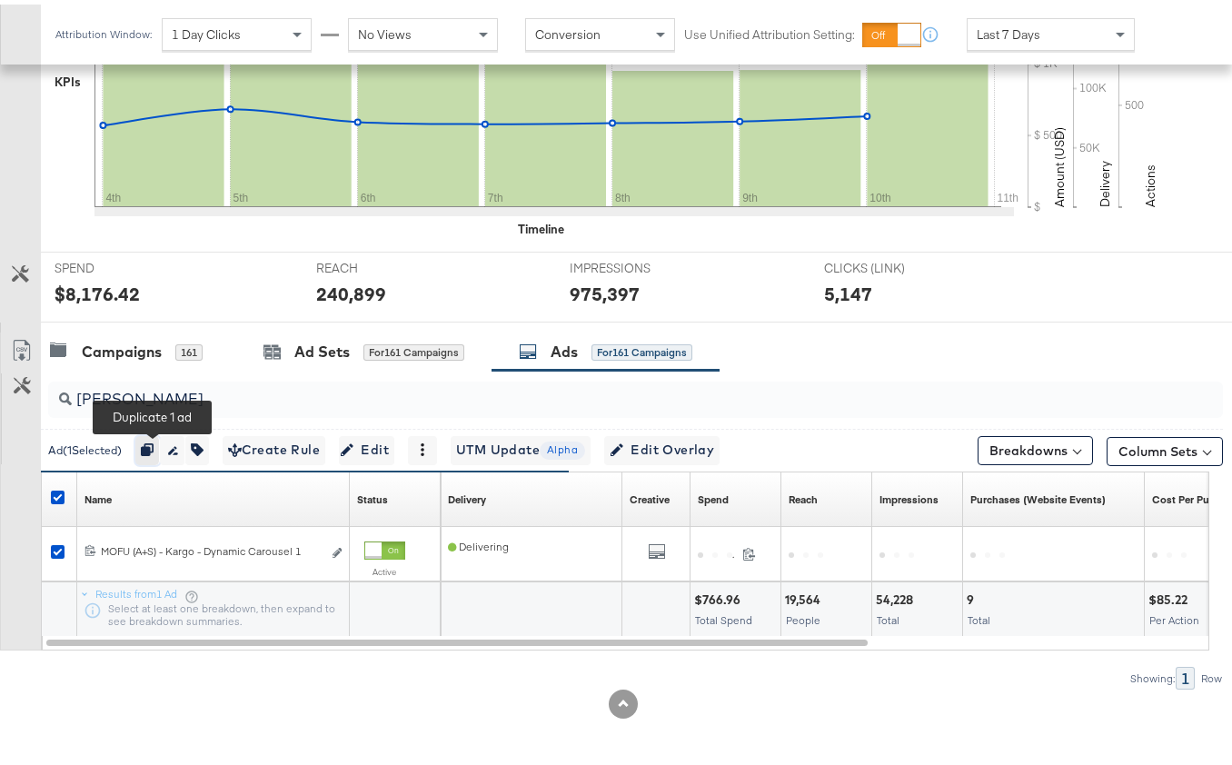
click at [151, 449] on icon "button" at bounding box center [147, 445] width 13 height 13
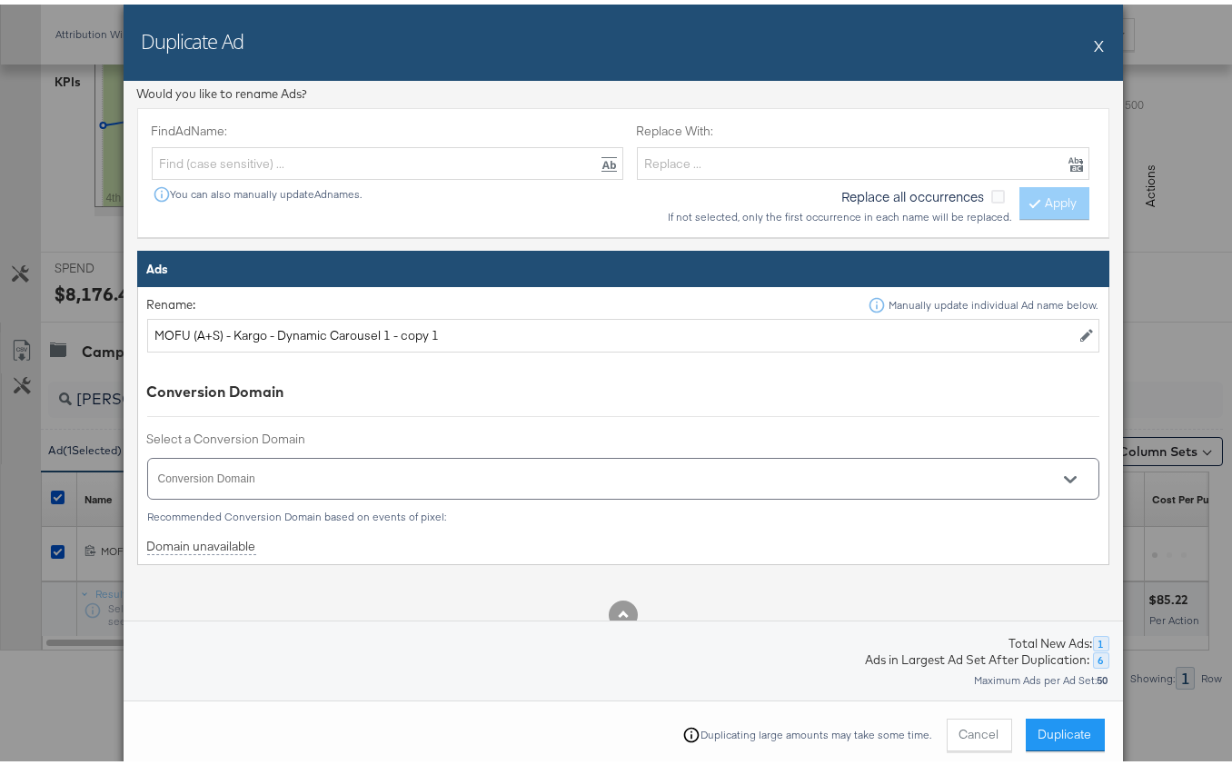
scroll to position [480, 0]
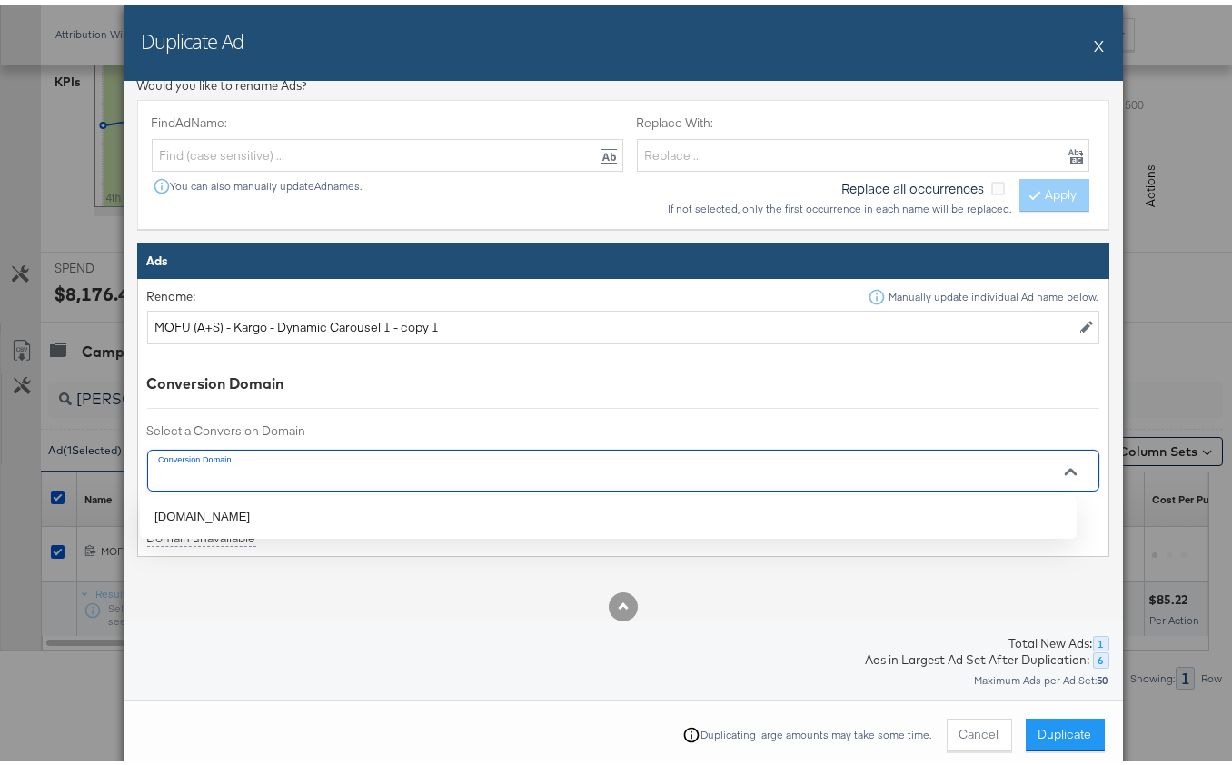
click at [283, 470] on input "Conversion Domain" at bounding box center [597, 473] width 884 height 21
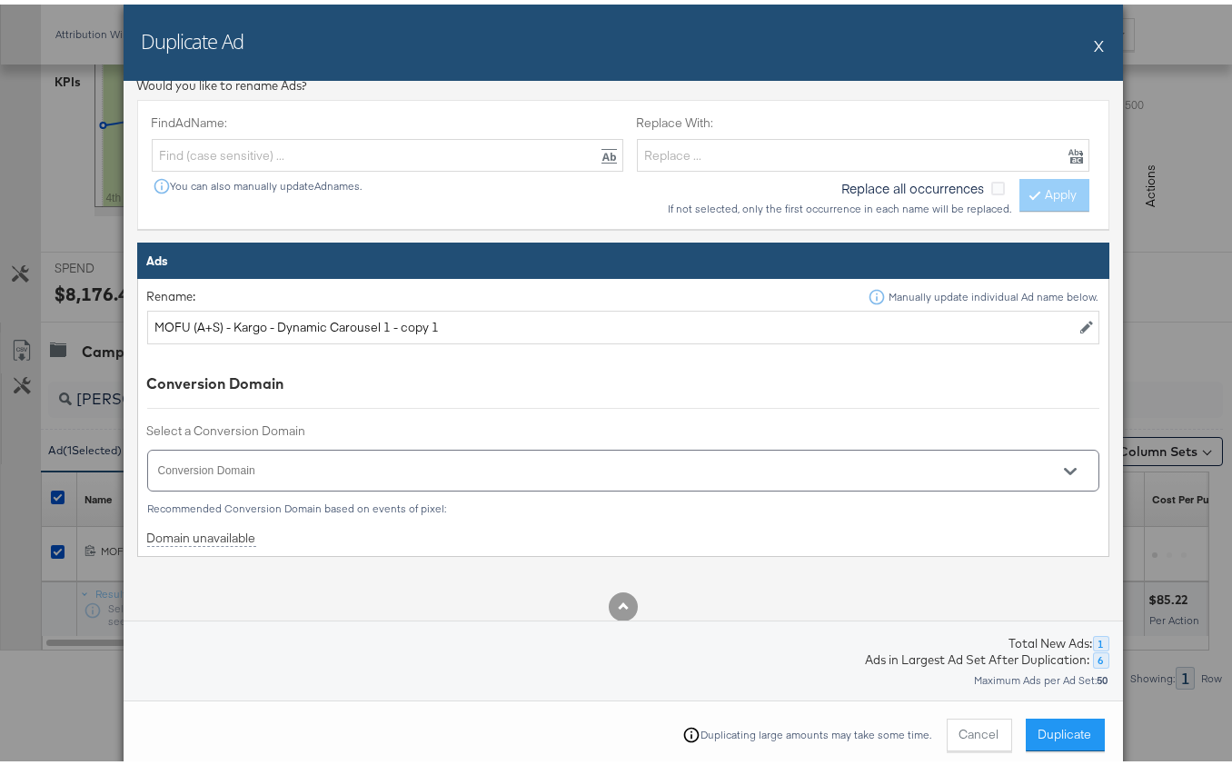
click at [330, 376] on div "Conversion Domain" at bounding box center [623, 379] width 952 height 21
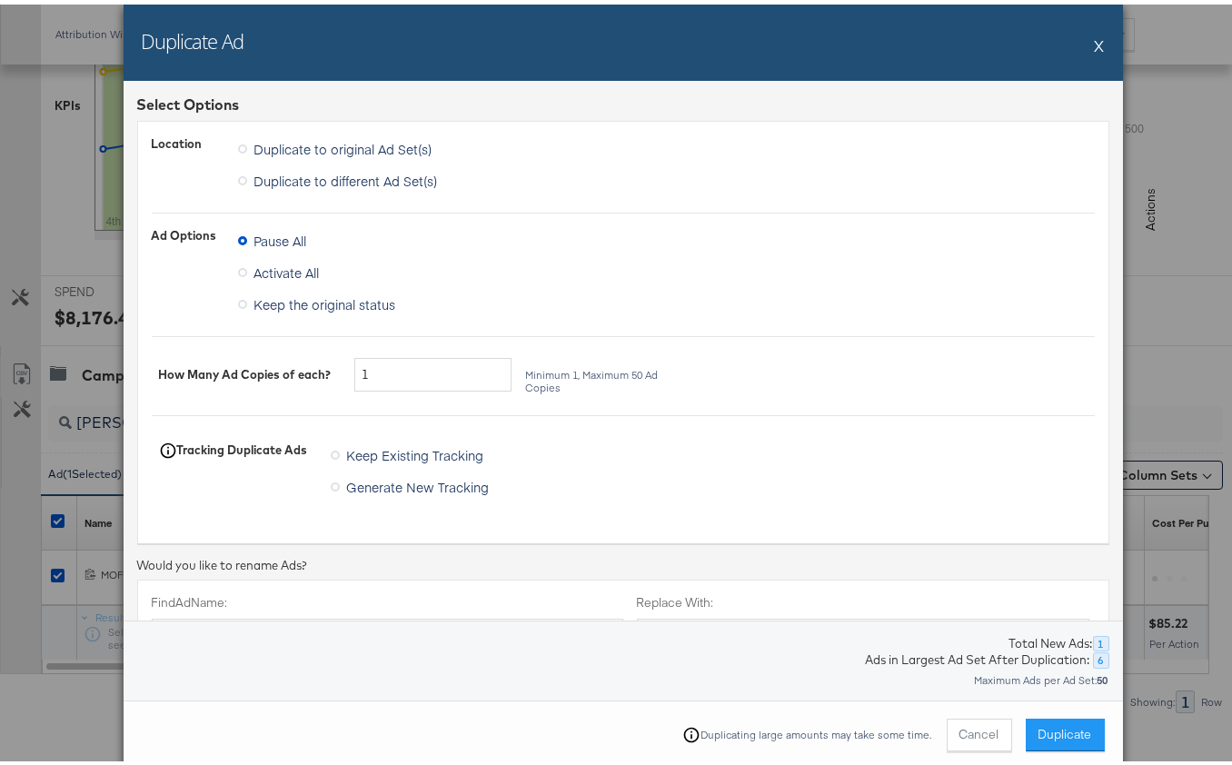
scroll to position [479, 0]
click at [1064, 729] on span "Duplicate" at bounding box center [1065, 729] width 54 height 17
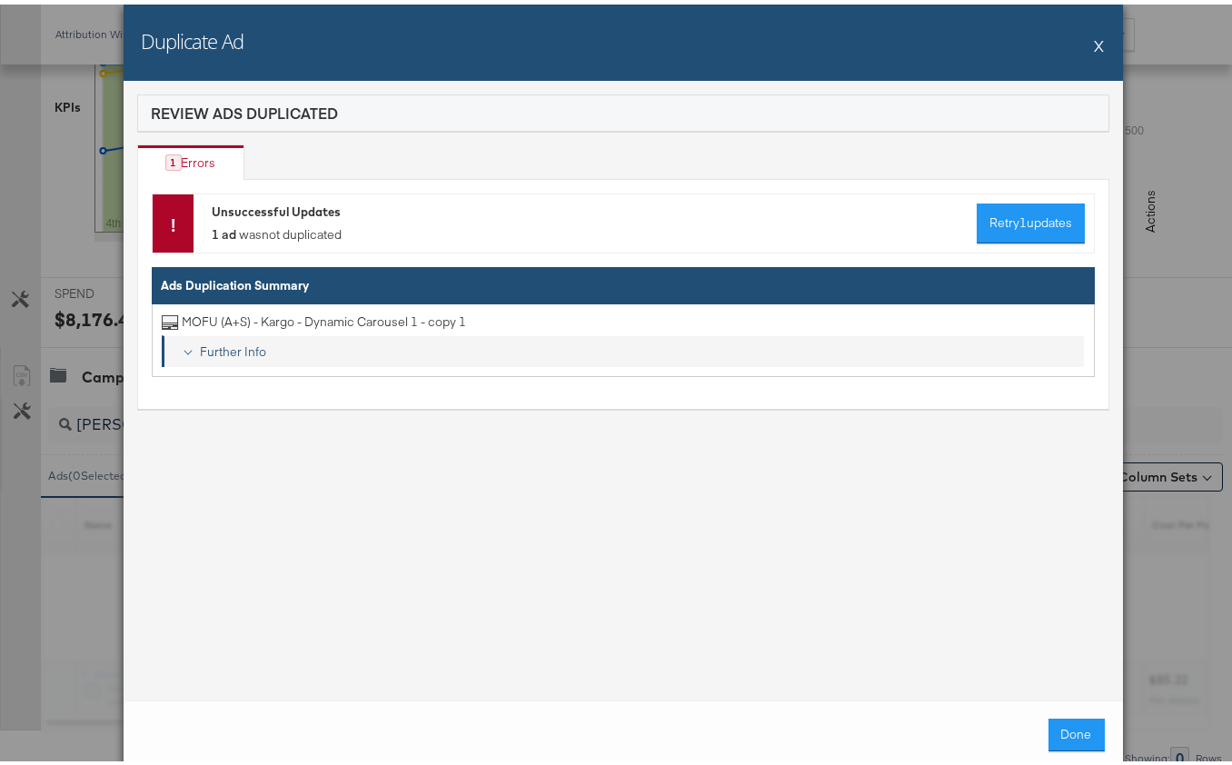
click at [234, 345] on div "Further Info" at bounding box center [634, 347] width 883 height 17
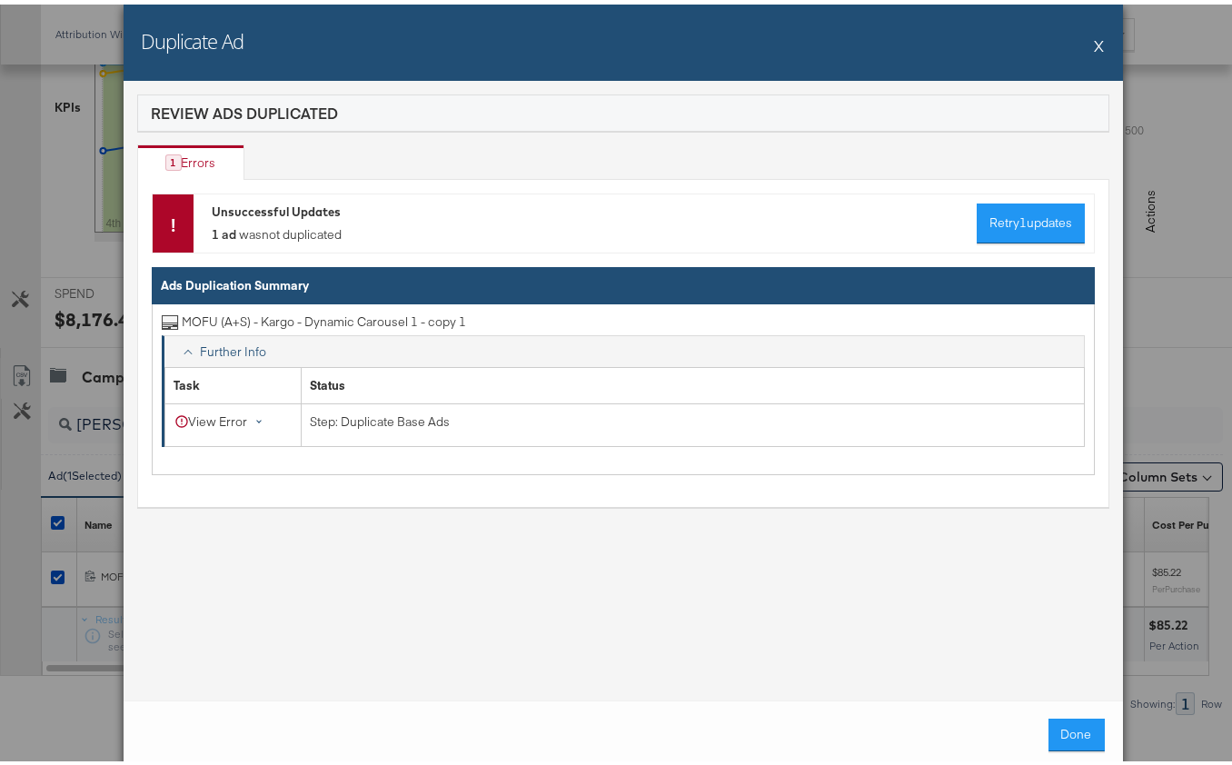
click at [226, 421] on div "View Error" at bounding box center [221, 417] width 95 height 17
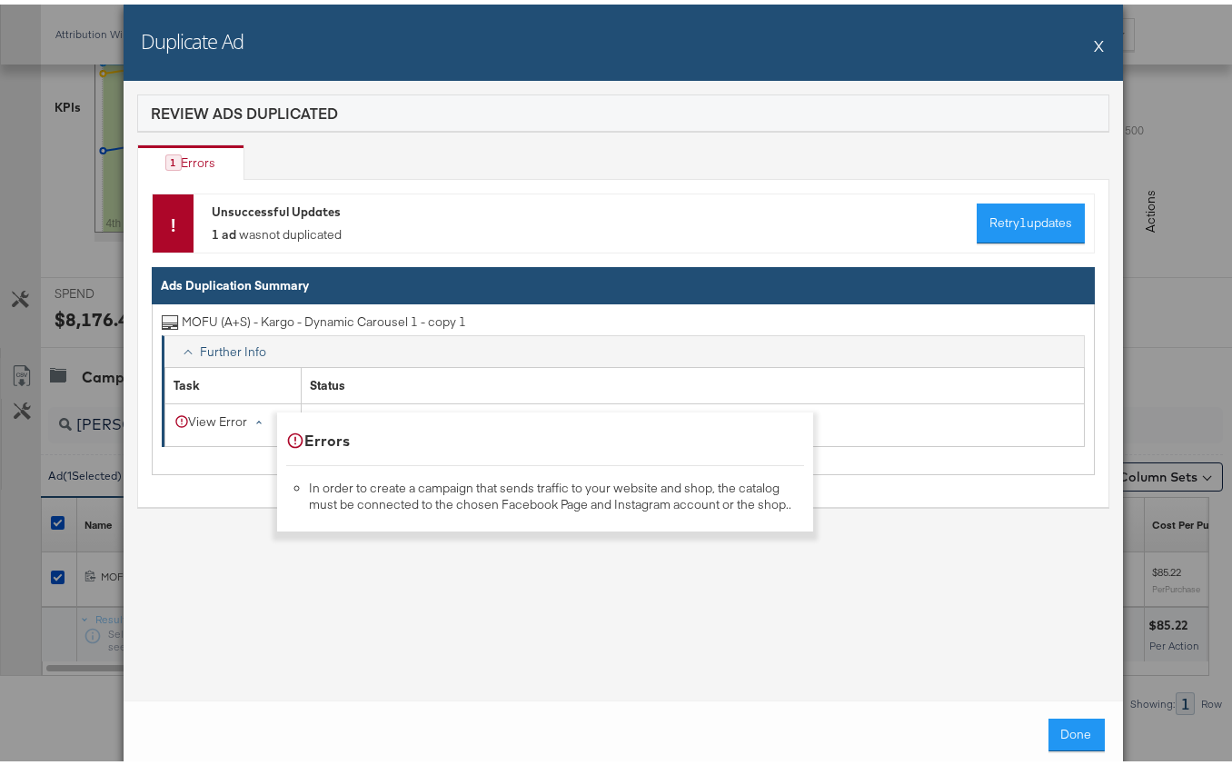
click at [223, 461] on td "MOFU (A+S) - Kargo - Dynamic Carousel 1 - copy 1 Further Info Task Status View …" at bounding box center [623, 385] width 942 height 172
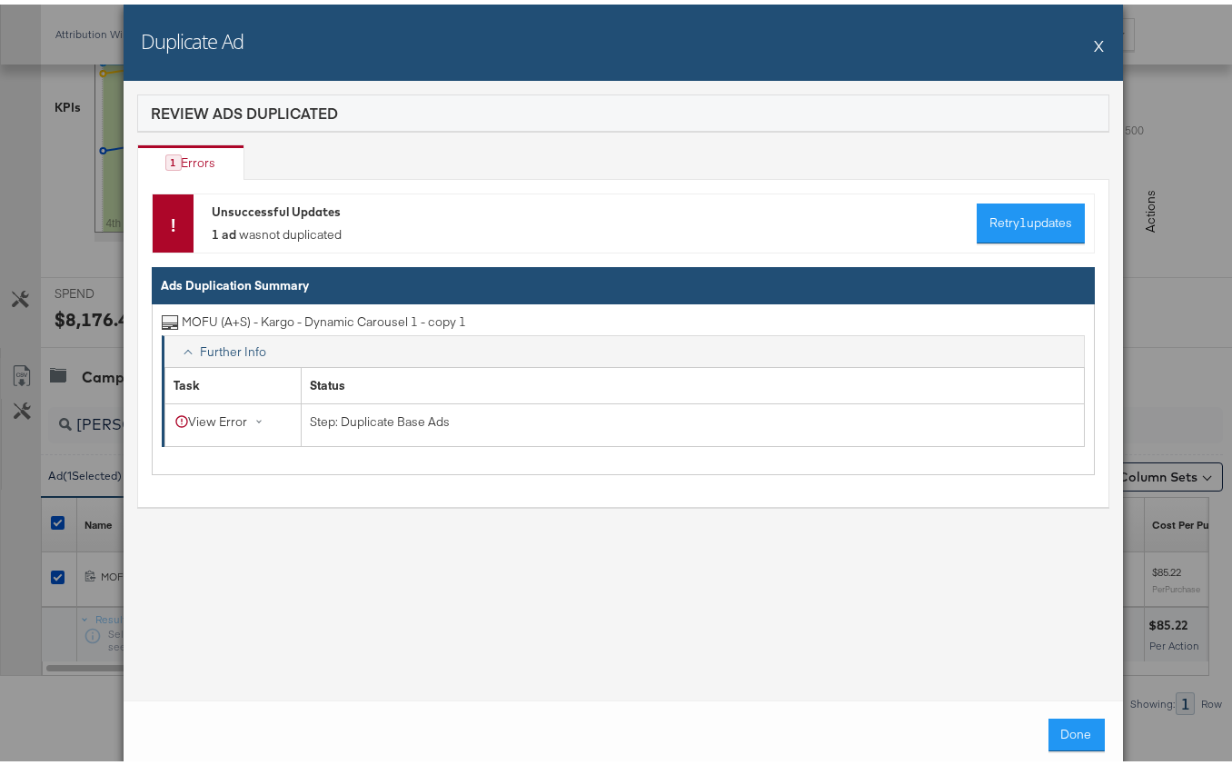
click at [1095, 42] on button "X" at bounding box center [1100, 41] width 10 height 36
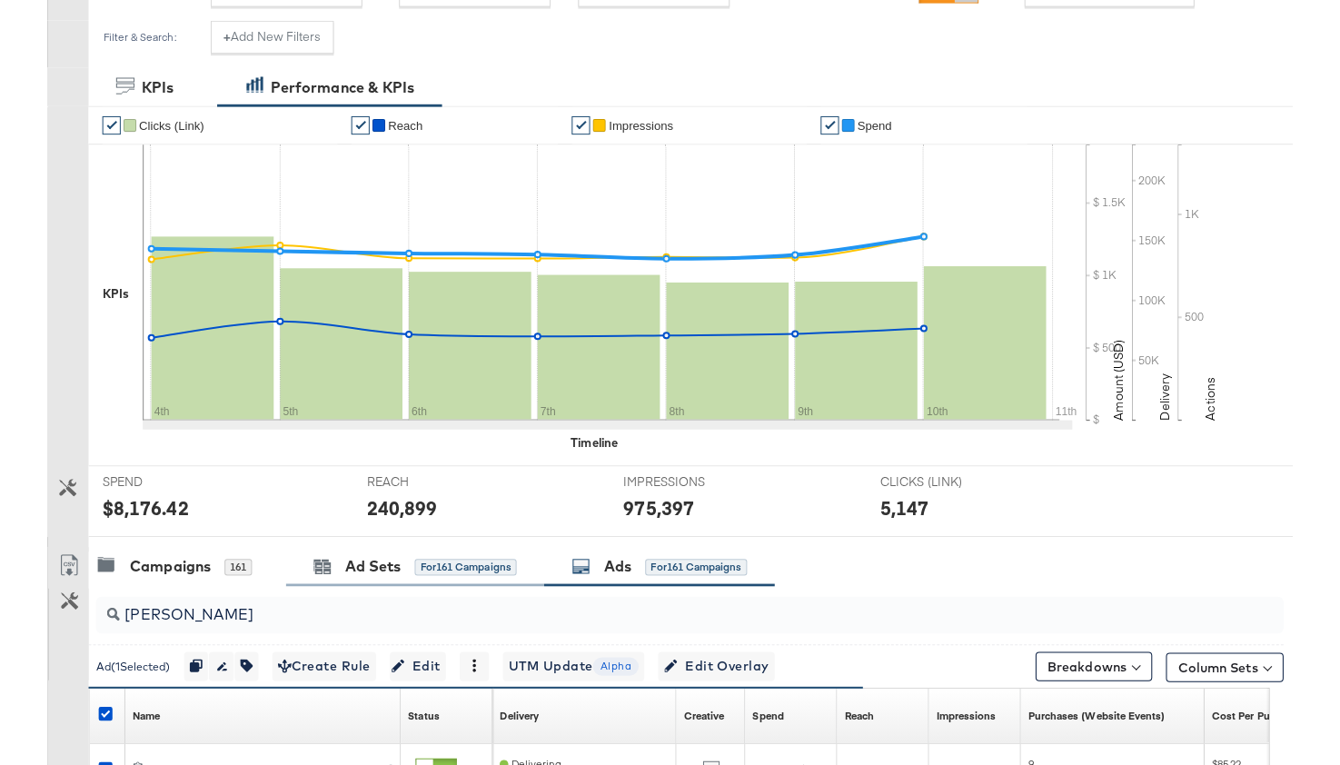
scroll to position [504, 0]
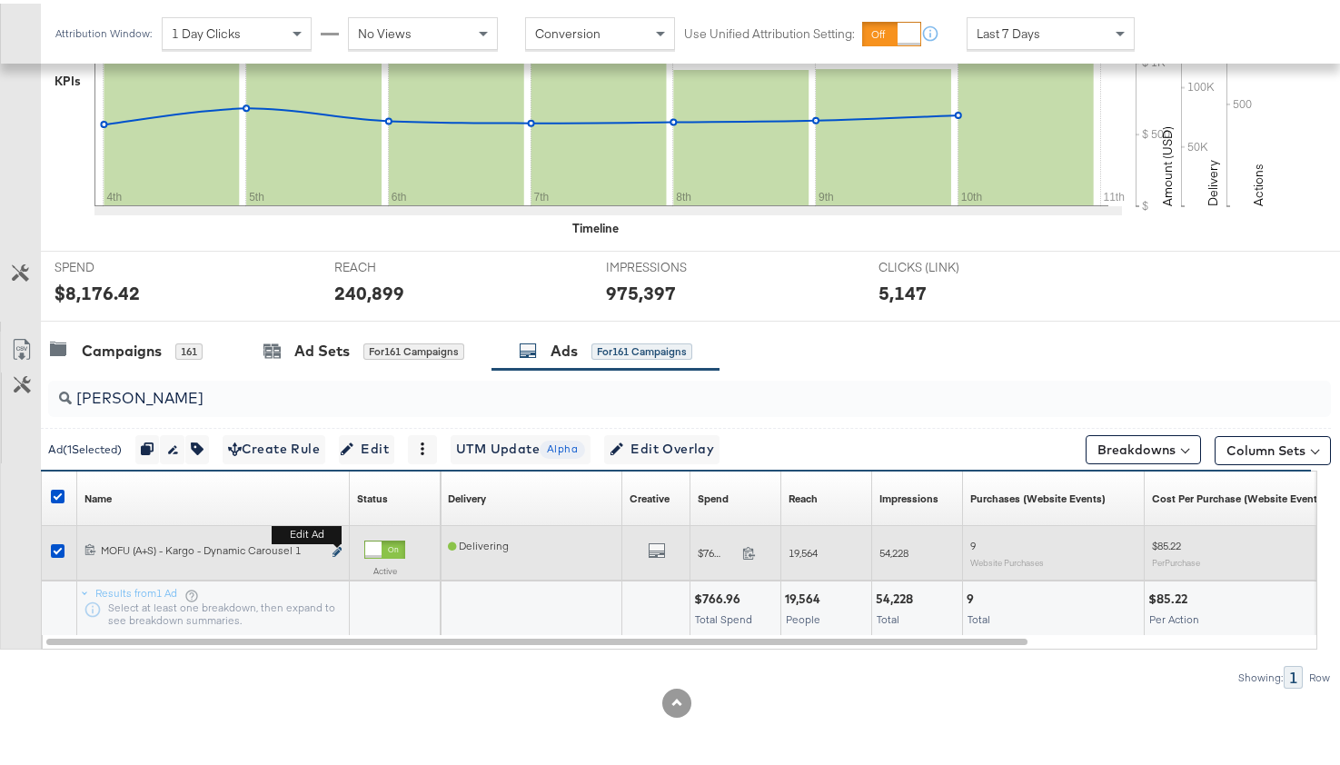
click at [335, 548] on icon "link" at bounding box center [336, 548] width 9 height 10
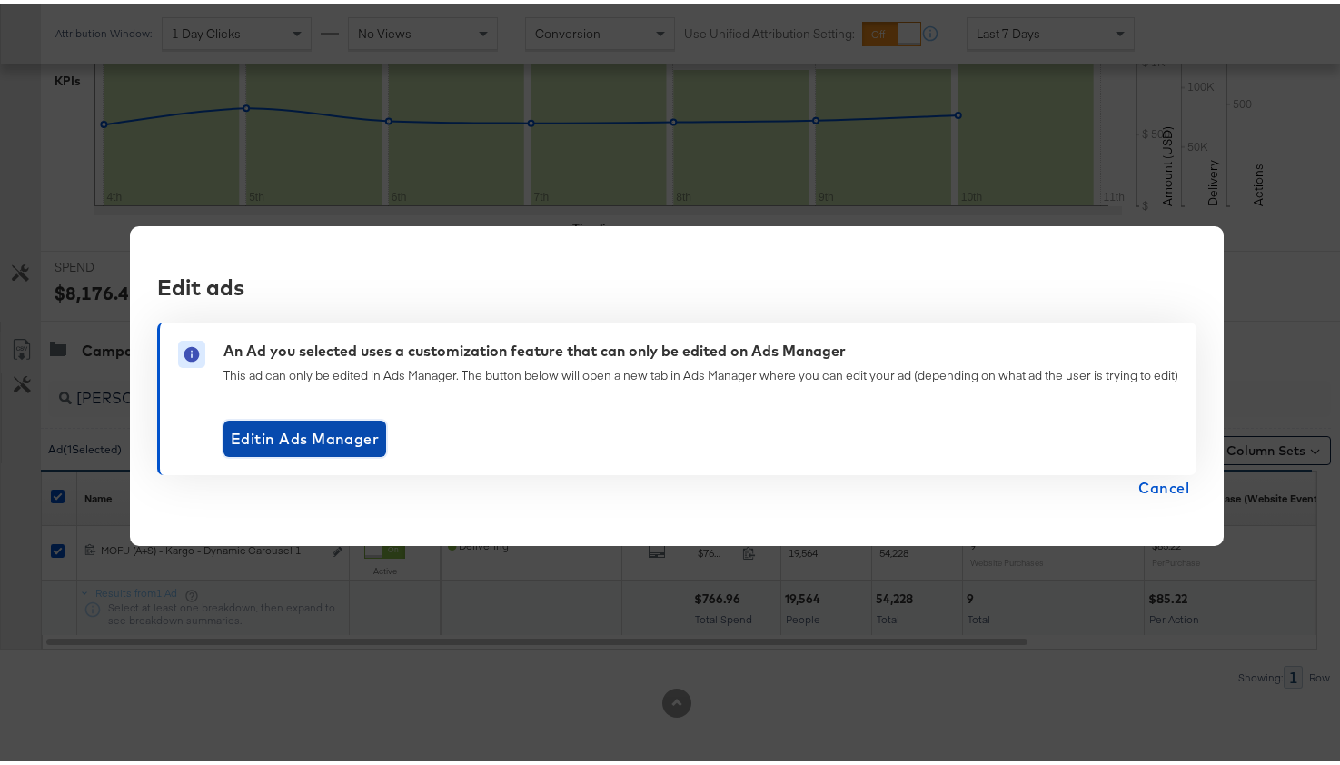
click at [331, 443] on span "Edit in Ads Manager" at bounding box center [305, 434] width 148 height 25
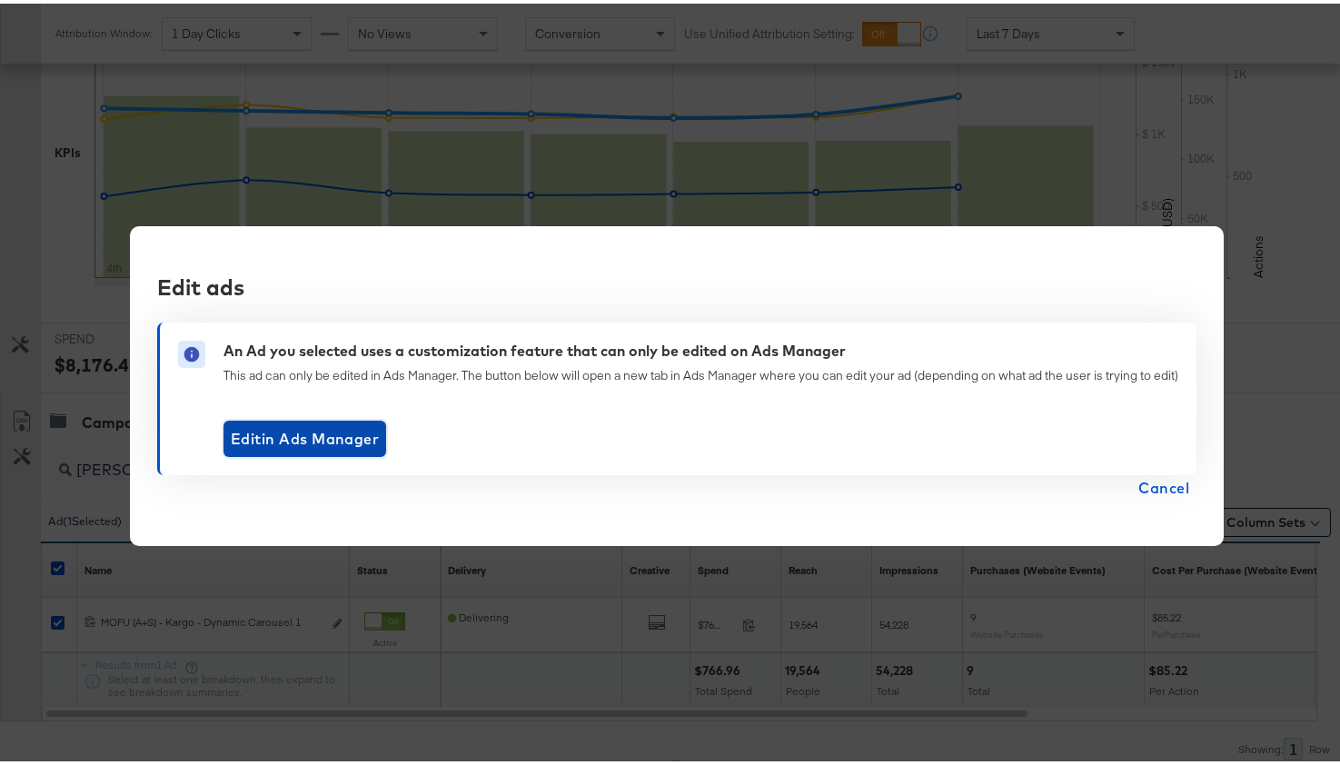
scroll to position [351, 0]
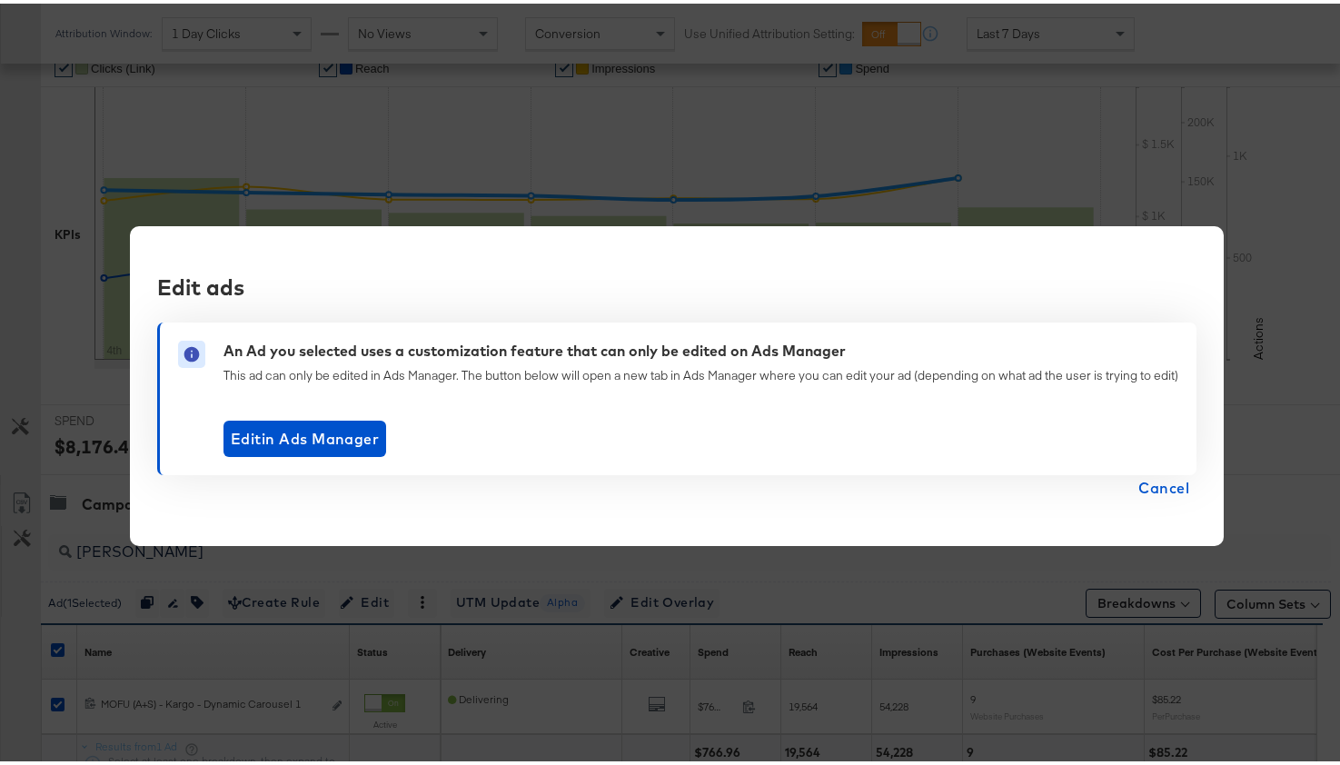
click at [1138, 482] on span "Cancel" at bounding box center [1163, 483] width 51 height 25
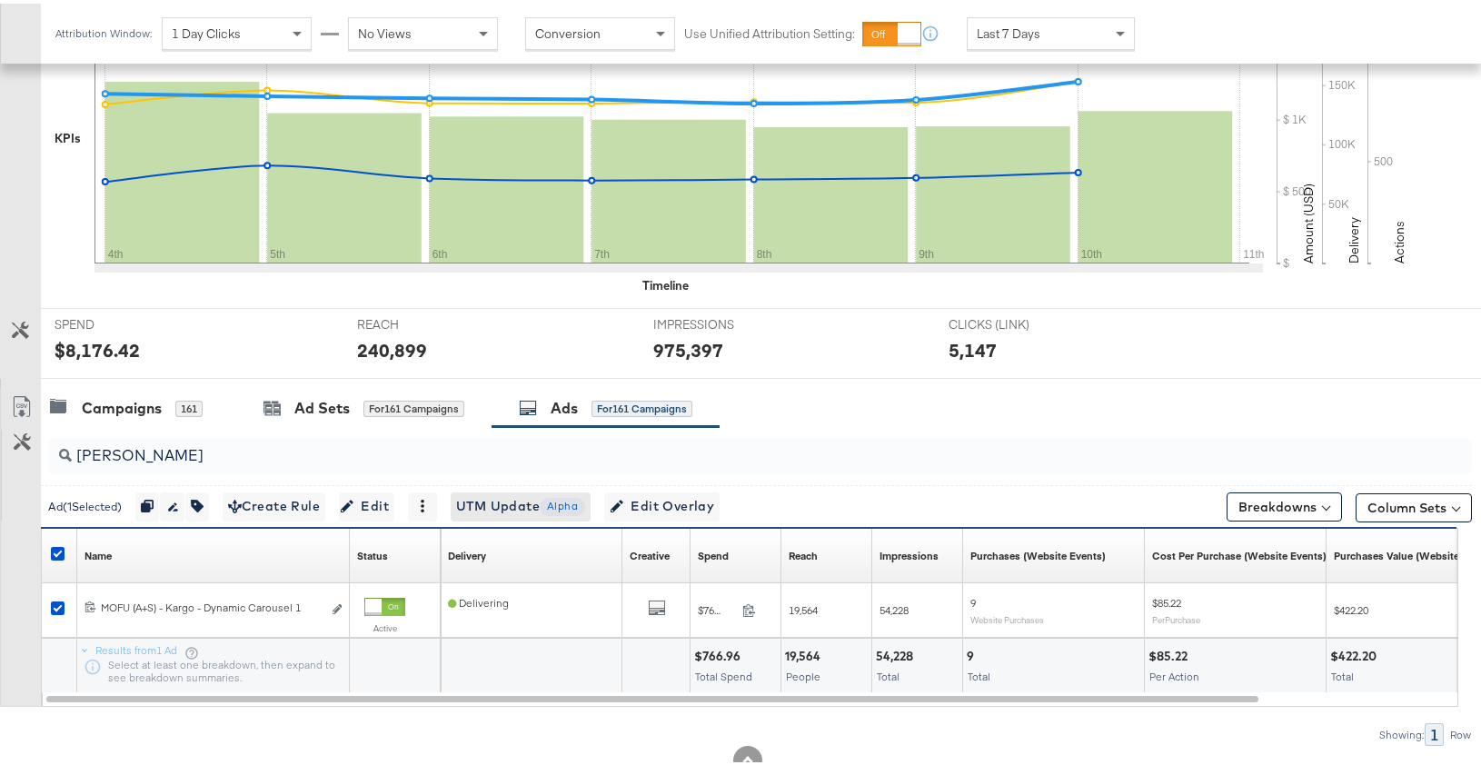
scroll to position [471, 0]
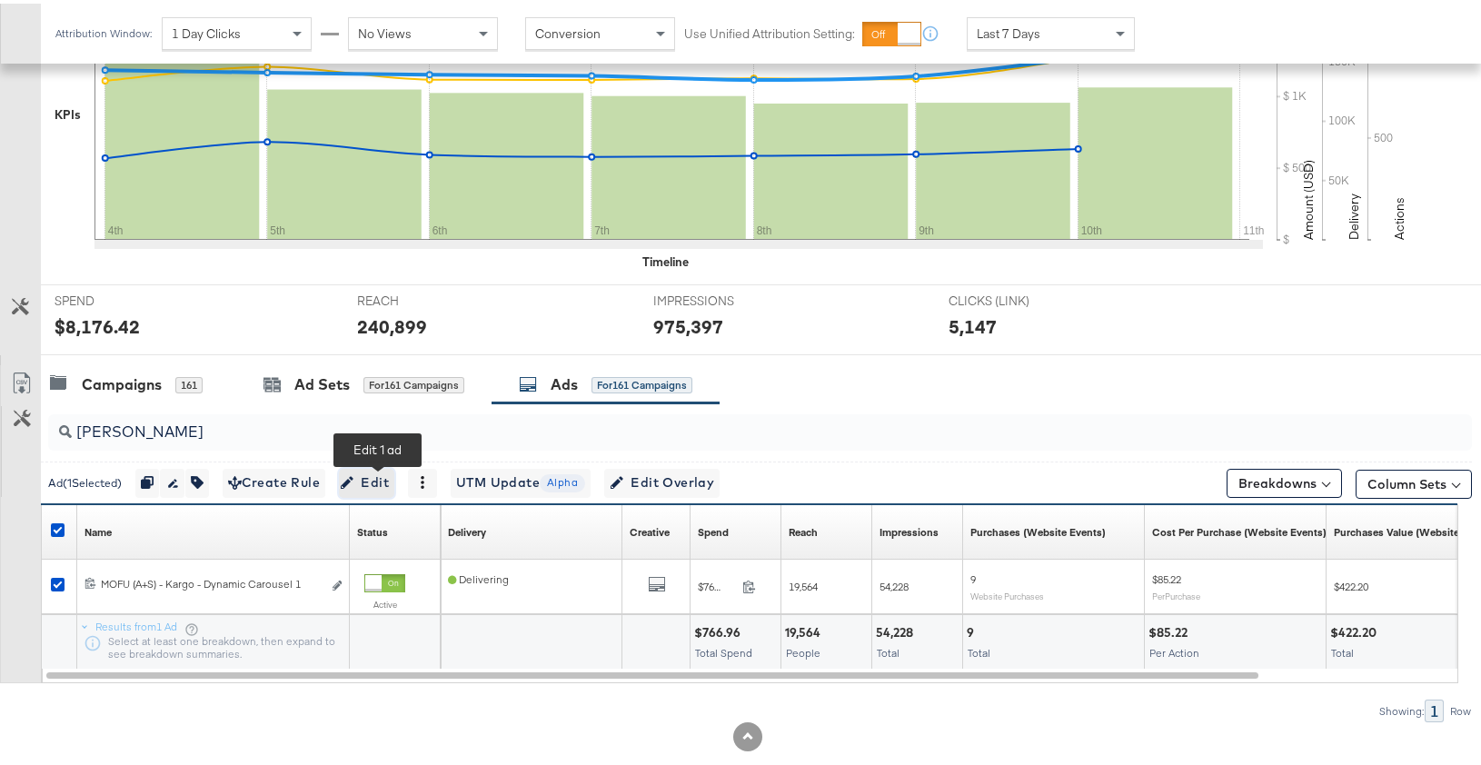
click at [389, 477] on span "Edit" at bounding box center [366, 479] width 45 height 23
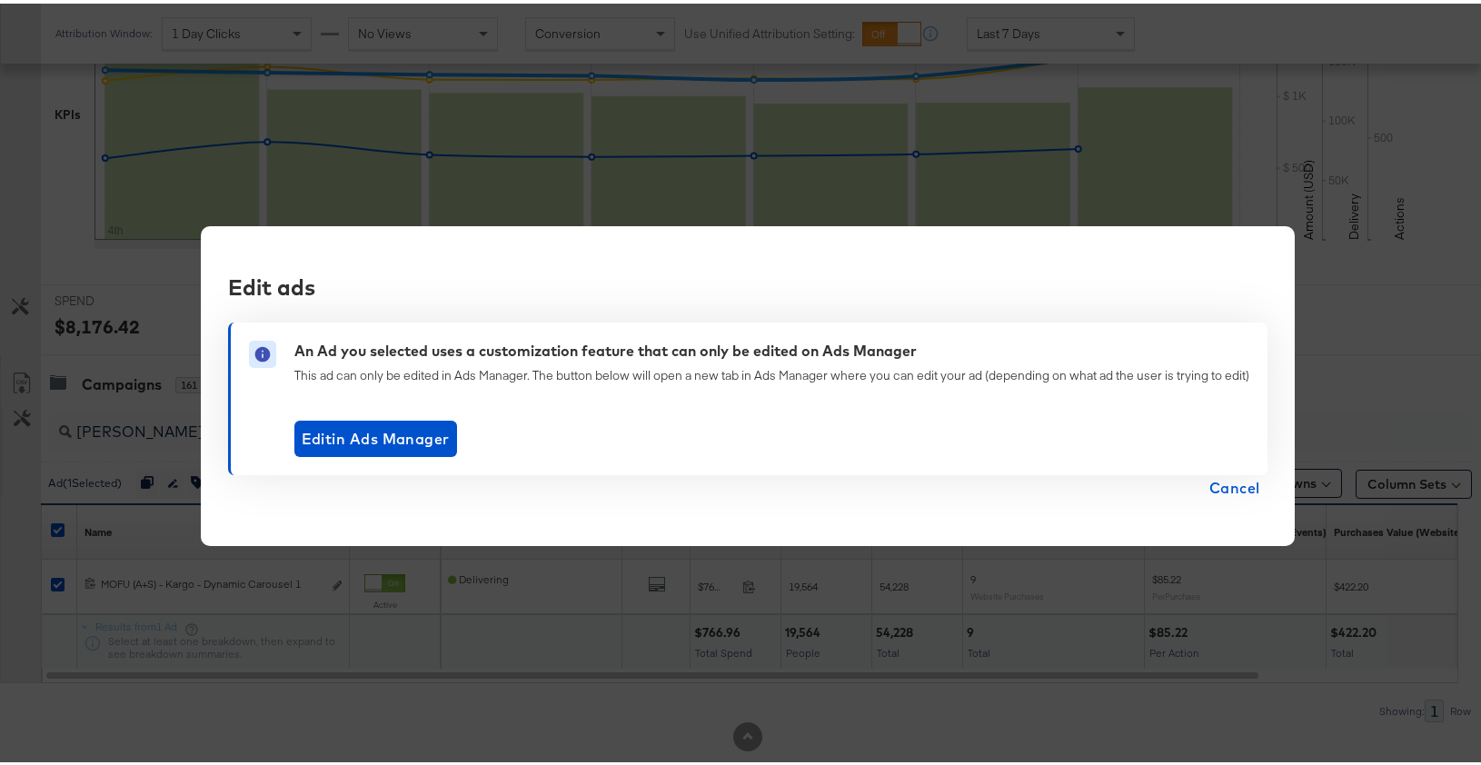
click at [1219, 482] on span "Cancel" at bounding box center [1234, 483] width 51 height 25
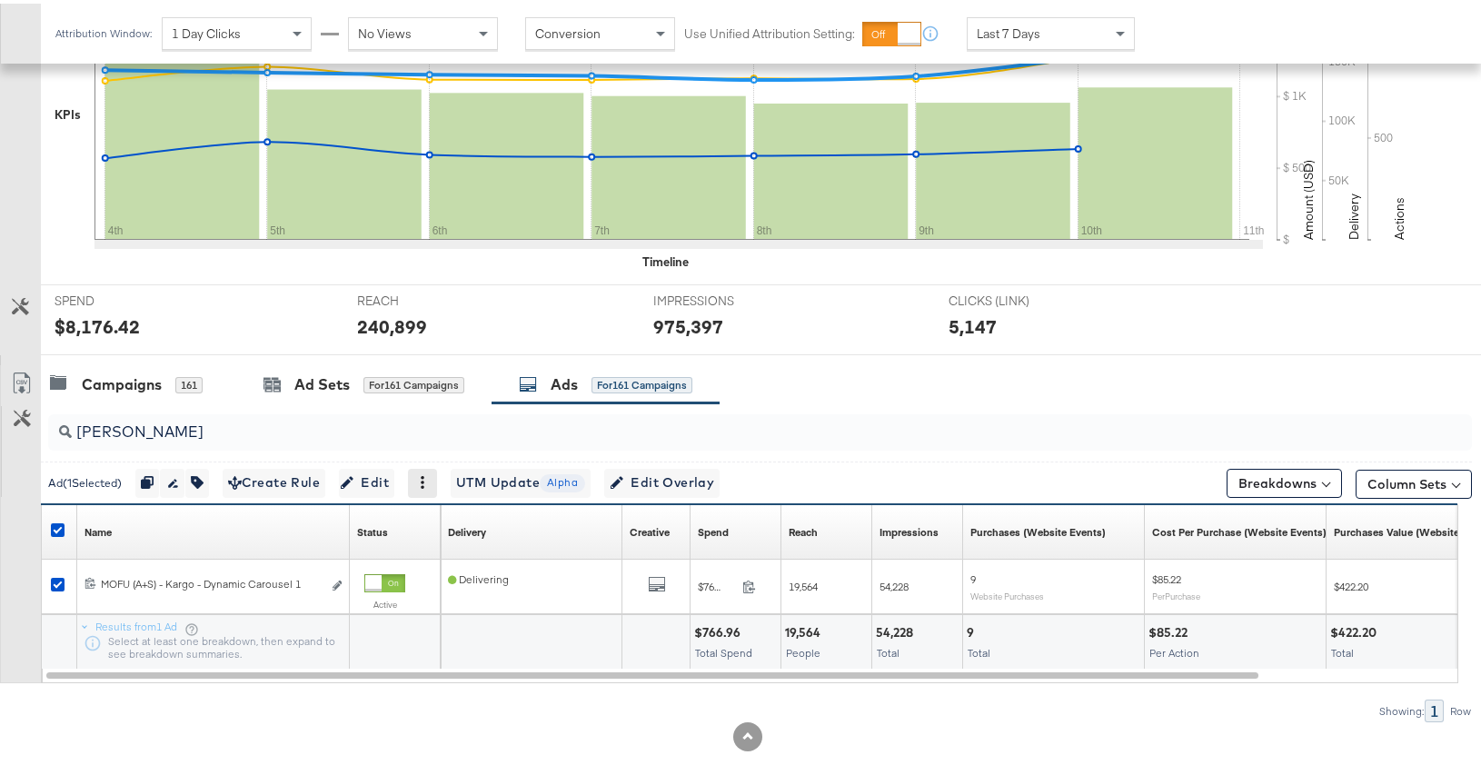
click at [429, 485] on icon at bounding box center [422, 478] width 13 height 13
click at [424, 474] on icon at bounding box center [423, 478] width 4 height 13
click at [1245, 477] on button "Breakdowns" at bounding box center [1283, 479] width 115 height 29
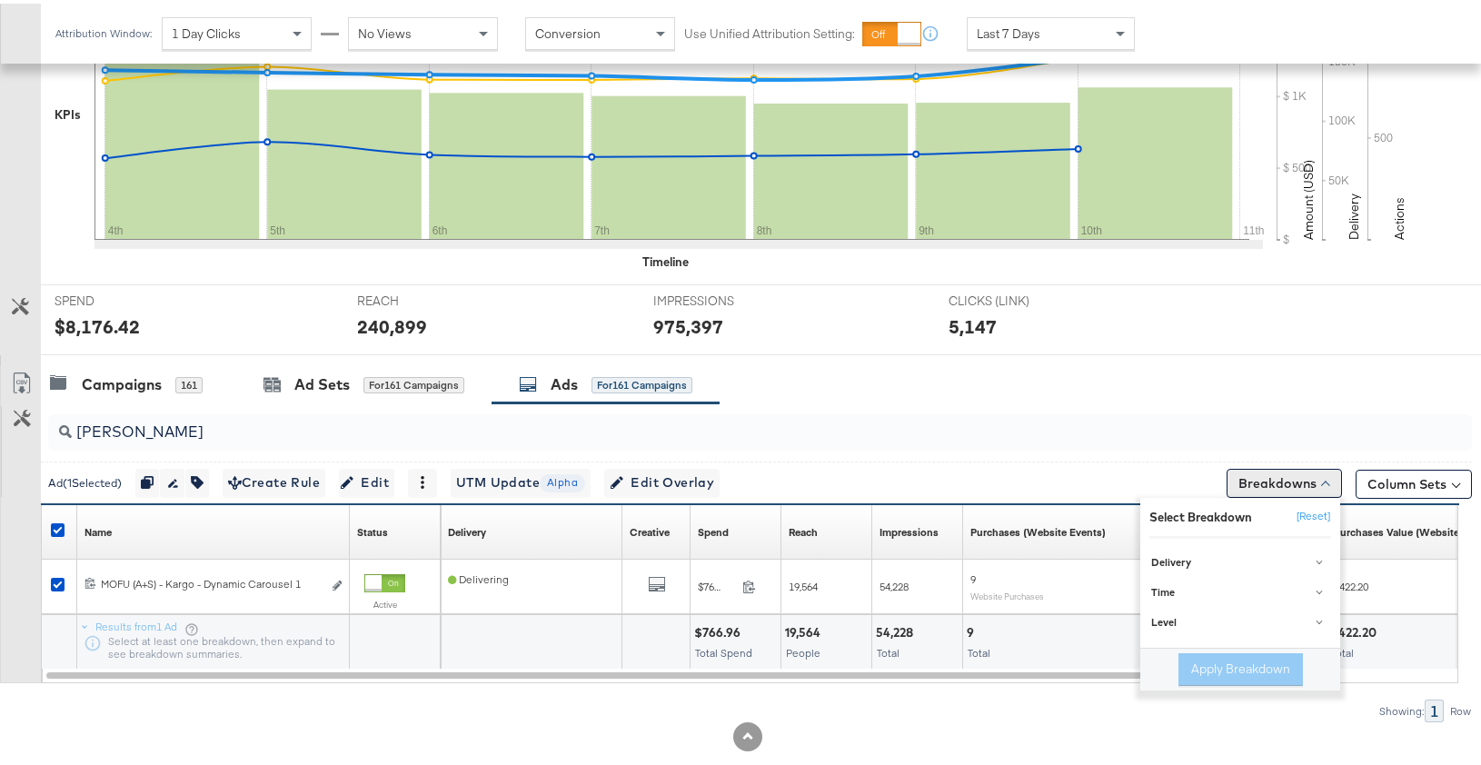
click at [1245, 477] on button "Breakdowns" at bounding box center [1283, 479] width 115 height 29
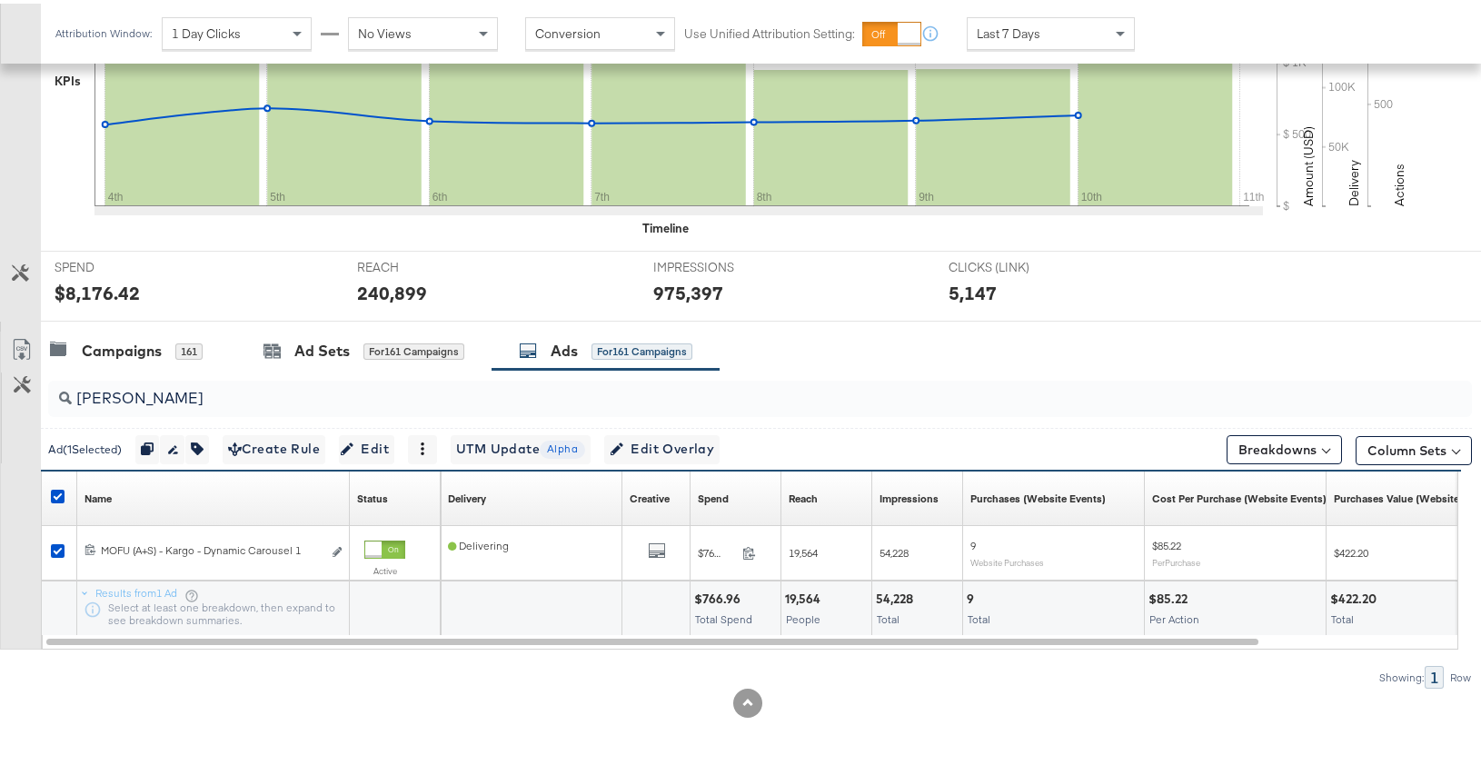
scroll to position [0, 0]
